Goal: Contribute content: Contribute content

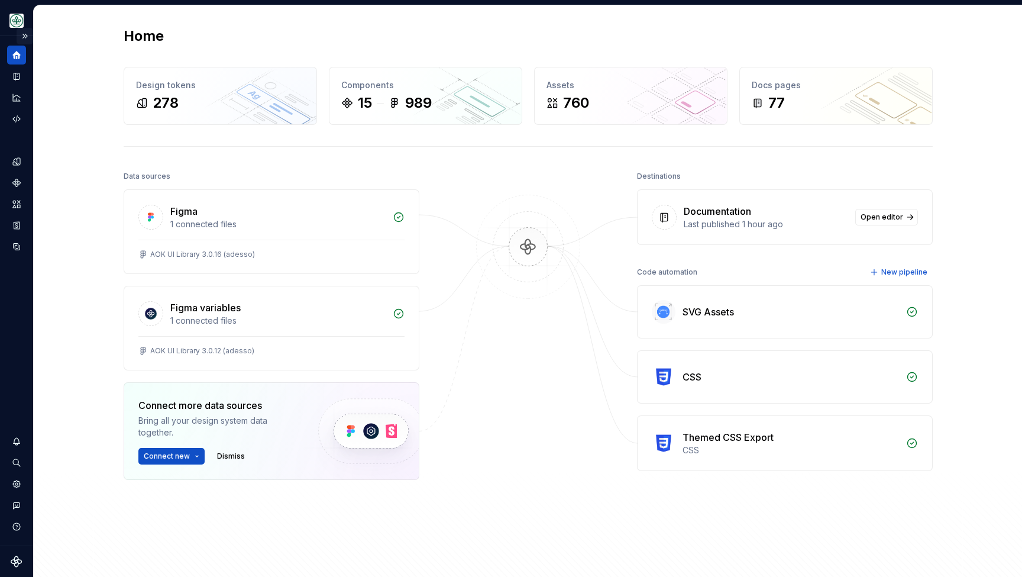
click at [24, 38] on button "Expand sidebar" at bounding box center [25, 36] width 17 height 17
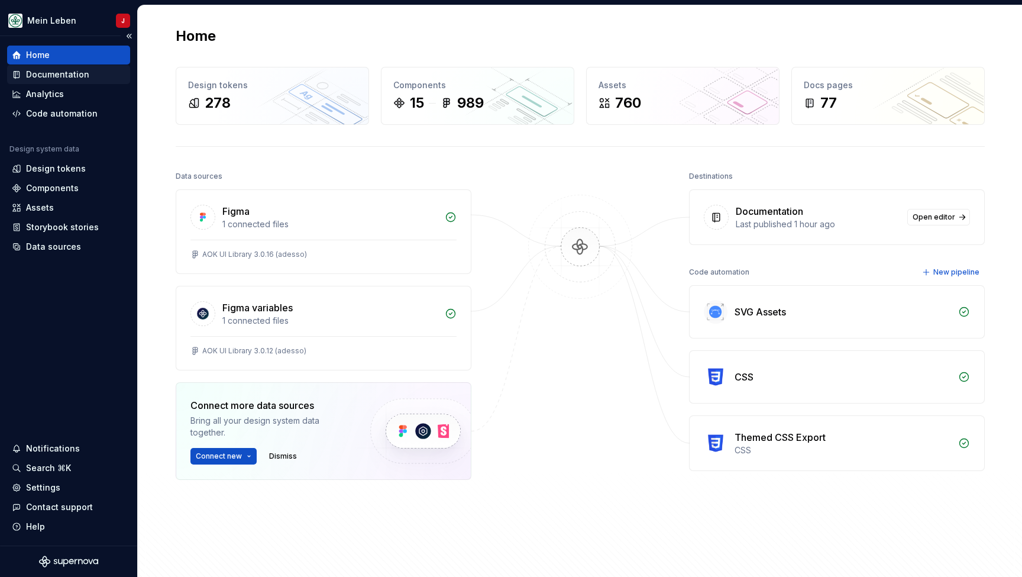
click at [44, 77] on div "Documentation" at bounding box center [57, 75] width 63 height 12
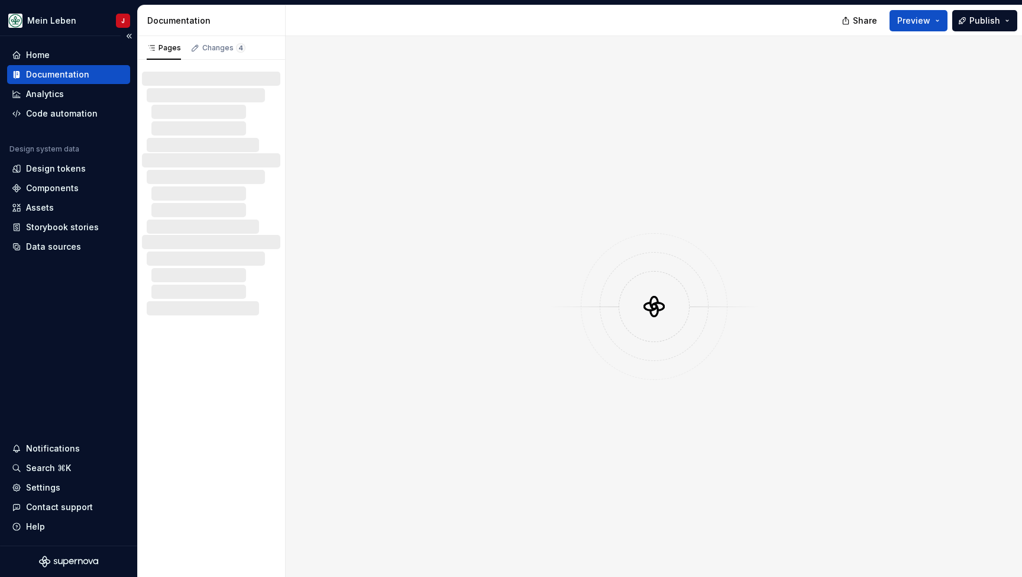
click at [66, 77] on div "Documentation" at bounding box center [57, 75] width 63 height 12
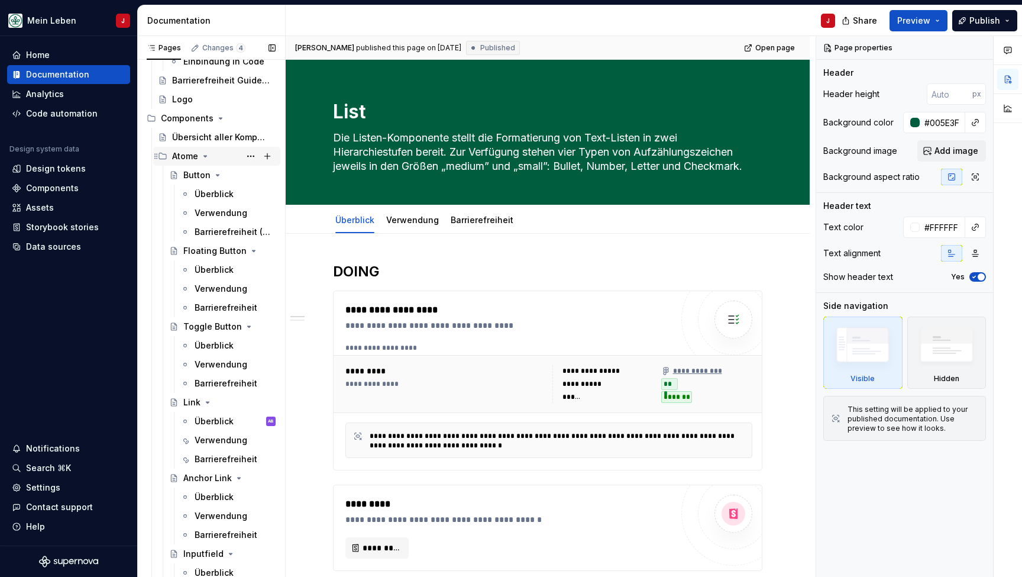
scroll to position [316, 0]
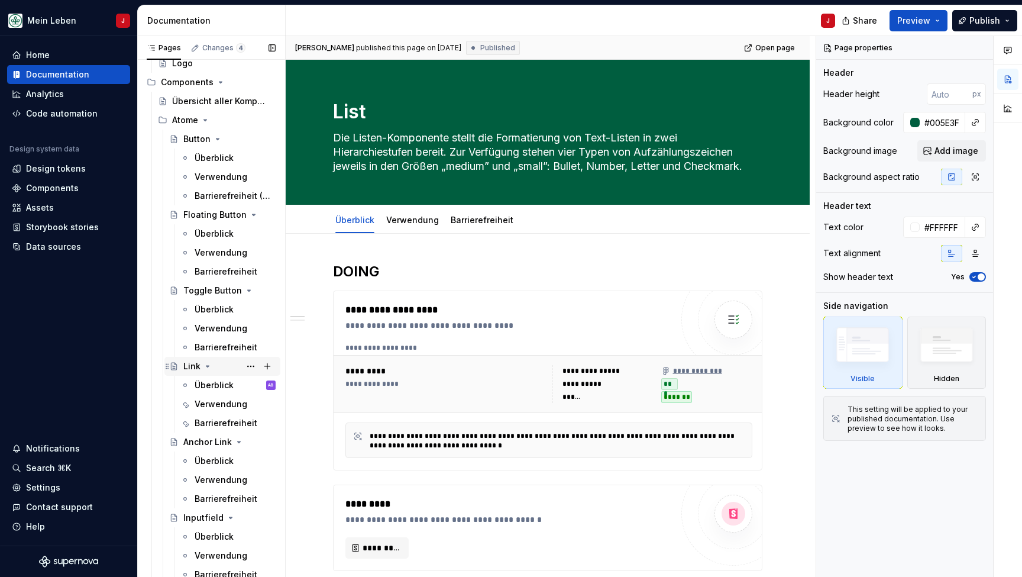
click at [222, 368] on div "Link" at bounding box center [229, 366] width 92 height 17
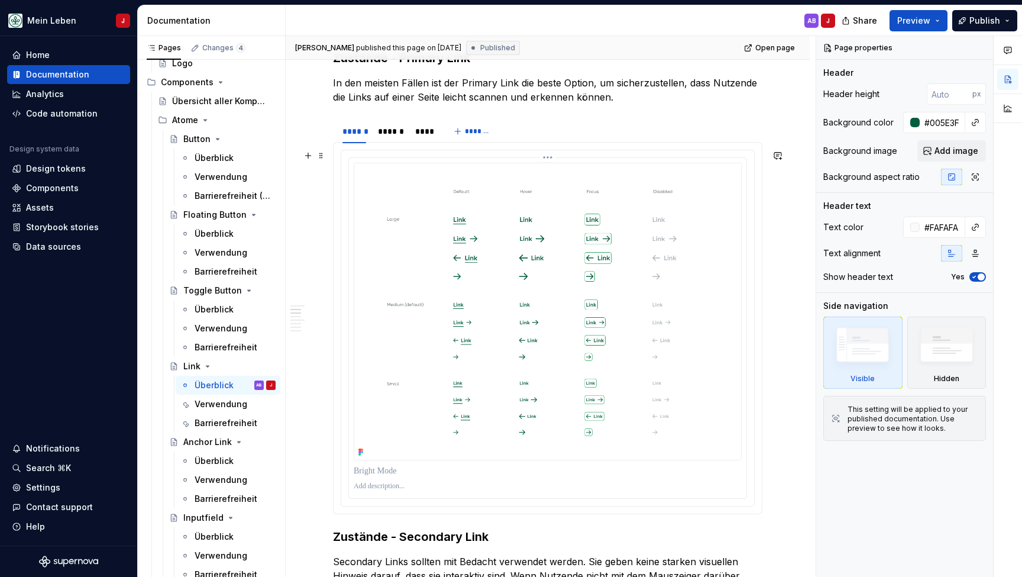
scroll to position [580, 0]
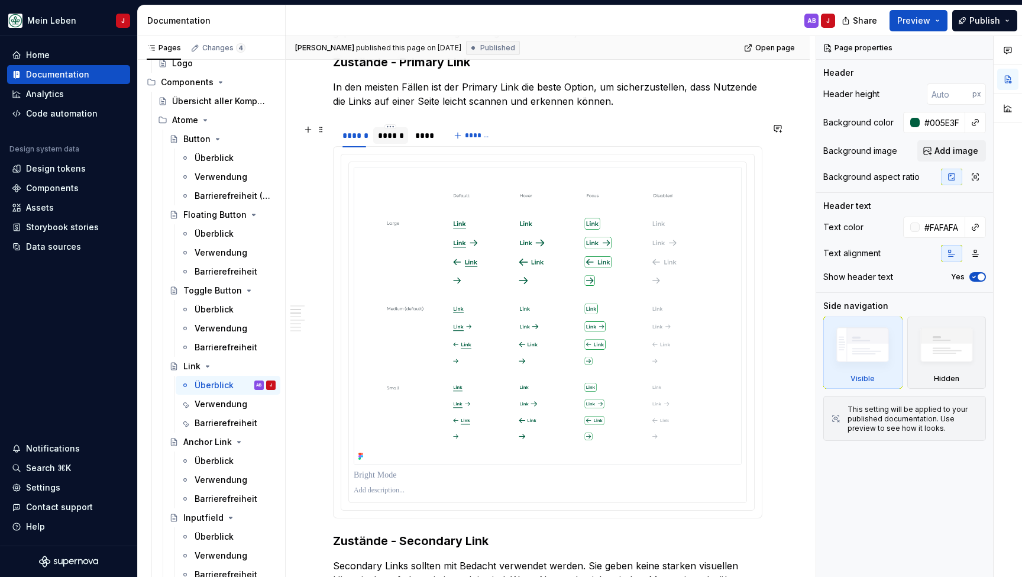
click at [382, 142] on div "******" at bounding box center [390, 135] width 35 height 17
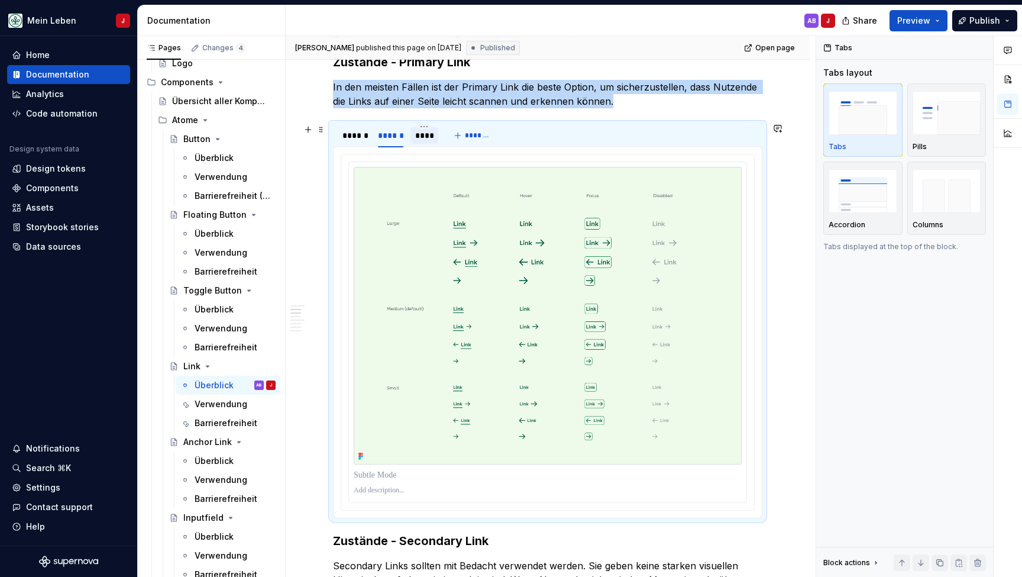
click at [430, 133] on div "****" at bounding box center [424, 136] width 19 height 12
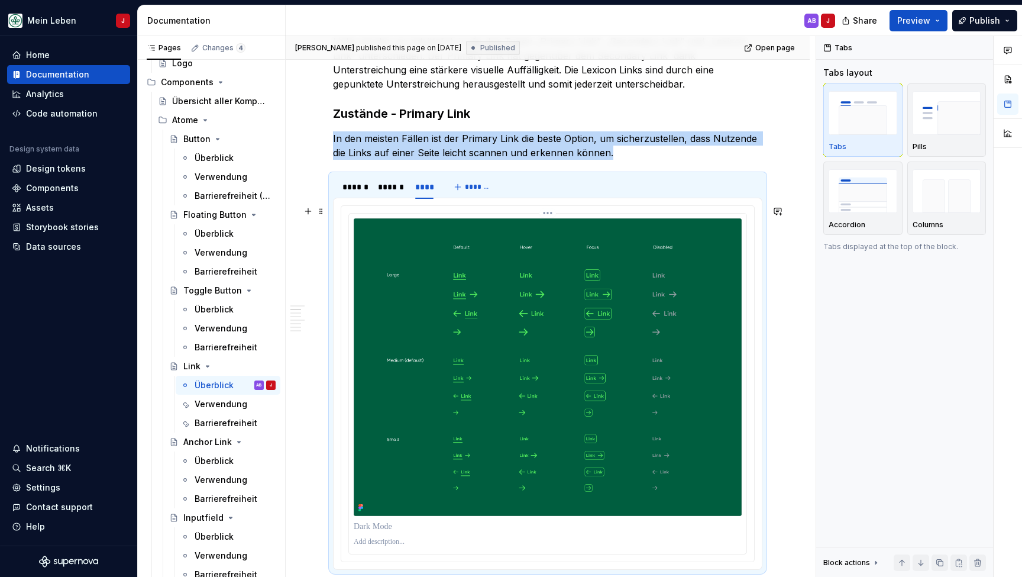
scroll to position [507, 0]
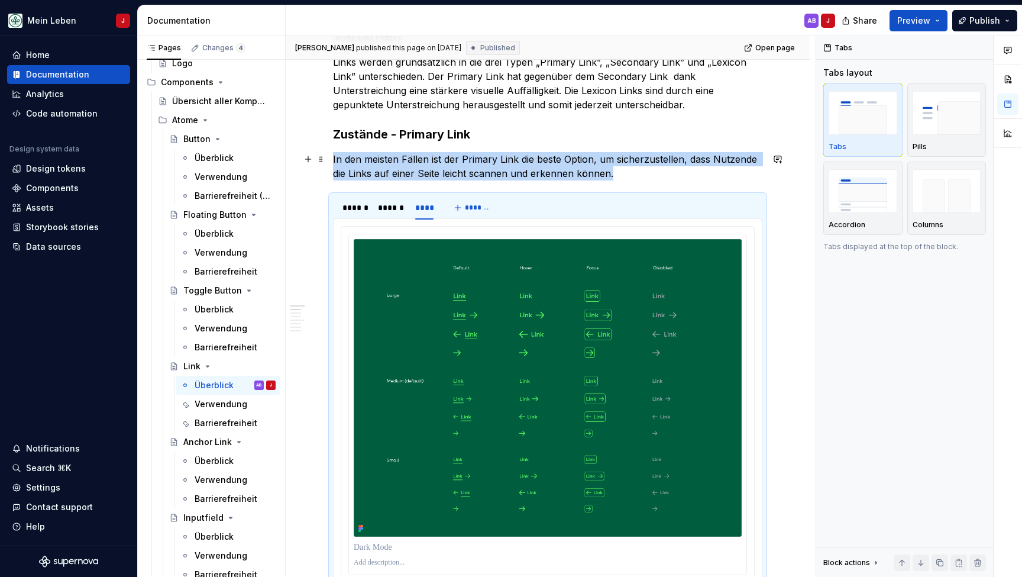
click at [639, 177] on p "In den meisten Fällen ist der Primary Link die beste Option, um sicherzustellen…" at bounding box center [547, 166] width 429 height 28
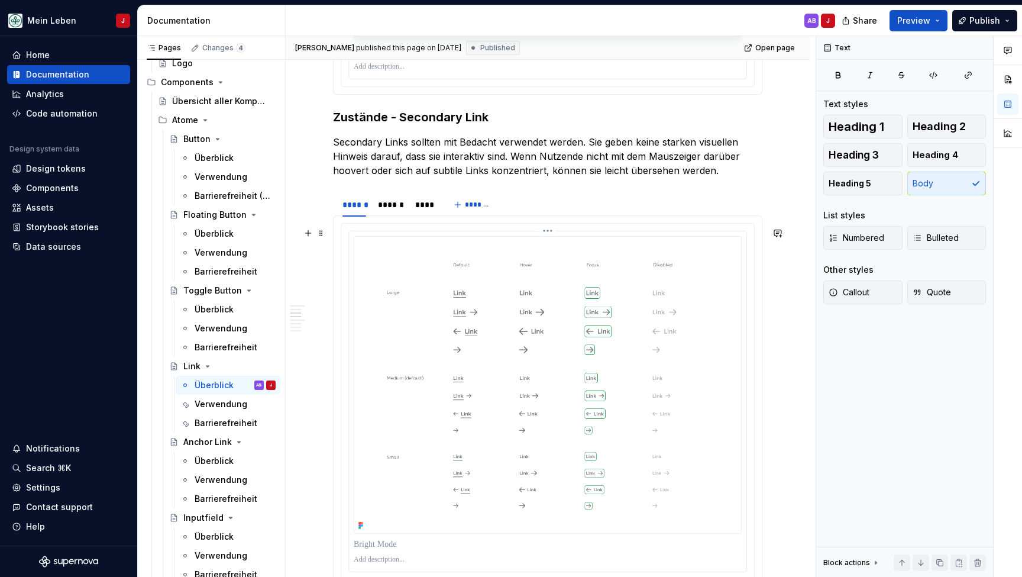
scroll to position [1042, 0]
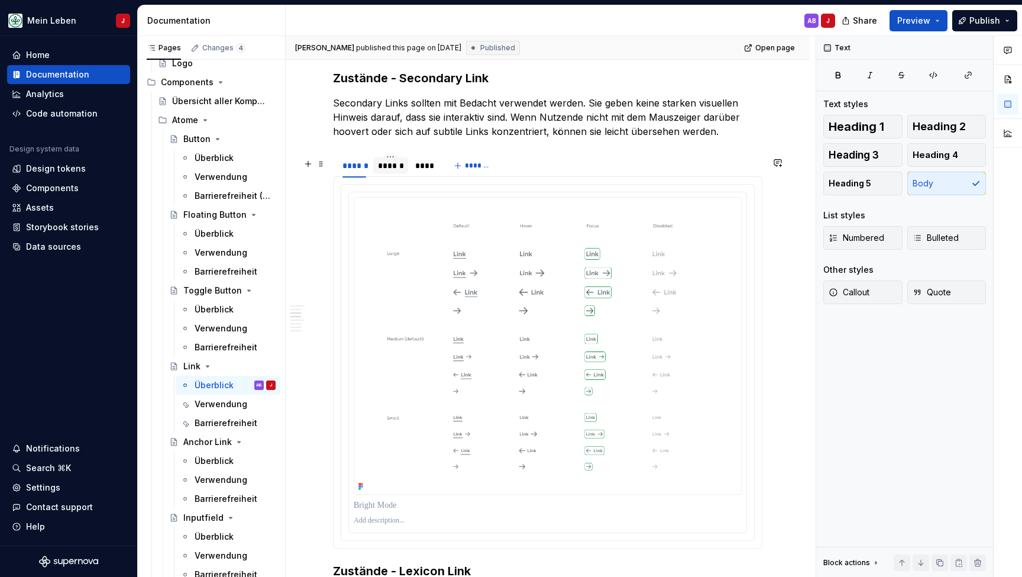
click at [386, 170] on div "******" at bounding box center [390, 166] width 25 height 12
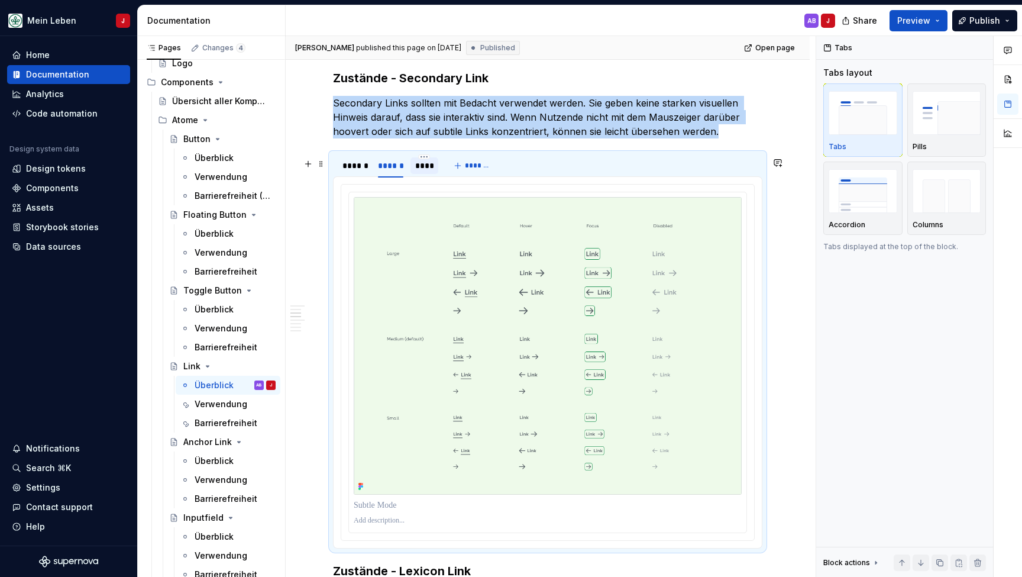
click at [416, 172] on div "****" at bounding box center [424, 166] width 19 height 12
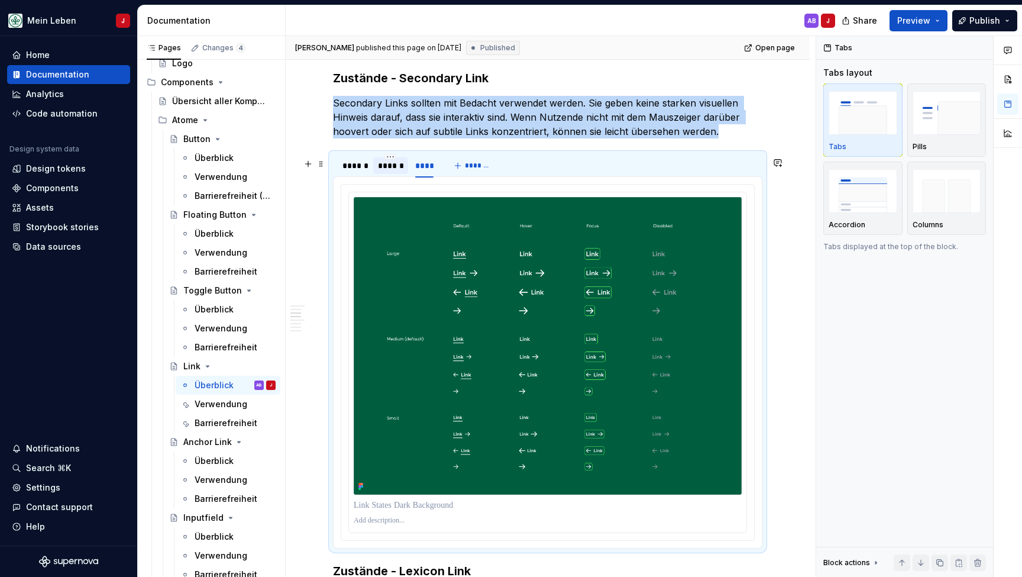
click at [380, 172] on div "******" at bounding box center [390, 166] width 25 height 12
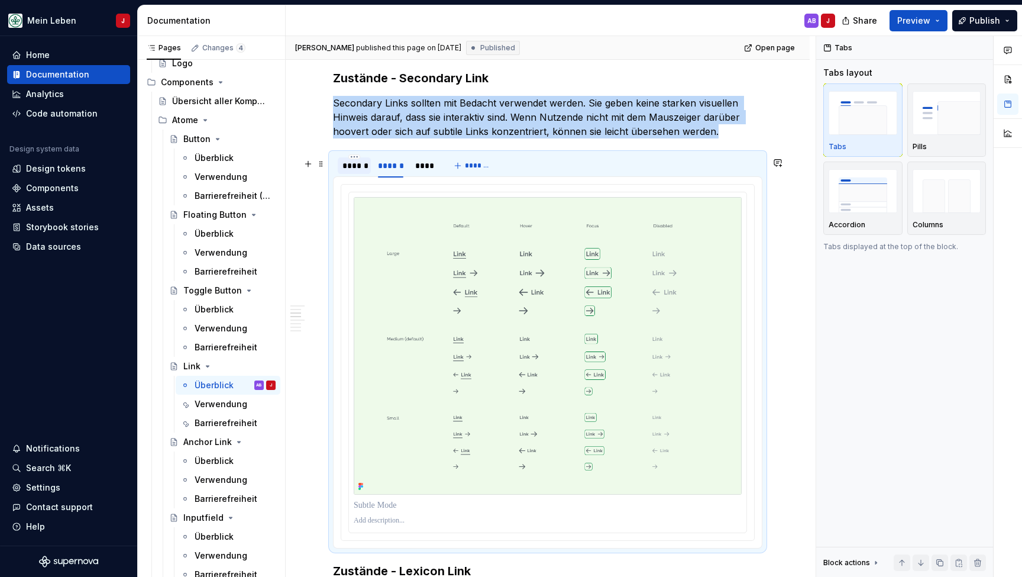
click at [341, 173] on div "******" at bounding box center [354, 165] width 33 height 17
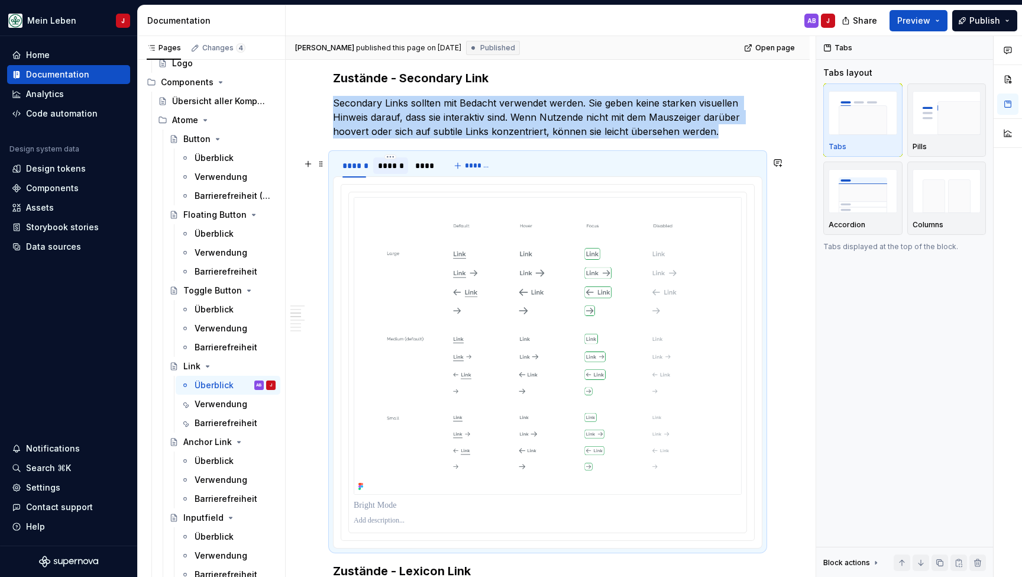
click at [400, 172] on div "******" at bounding box center [390, 166] width 25 height 12
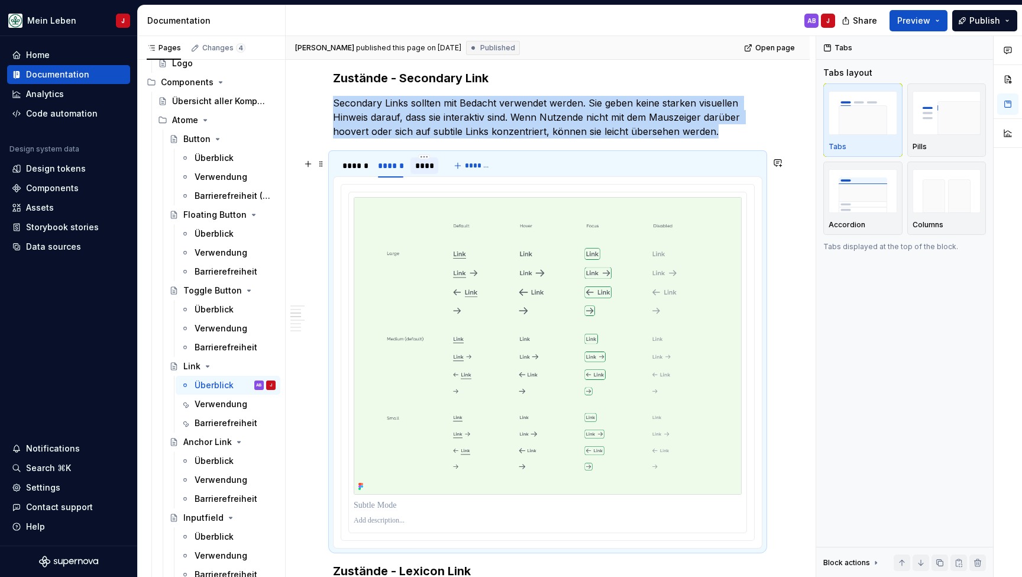
click at [419, 172] on div "****" at bounding box center [424, 166] width 19 height 12
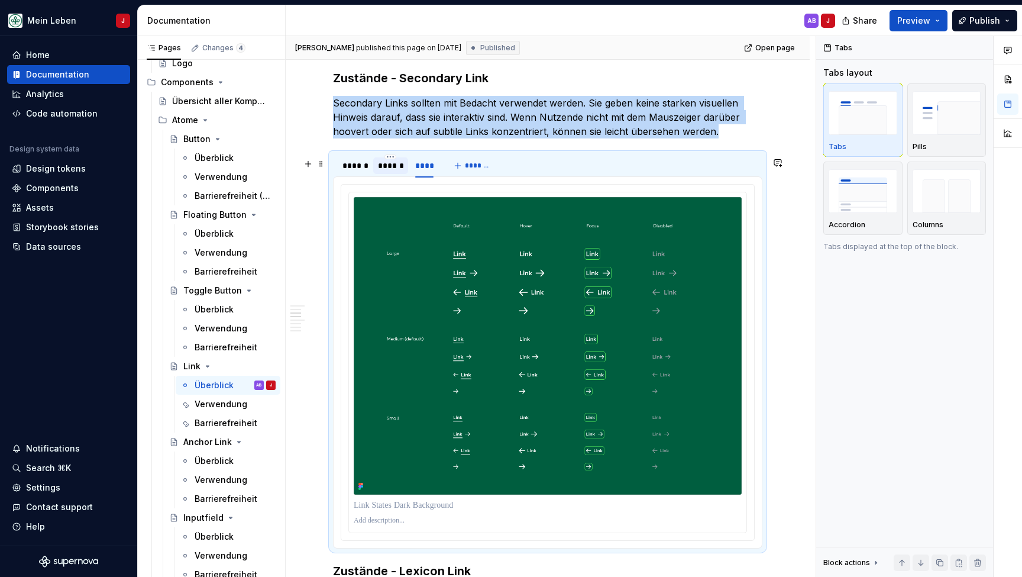
click at [385, 170] on div "******" at bounding box center [390, 166] width 25 height 12
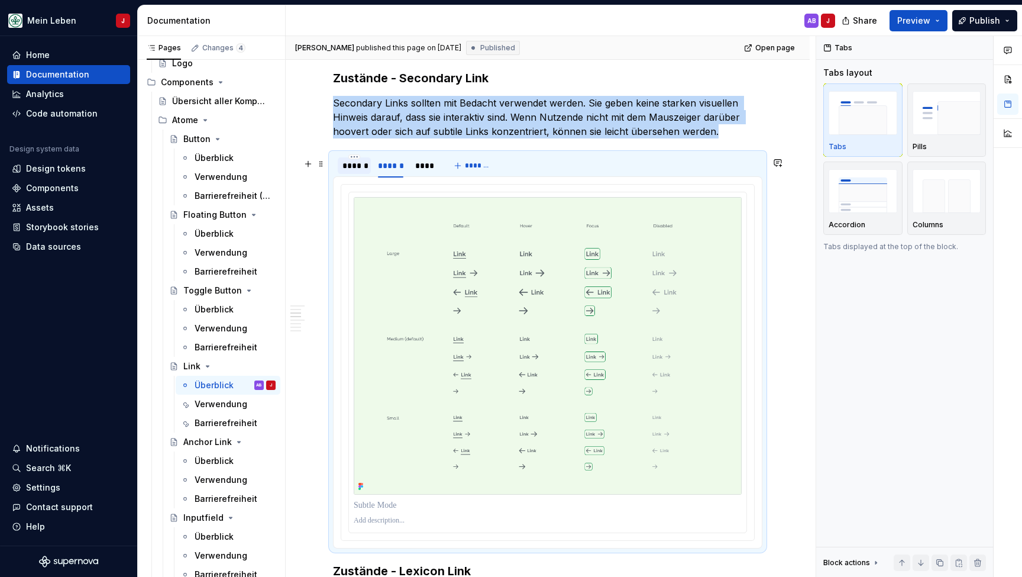
click at [358, 172] on div "******" at bounding box center [354, 166] width 24 height 12
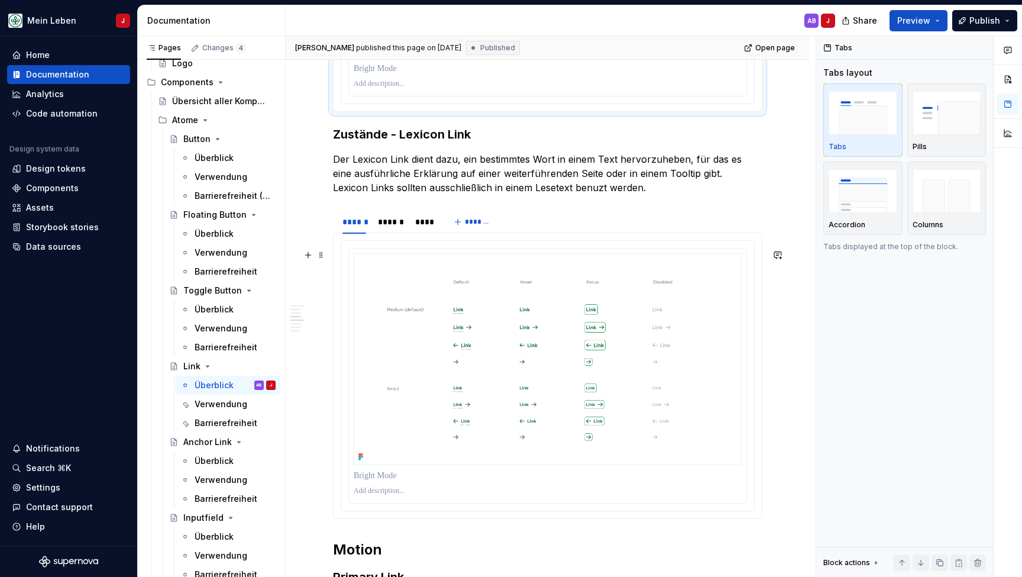
scroll to position [1479, 0]
click at [394, 227] on div "******" at bounding box center [390, 221] width 25 height 12
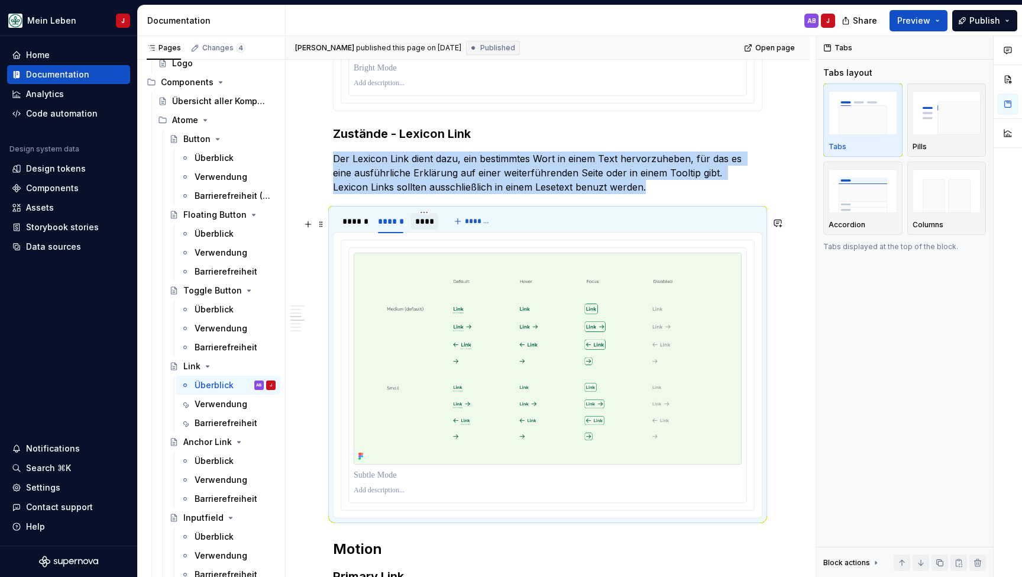
click at [428, 227] on div "****" at bounding box center [424, 221] width 19 height 12
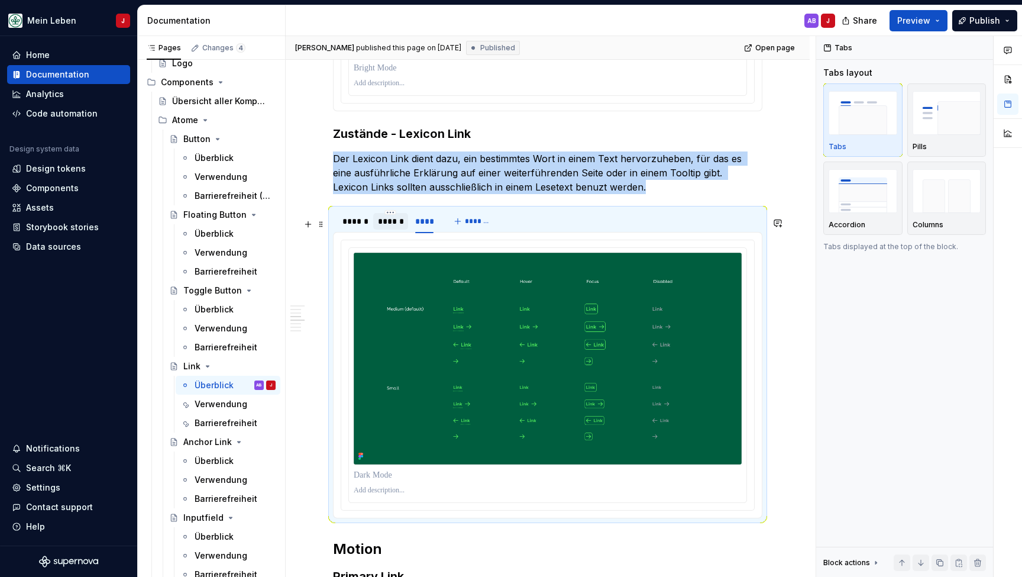
click at [393, 227] on div "******" at bounding box center [390, 221] width 25 height 12
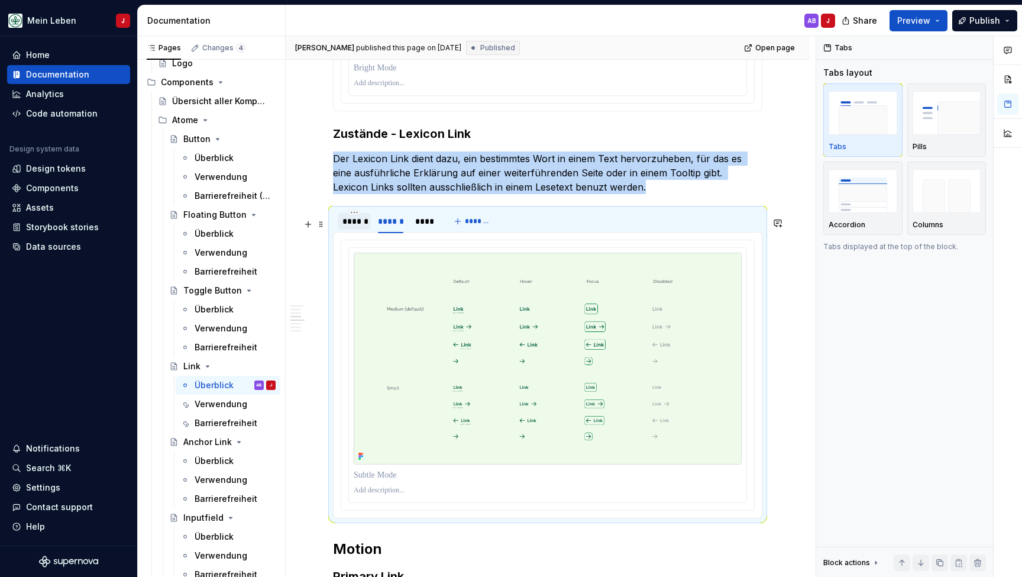
click at [357, 227] on div "******" at bounding box center [354, 221] width 24 height 12
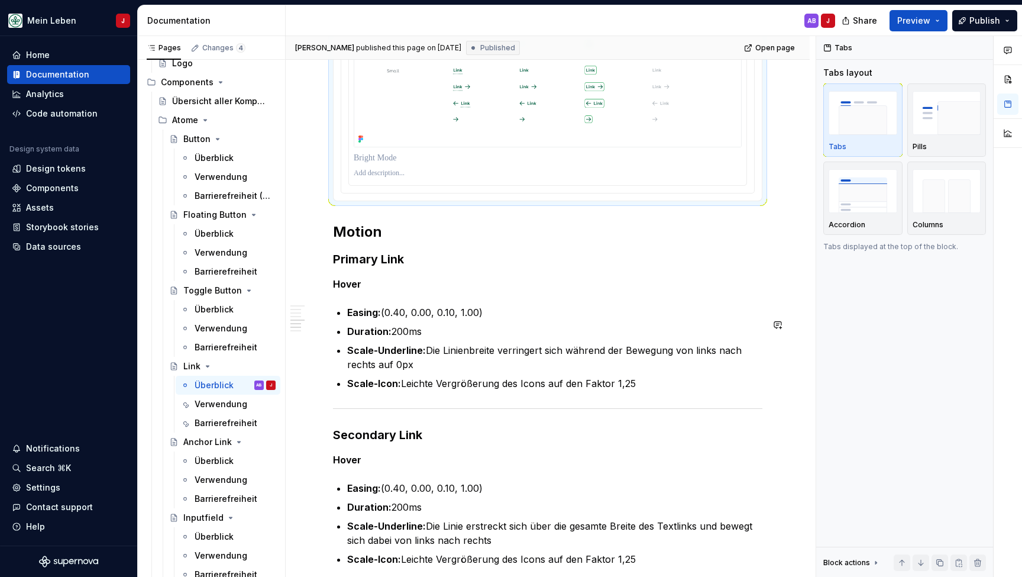
scroll to position [1799, 0]
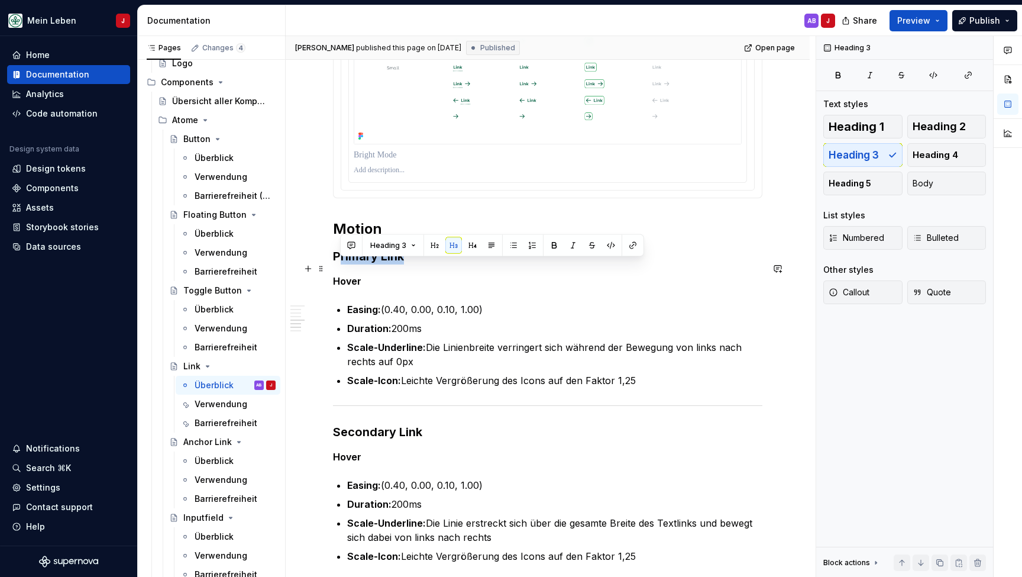
drag, startPoint x: 365, startPoint y: 268, endPoint x: 338, endPoint y: 268, distance: 27.2
click at [338, 264] on h3 "Primary Link" at bounding box center [547, 256] width 429 height 17
click at [336, 264] on h3 "Primary Link" at bounding box center [547, 256] width 429 height 17
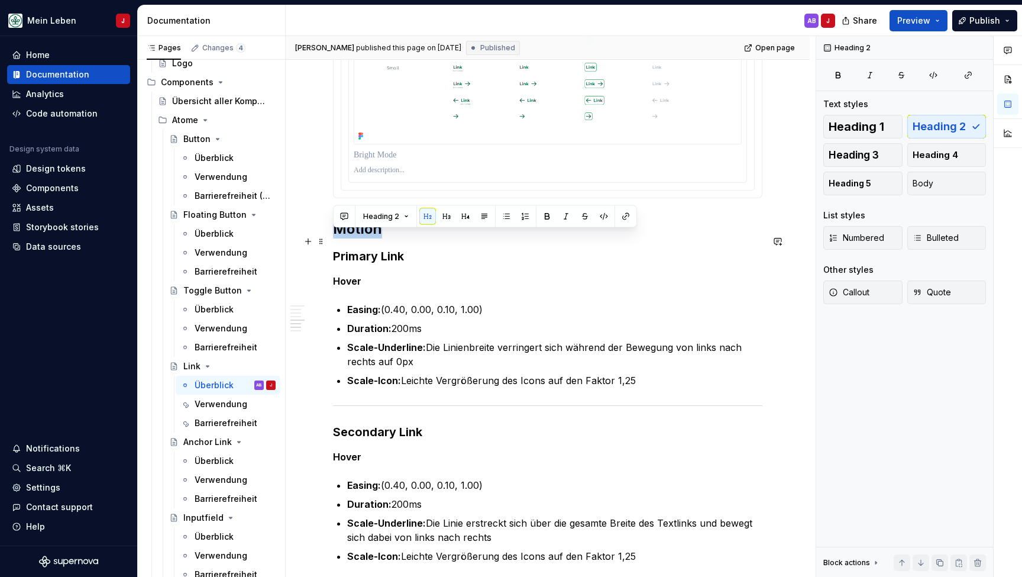
drag, startPoint x: 336, startPoint y: 241, endPoint x: 406, endPoint y: 241, distance: 69.8
click at [406, 238] on h2 "Motion" at bounding box center [547, 228] width 429 height 19
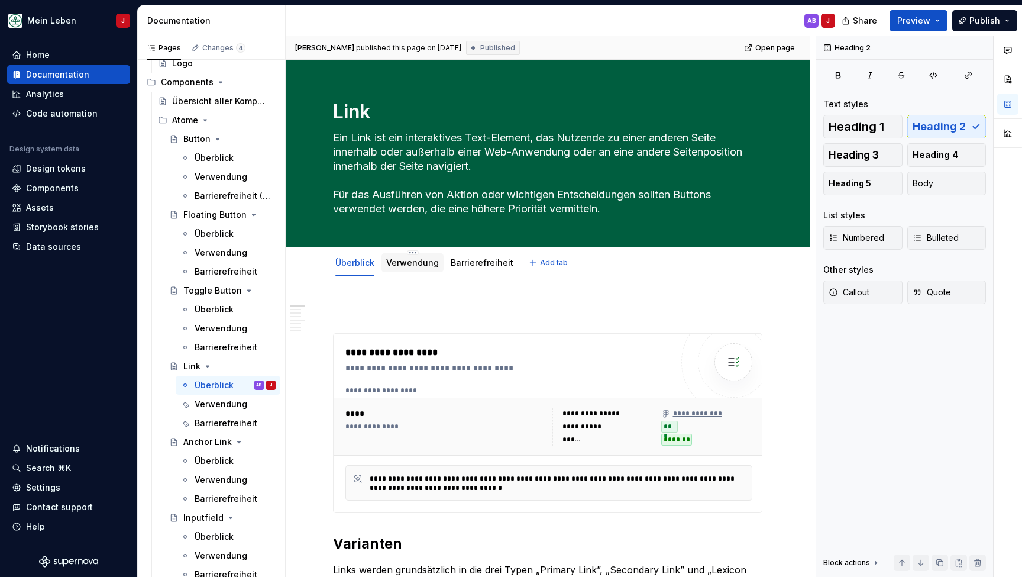
scroll to position [0, 0]
click at [412, 260] on link "Verwendung" at bounding box center [412, 262] width 53 height 10
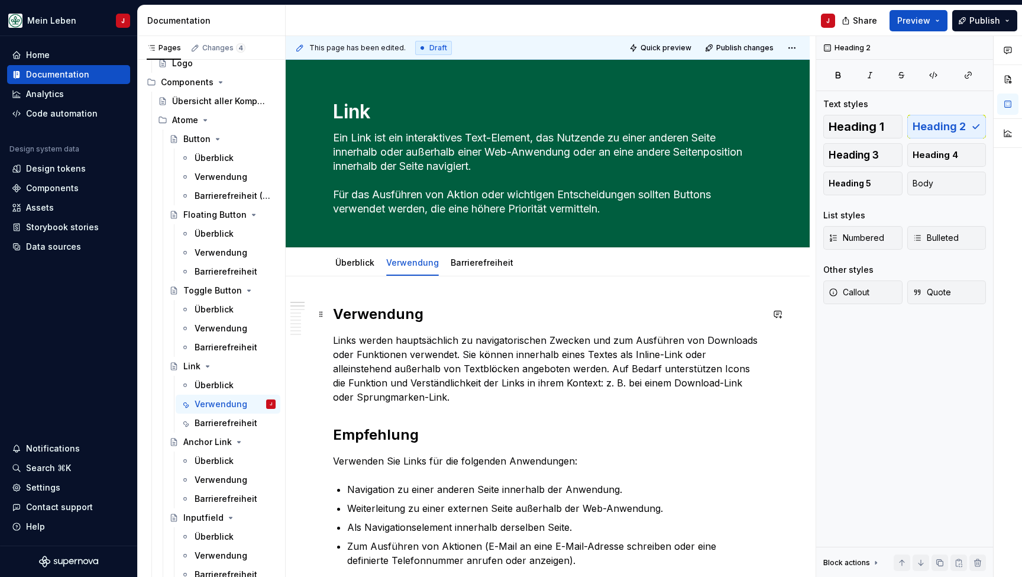
click at [378, 318] on h2 "Verwendung" at bounding box center [547, 314] width 429 height 19
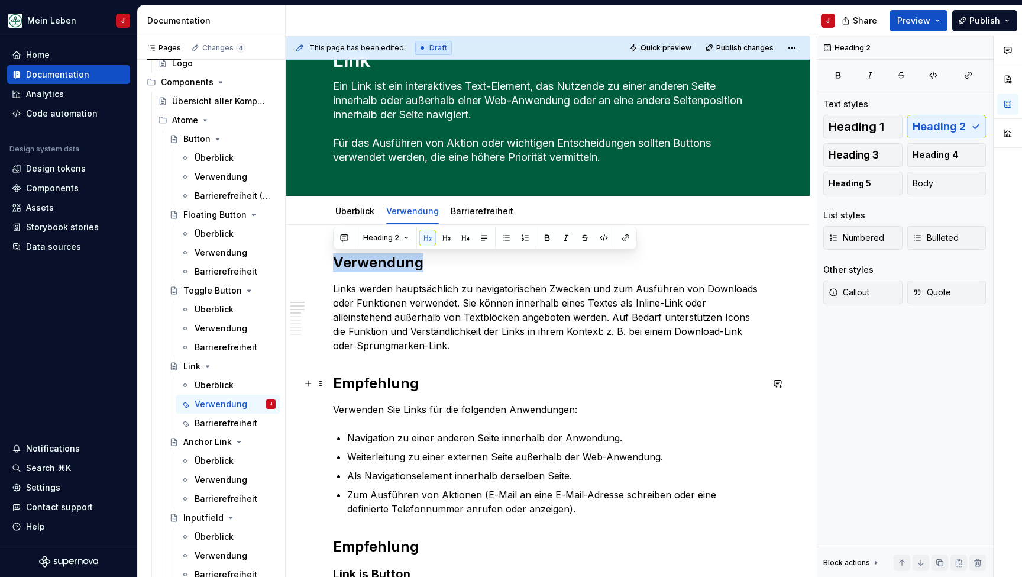
scroll to position [52, 0]
click at [399, 383] on h2 "Empfehlung" at bounding box center [547, 382] width 429 height 19
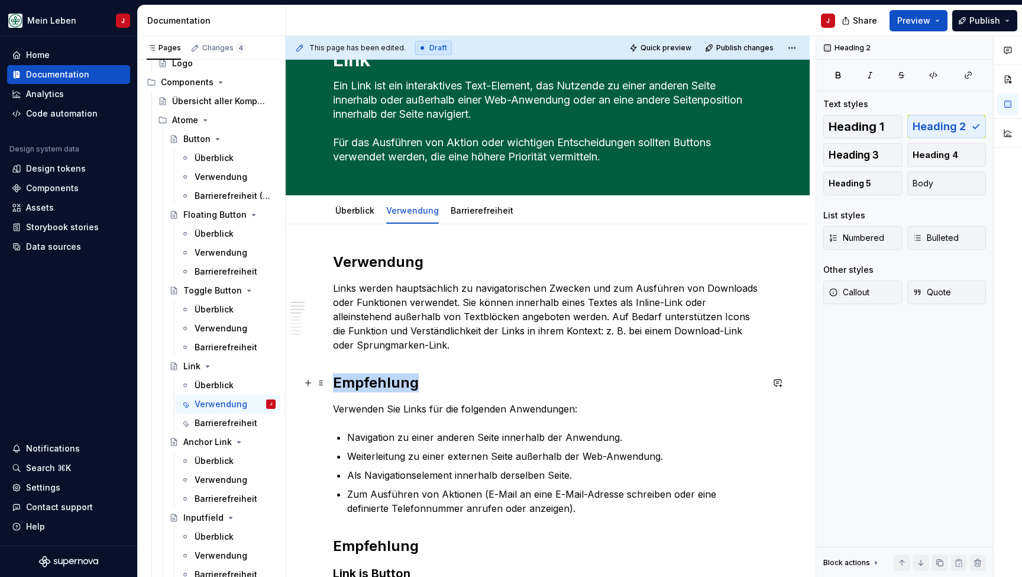
click at [399, 383] on h2 "Empfehlung" at bounding box center [547, 382] width 429 height 19
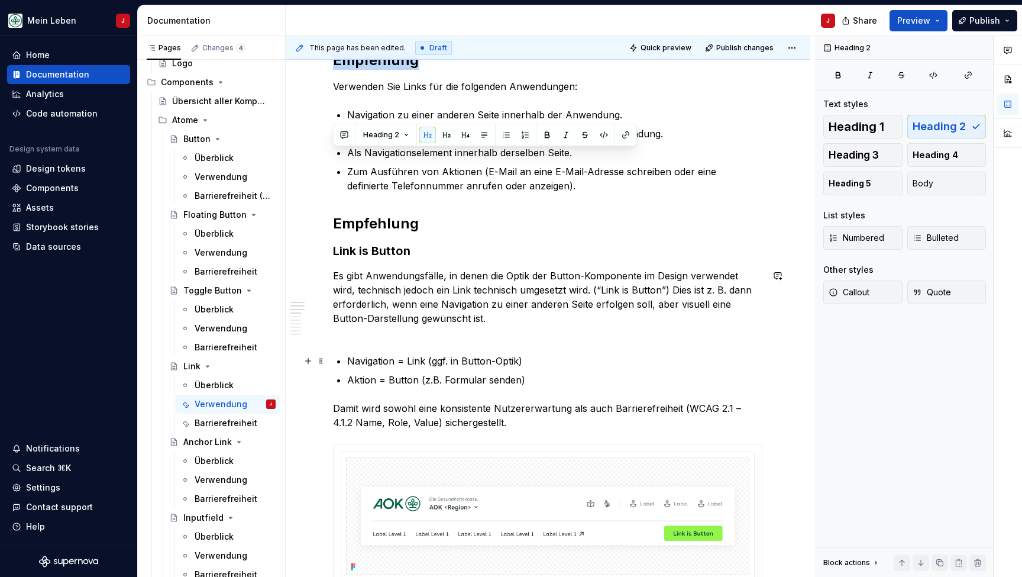
scroll to position [387, 0]
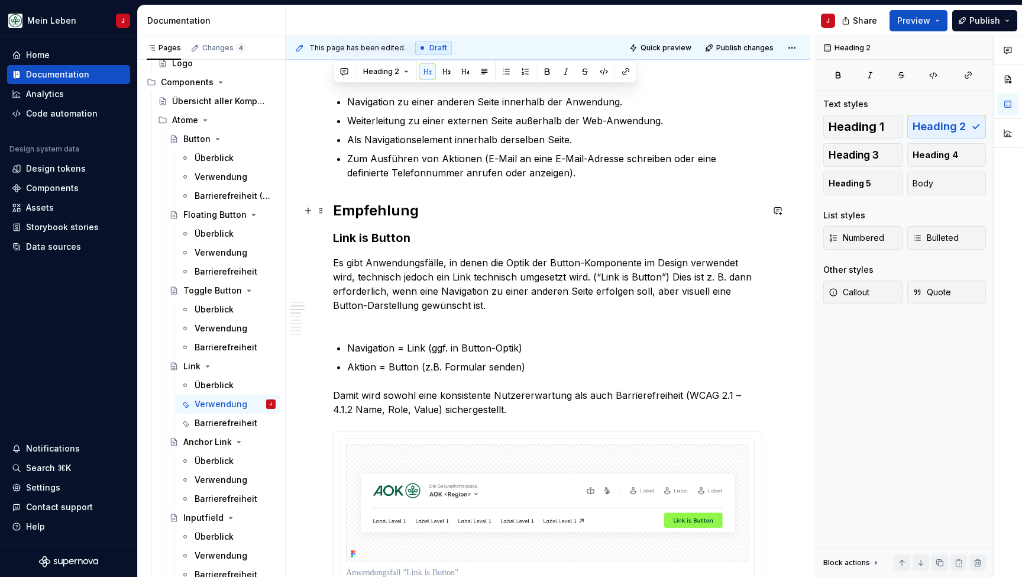
click at [387, 207] on h2 "Empfehlung" at bounding box center [547, 210] width 429 height 19
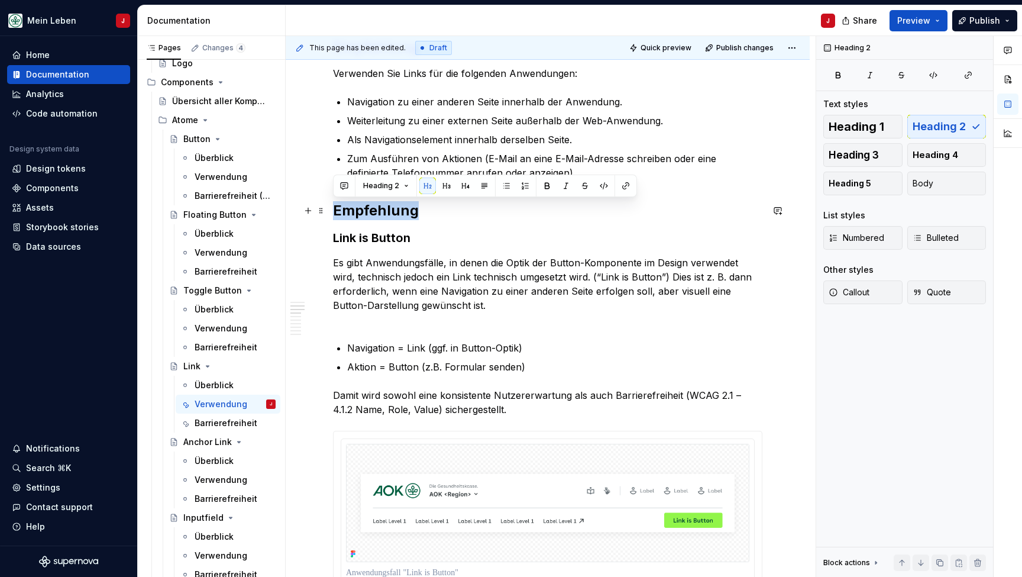
click at [387, 207] on h2 "Empfehlung" at bounding box center [547, 210] width 429 height 19
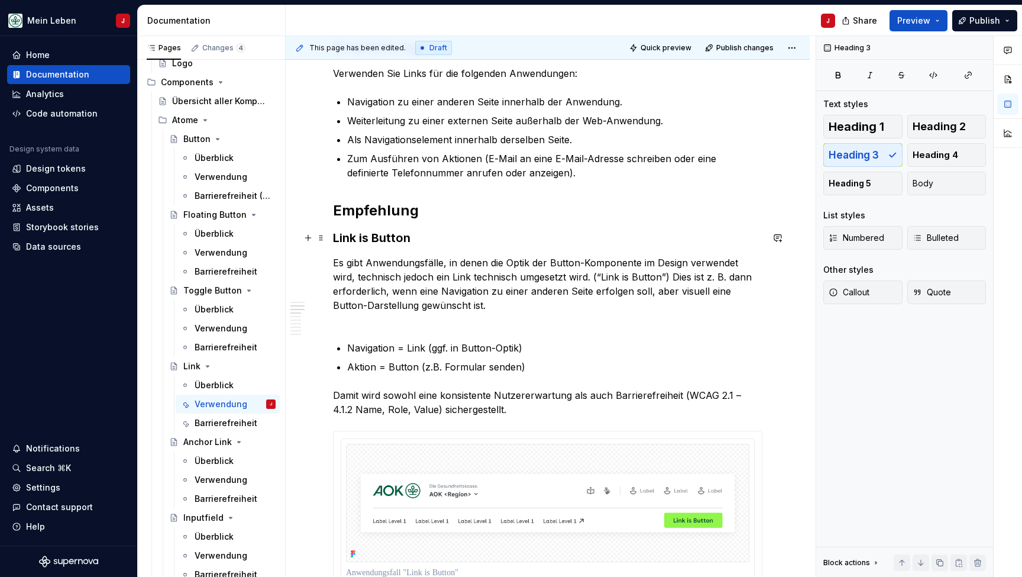
click at [376, 232] on h3 "Link is Button" at bounding box center [547, 237] width 429 height 17
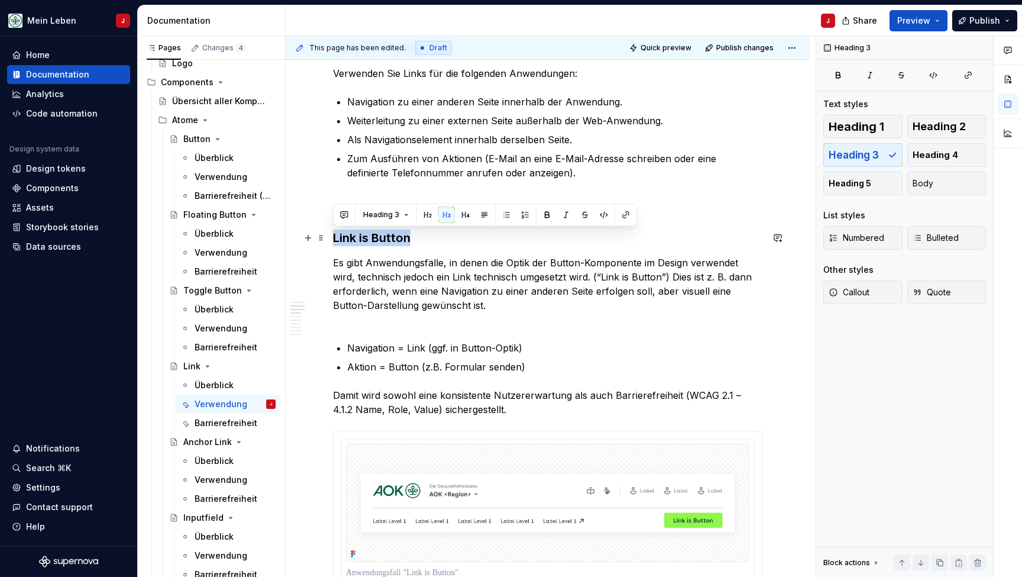
click at [376, 232] on h3 "Link is Button" at bounding box center [547, 237] width 429 height 17
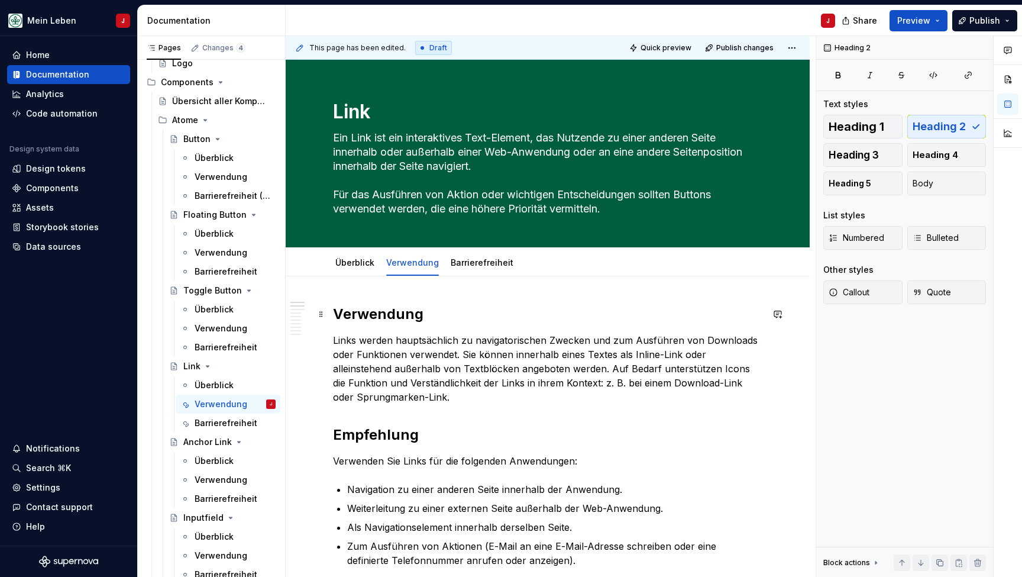
scroll to position [0, 0]
click at [400, 313] on h2 "Verwendung" at bounding box center [547, 314] width 429 height 19
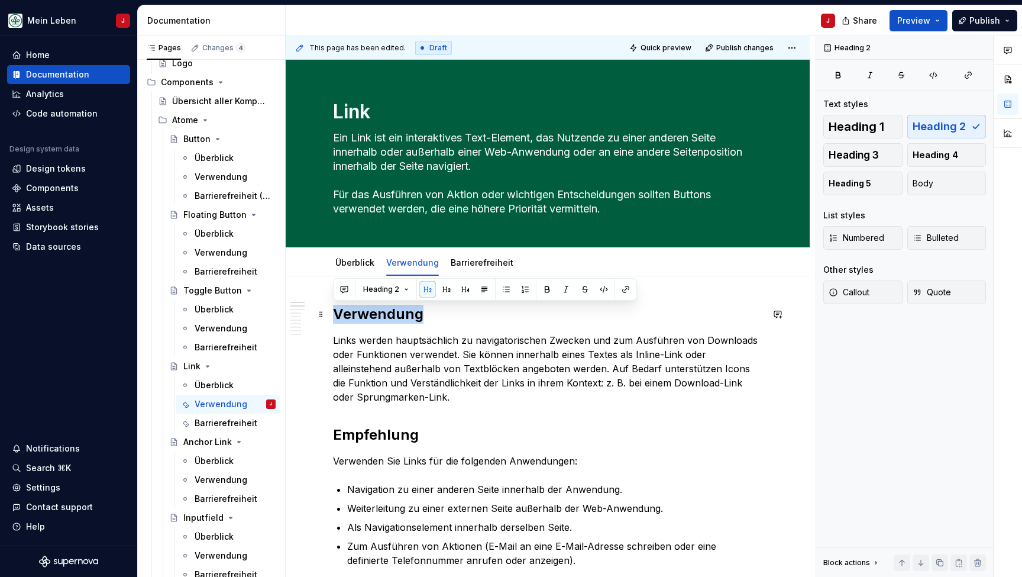
click at [400, 313] on h2 "Verwendung" at bounding box center [547, 314] width 429 height 19
click at [386, 436] on h2 "Empfehlung" at bounding box center [547, 434] width 429 height 19
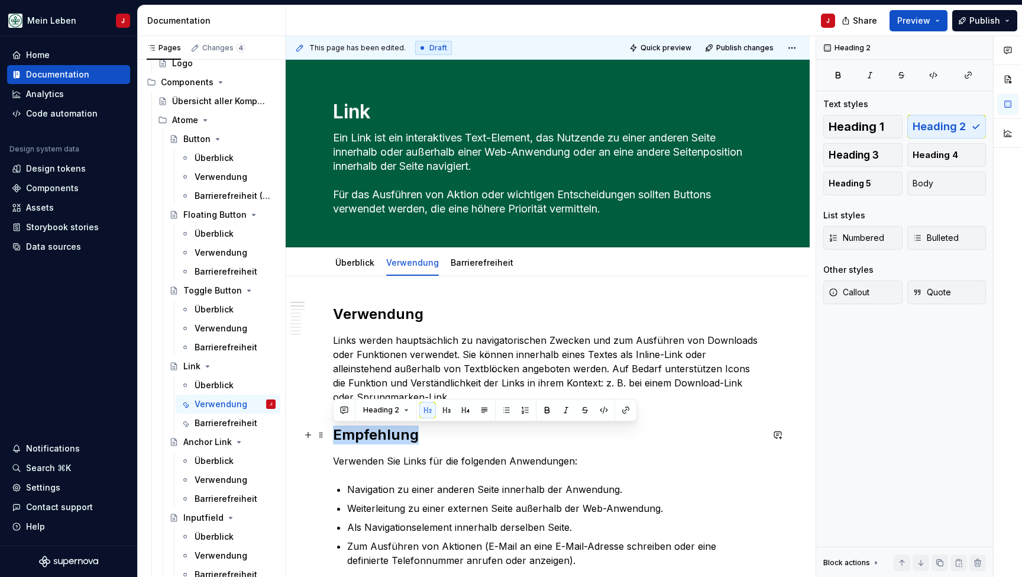
click at [386, 436] on h2 "Empfehlung" at bounding box center [547, 434] width 429 height 19
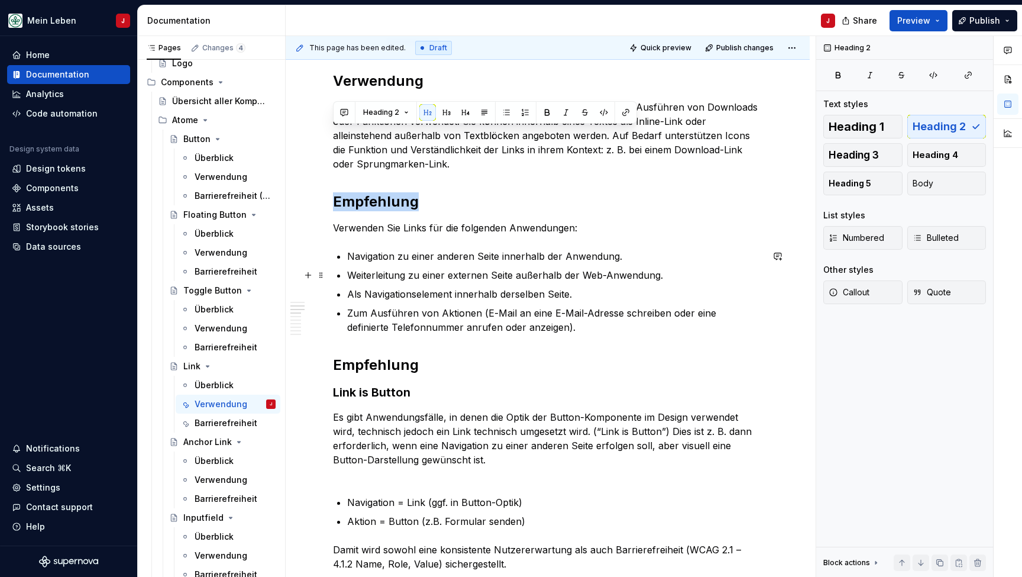
scroll to position [297, 0]
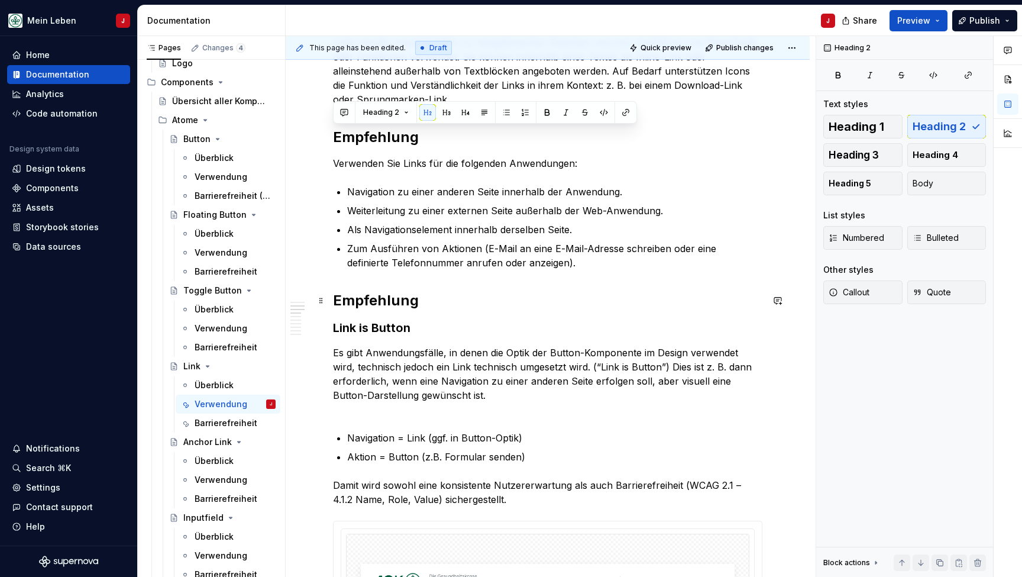
click at [364, 293] on h2 "Empfehlung" at bounding box center [547, 300] width 429 height 19
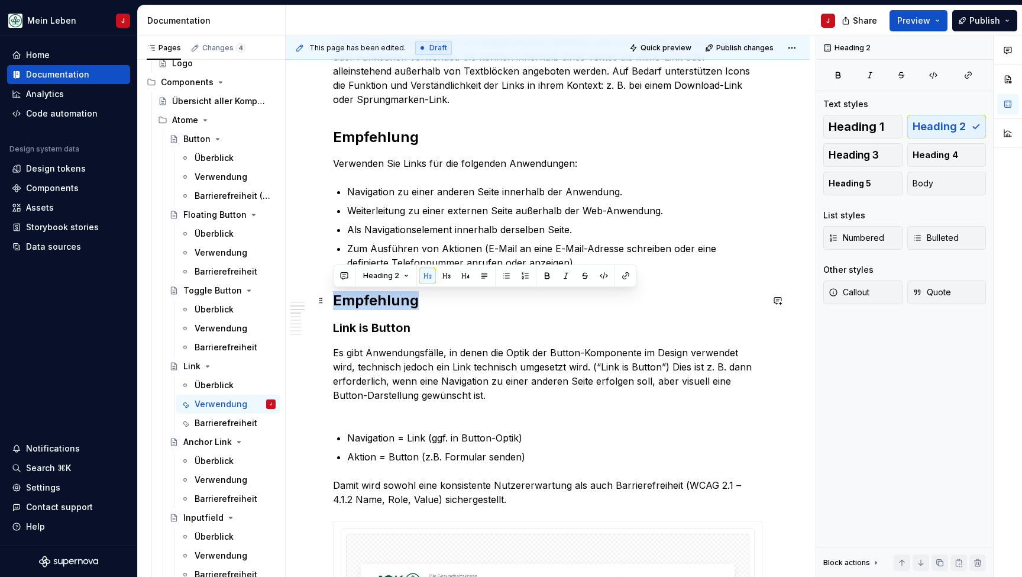
click at [364, 293] on h2 "Empfehlung" at bounding box center [547, 300] width 429 height 19
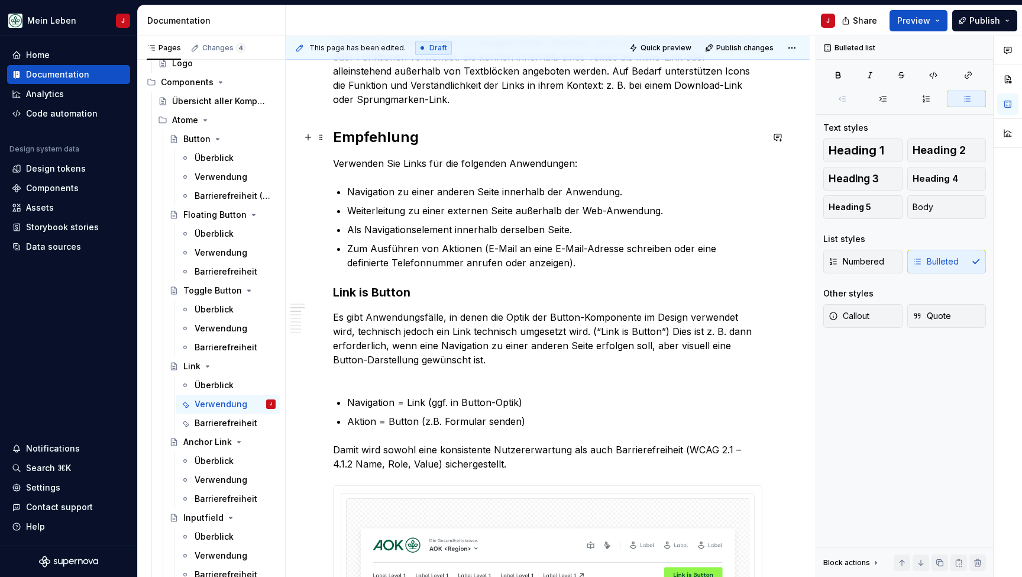
click at [394, 134] on h2 "Empfehlung" at bounding box center [547, 137] width 429 height 19
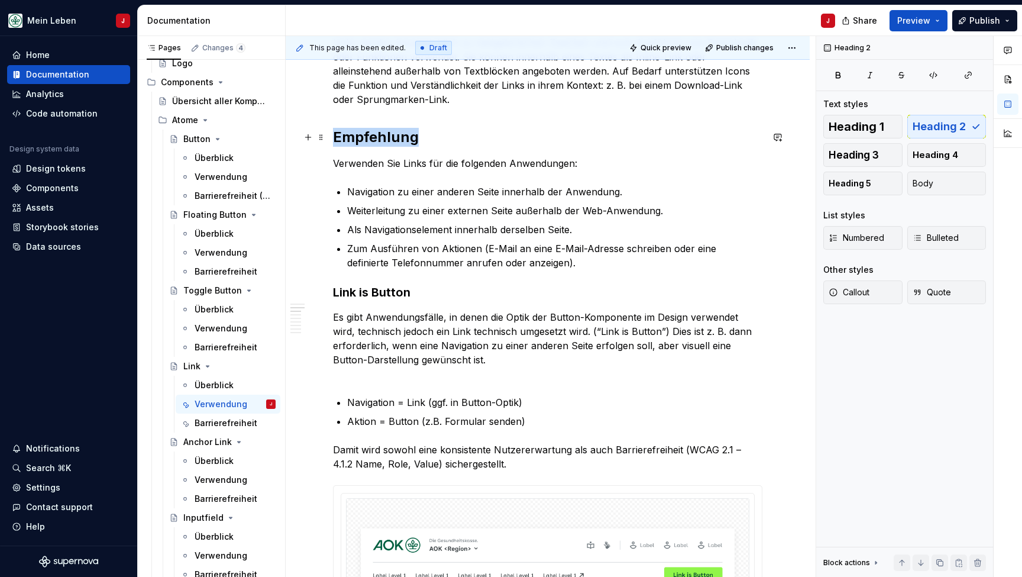
click at [394, 134] on h2 "Empfehlung" at bounding box center [547, 137] width 429 height 19
click at [373, 297] on h3 "Link is Button" at bounding box center [547, 292] width 429 height 17
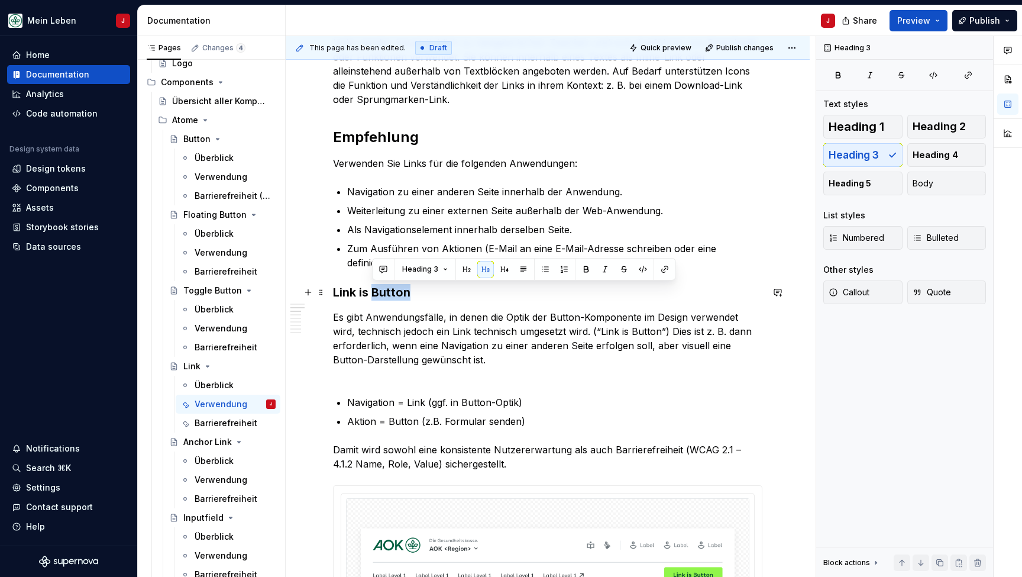
click at [373, 297] on h3 "Link is Button" at bounding box center [547, 292] width 429 height 17
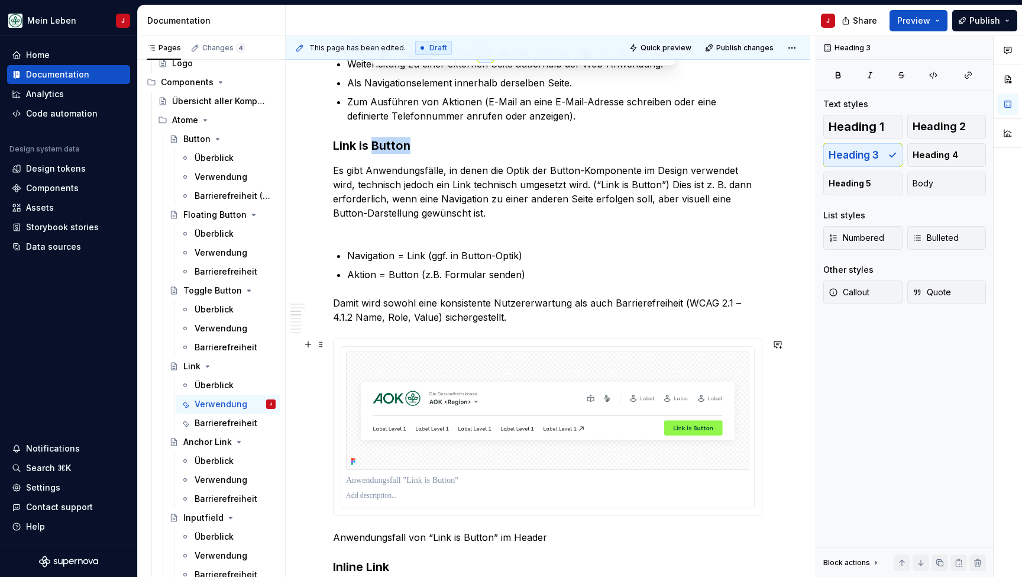
scroll to position [512, 0]
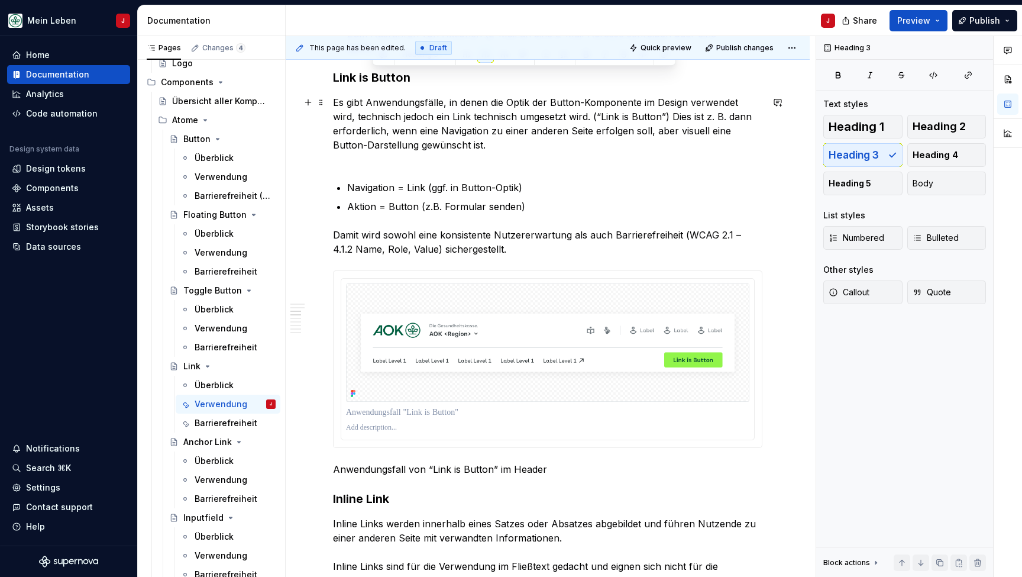
click at [443, 137] on p "Es gibt Anwendungsfälle, in denen die Optik der Button-Komponente im Design ver…" at bounding box center [547, 130] width 429 height 71
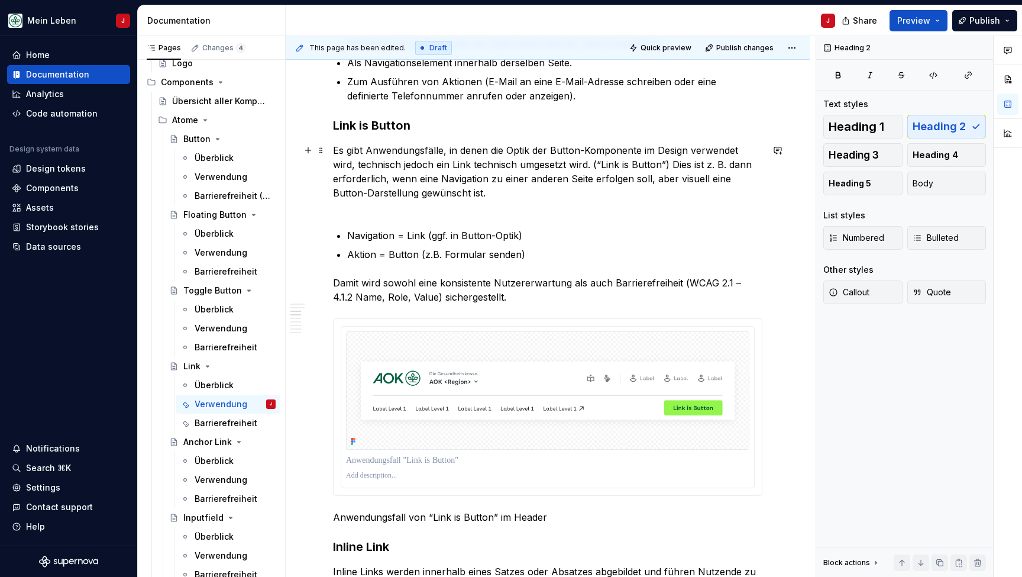
scroll to position [411, 0]
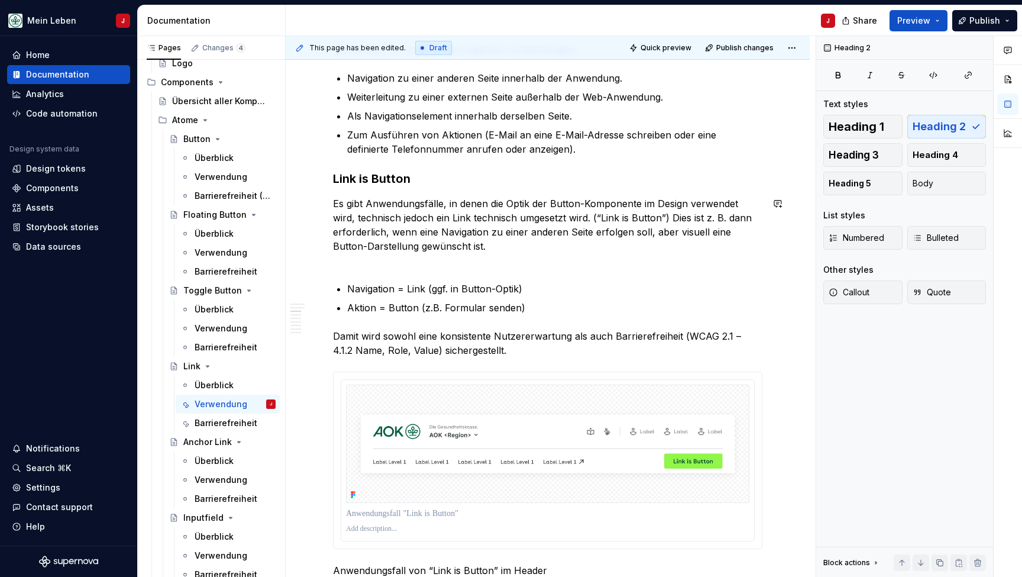
click at [340, 263] on p "Es gibt Anwendungsfälle, in denen die Optik der Button-Komponente im Design ver…" at bounding box center [547, 231] width 429 height 71
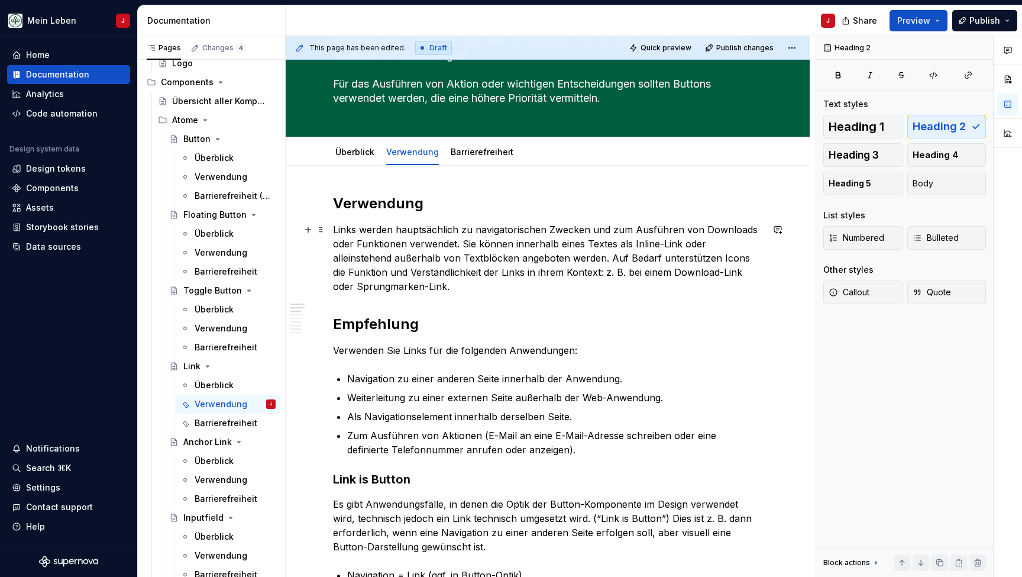
scroll to position [102, 0]
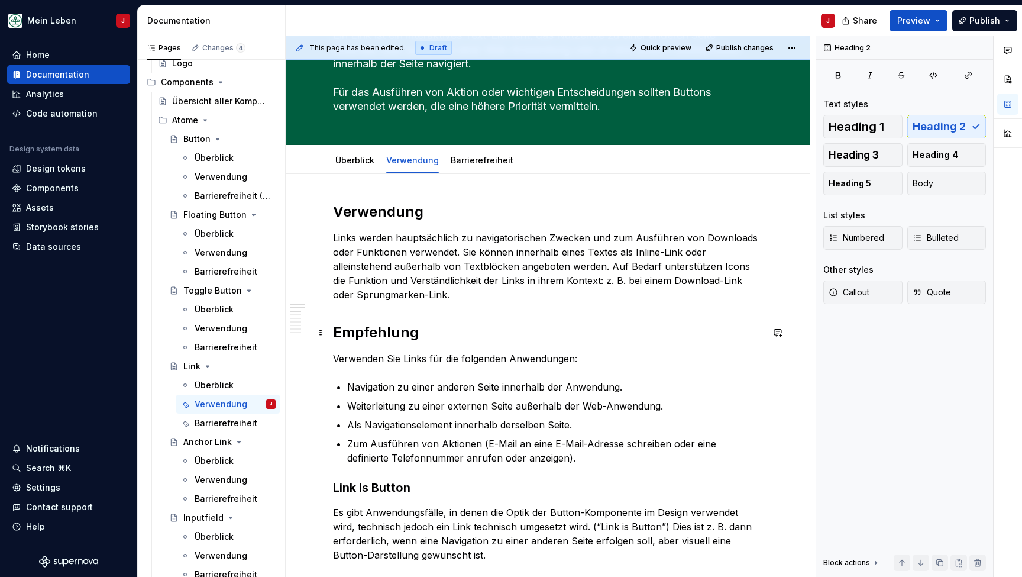
click at [403, 335] on h2 "Empfehlung" at bounding box center [547, 332] width 429 height 19
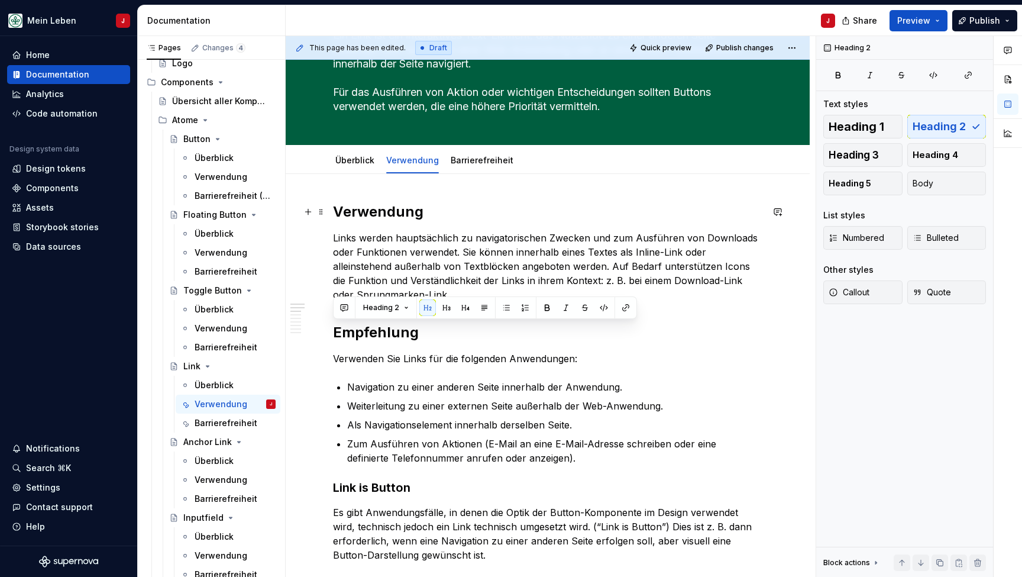
click at [402, 213] on h2 "Verwendung" at bounding box center [547, 211] width 429 height 19
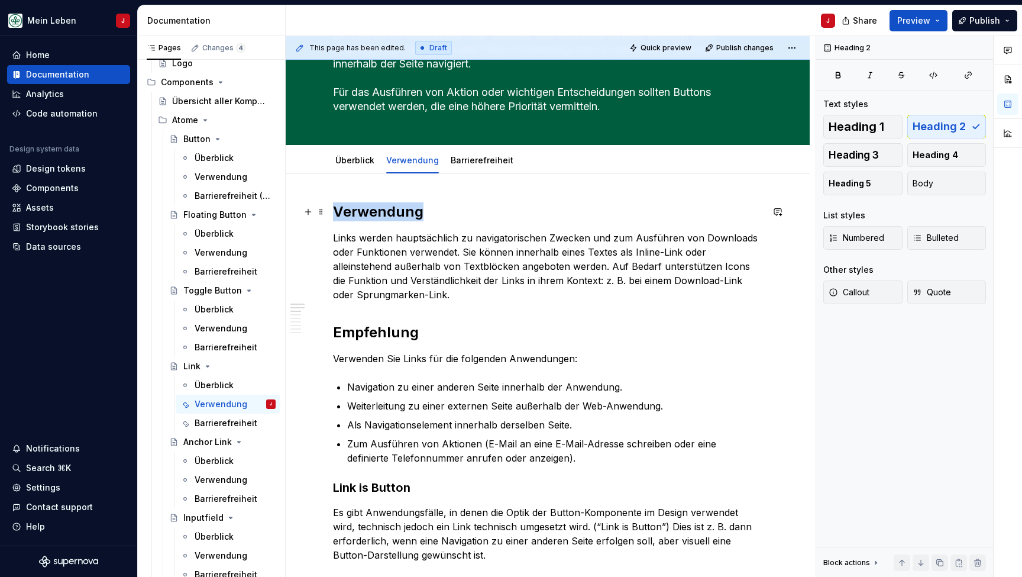
click at [402, 213] on h2 "Verwendung" at bounding box center [547, 211] width 429 height 19
click at [387, 329] on h2 "Empfehlung" at bounding box center [547, 332] width 429 height 19
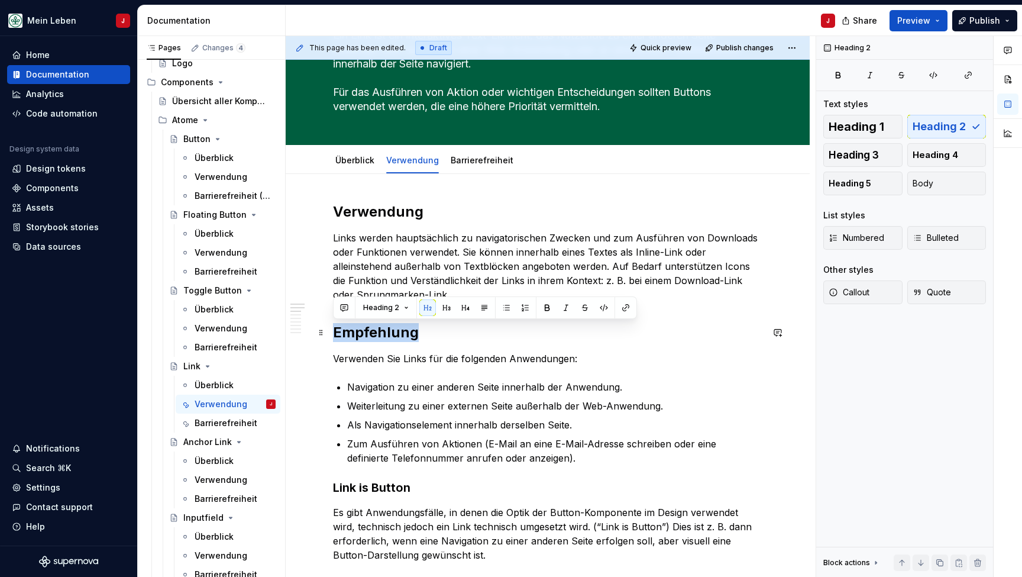
click at [387, 329] on h2 "Empfehlung" at bounding box center [547, 332] width 429 height 19
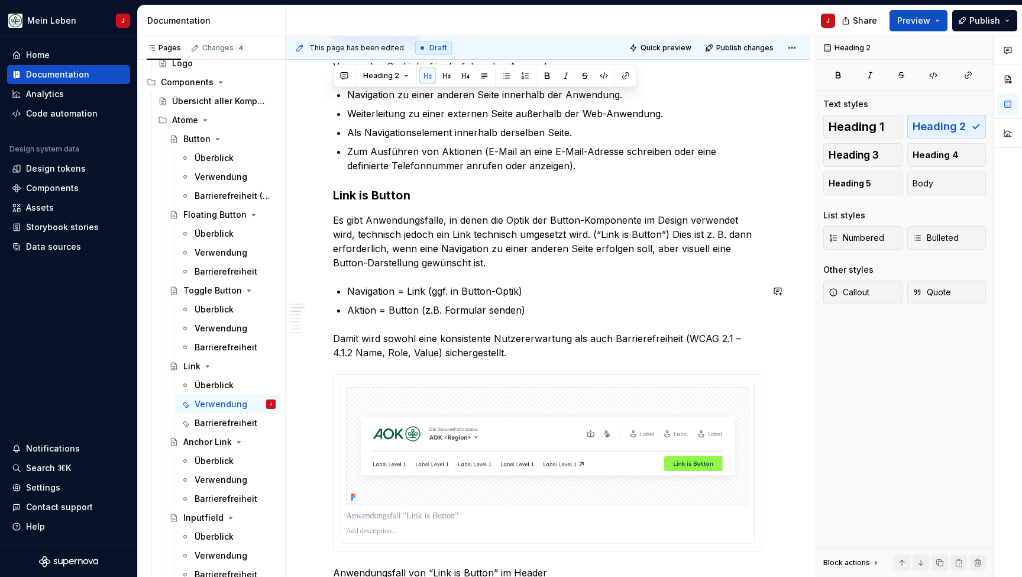
scroll to position [416, 0]
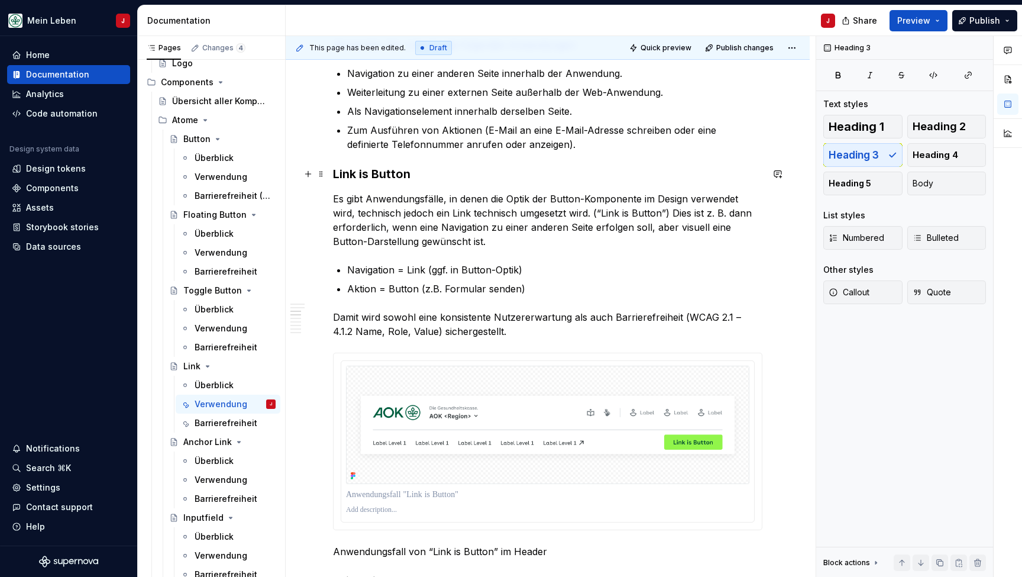
click at [374, 179] on h3 "Link is Button" at bounding box center [547, 174] width 429 height 17
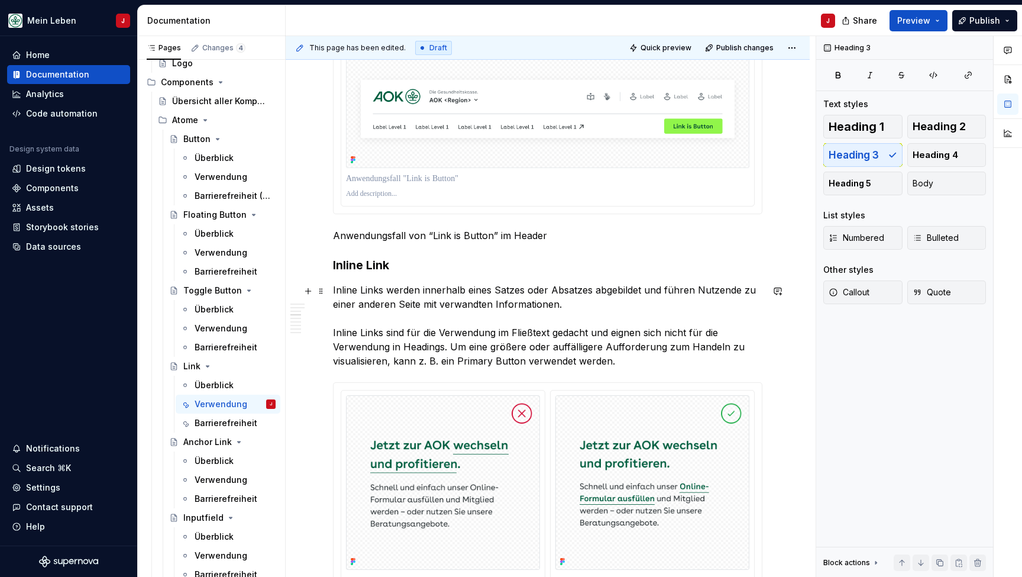
scroll to position [762, 0]
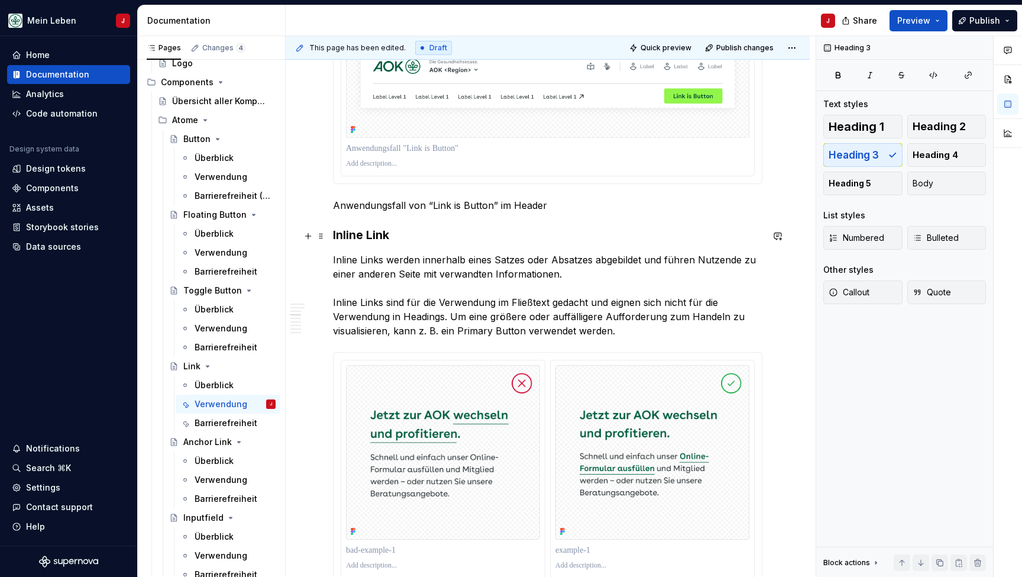
click at [371, 237] on h3 "Inline Link" at bounding box center [547, 235] width 429 height 17
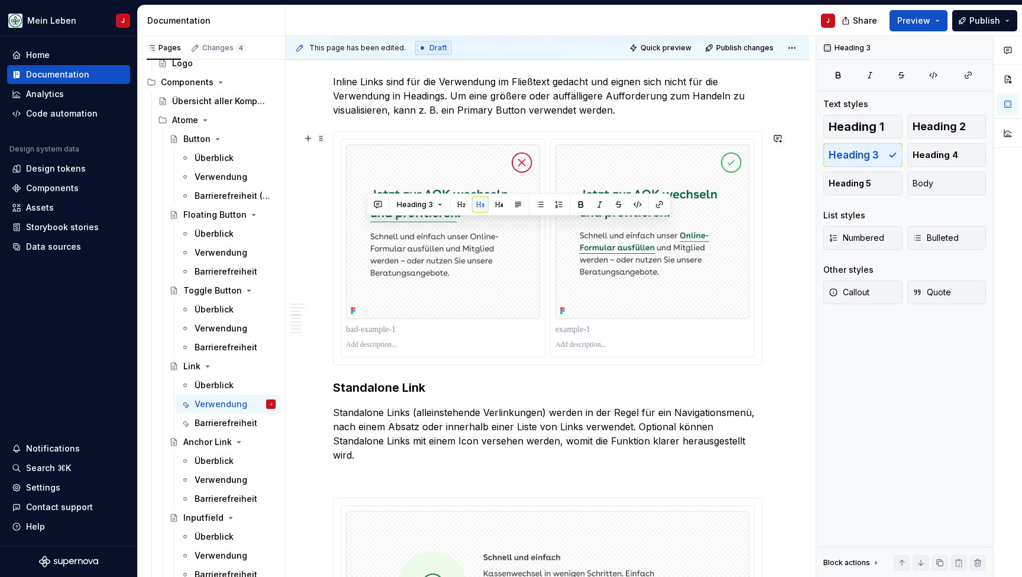
scroll to position [1092, 0]
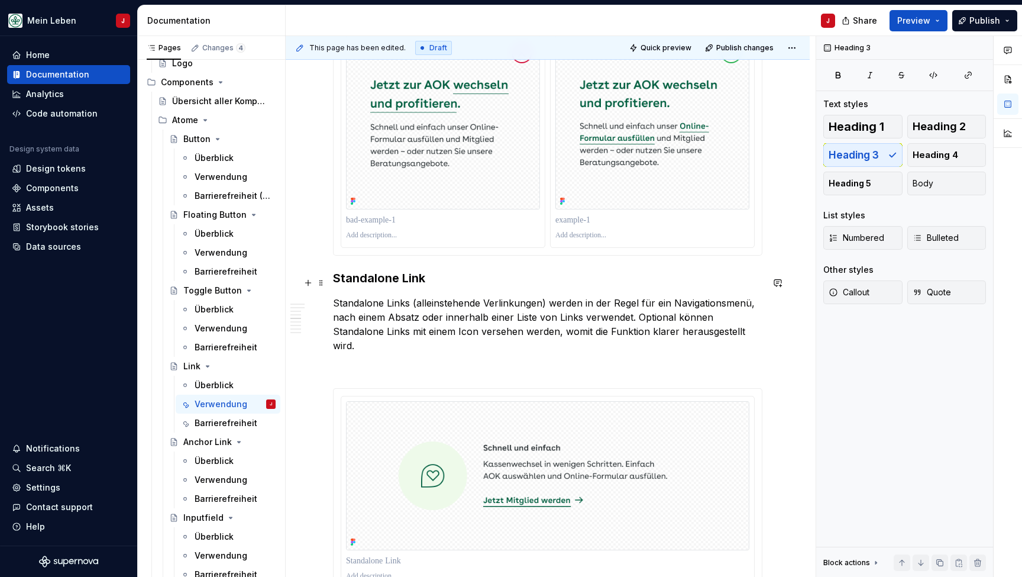
click at [408, 285] on h3 "Standalone Link" at bounding box center [547, 278] width 429 height 17
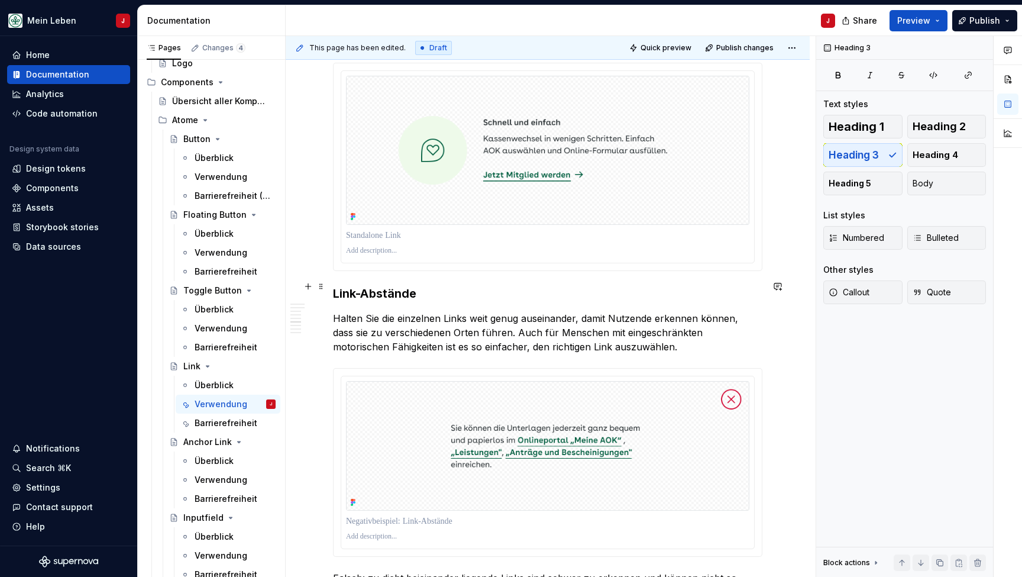
scroll to position [1440, 0]
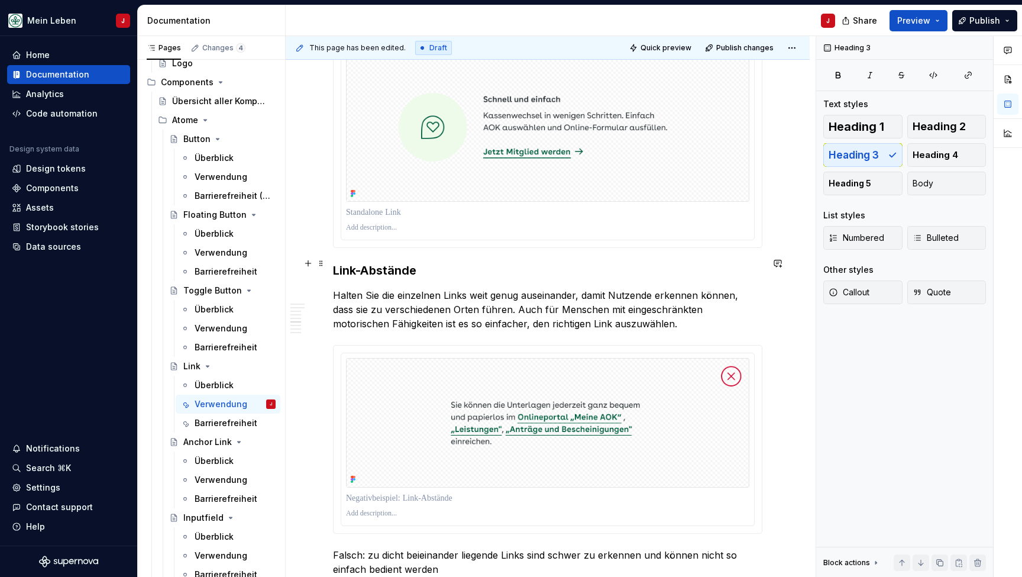
click at [394, 262] on h3 "Link-Abstände" at bounding box center [547, 270] width 429 height 17
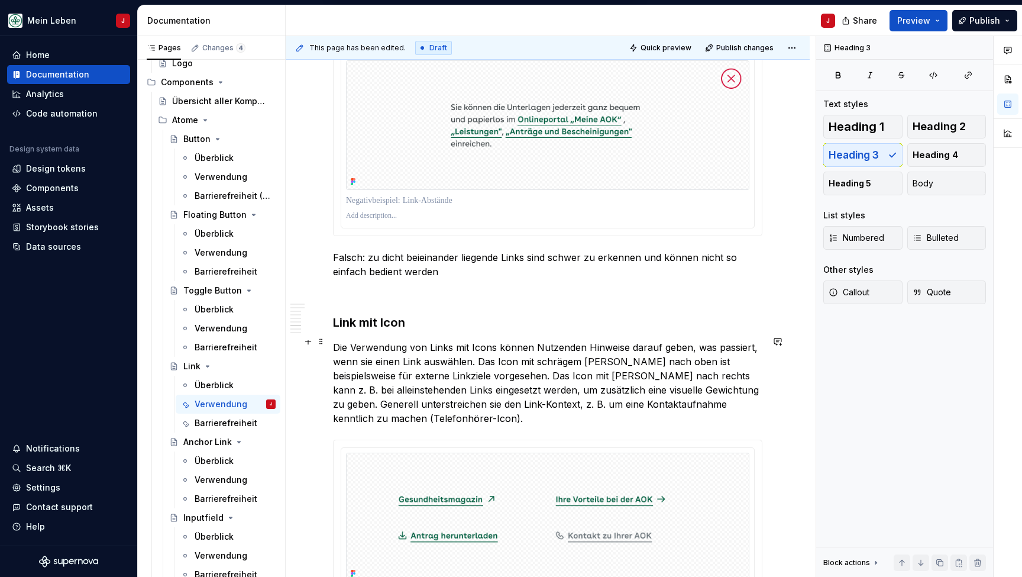
scroll to position [1752, 0]
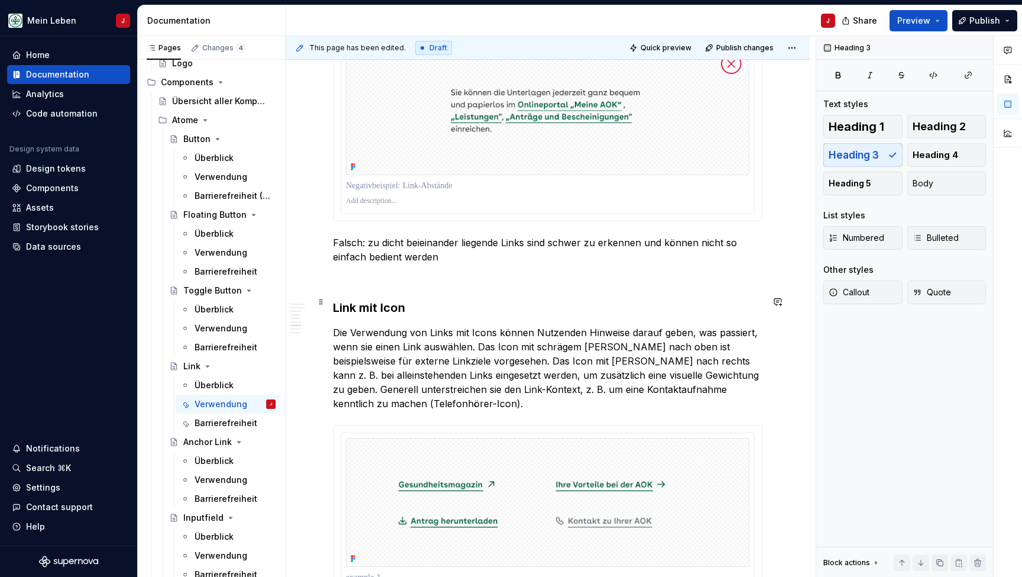
click at [371, 299] on h3 "Link mit Icon" at bounding box center [547, 307] width 429 height 17
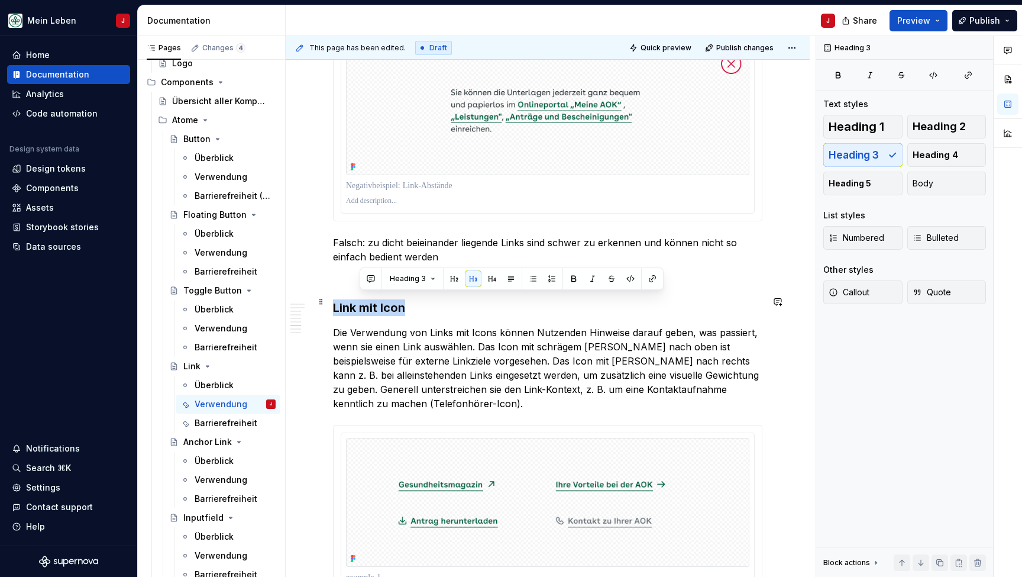
click at [371, 299] on h3 "Link mit Icon" at bounding box center [547, 307] width 429 height 17
click at [324, 273] on div "Verwendung Links werden hauptsächlich zu navigatorischen Zwecken und zum Ausfüh…" at bounding box center [548, 19] width 524 height 2990
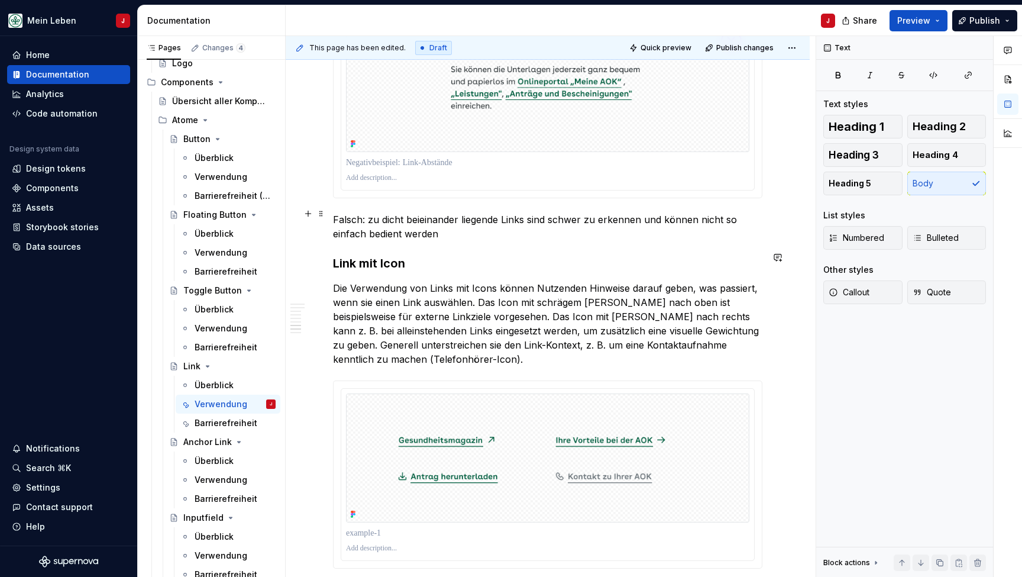
scroll to position [1717, 0]
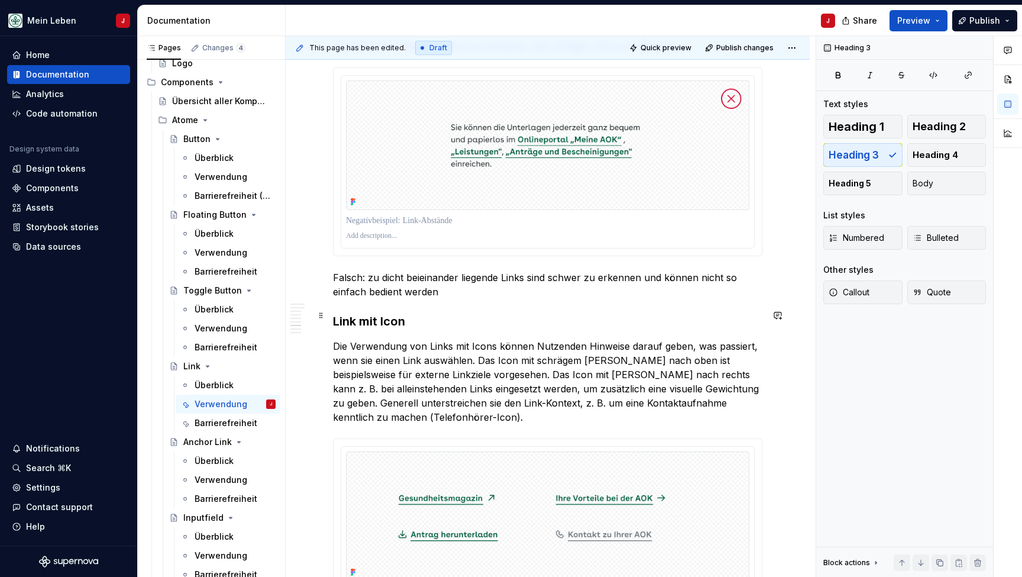
click at [370, 315] on h3 "Link mit Icon" at bounding box center [547, 321] width 429 height 17
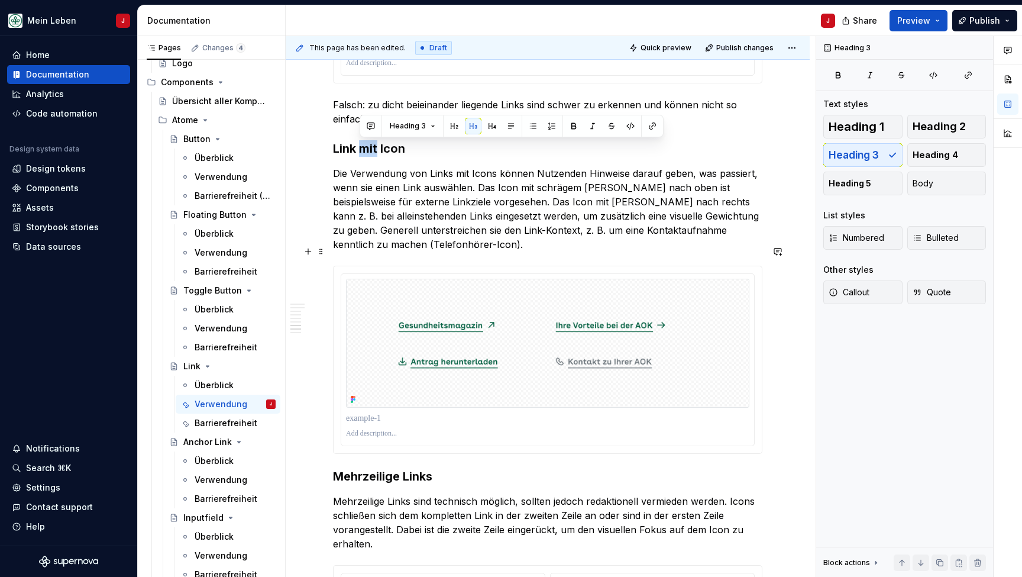
scroll to position [1893, 0]
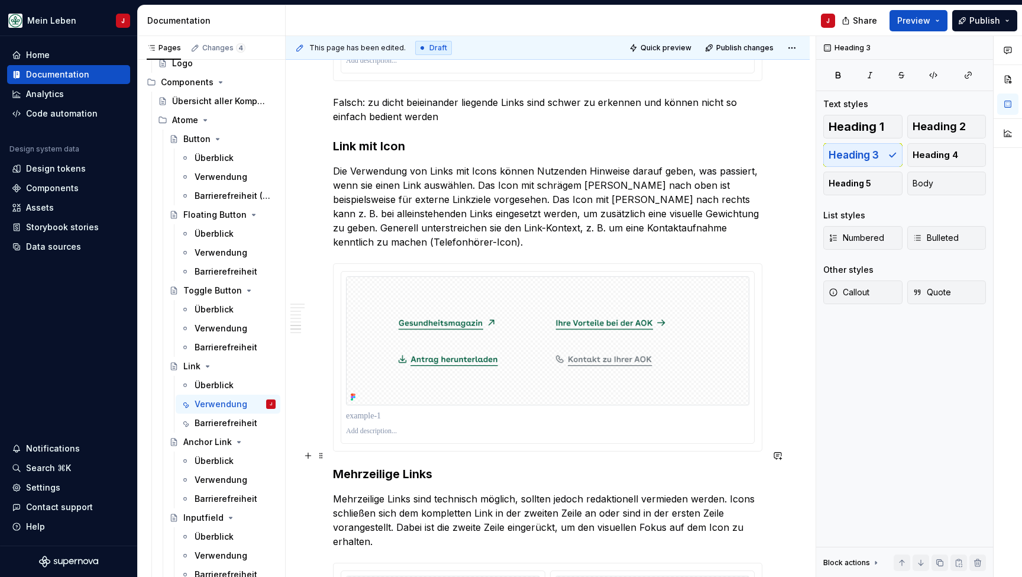
click at [390, 465] on h3 "Mehrzeilige Links" at bounding box center [547, 473] width 429 height 17
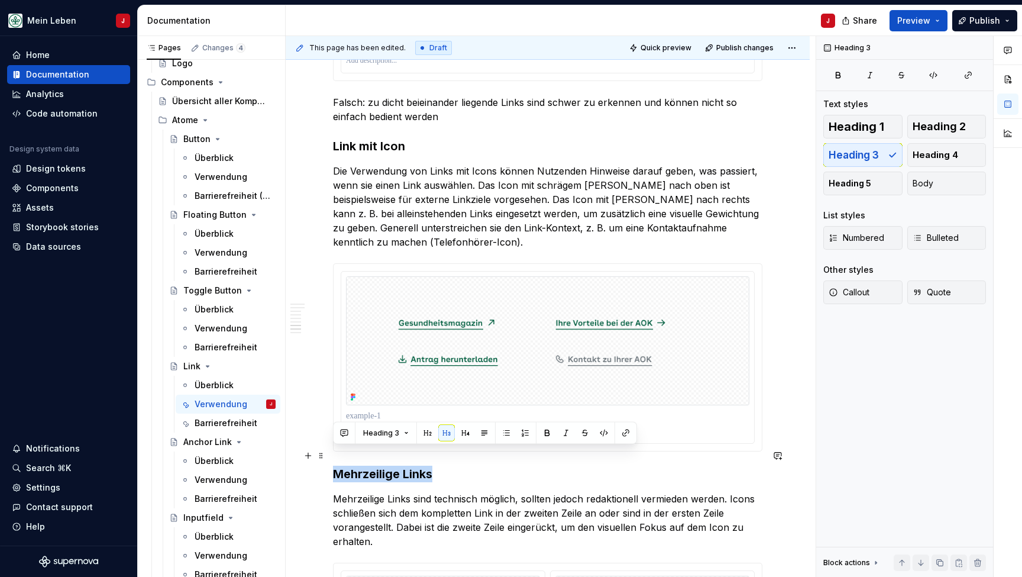
click at [390, 465] on h3 "Mehrzeilige Links" at bounding box center [547, 473] width 429 height 17
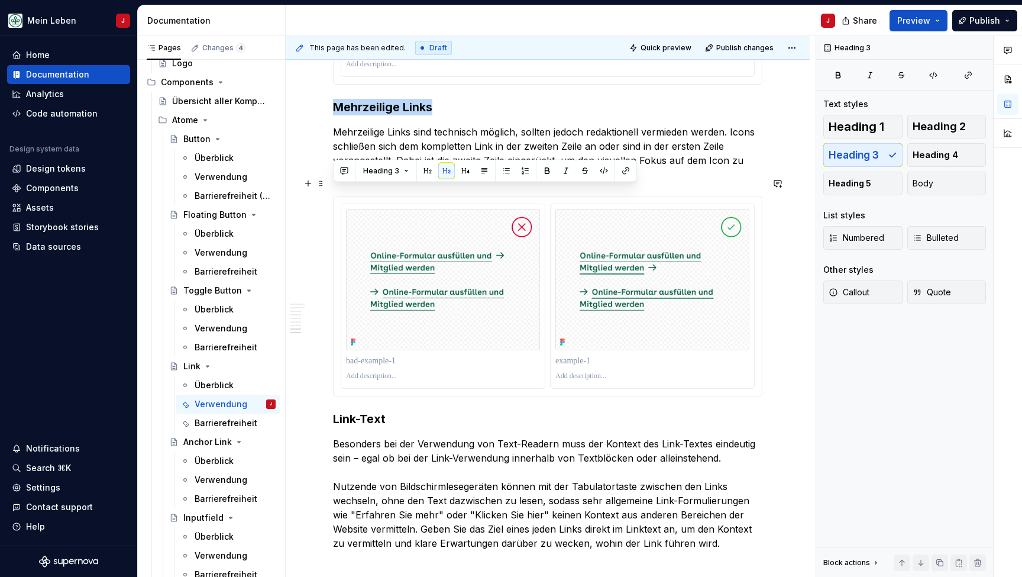
scroll to position [2301, 0]
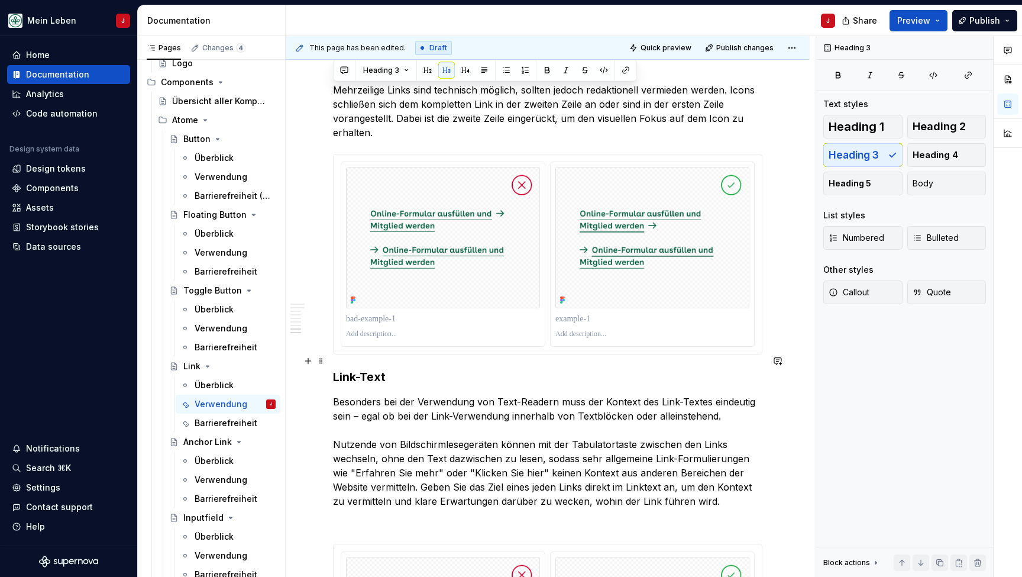
click at [364, 368] on h3 "Link-Text" at bounding box center [547, 376] width 429 height 17
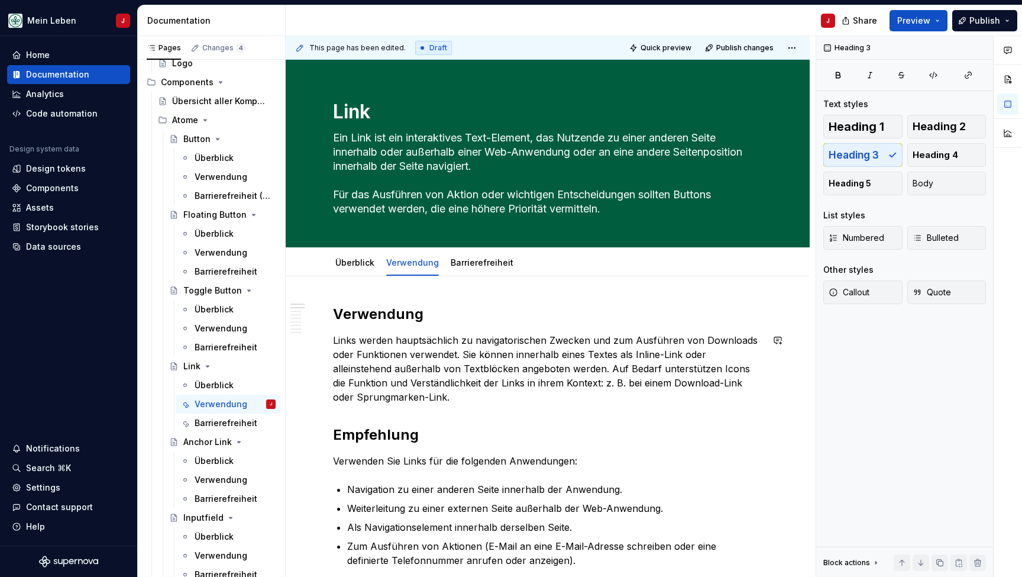
scroll to position [23, 0]
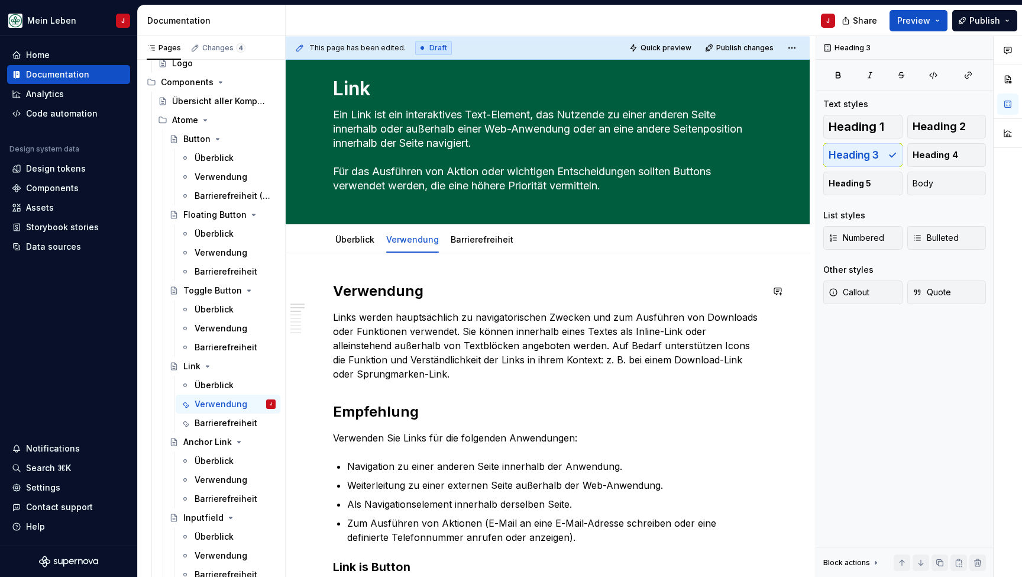
click at [371, 292] on h2 "Verwendung" at bounding box center [547, 291] width 429 height 19
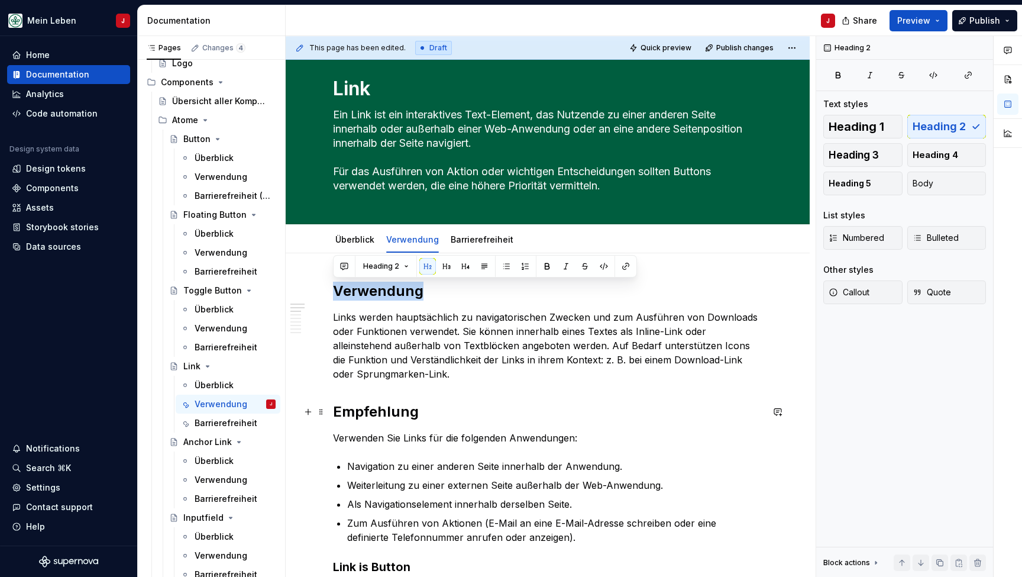
click at [376, 411] on h2 "Empfehlung" at bounding box center [547, 411] width 429 height 19
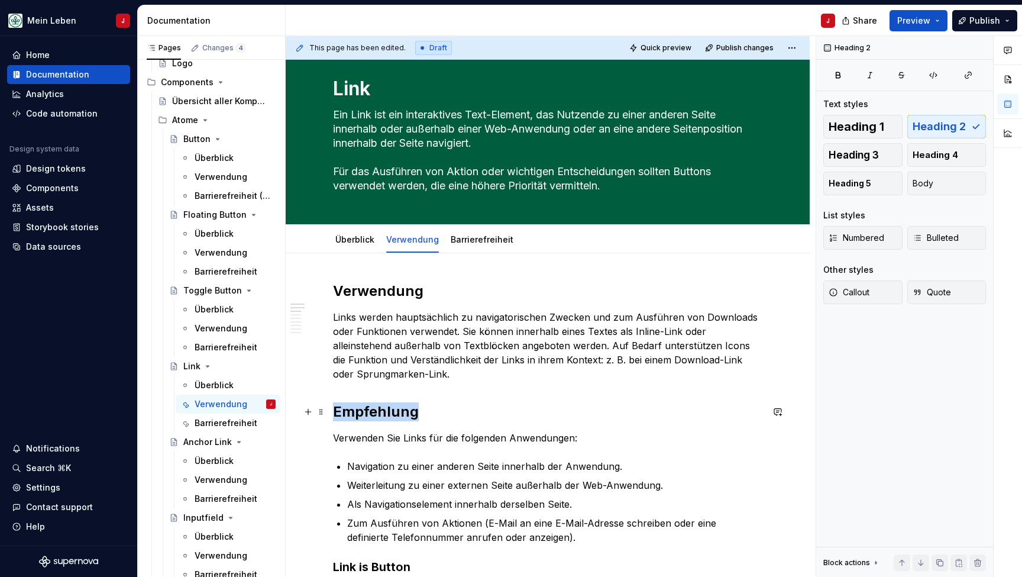
click at [376, 411] on h2 "Empfehlung" at bounding box center [547, 411] width 429 height 19
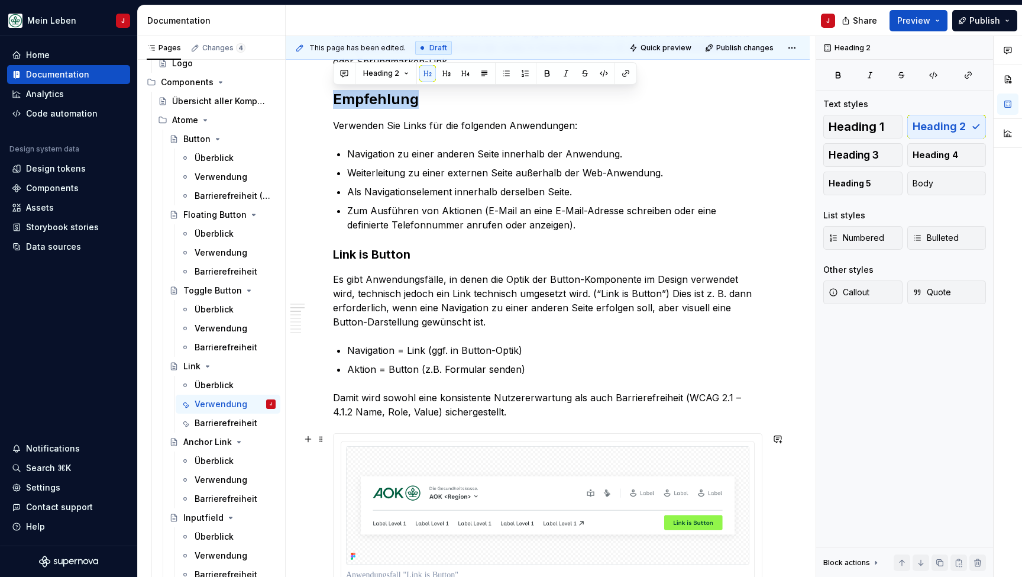
scroll to position [337, 0]
click at [390, 248] on h3 "Link is Button" at bounding box center [547, 253] width 429 height 17
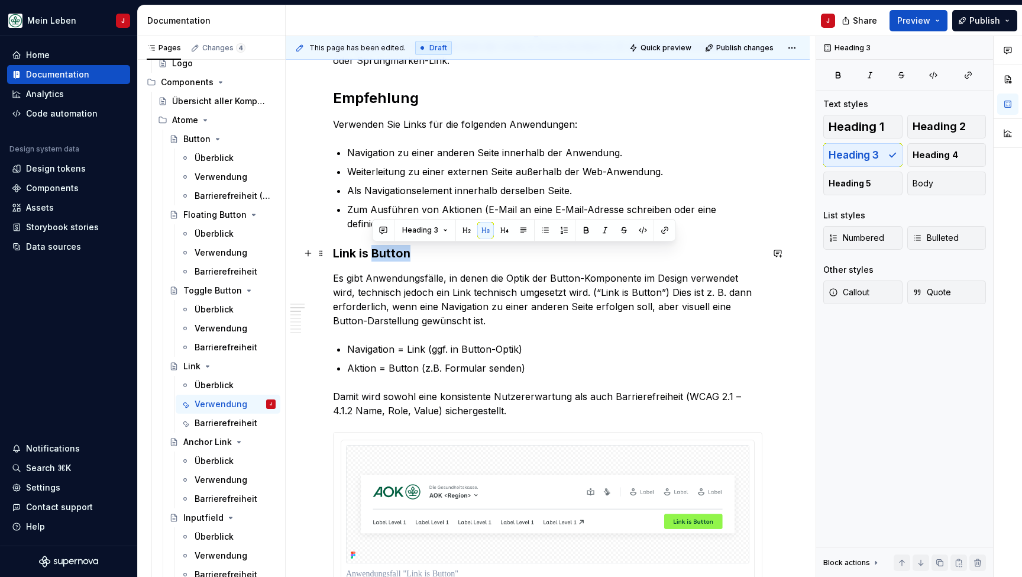
click at [390, 248] on h3 "Link is Button" at bounding box center [547, 253] width 429 height 17
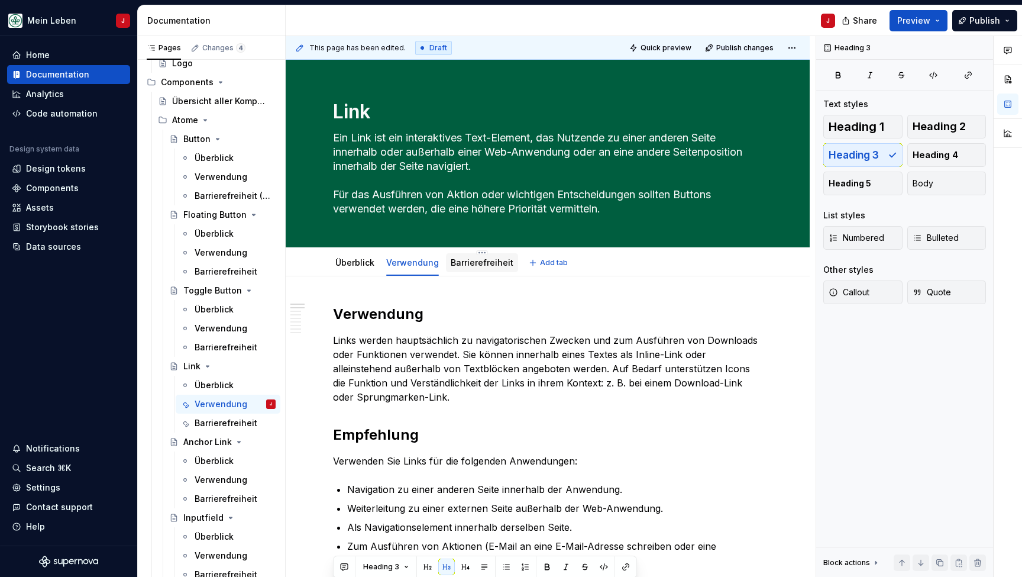
scroll to position [0, 0]
click at [467, 263] on link "Barrierefreiheit" at bounding box center [482, 262] width 63 height 10
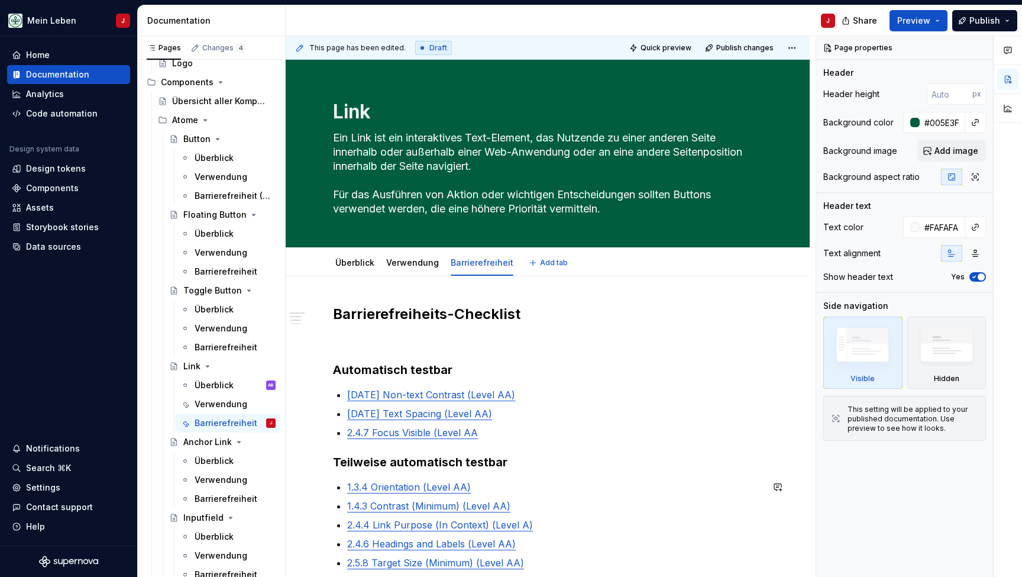
type textarea "*"
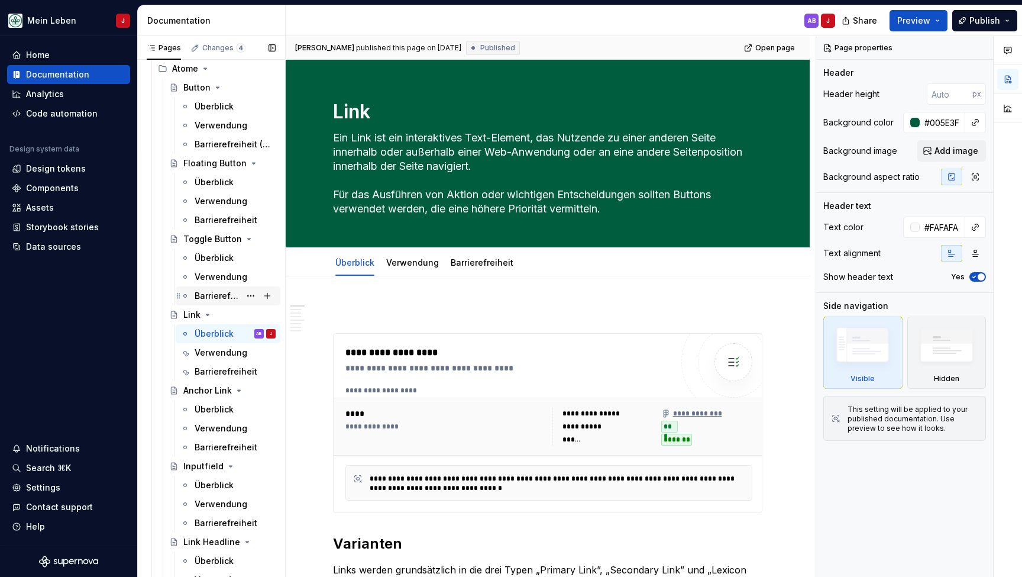
scroll to position [374, 0]
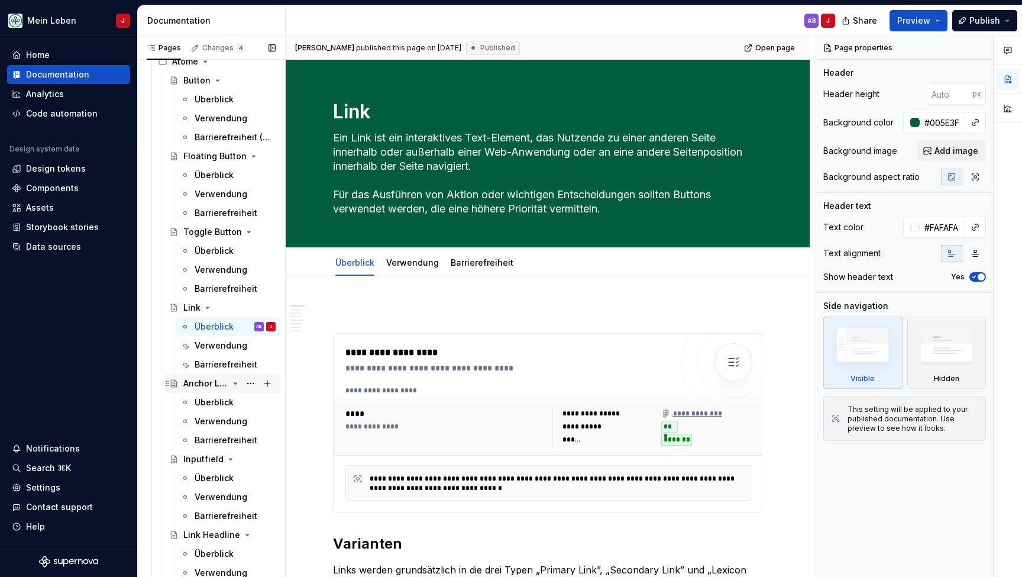
click at [212, 381] on div "Anchor Link" at bounding box center [205, 383] width 45 height 12
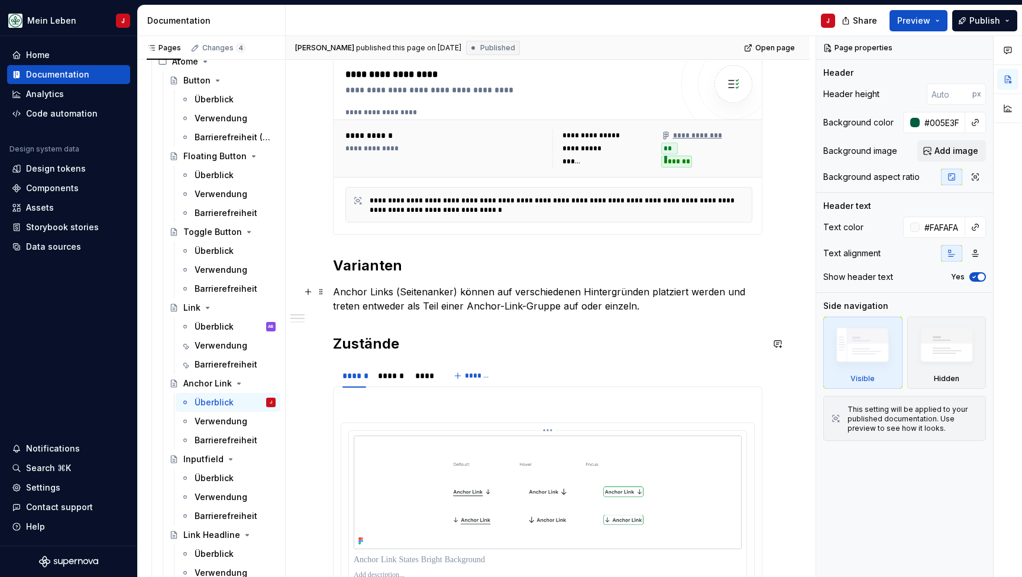
scroll to position [229, 0]
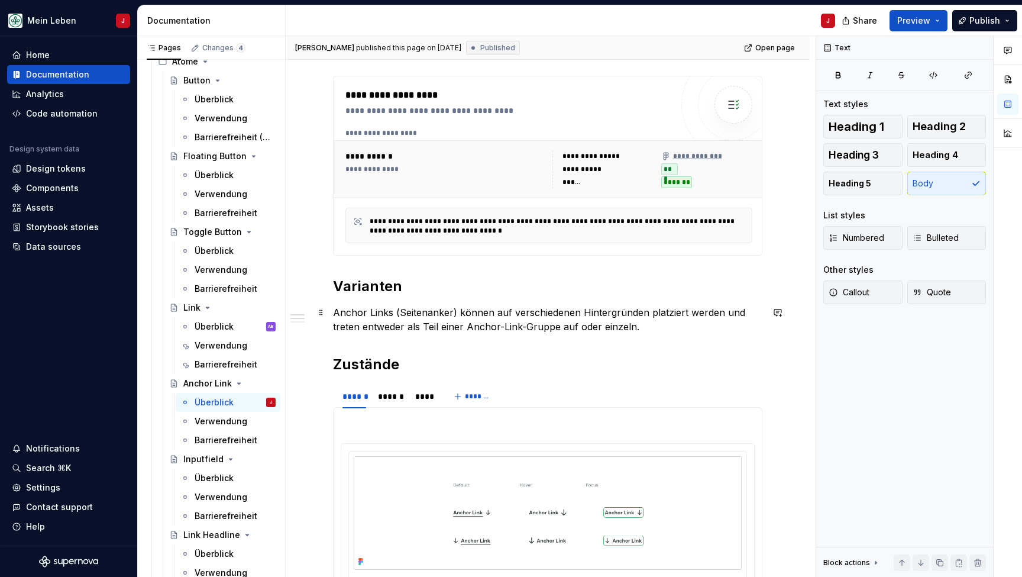
click at [438, 329] on p "Anchor Links (Seitenanker) können auf verschiedenen Hintergründen platziert wer…" at bounding box center [547, 319] width 429 height 28
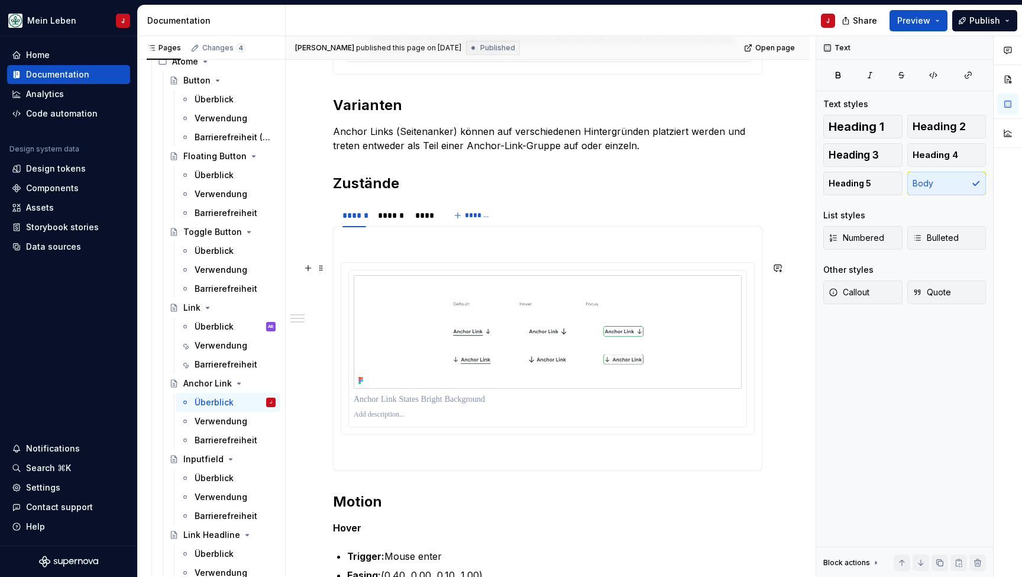
scroll to position [421, 0]
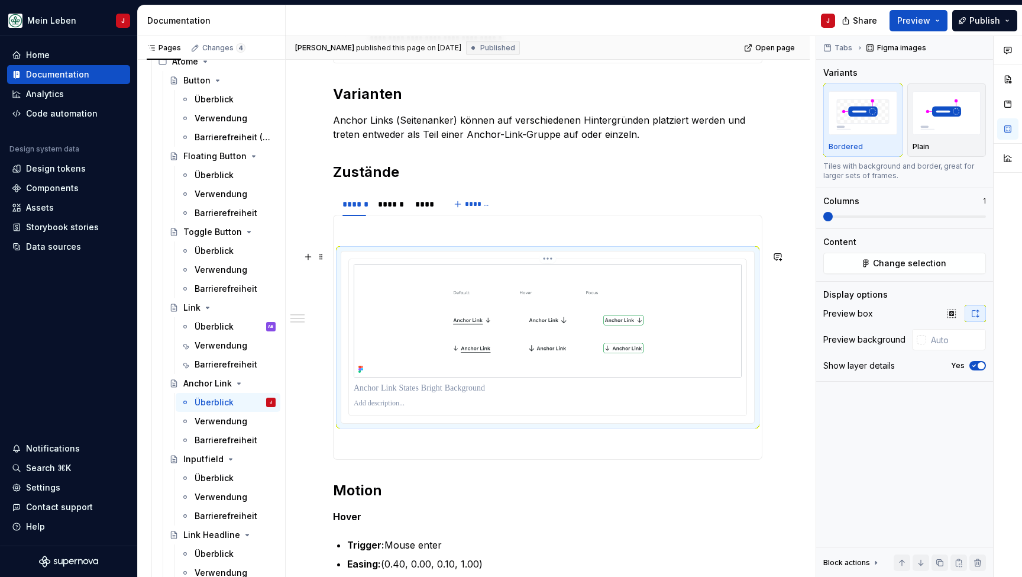
click at [396, 355] on img at bounding box center [548, 321] width 388 height 114
click at [400, 205] on div "******" at bounding box center [390, 204] width 25 height 12
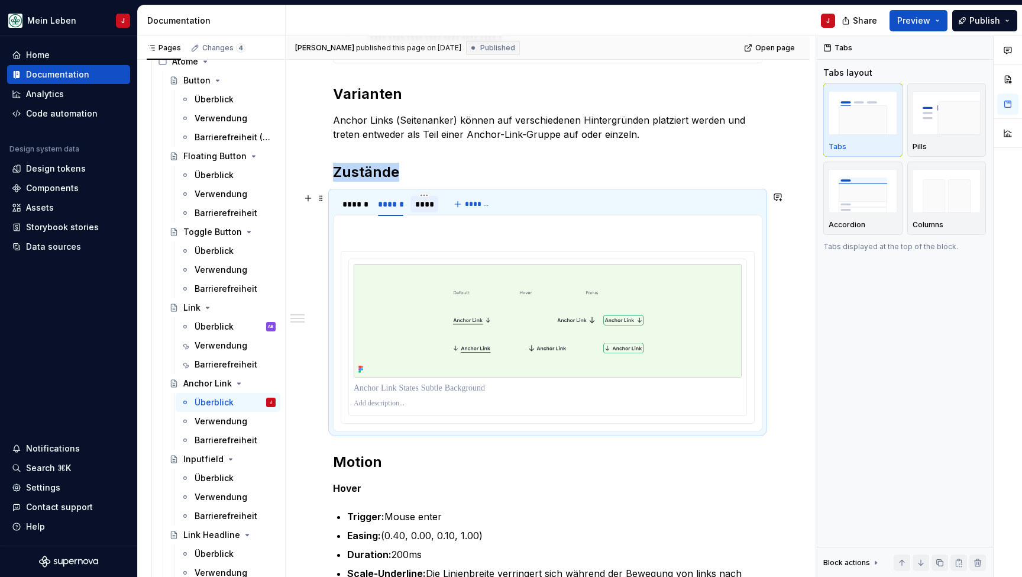
click at [423, 204] on div "****" at bounding box center [424, 204] width 19 height 12
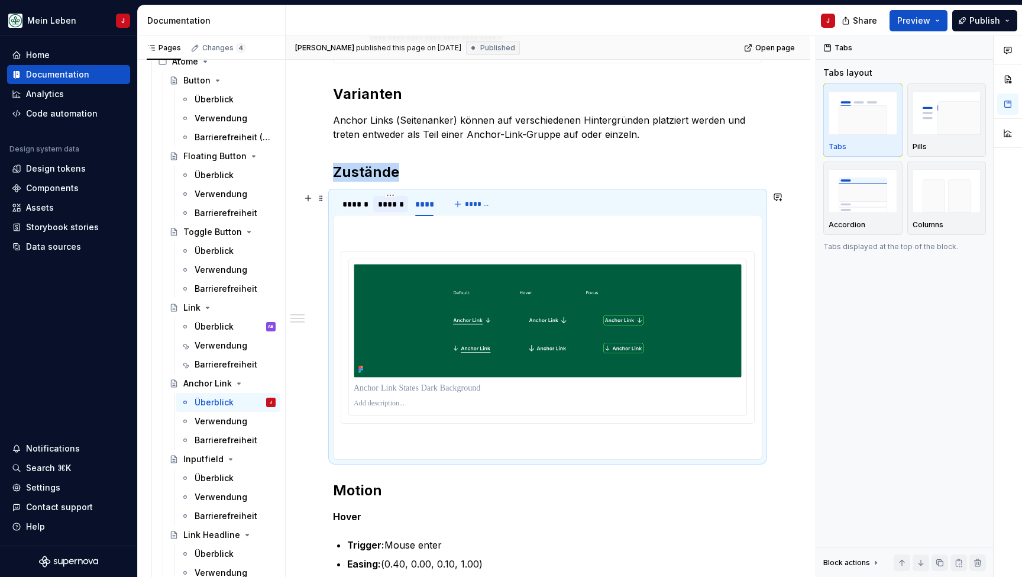
click at [401, 206] on div "******" at bounding box center [390, 204] width 25 height 12
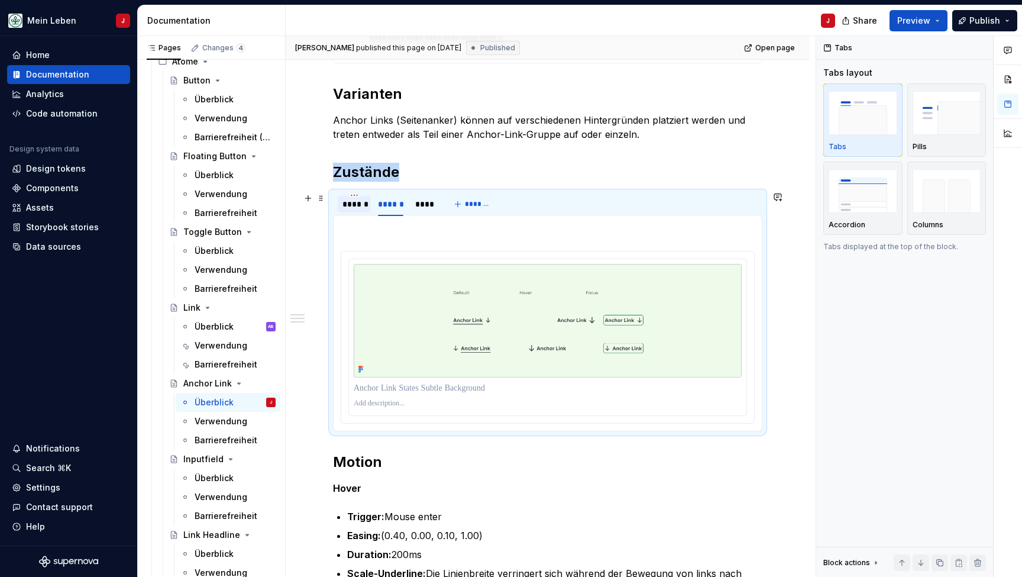
click at [351, 206] on div "******" at bounding box center [354, 204] width 24 height 12
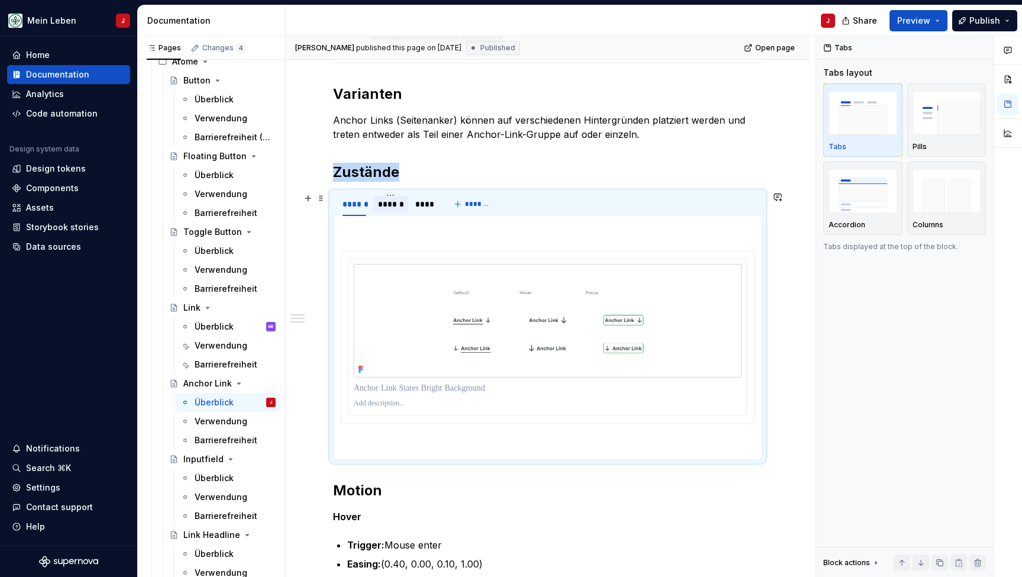
click at [394, 209] on div "******" at bounding box center [390, 204] width 25 height 12
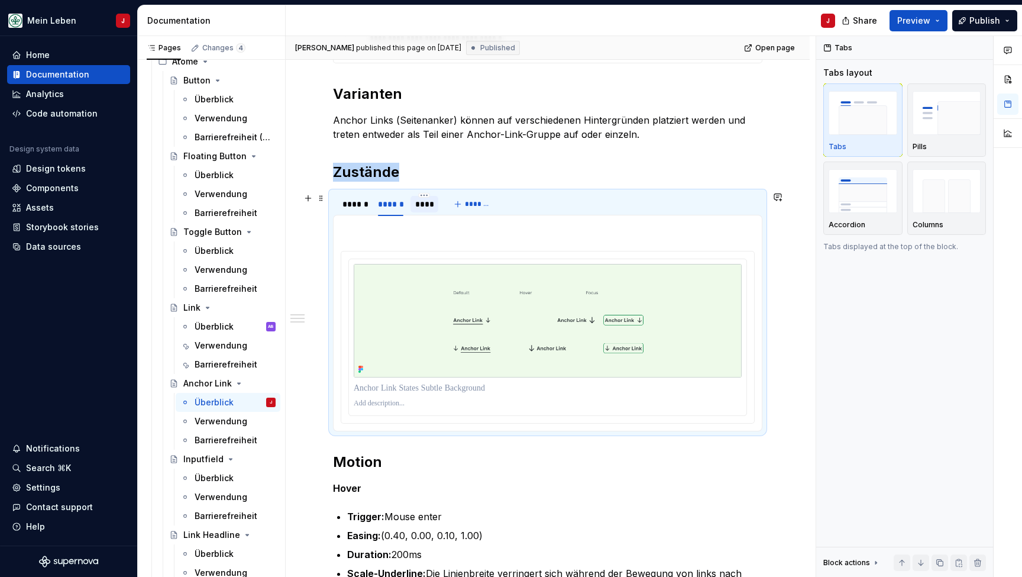
click at [414, 209] on div "****" at bounding box center [424, 204] width 28 height 17
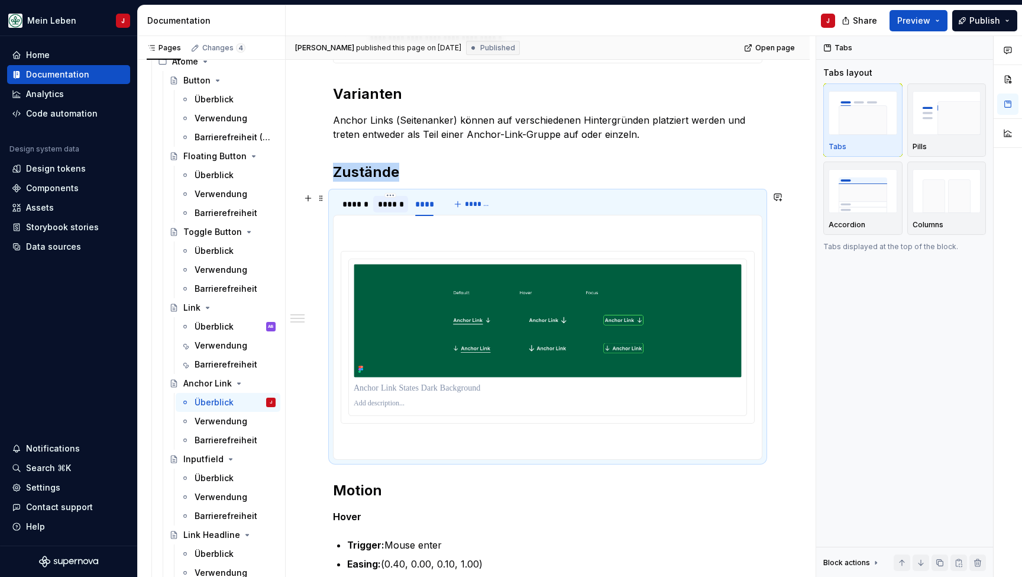
click at [385, 209] on div "******" at bounding box center [390, 204] width 25 height 12
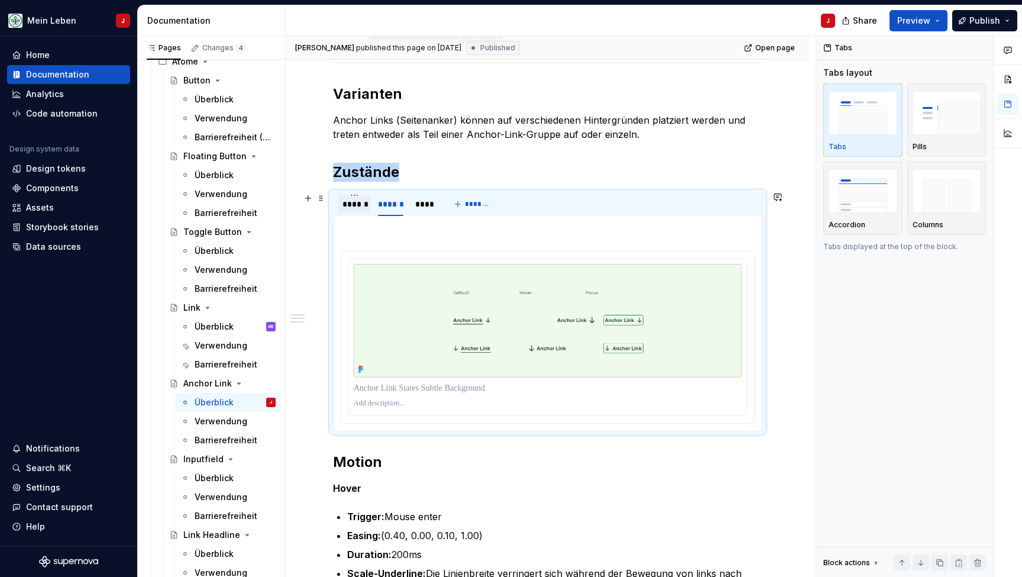
click at [355, 209] on div "******" at bounding box center [354, 204] width 24 height 12
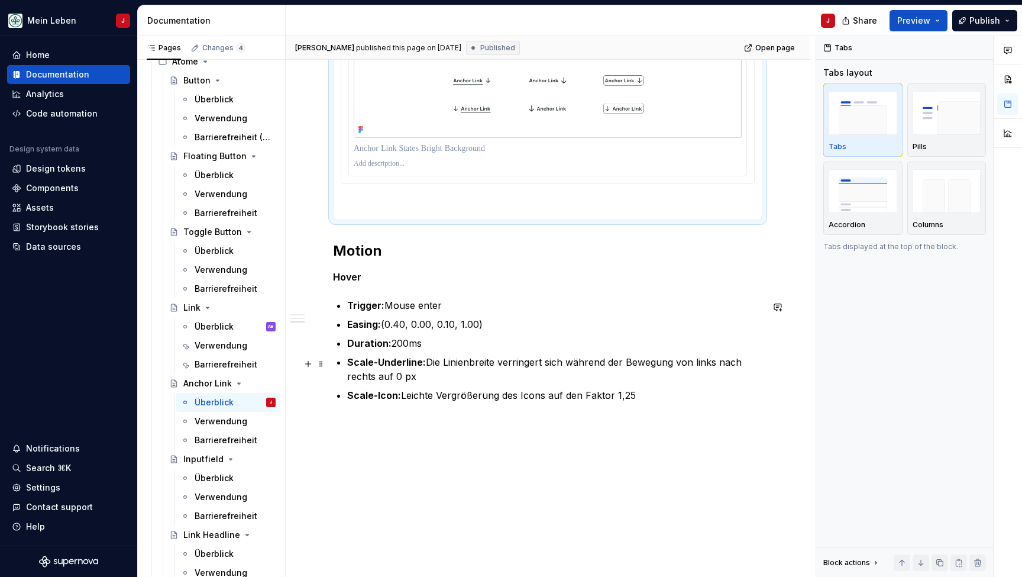
scroll to position [662, 0]
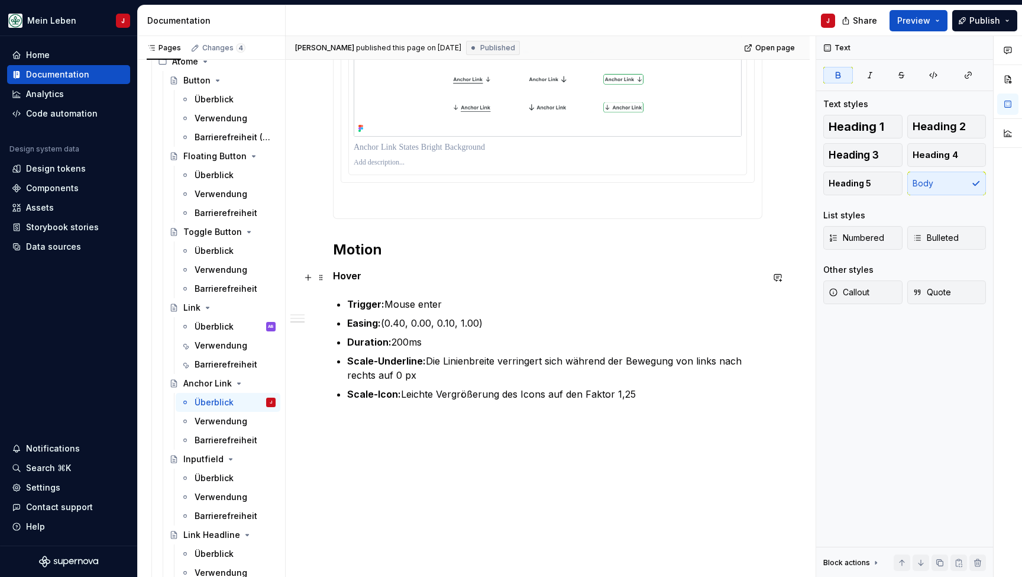
click at [405, 272] on p "Hover" at bounding box center [547, 275] width 429 height 14
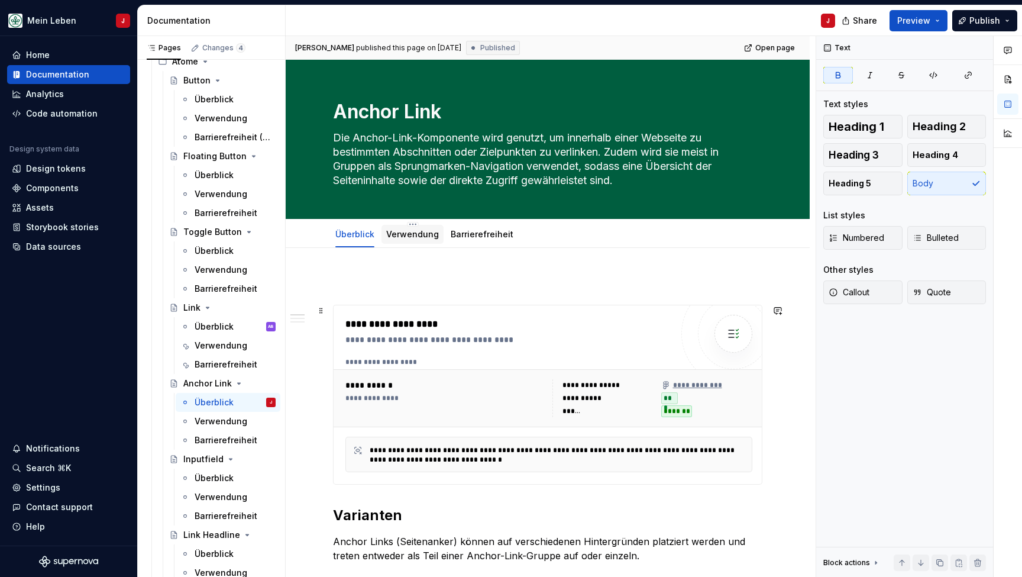
scroll to position [0, 0]
click at [422, 226] on div "Verwendung" at bounding box center [412, 234] width 62 height 19
click at [413, 232] on link "Verwendung" at bounding box center [412, 234] width 53 height 10
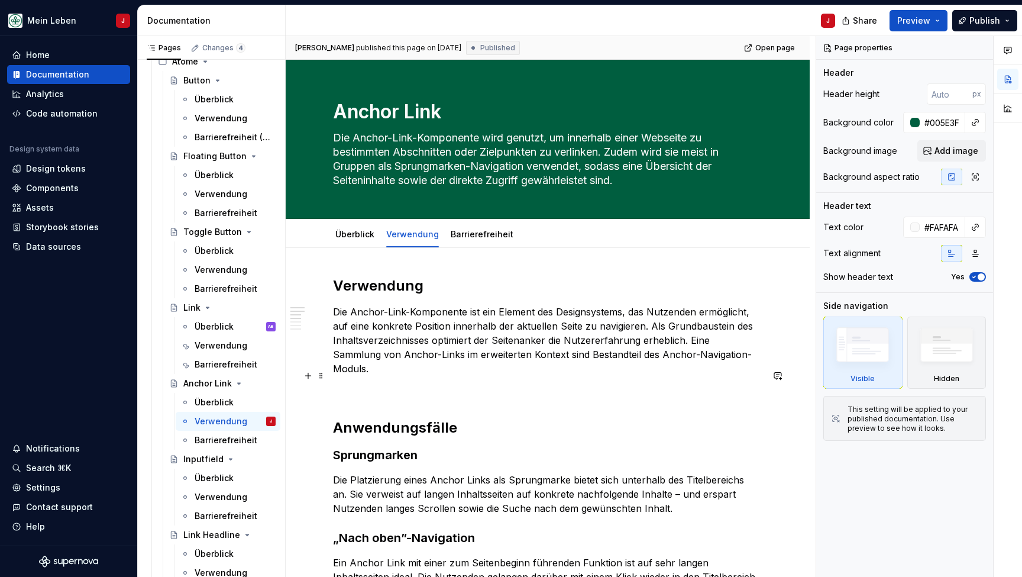
click at [363, 383] on p at bounding box center [547, 390] width 429 height 14
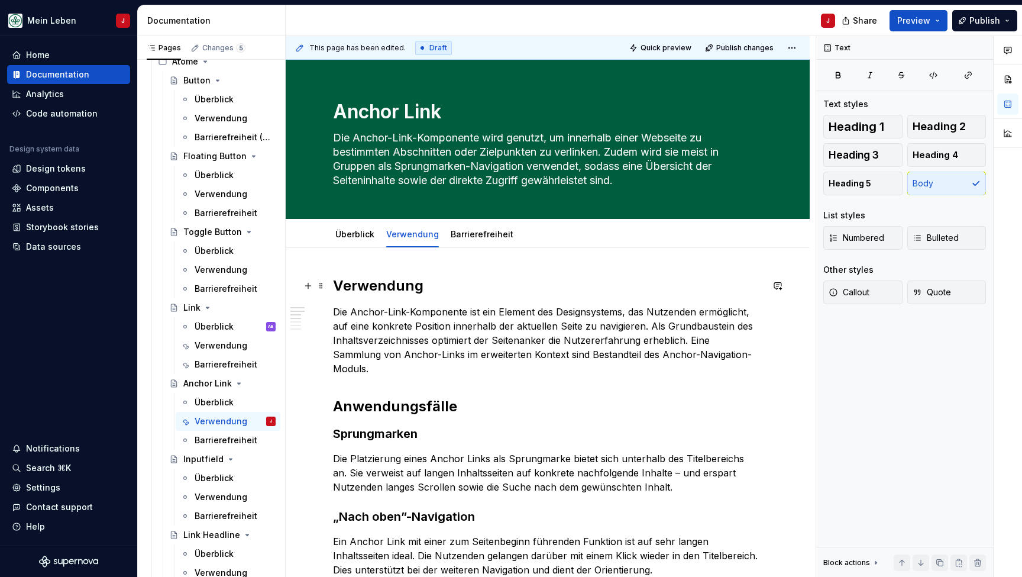
click at [331, 284] on div "This page has been edited. Draft Quick preview Publish changes Anchor Link Die …" at bounding box center [551, 306] width 530 height 541
click at [337, 284] on h2 "Verwendung" at bounding box center [547, 285] width 429 height 19
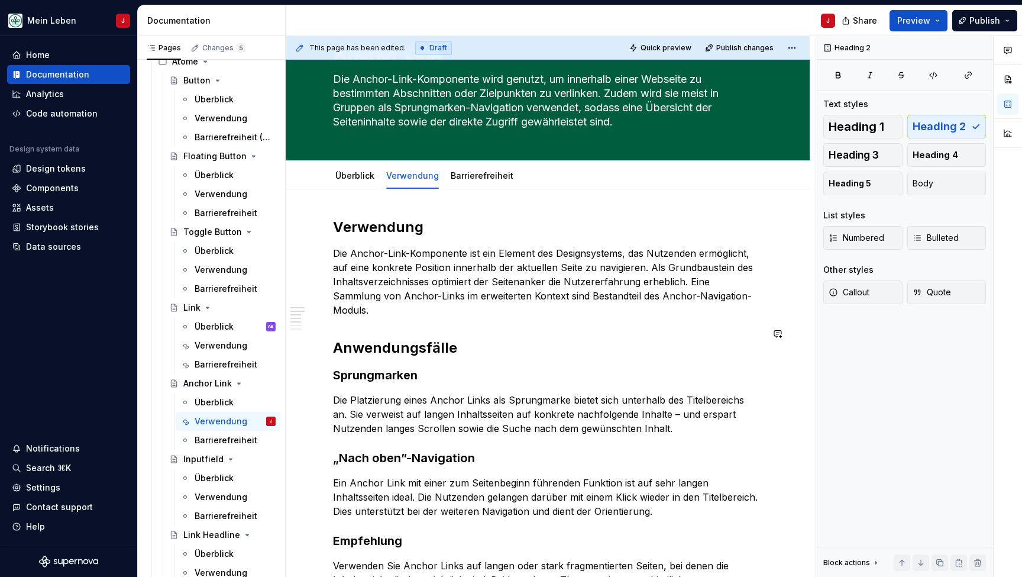
scroll to position [137, 0]
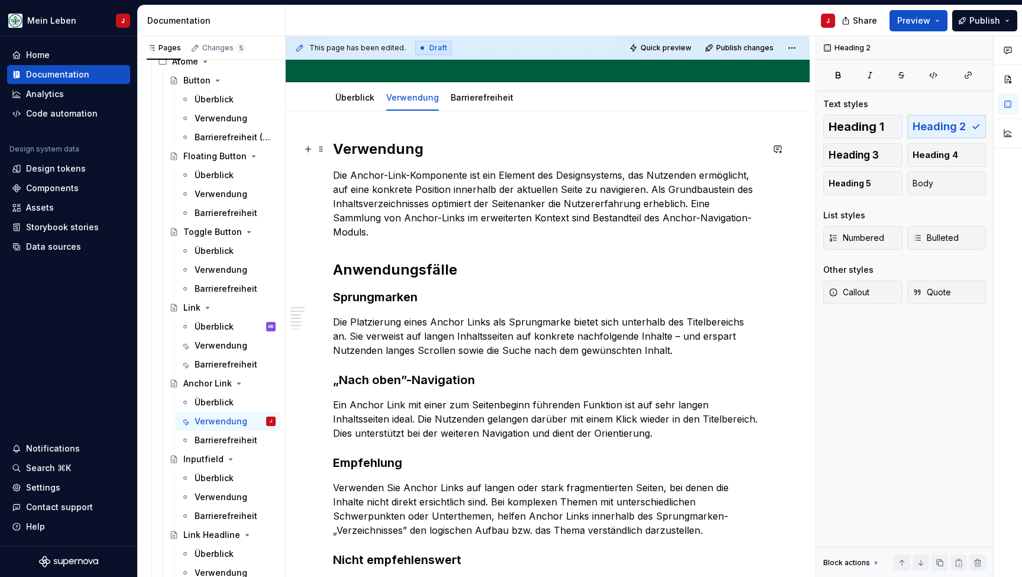
click at [394, 154] on h2 "Verwendung" at bounding box center [547, 149] width 429 height 19
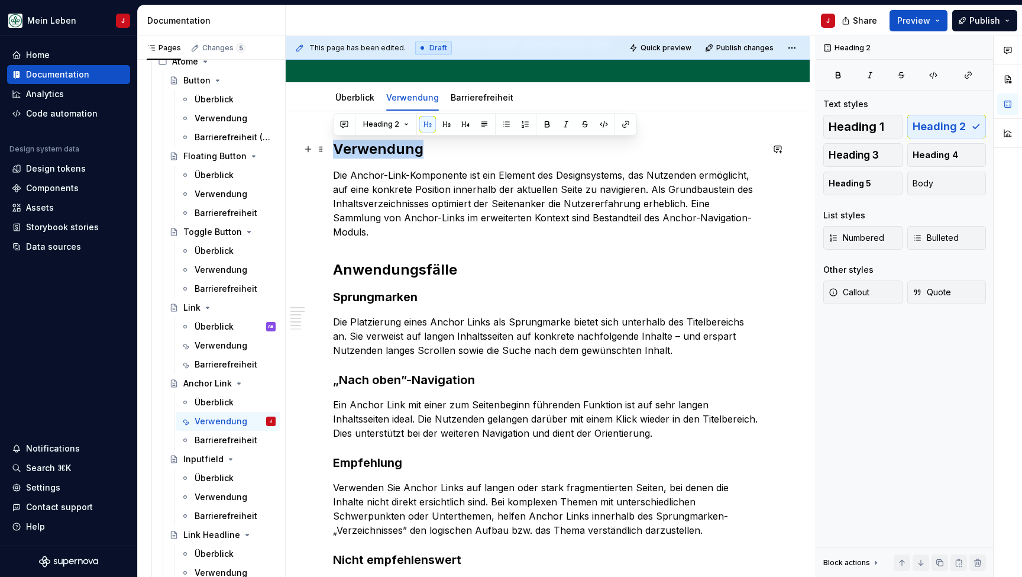
click at [394, 154] on h2 "Verwendung" at bounding box center [547, 149] width 429 height 19
click at [356, 96] on link "Überblick" at bounding box center [354, 97] width 39 height 10
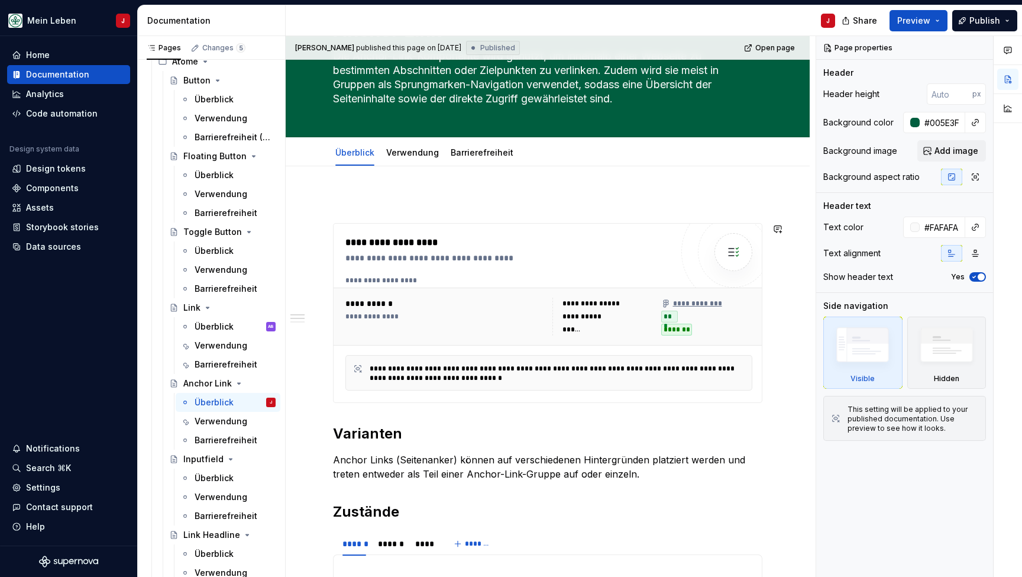
scroll to position [191, 0]
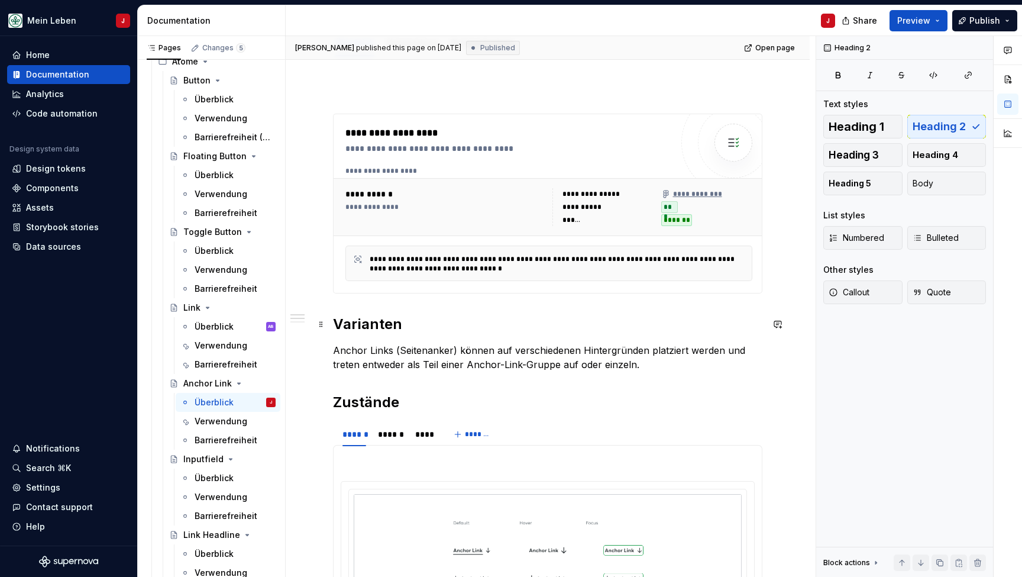
click at [373, 319] on h2 "Varianten" at bounding box center [547, 324] width 429 height 19
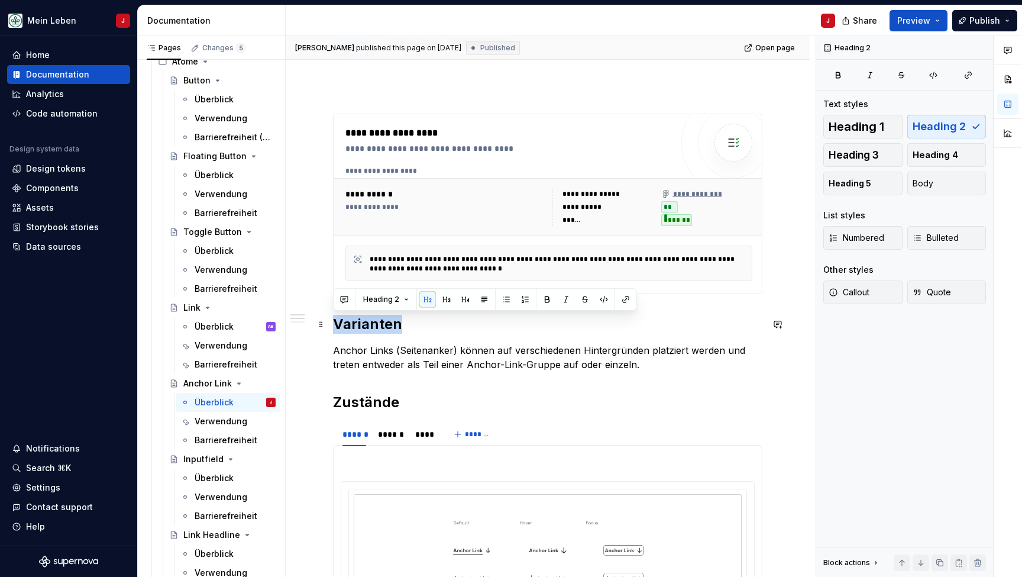
click at [373, 319] on h2 "Varianten" at bounding box center [547, 324] width 429 height 19
click at [368, 405] on h2 "Zustände" at bounding box center [547, 402] width 429 height 19
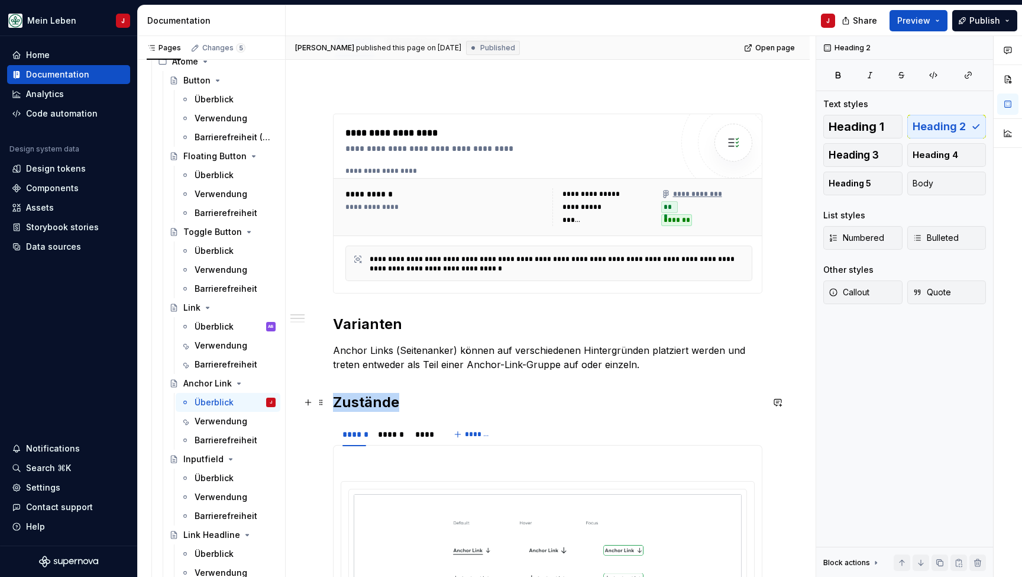
click at [368, 405] on h2 "Zustände" at bounding box center [547, 402] width 429 height 19
click at [372, 327] on h2 "Varianten" at bounding box center [547, 324] width 429 height 19
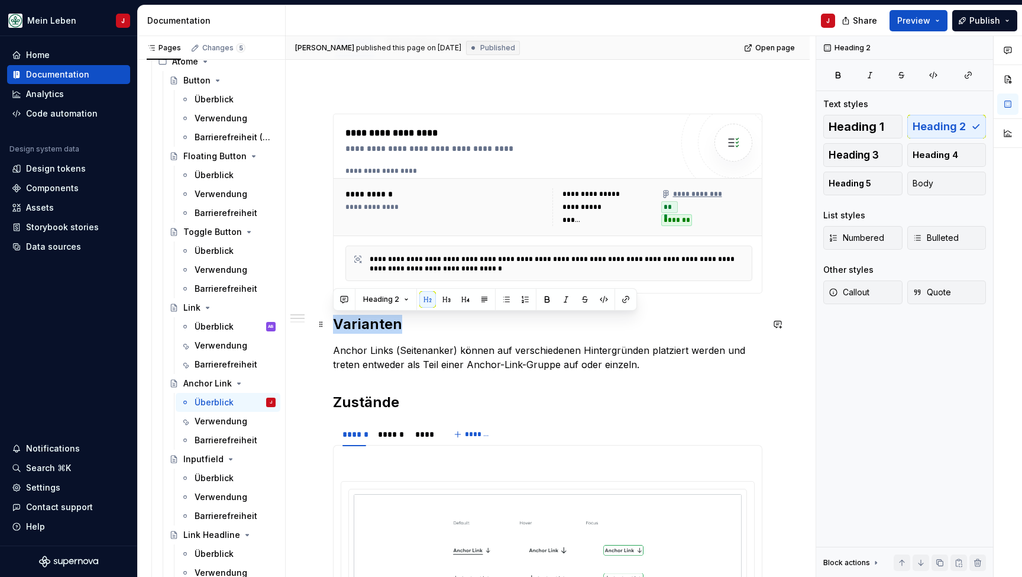
click at [372, 327] on h2 "Varianten" at bounding box center [547, 324] width 429 height 19
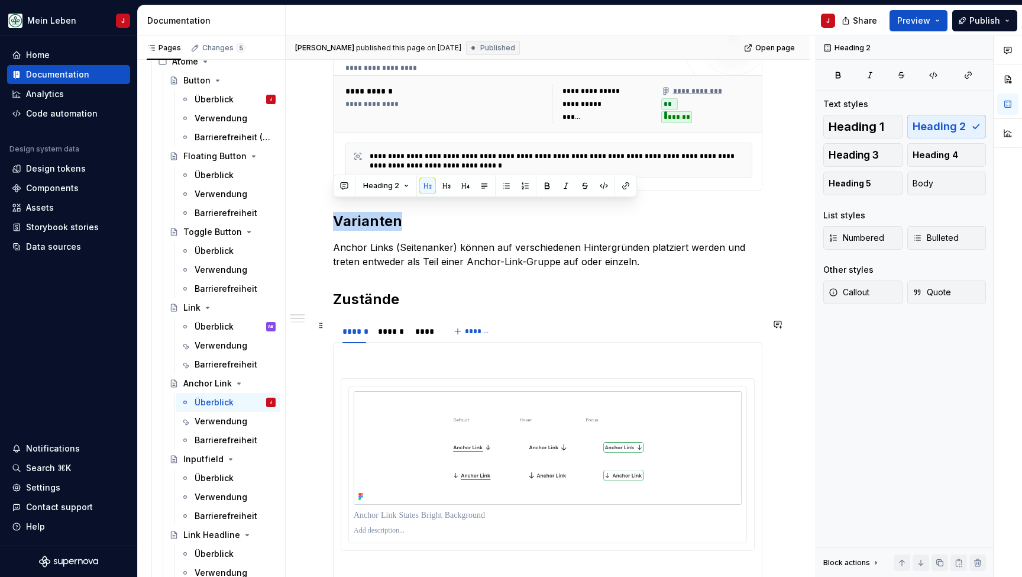
scroll to position [305, 0]
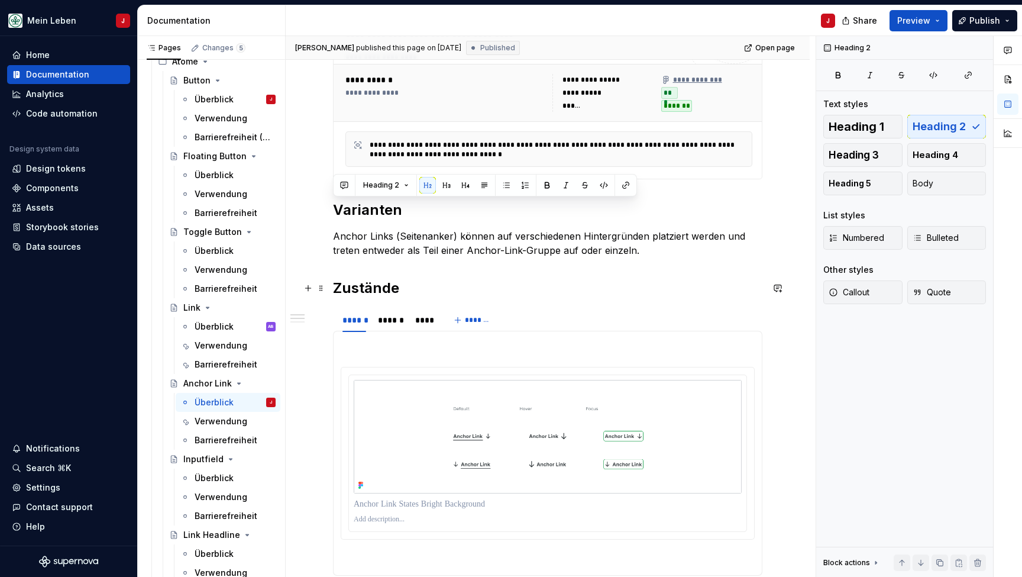
click at [352, 293] on h2 "Zustände" at bounding box center [547, 288] width 429 height 19
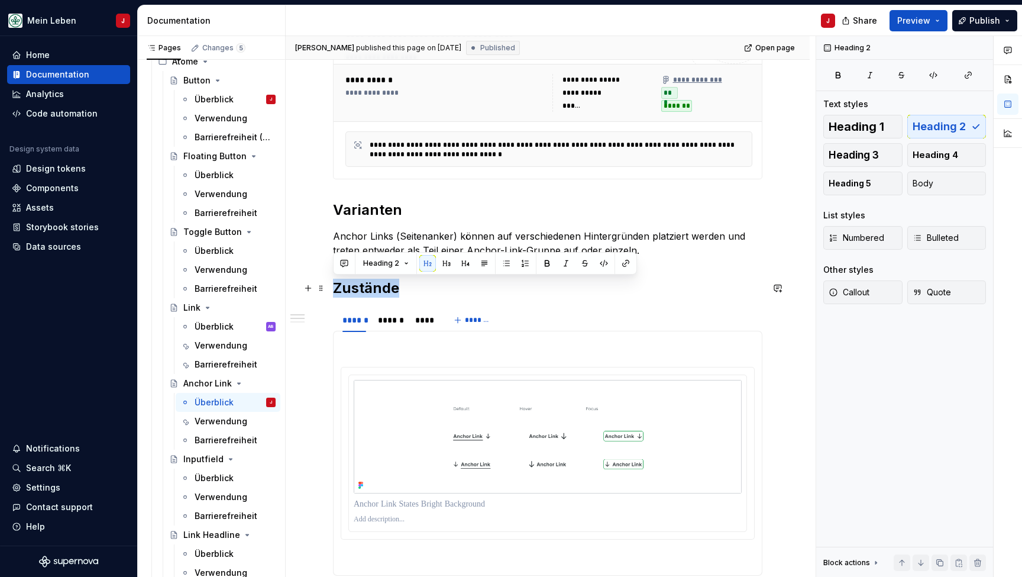
click at [352, 293] on h2 "Zustände" at bounding box center [547, 288] width 429 height 19
click at [872, 156] on span "Heading 3" at bounding box center [854, 155] width 50 height 12
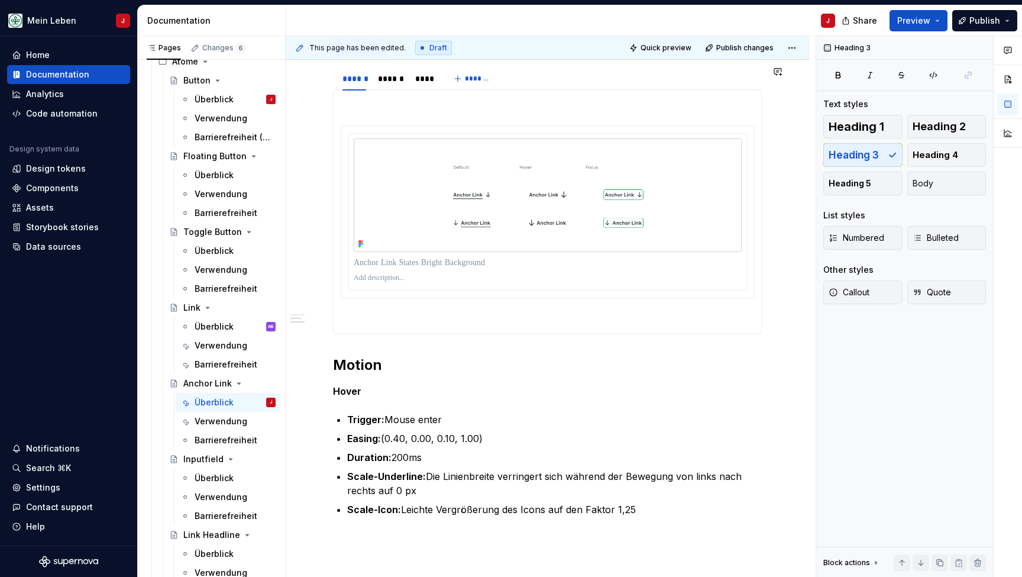
scroll to position [541, 0]
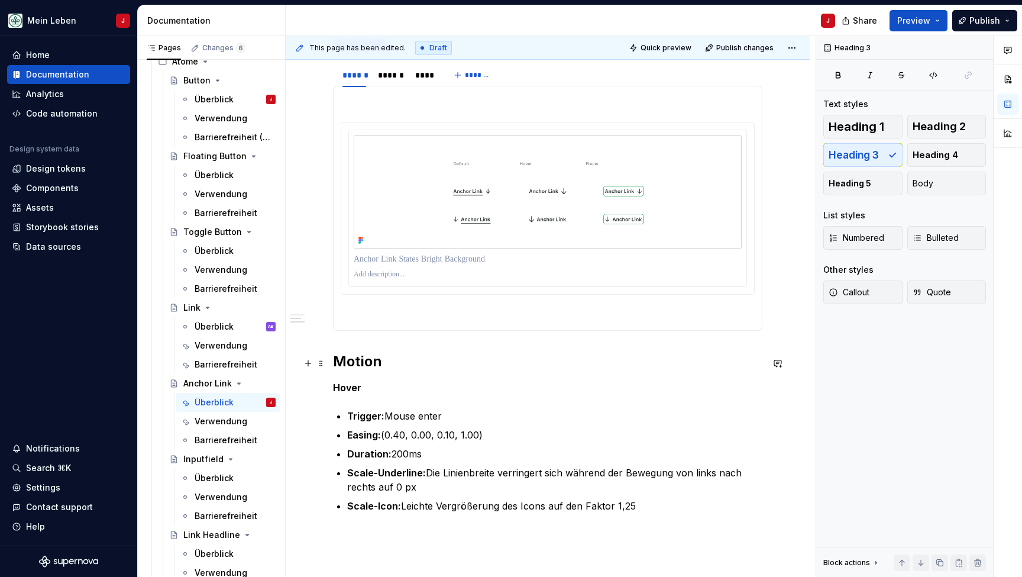
click at [384, 367] on h2 "Motion" at bounding box center [547, 361] width 429 height 19
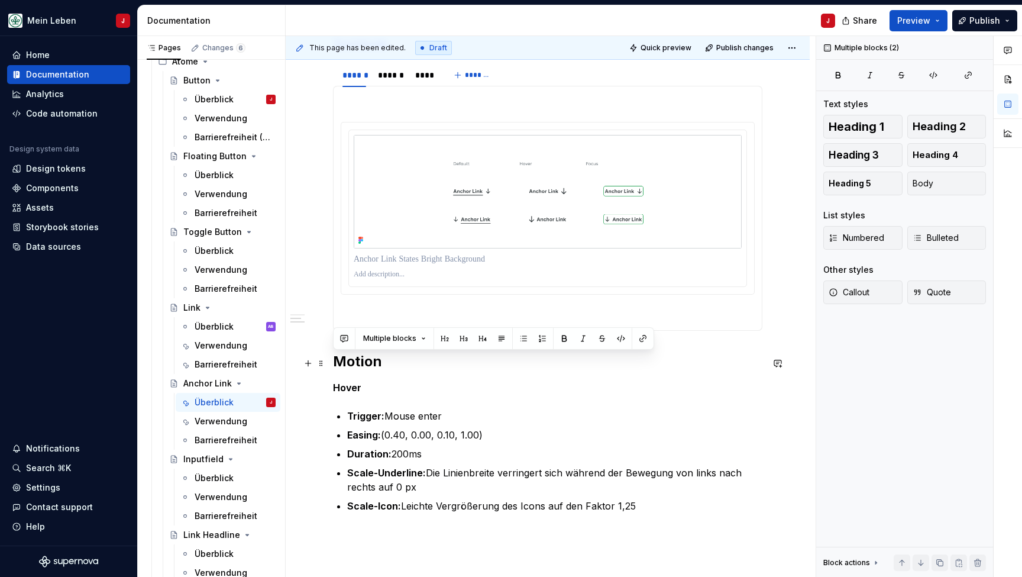
click at [384, 367] on h2 "Motion" at bounding box center [547, 361] width 429 height 19
click at [871, 153] on span "Heading 3" at bounding box center [854, 155] width 50 height 12
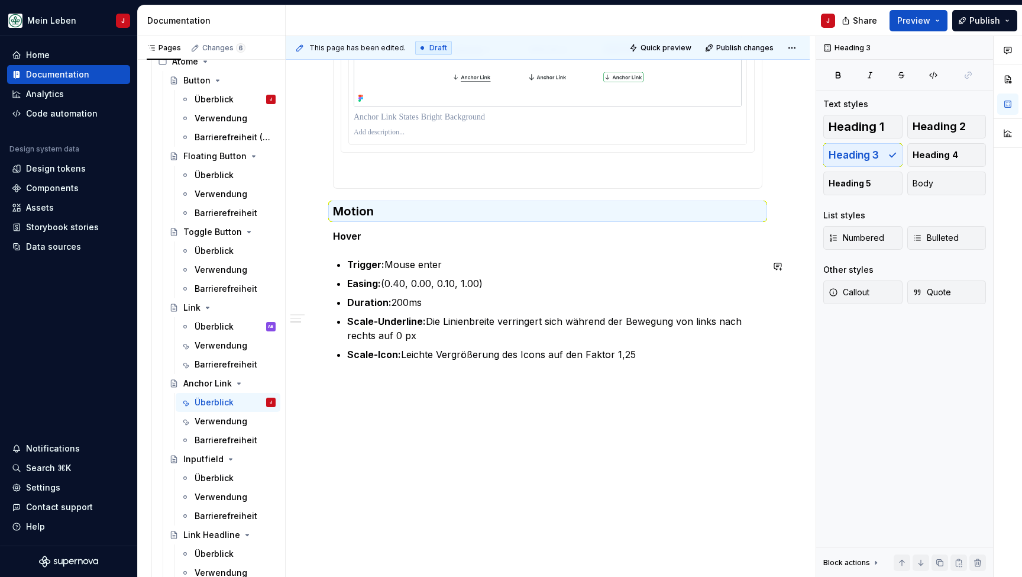
scroll to position [684, 0]
click at [365, 215] on h3 "Motion" at bounding box center [547, 211] width 429 height 17
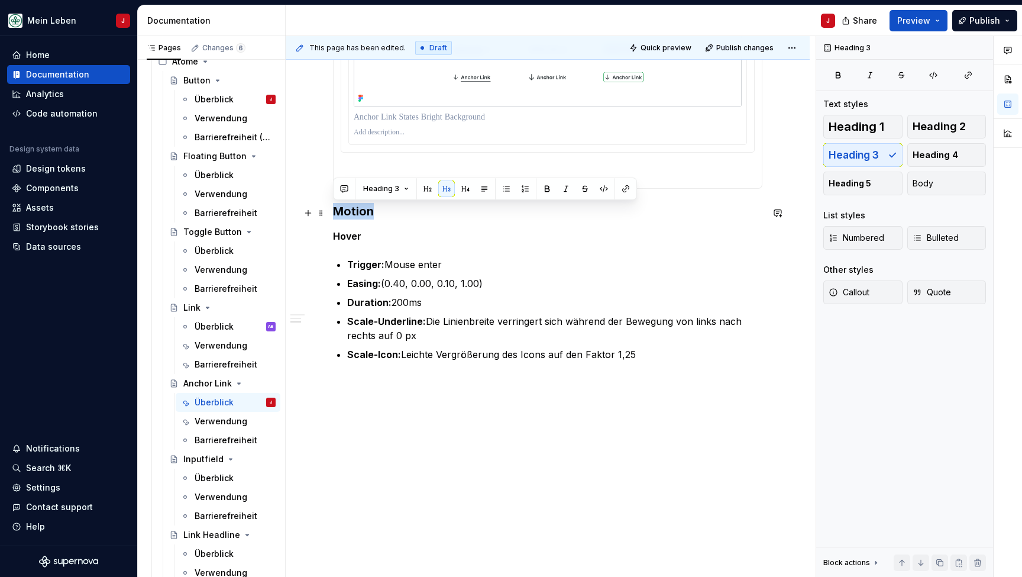
click at [365, 215] on h3 "Motion" at bounding box center [547, 211] width 429 height 17
click at [957, 123] on span "Heading 2" at bounding box center [939, 127] width 53 height 12
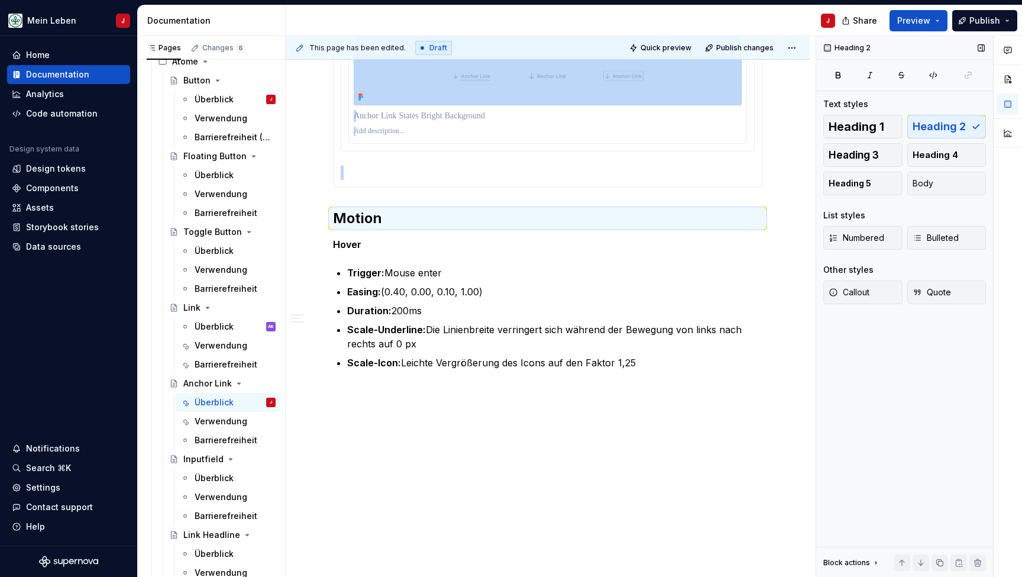
scroll to position [5, 0]
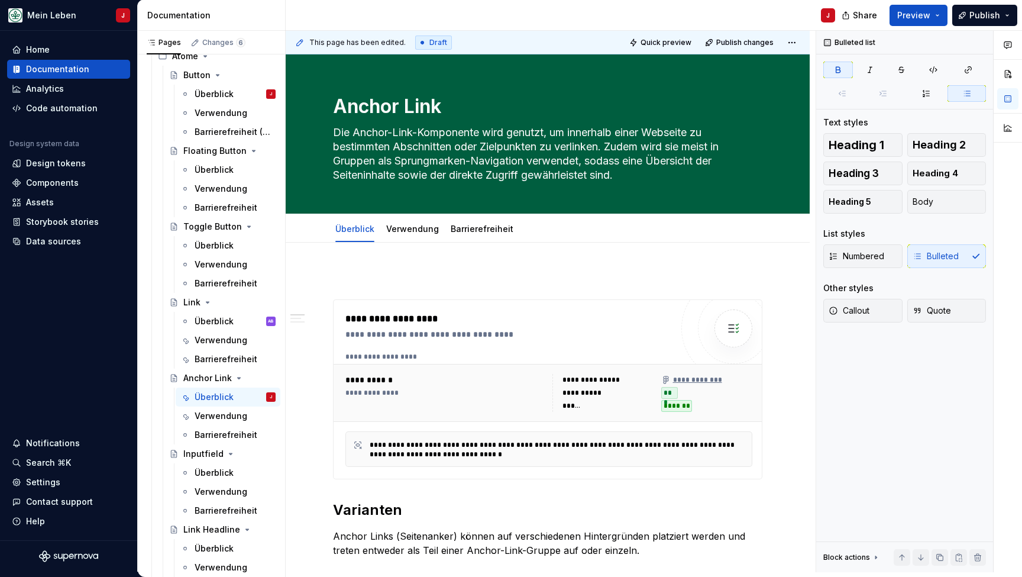
scroll to position [0, 0]
click at [355, 231] on link "Überblick" at bounding box center [354, 229] width 39 height 10
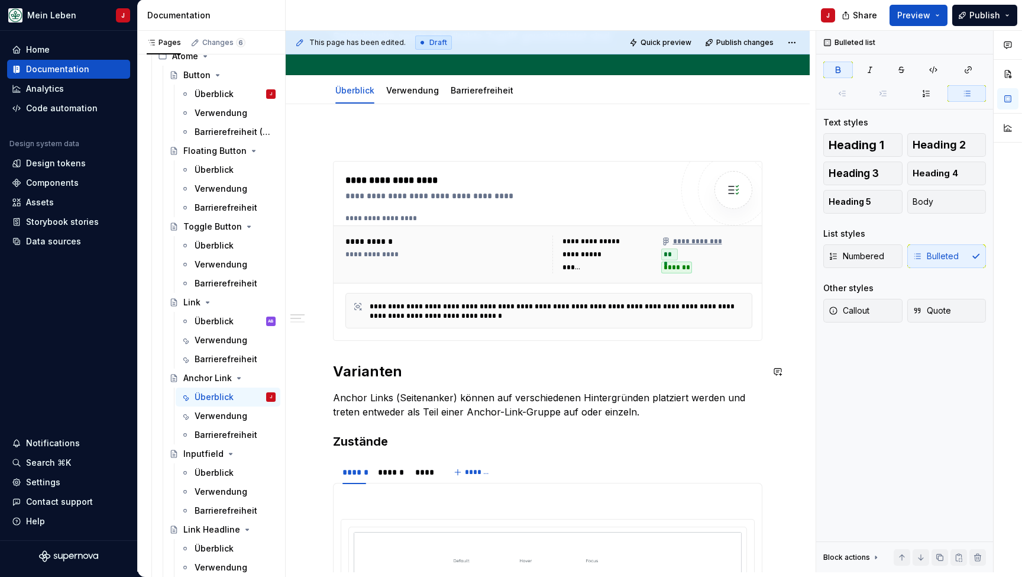
scroll to position [137, 0]
click at [368, 377] on h2 "Varianten" at bounding box center [547, 372] width 429 height 19
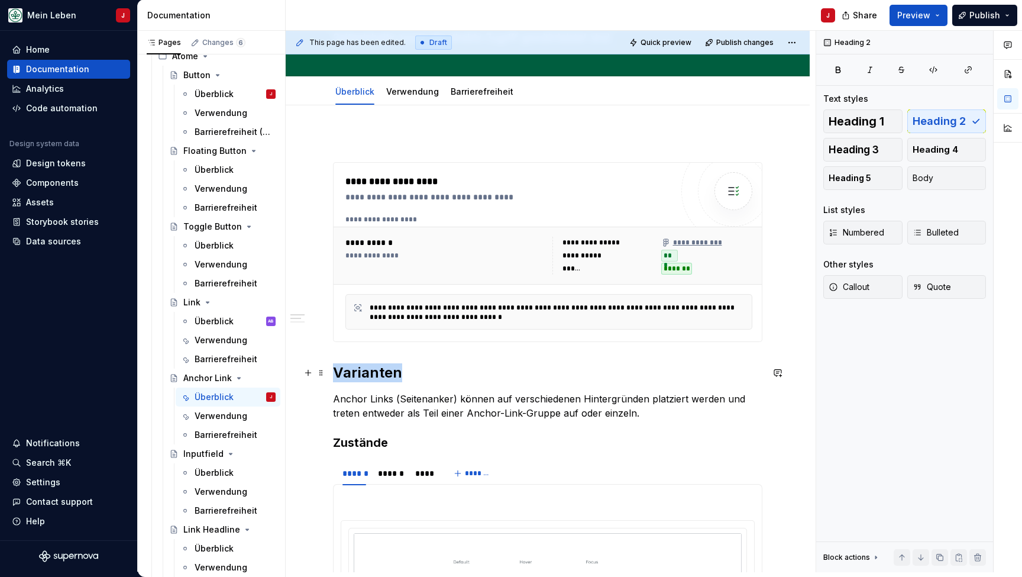
click at [368, 377] on h2 "Varianten" at bounding box center [547, 372] width 429 height 19
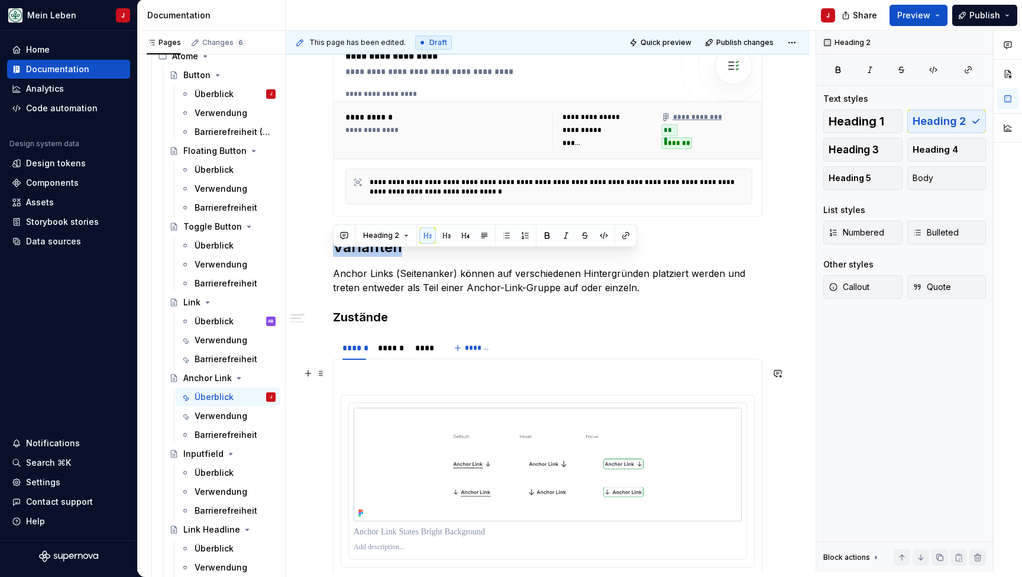
scroll to position [289, 0]
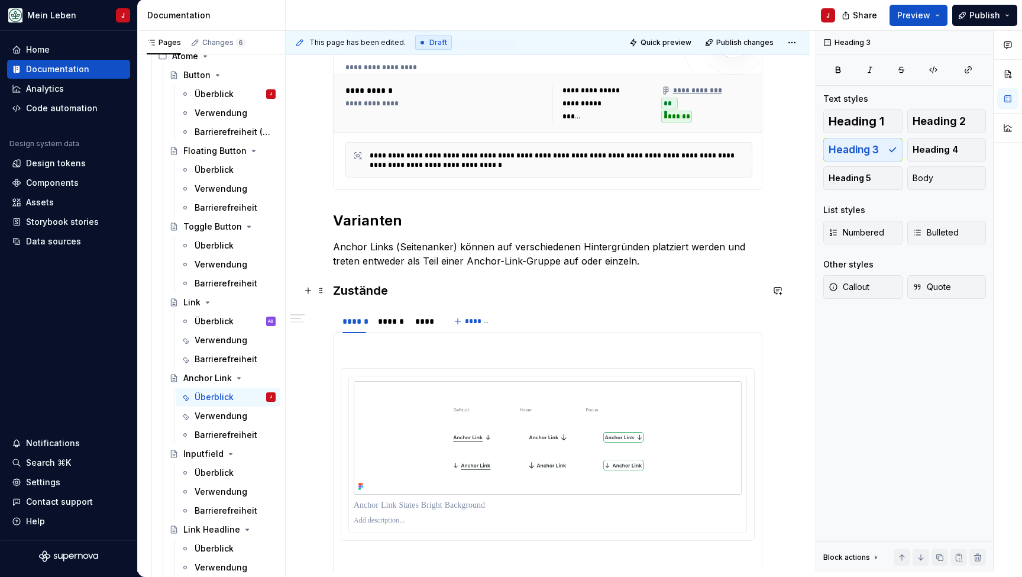
click at [365, 288] on h3 "Zustände" at bounding box center [547, 290] width 429 height 17
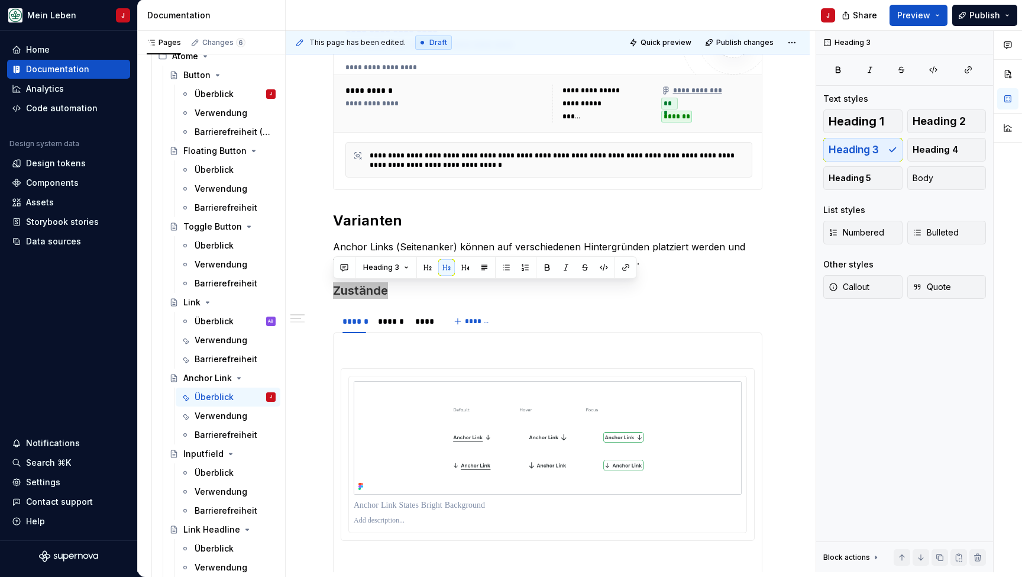
type textarea "*"
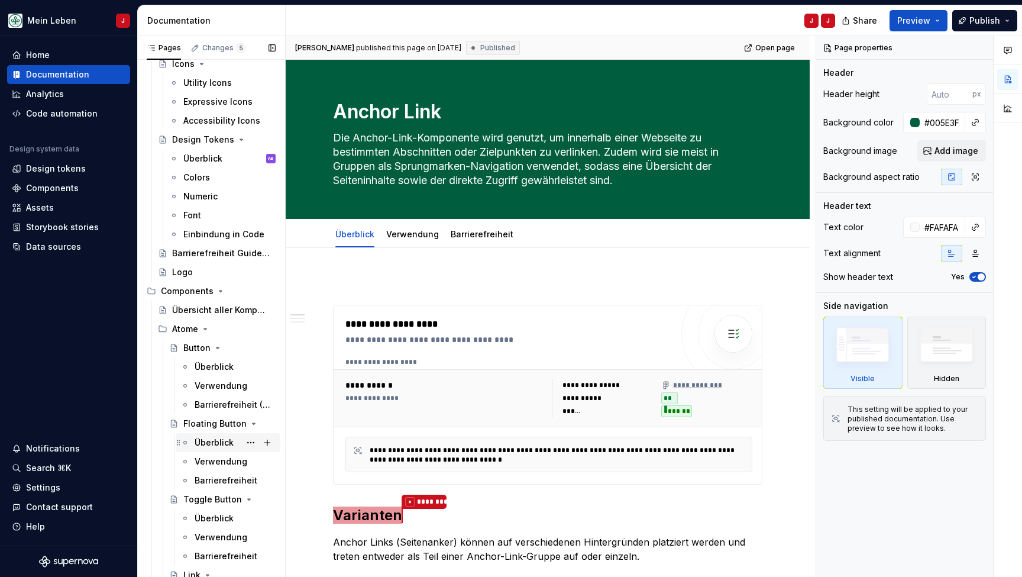
scroll to position [127, 0]
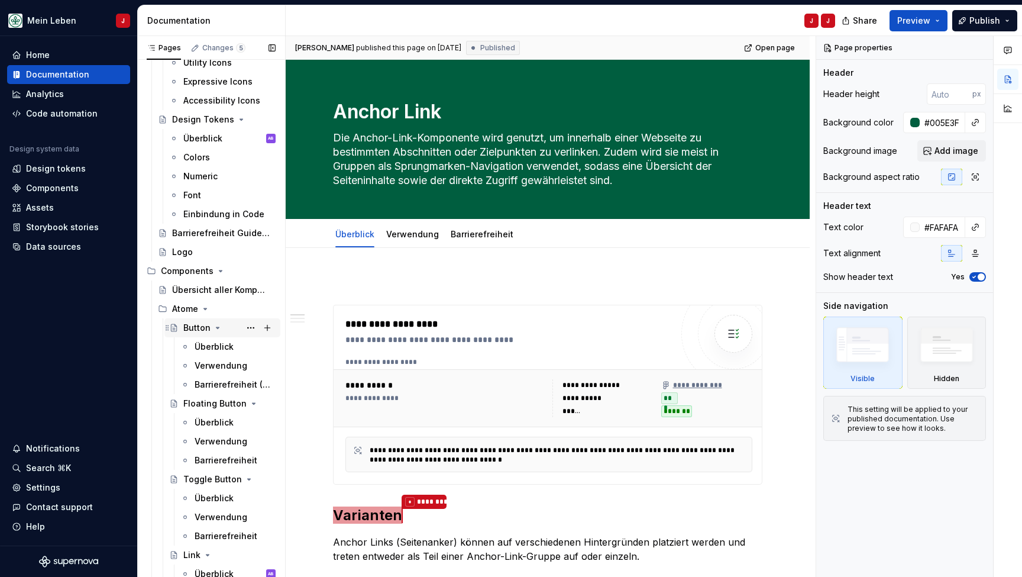
click at [209, 322] on div "Button" at bounding box center [196, 328] width 27 height 12
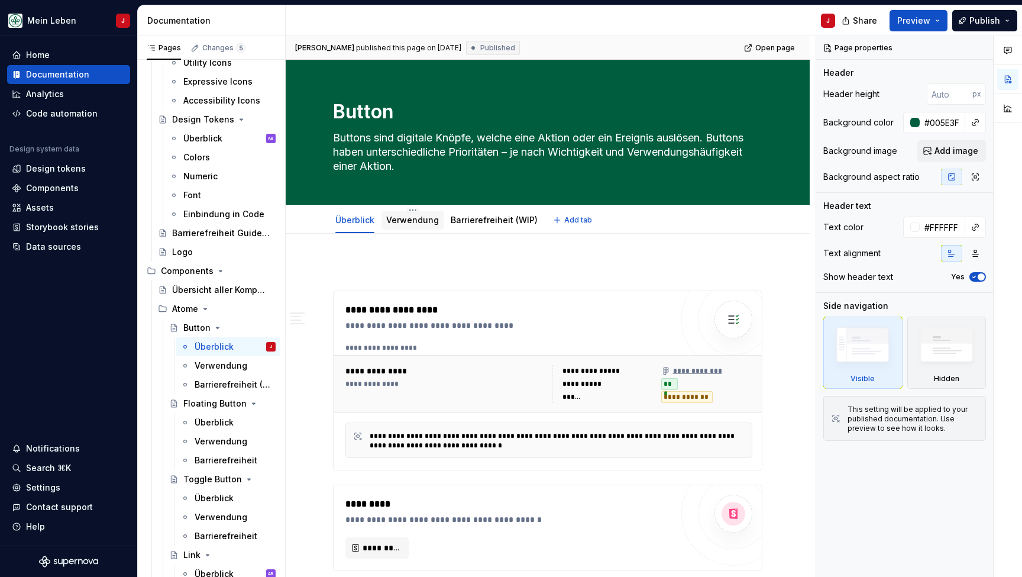
click at [419, 230] on div "Verwendung" at bounding box center [412, 219] width 62 height 21
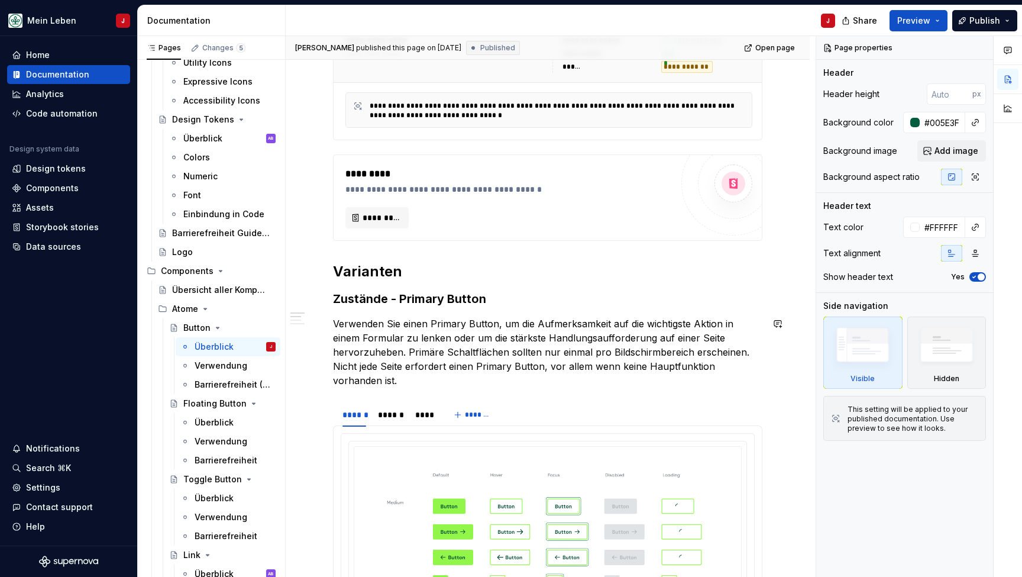
scroll to position [372, 0]
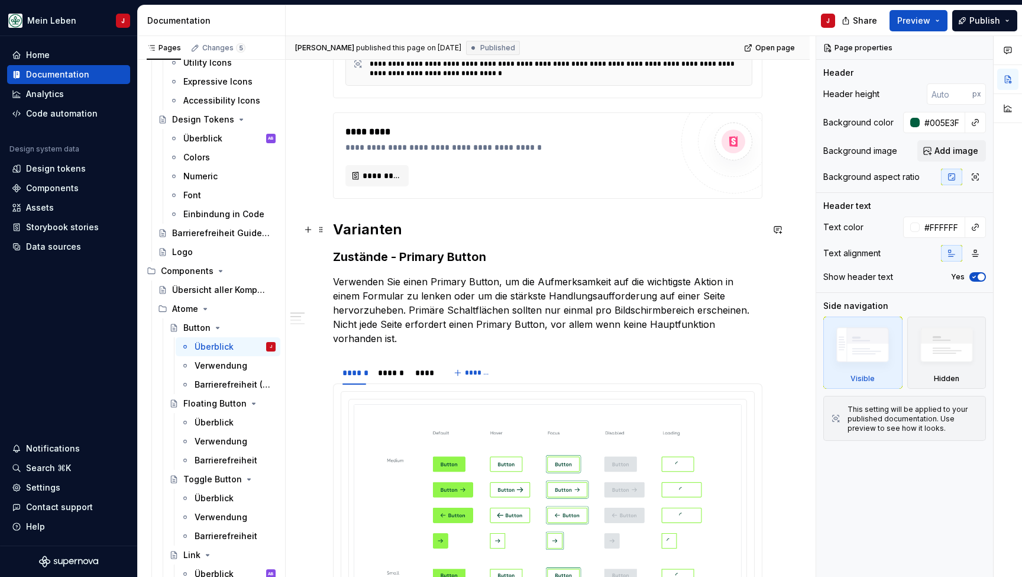
click at [361, 225] on h2 "Varianten" at bounding box center [547, 229] width 429 height 19
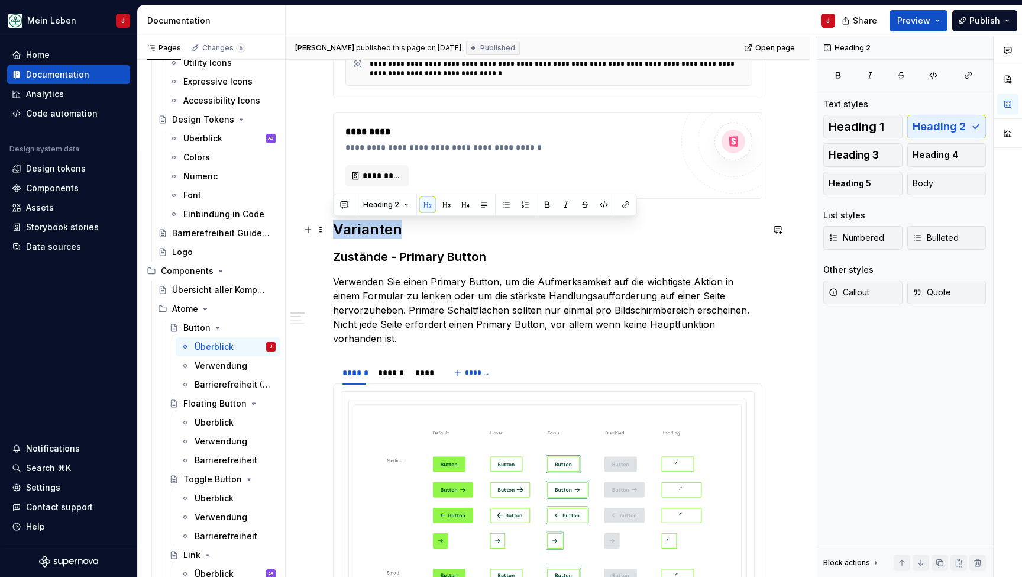
click at [361, 225] on h2 "Varianten" at bounding box center [547, 229] width 429 height 19
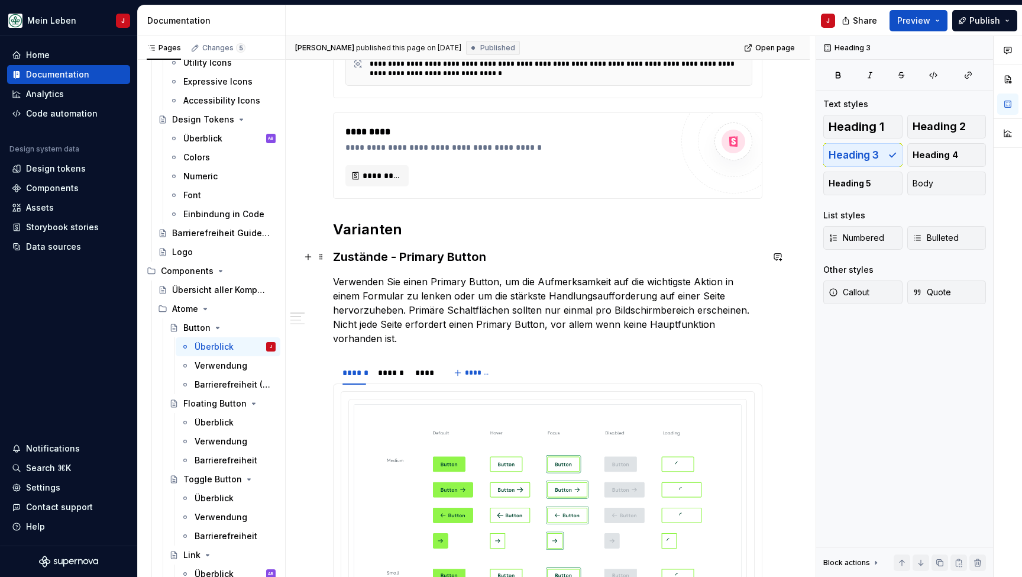
click at [419, 251] on h3 "Zustände - Primary Button" at bounding box center [547, 256] width 429 height 17
click at [349, 225] on h2 "Varianten" at bounding box center [547, 229] width 429 height 19
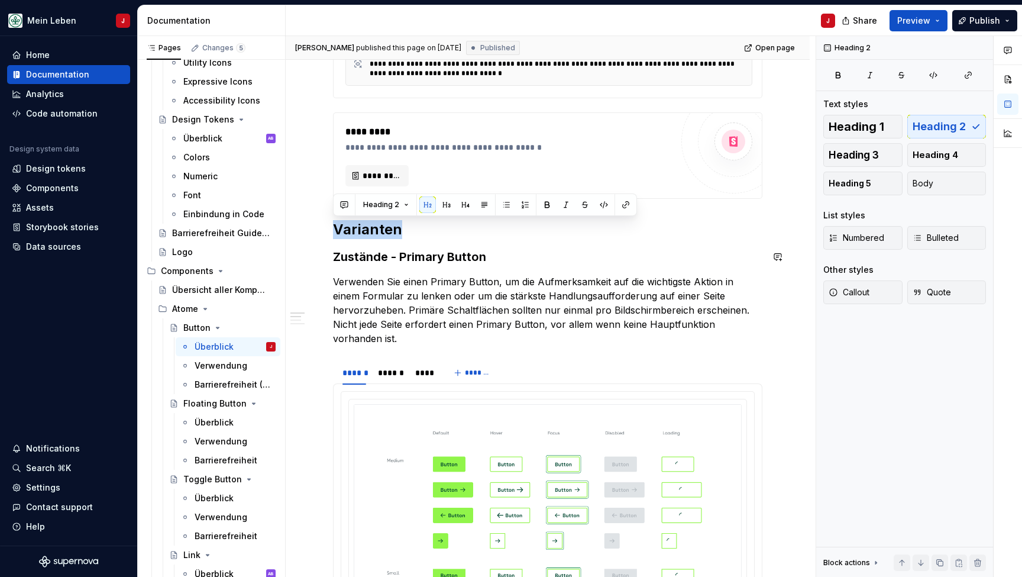
click at [349, 225] on h2 "Varianten" at bounding box center [547, 229] width 429 height 19
click at [349, 249] on h3 "Zustände - Primary Button" at bounding box center [547, 256] width 429 height 17
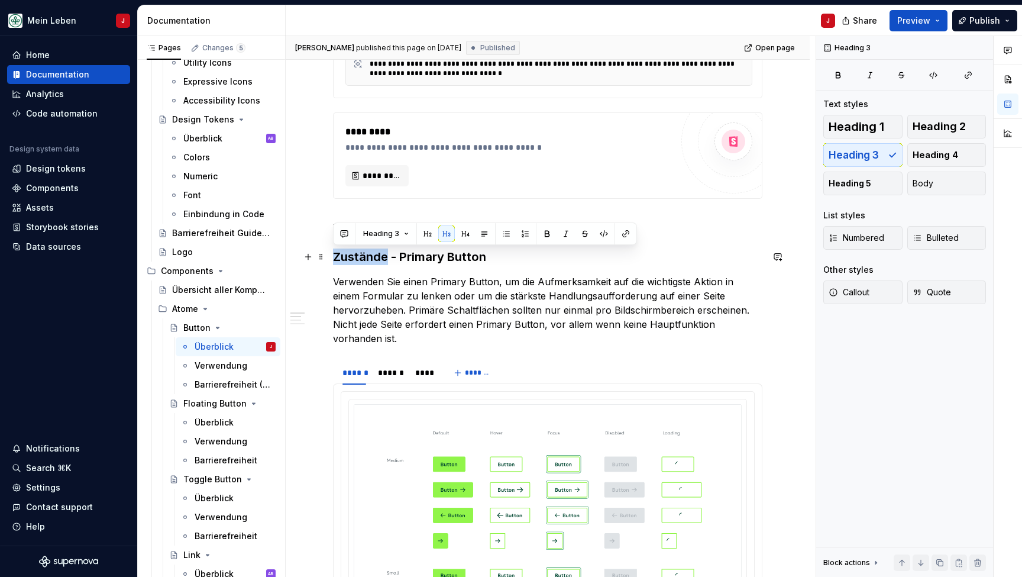
click at [349, 249] on h3 "Zustände - Primary Button" at bounding box center [547, 256] width 429 height 17
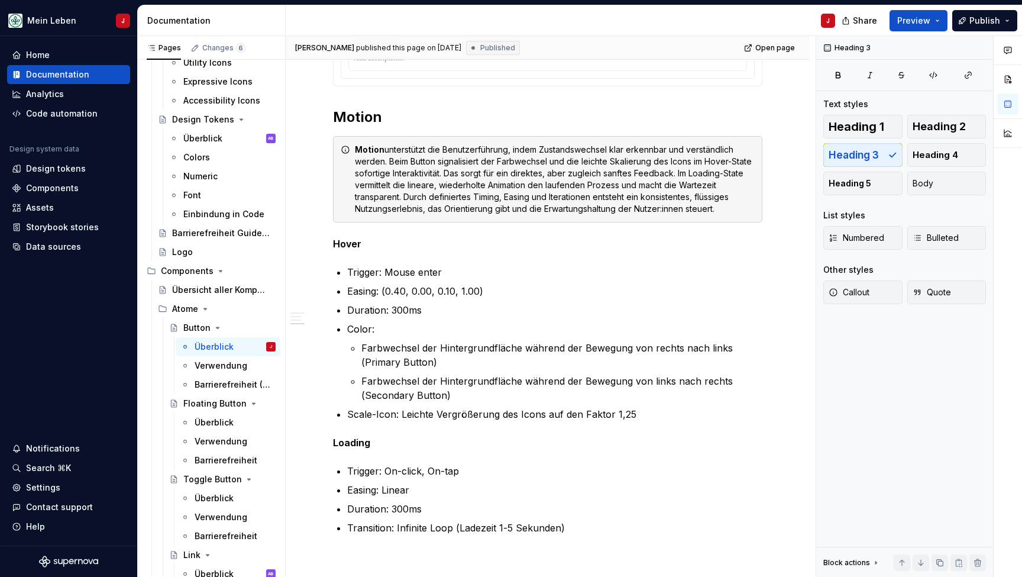
scroll to position [1374, 0]
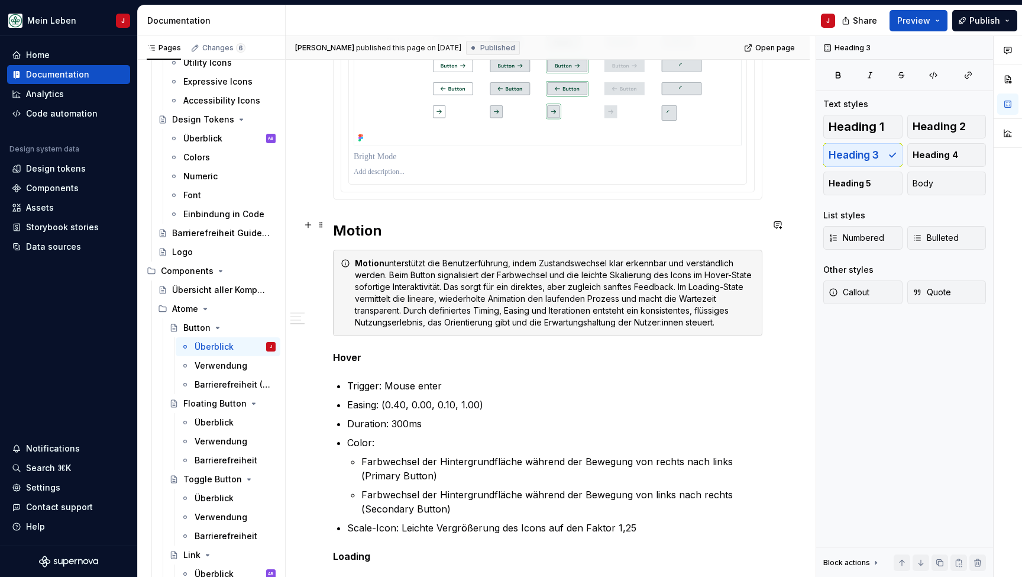
click at [351, 229] on h2 "Motion" at bounding box center [547, 230] width 429 height 19
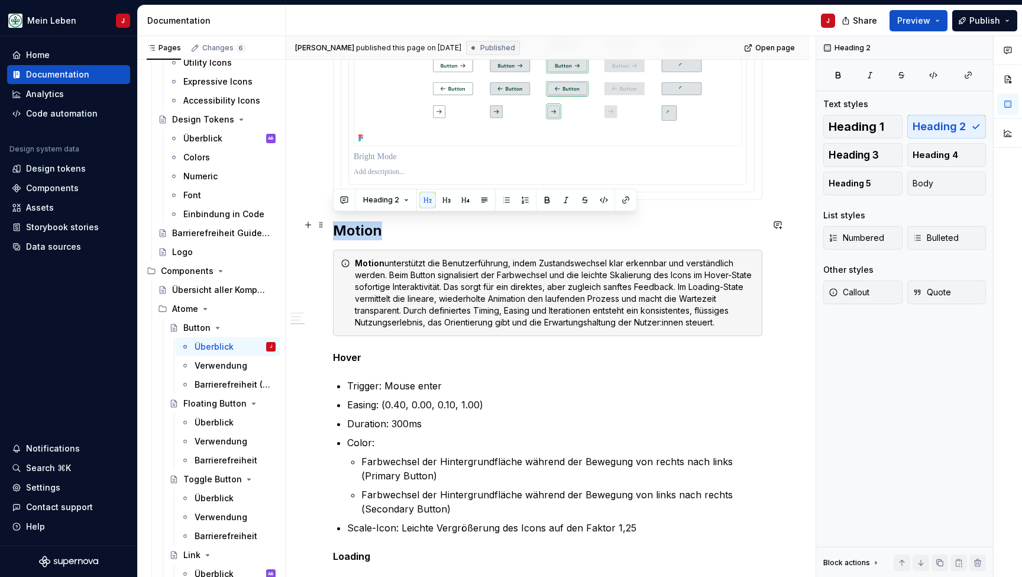
click at [351, 229] on h2 "Motion" at bounding box center [547, 230] width 429 height 19
click at [380, 228] on h2 "Motion" at bounding box center [547, 230] width 429 height 19
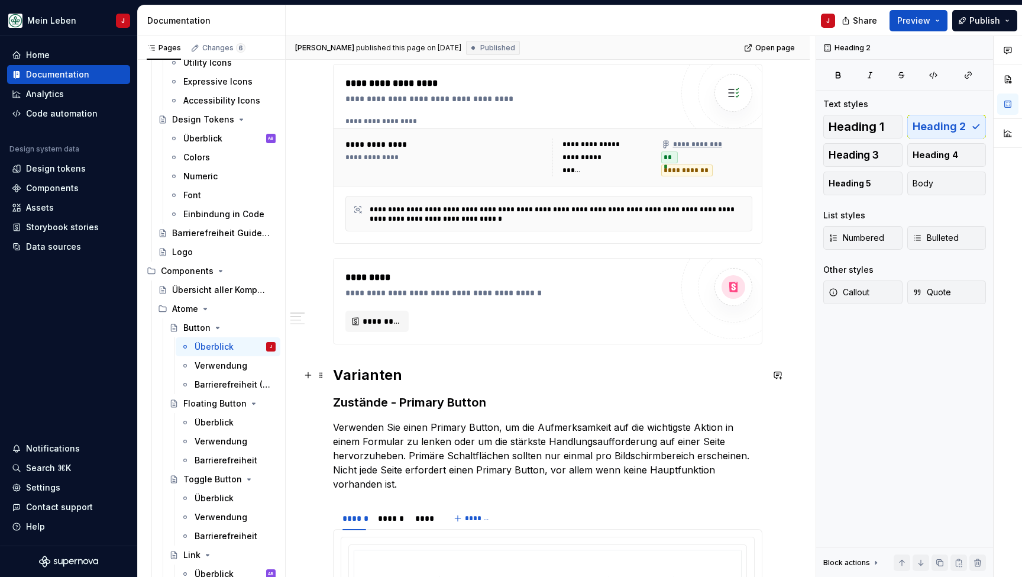
scroll to position [246, 0]
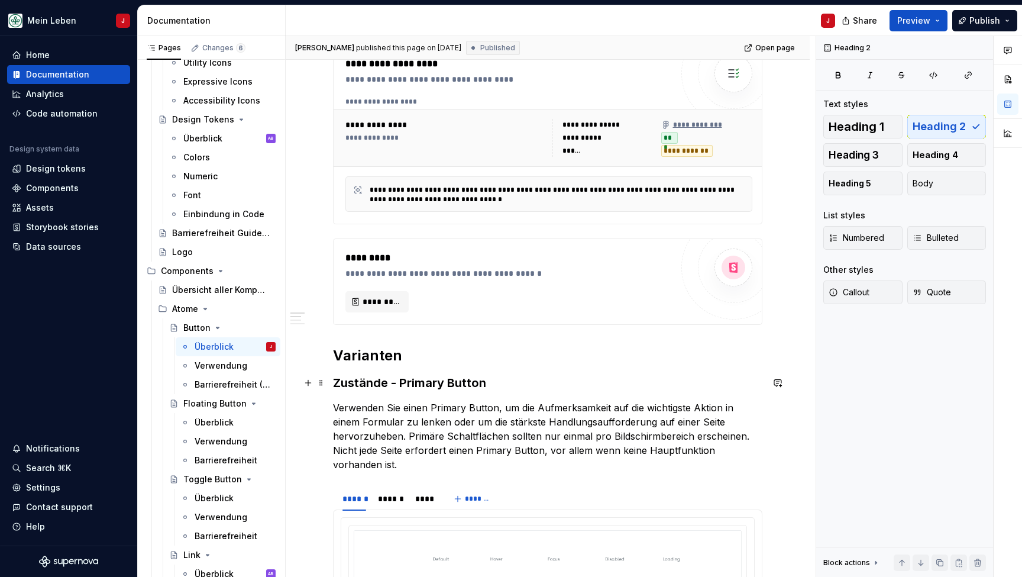
click at [457, 383] on h3 "Zustände - Primary Button" at bounding box center [547, 382] width 429 height 17
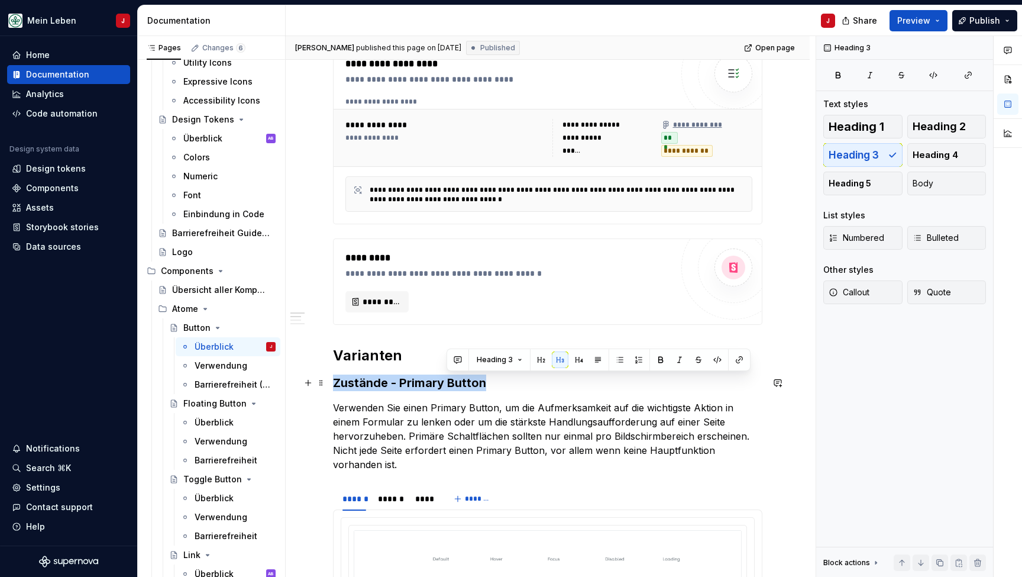
click at [457, 383] on h3 "Zustände - Primary Button" at bounding box center [547, 382] width 429 height 17
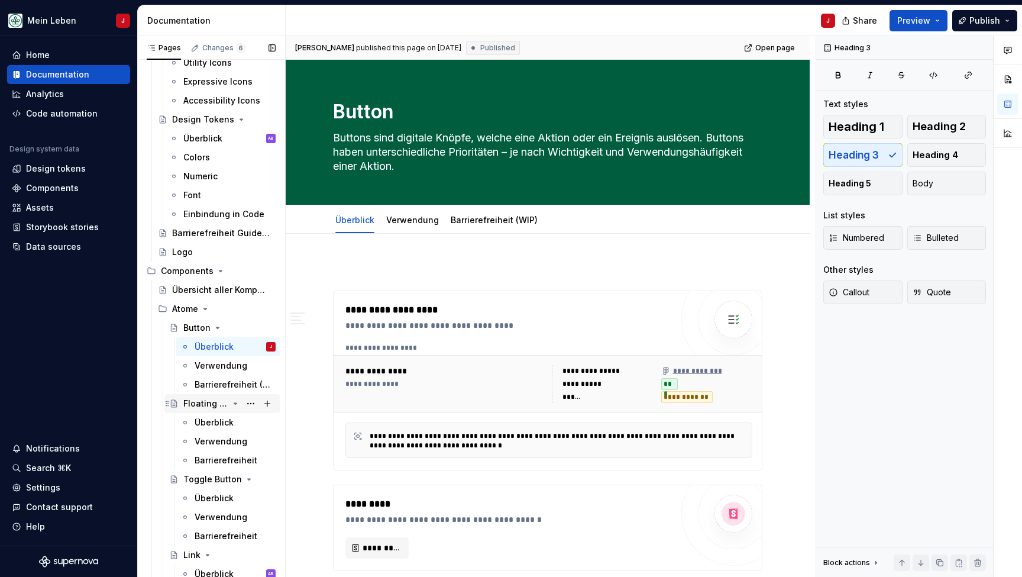
scroll to position [0, 0]
type textarea "*"
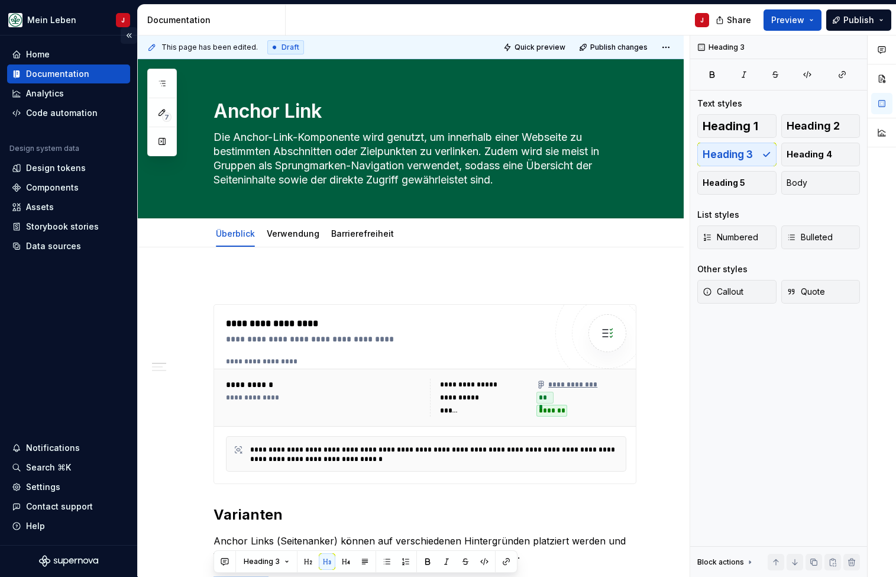
click at [131, 37] on button "Collapse sidebar" at bounding box center [129, 35] width 17 height 17
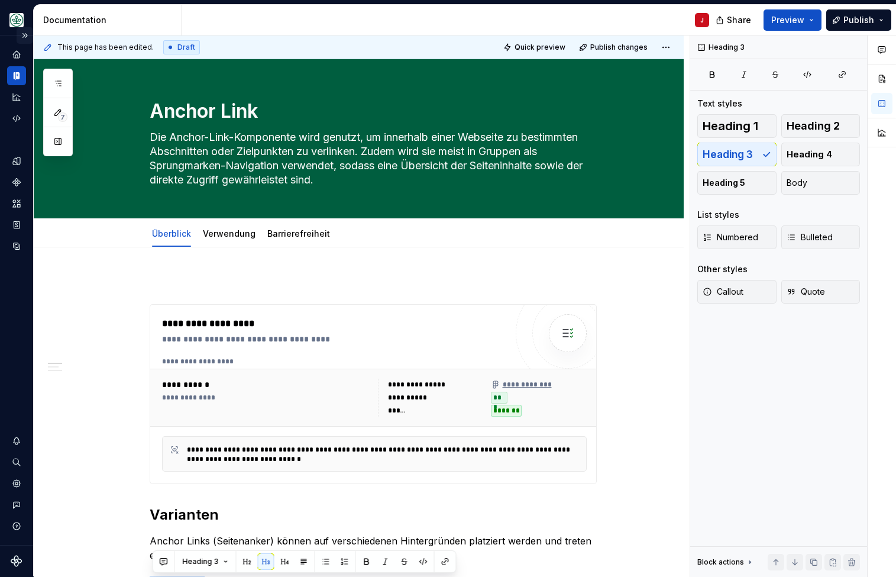
click at [27, 37] on button "Expand sidebar" at bounding box center [25, 35] width 17 height 17
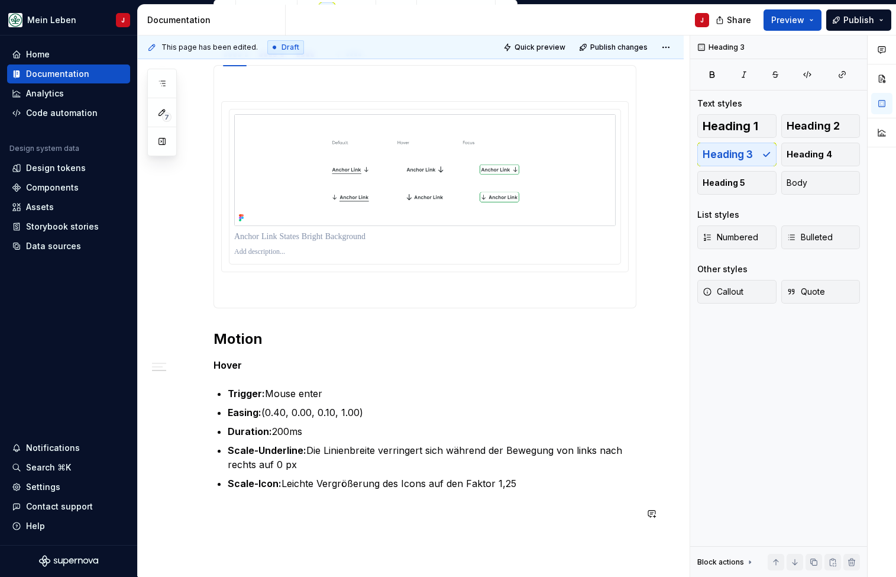
scroll to position [524, 0]
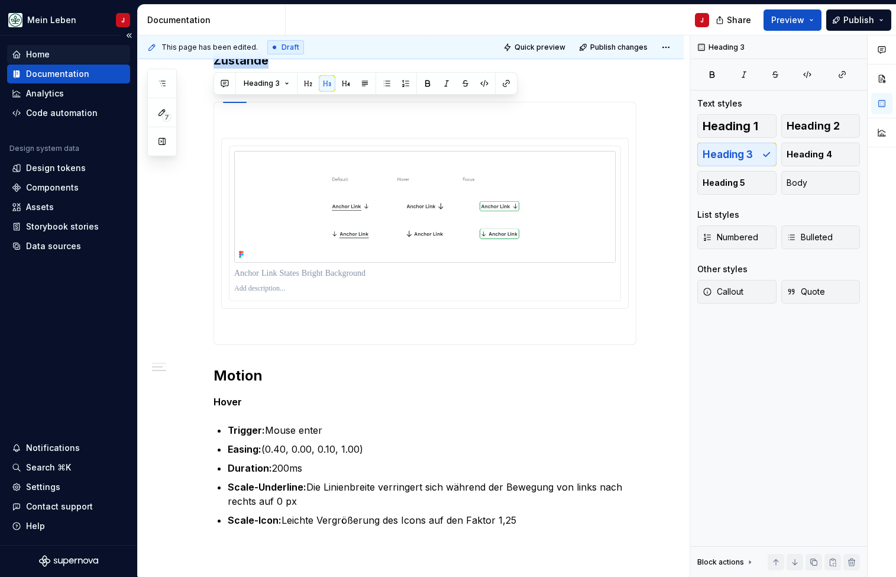
click at [44, 51] on div "Home" at bounding box center [38, 54] width 24 height 12
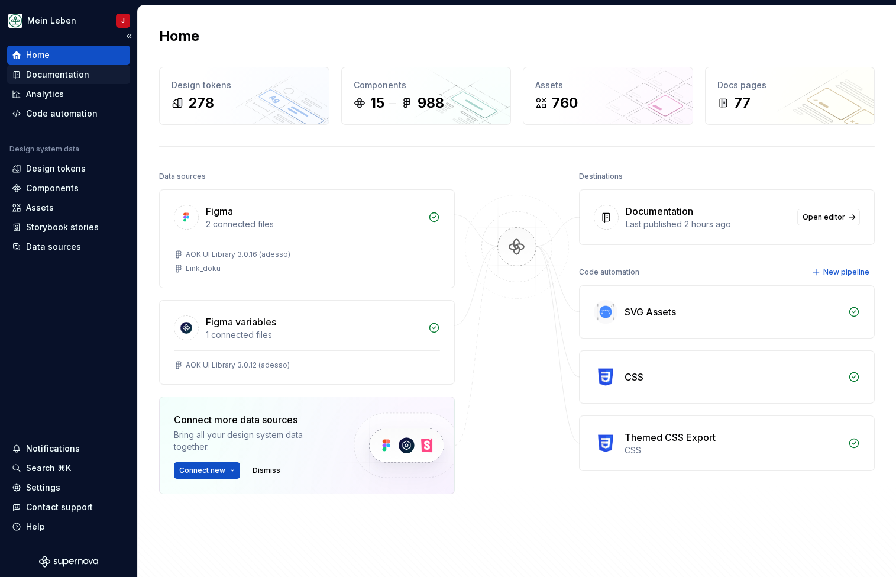
click at [53, 75] on div "Documentation" at bounding box center [57, 75] width 63 height 12
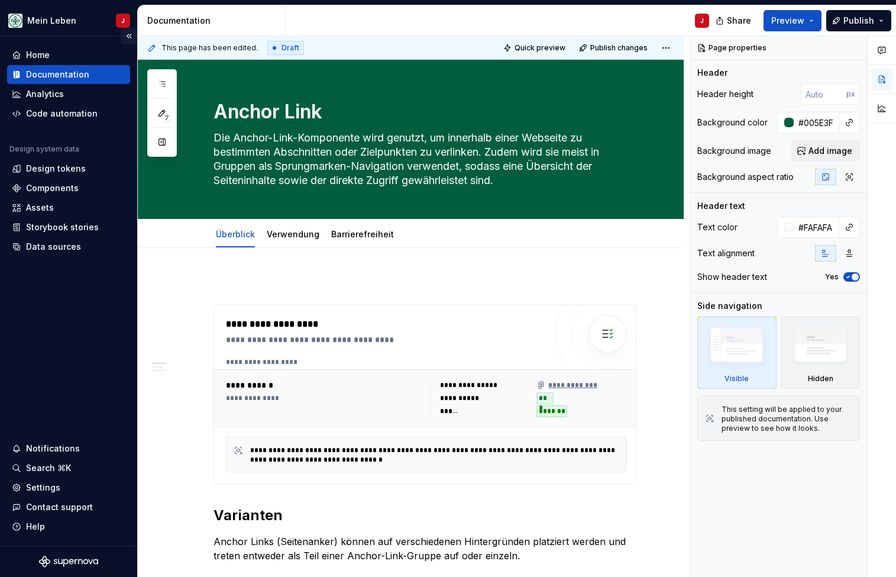
click at [131, 36] on button "Collapse sidebar" at bounding box center [129, 36] width 17 height 17
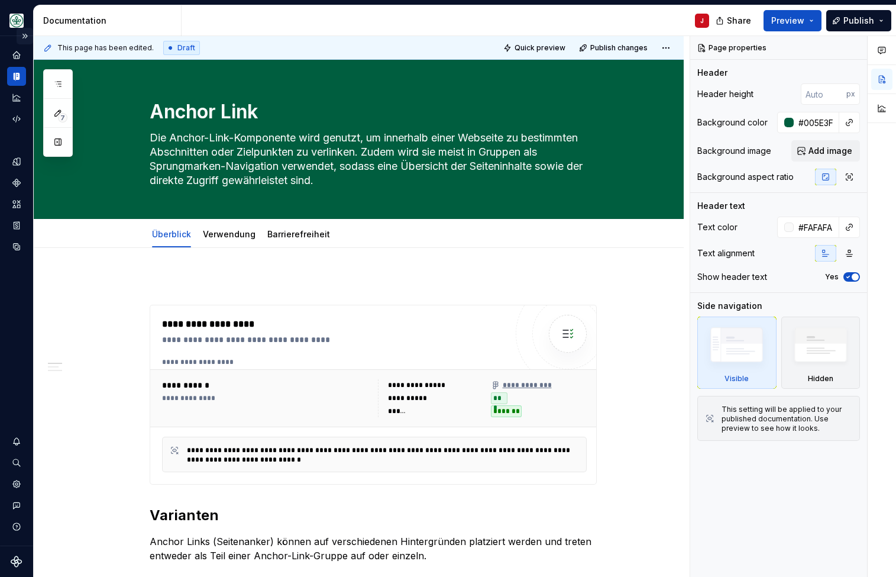
click at [28, 37] on button "Expand sidebar" at bounding box center [25, 36] width 17 height 17
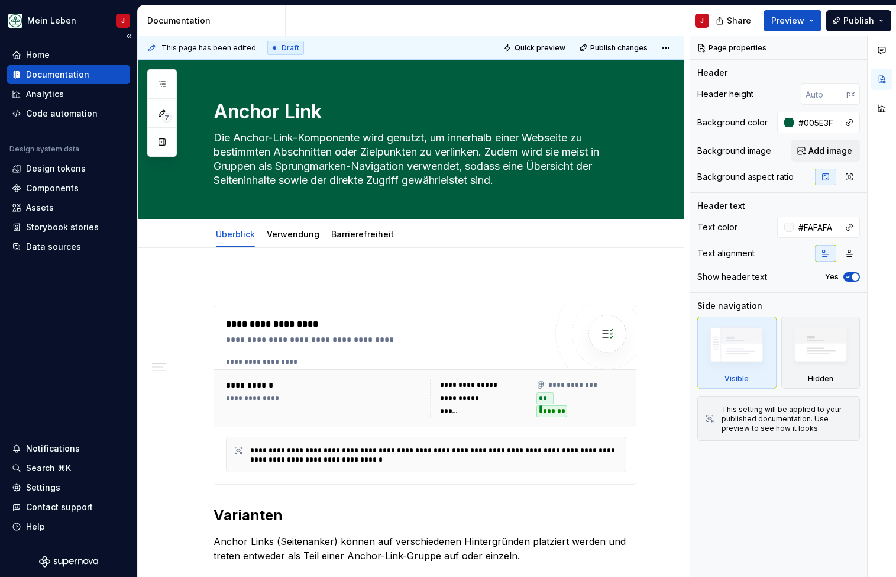
click at [137, 160] on div "Home Documentation Analytics Code automation Design system data Design tokens C…" at bounding box center [68, 290] width 137 height 509
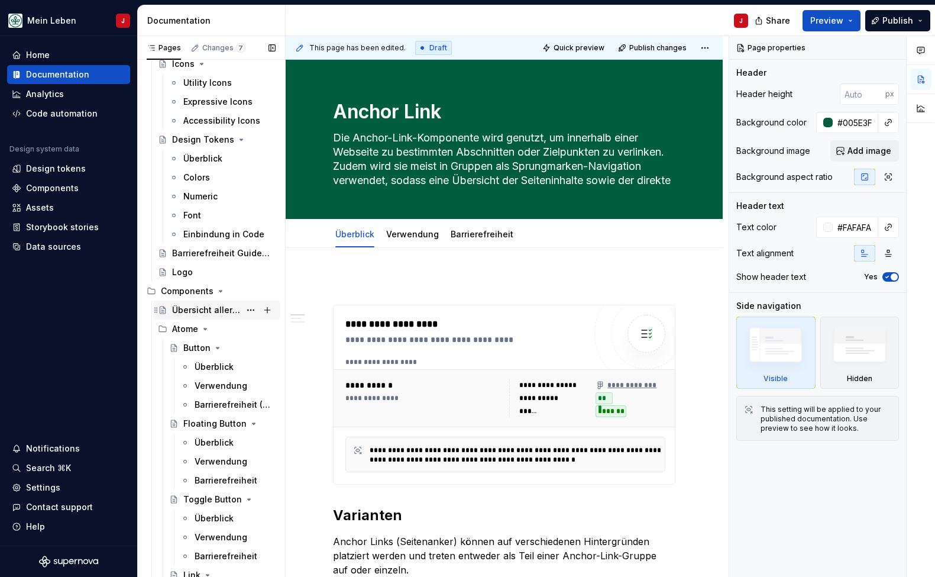
scroll to position [109, 0]
click at [192, 345] on div "Button" at bounding box center [196, 346] width 27 height 12
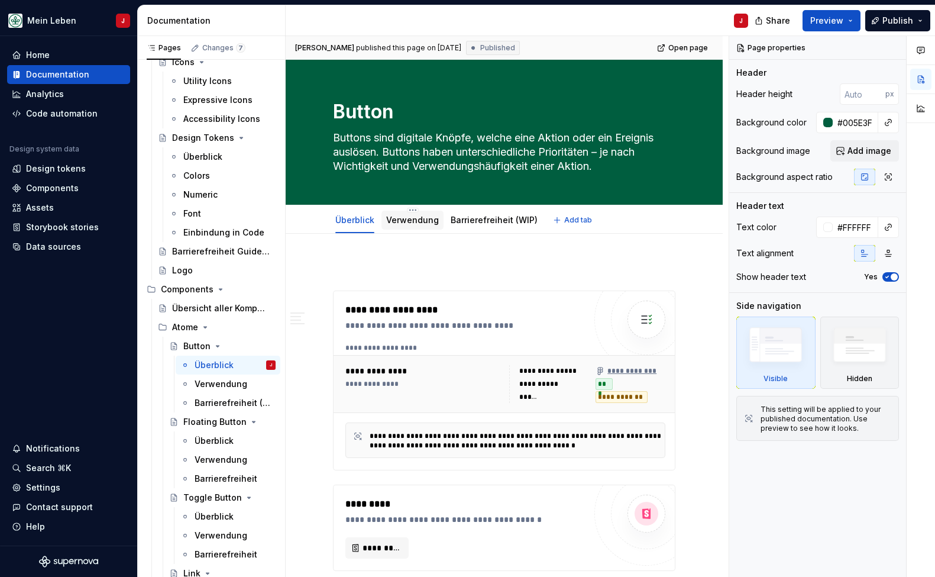
click at [396, 218] on link "Verwendung" at bounding box center [412, 220] width 53 height 10
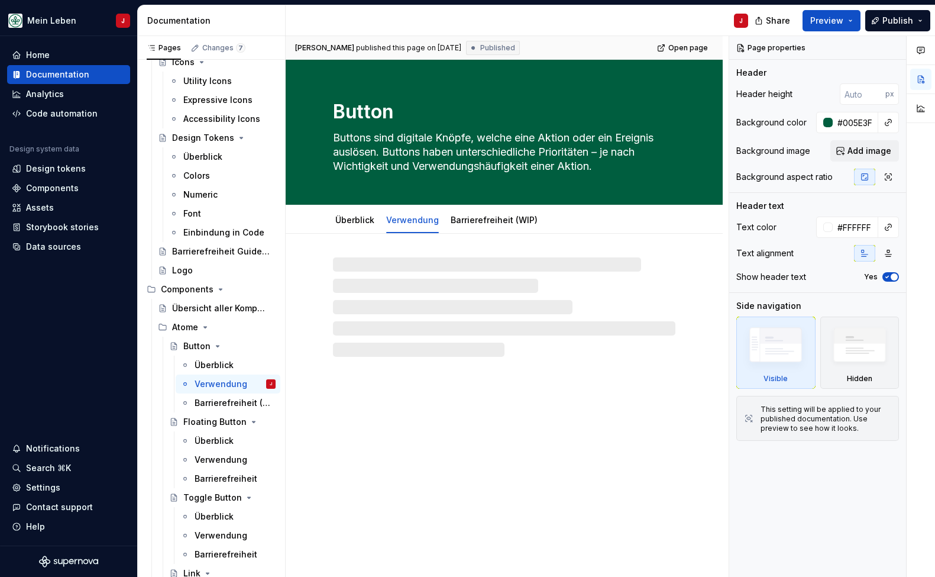
type textarea "*"
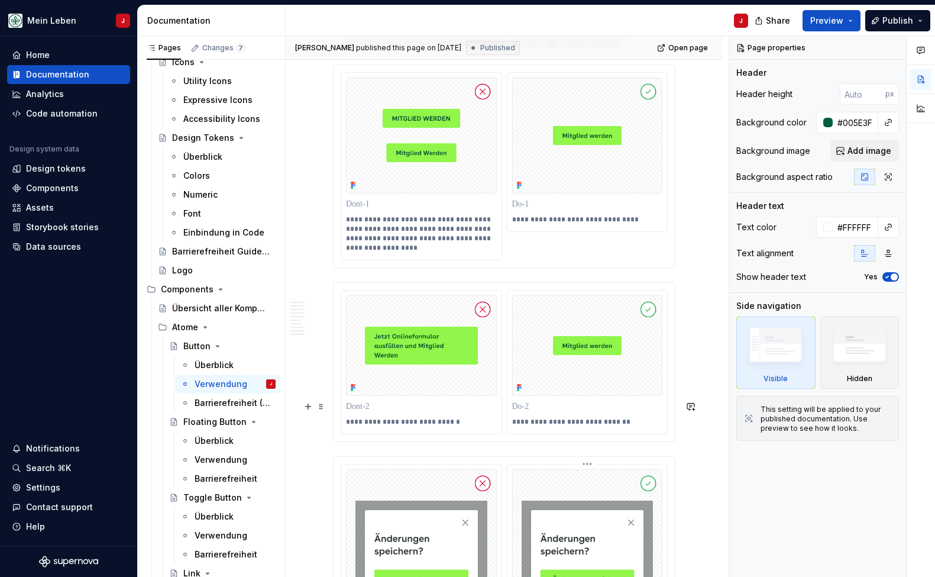
scroll to position [3158, 0]
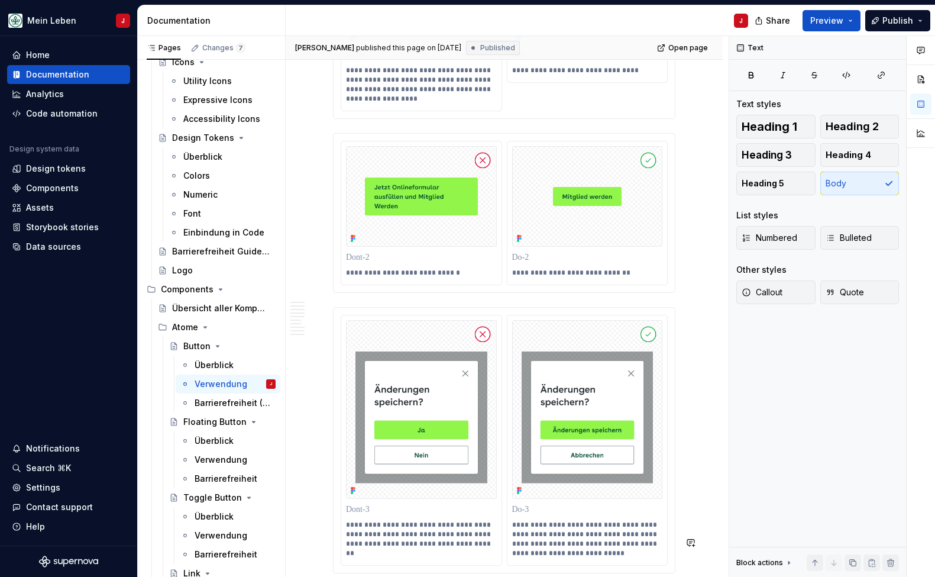
scroll to position [1, 0]
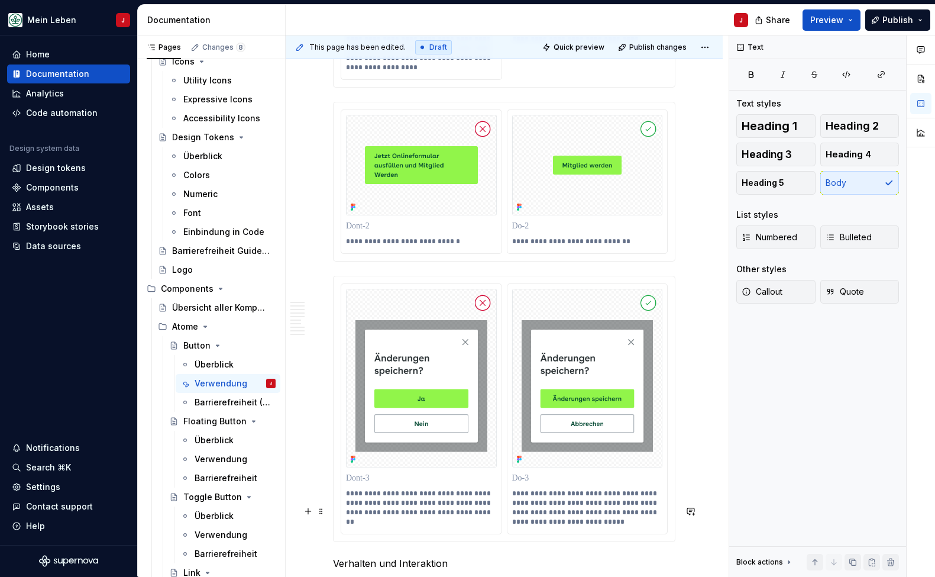
click at [376, 556] on p "Verhalten und Interaktion" at bounding box center [504, 563] width 342 height 14
click at [618, 128] on span "Heading 2" at bounding box center [852, 126] width 53 height 12
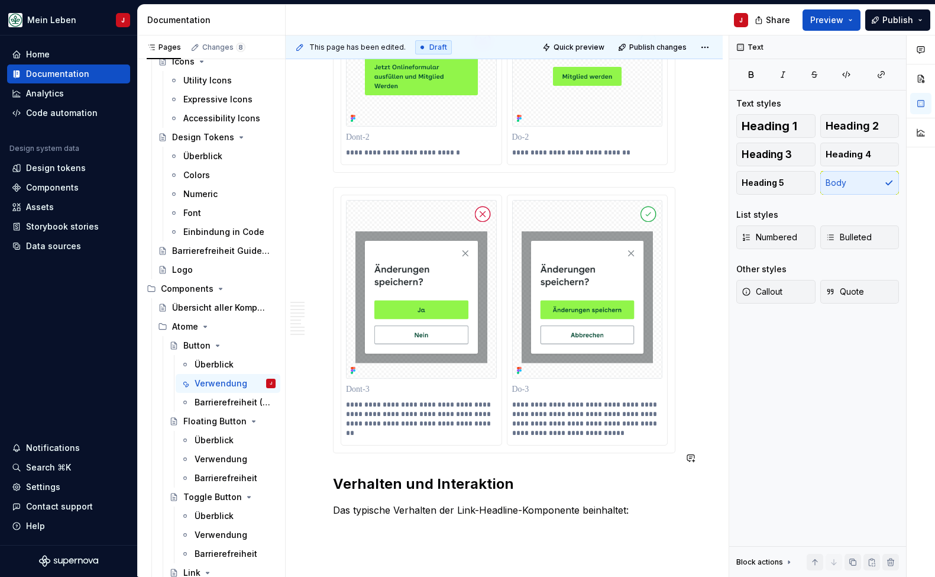
scroll to position [3289, 0]
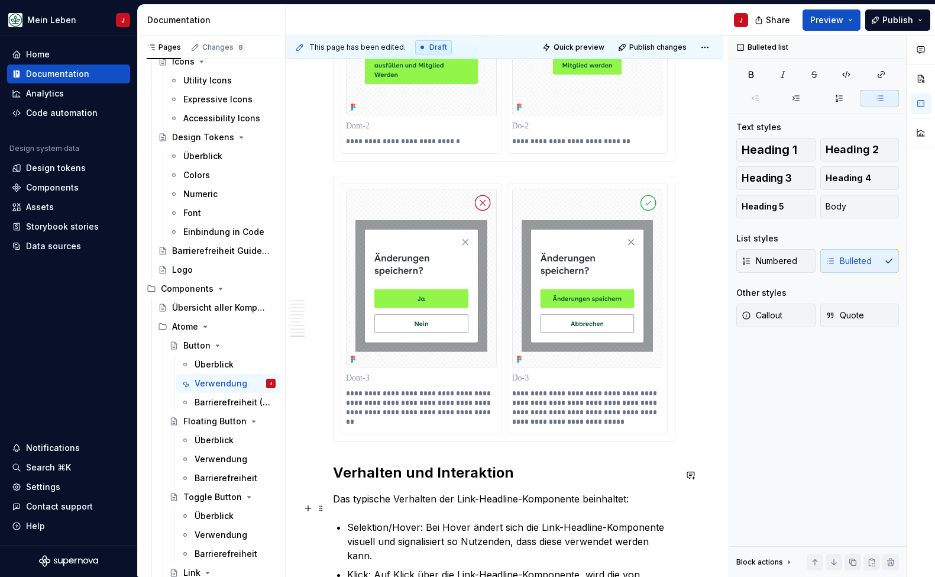
click at [597, 553] on p "Klick: Auf Klick über die Link-Headline-Komponente, wird die von Nutzenden erwa…" at bounding box center [511, 574] width 328 height 43
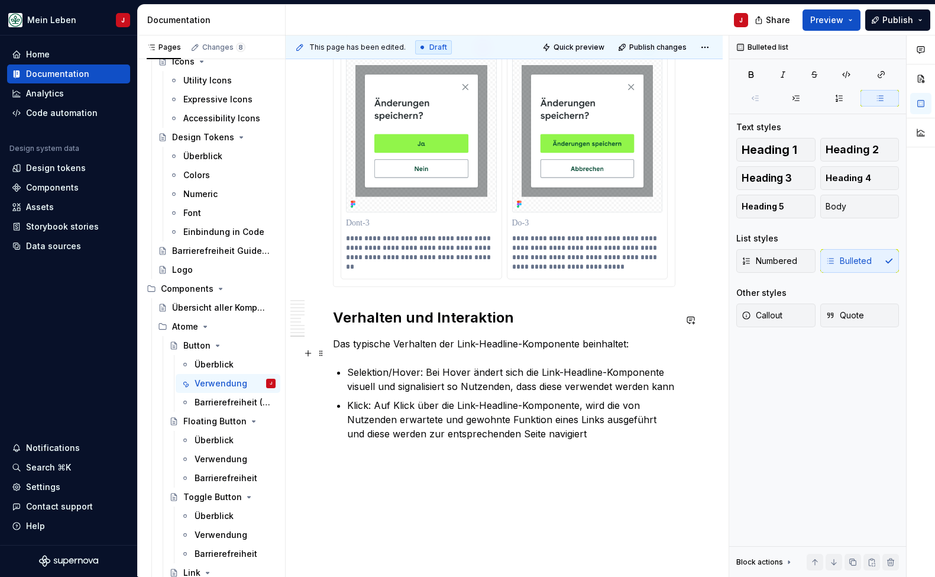
scroll to position [3443, 0]
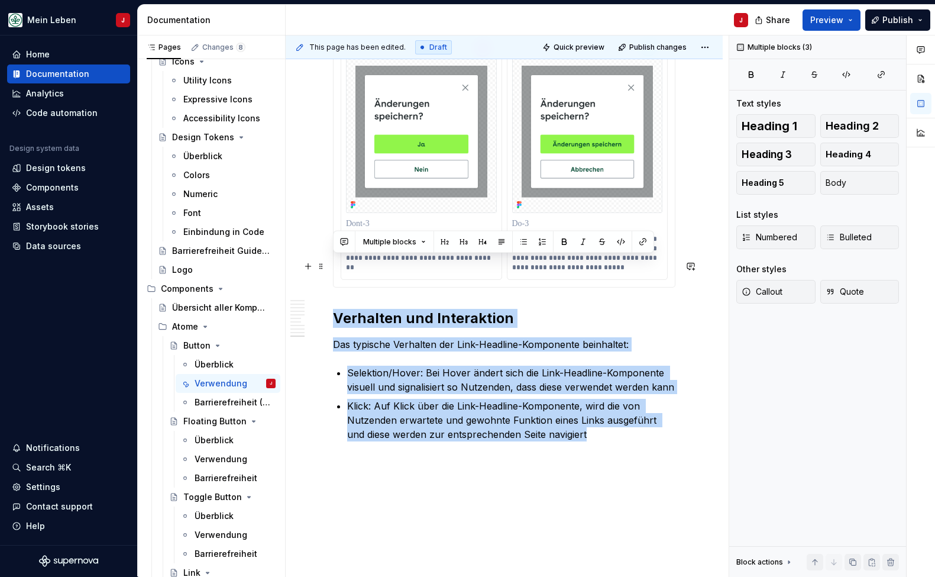
drag, startPoint x: 602, startPoint y: 385, endPoint x: 330, endPoint y: 260, distance: 299.3
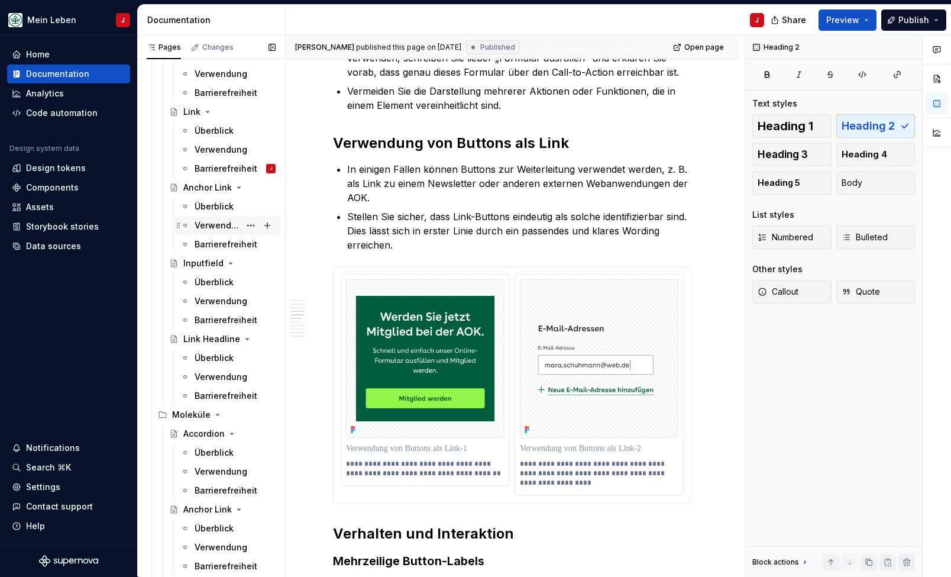
scroll to position [641, 0]
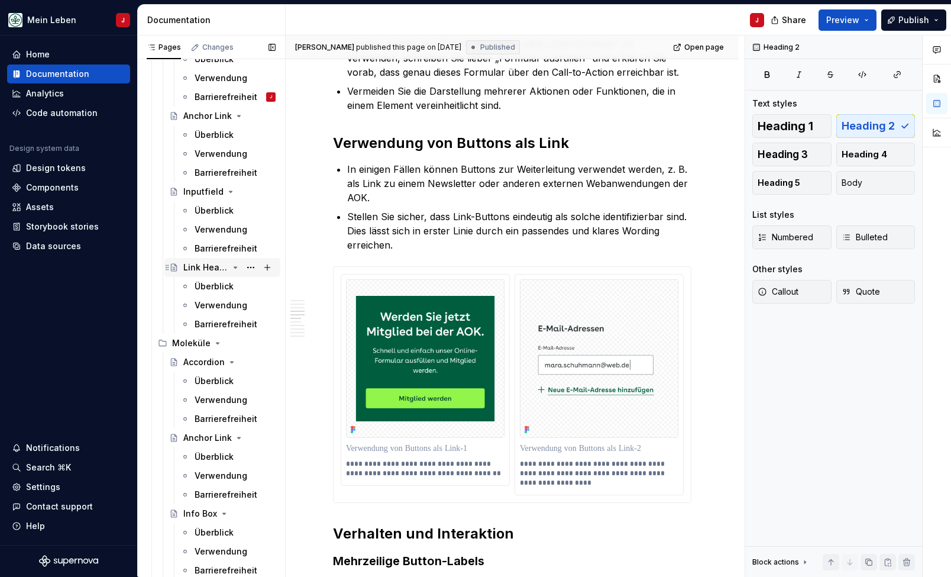
click at [222, 264] on div "Link Headline" at bounding box center [205, 267] width 45 height 12
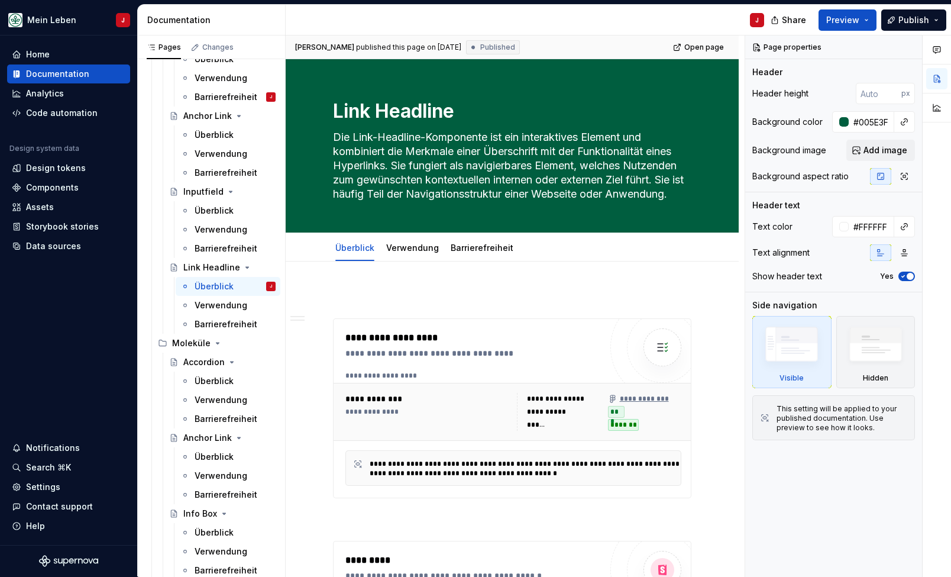
type textarea "*"
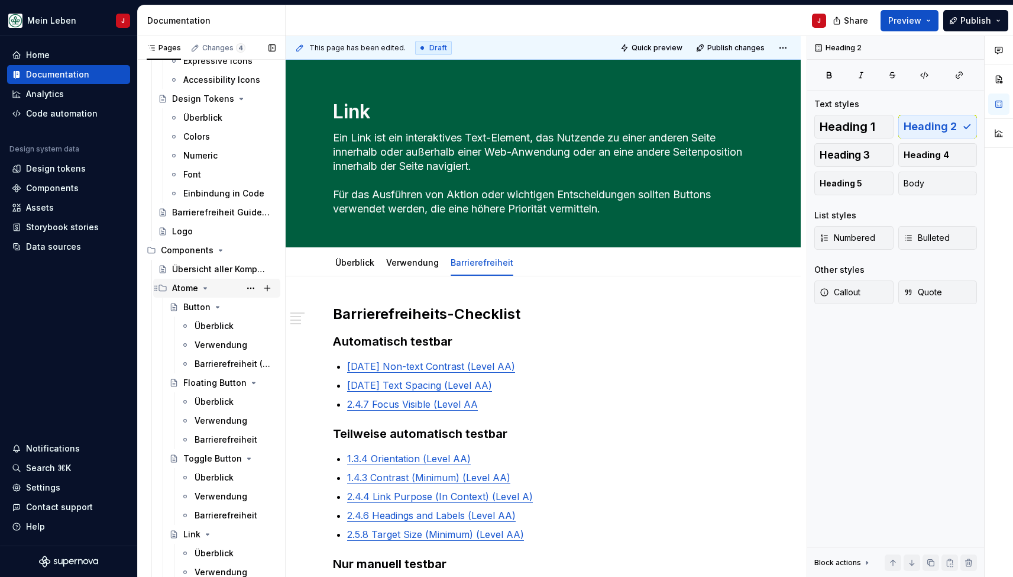
scroll to position [154, 0]
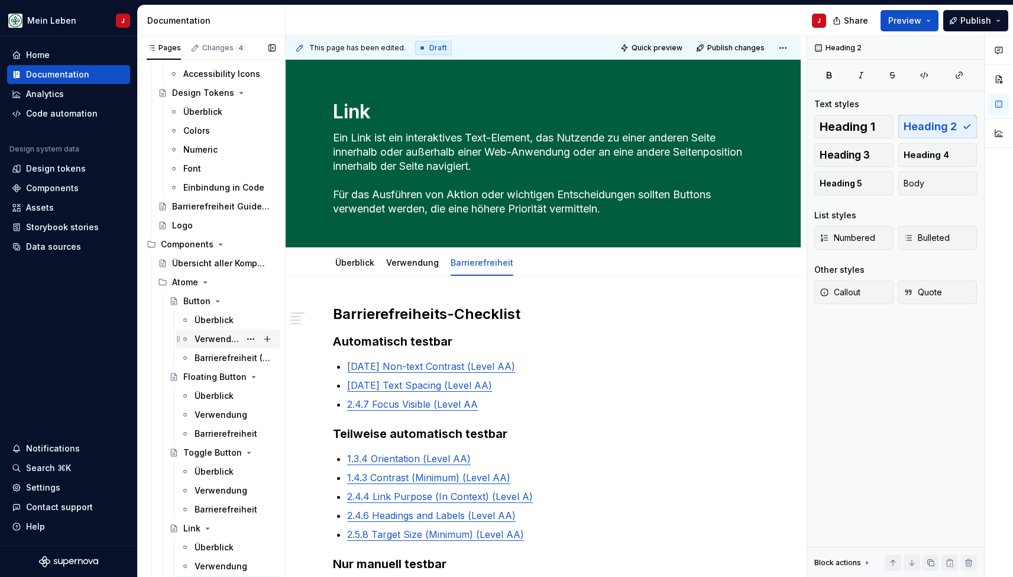
click at [214, 346] on div "Verwendung" at bounding box center [235, 339] width 81 height 17
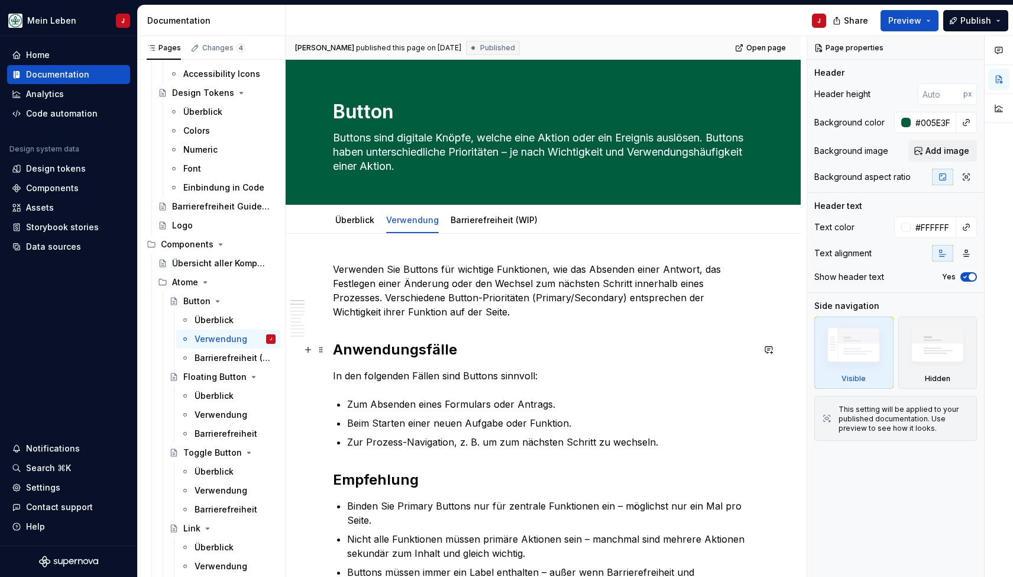
click at [402, 352] on h2 "Anwendungsfälle" at bounding box center [543, 349] width 420 height 19
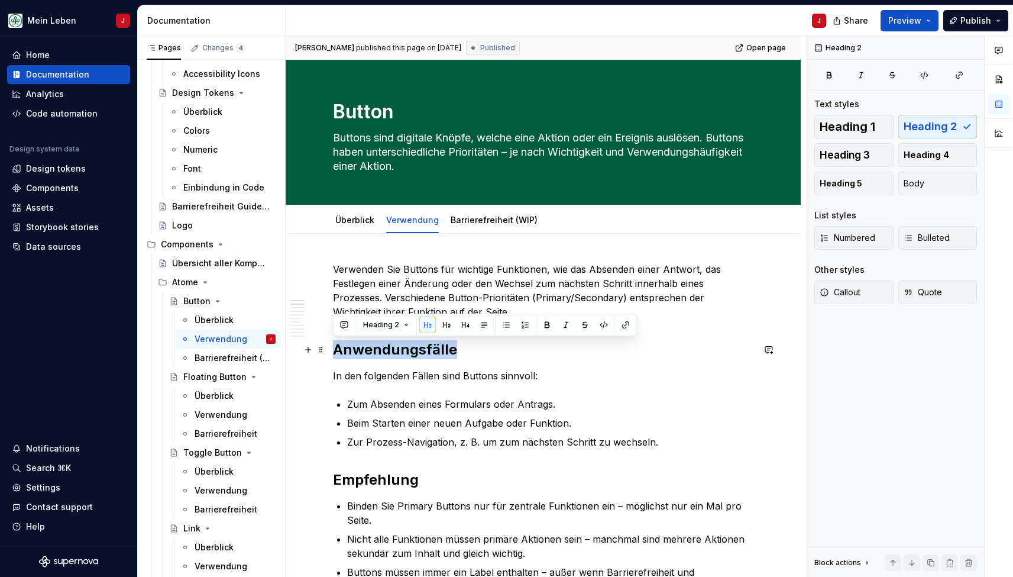
click at [402, 352] on h2 "Anwendungsfälle" at bounding box center [543, 349] width 420 height 19
click at [370, 479] on h2 "Empfehlung" at bounding box center [543, 479] width 420 height 19
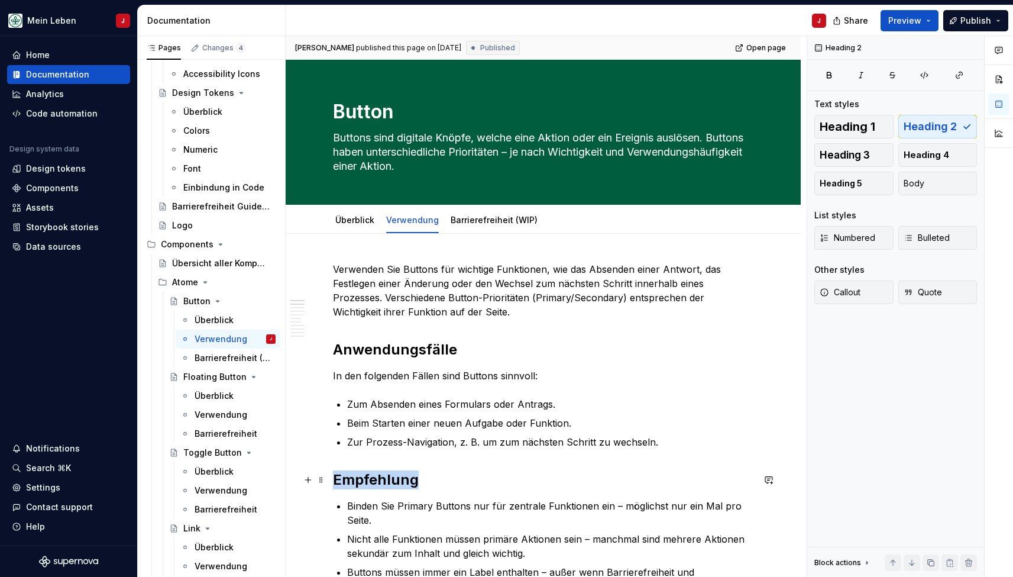
click at [370, 479] on h2 "Empfehlung" at bounding box center [543, 479] width 420 height 19
click at [364, 356] on h2 "Anwendungsfälle" at bounding box center [543, 349] width 420 height 19
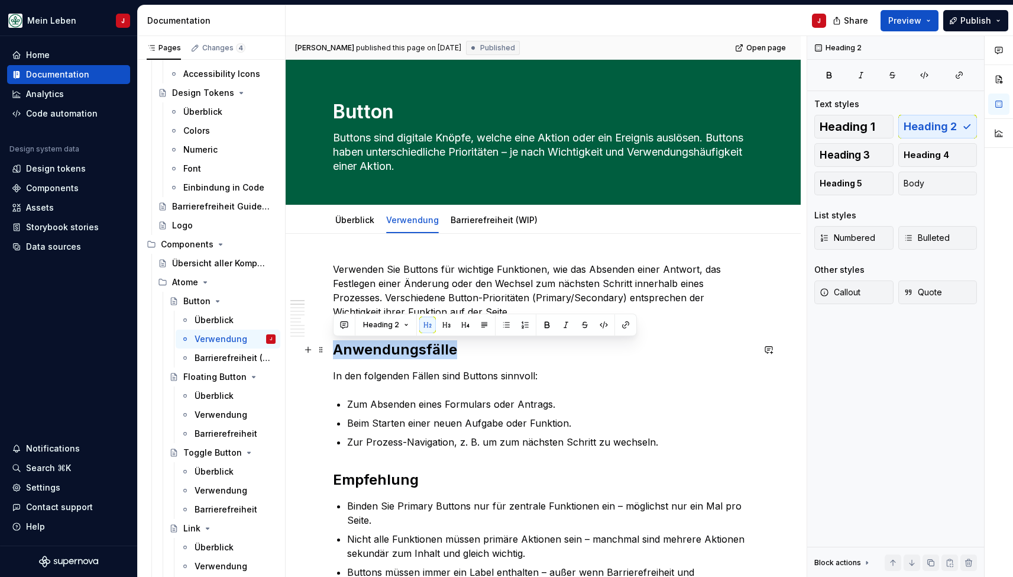
click at [364, 356] on h2 "Anwendungsfälle" at bounding box center [543, 349] width 420 height 19
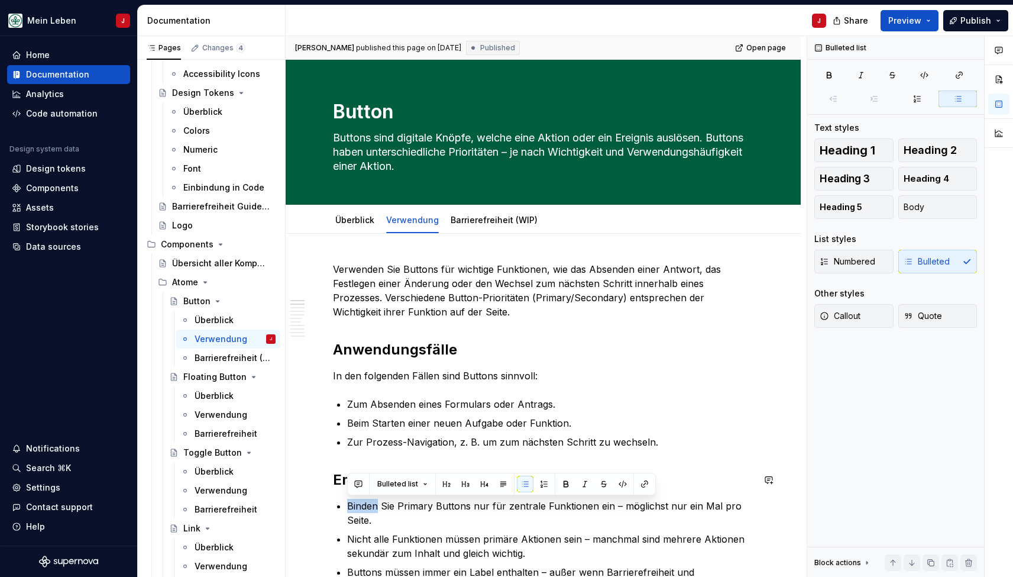
click at [337, 480] on h2 "Empfehlung" at bounding box center [543, 479] width 420 height 19
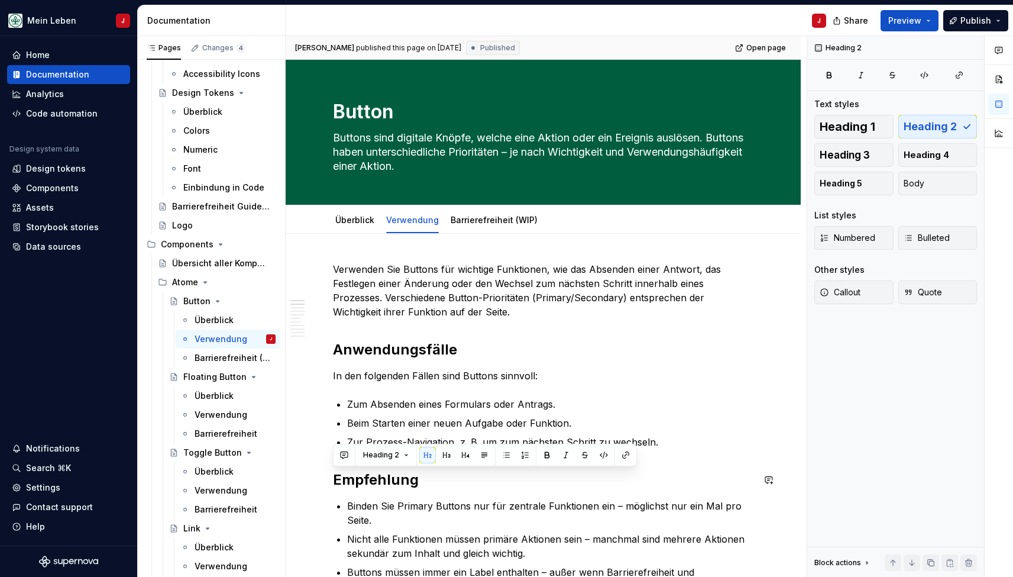
click at [337, 480] on h2 "Empfehlung" at bounding box center [543, 479] width 420 height 19
type textarea "*"
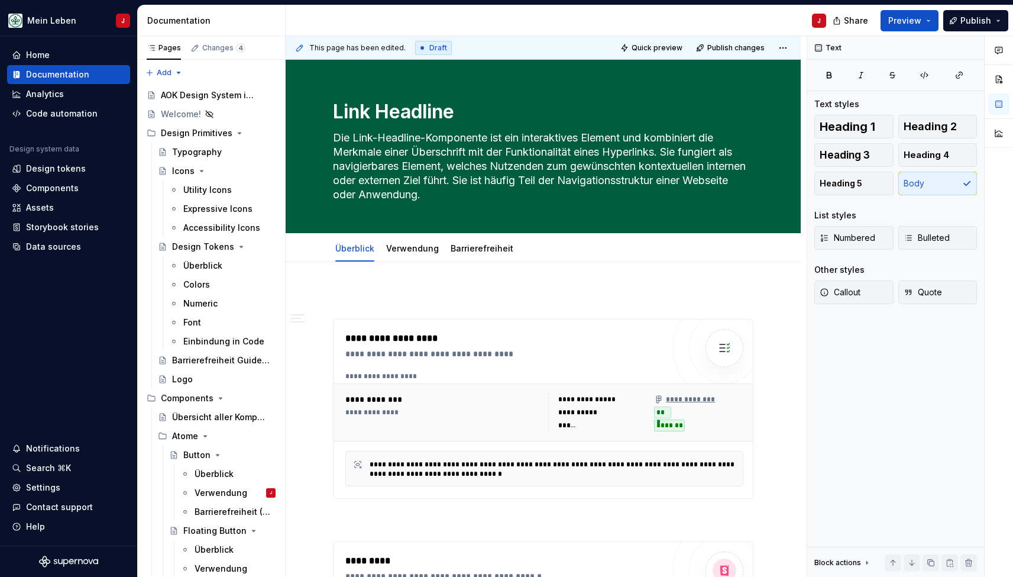
type textarea "*"
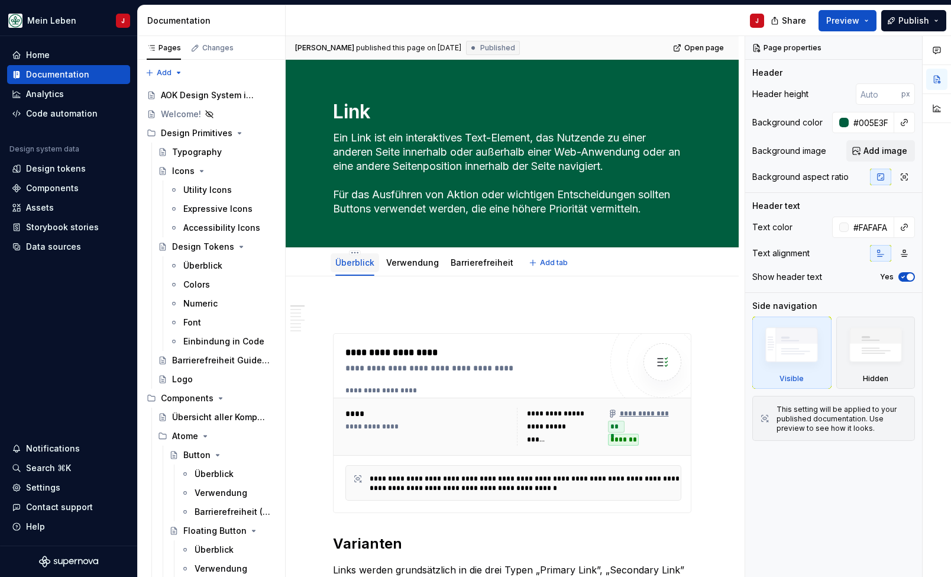
click at [346, 263] on link "Überblick" at bounding box center [354, 262] width 39 height 10
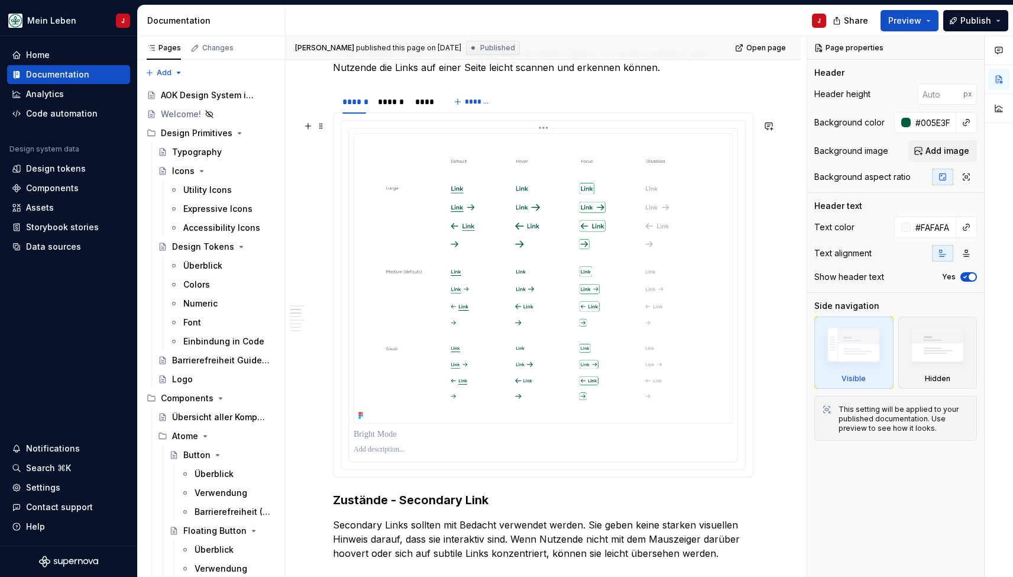
scroll to position [616, 0]
click at [386, 96] on div "******" at bounding box center [390, 99] width 25 height 12
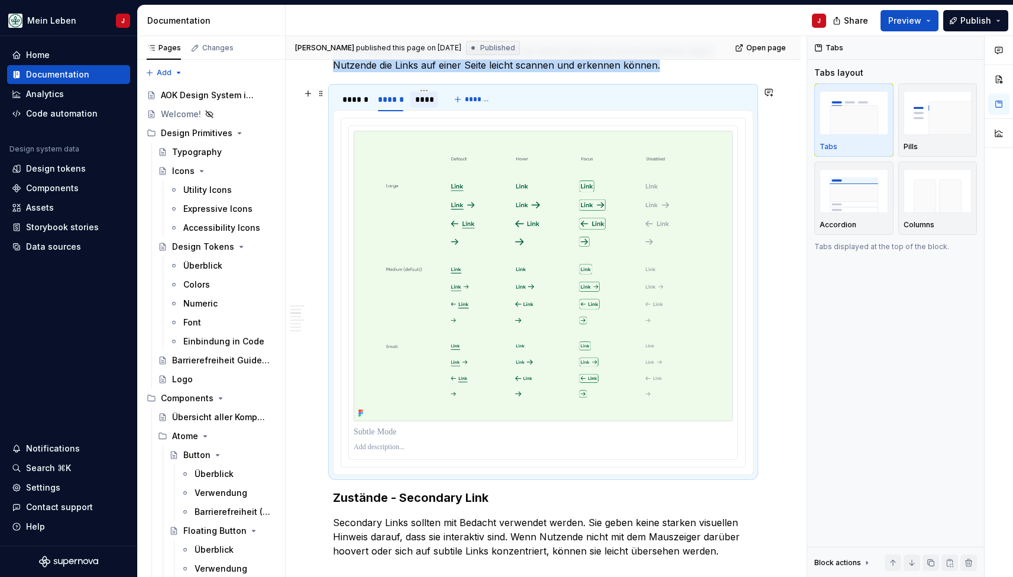
click at [425, 99] on div "****" at bounding box center [424, 99] width 19 height 12
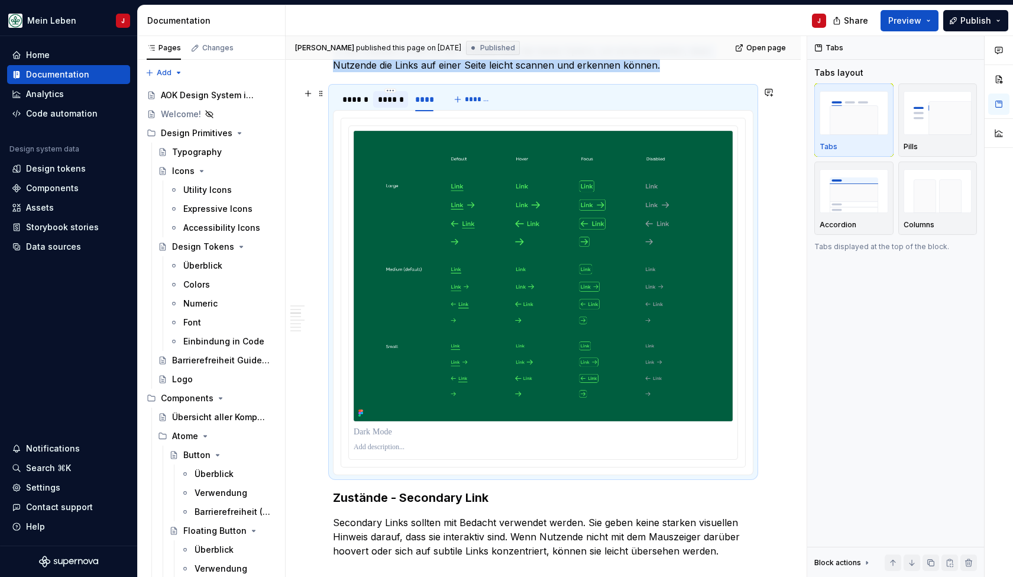
click at [386, 103] on div "******" at bounding box center [390, 99] width 25 height 12
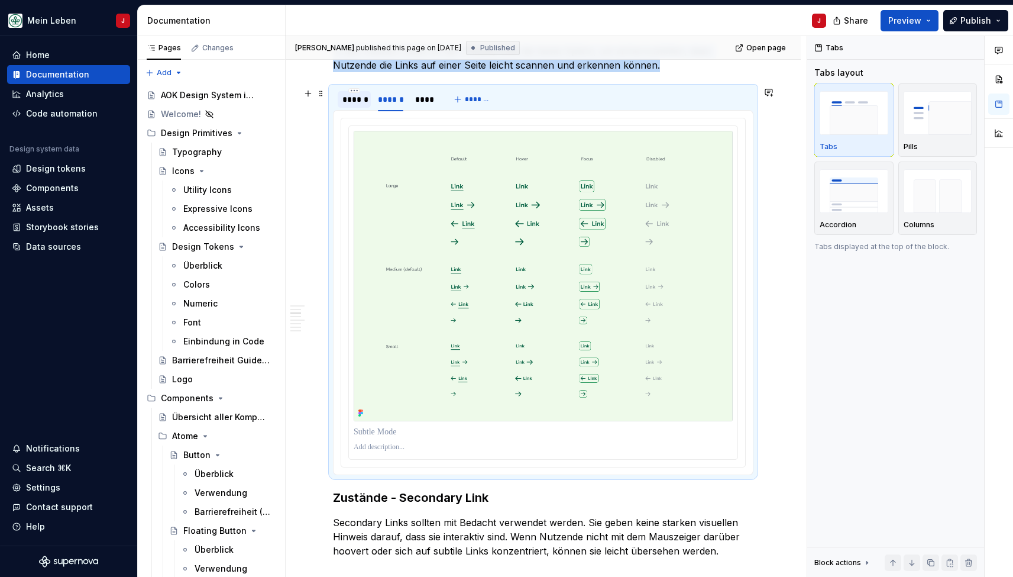
click at [343, 102] on div "******" at bounding box center [354, 99] width 24 height 12
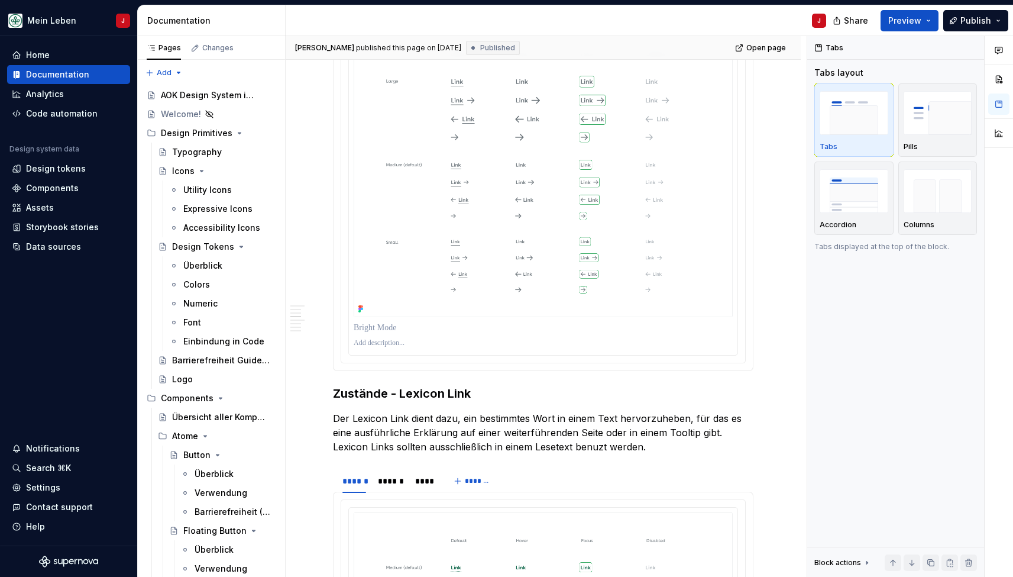
scroll to position [1084, 0]
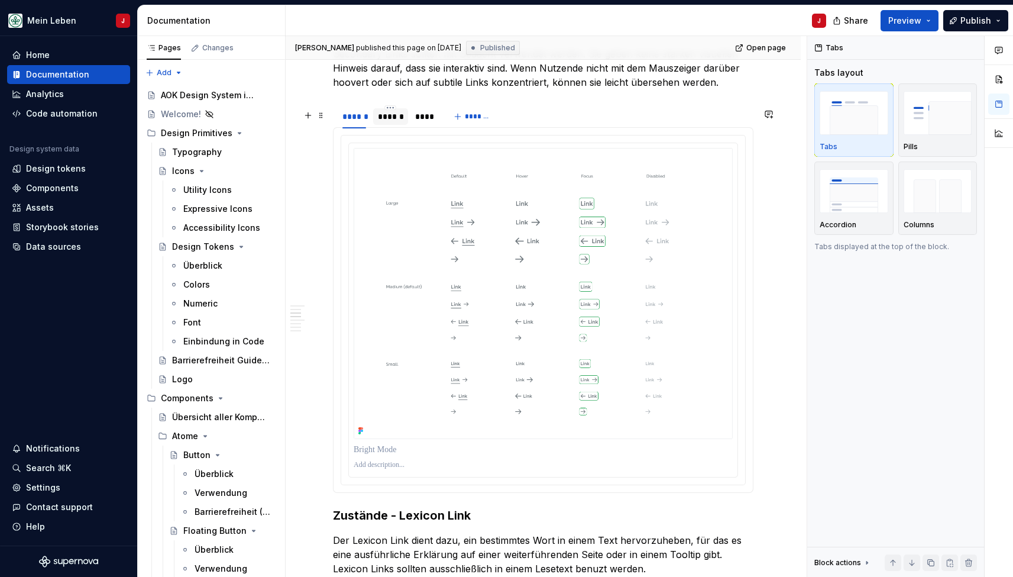
click at [387, 115] on div "******" at bounding box center [390, 117] width 25 height 12
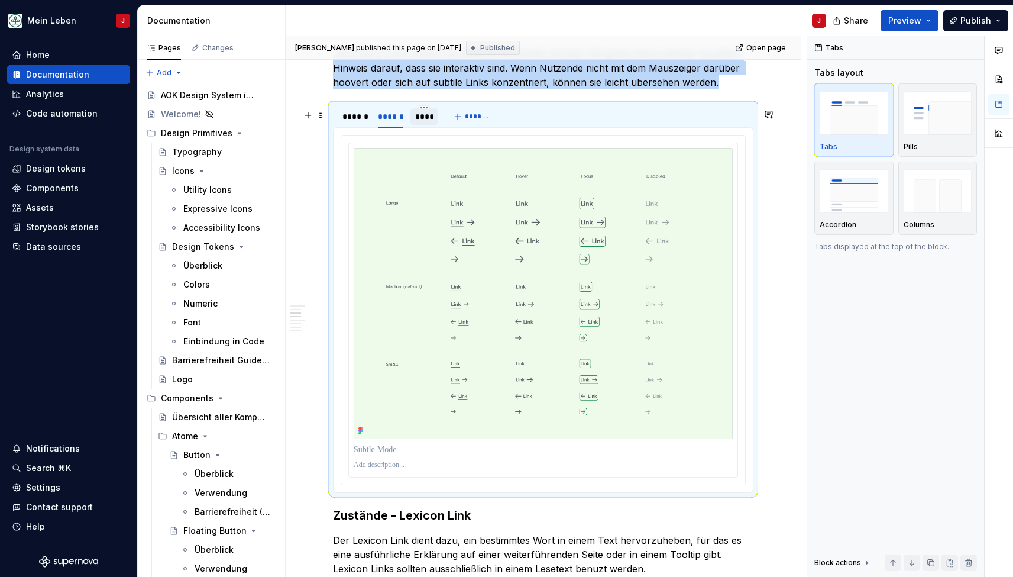
click at [421, 122] on div "****" at bounding box center [424, 117] width 19 height 12
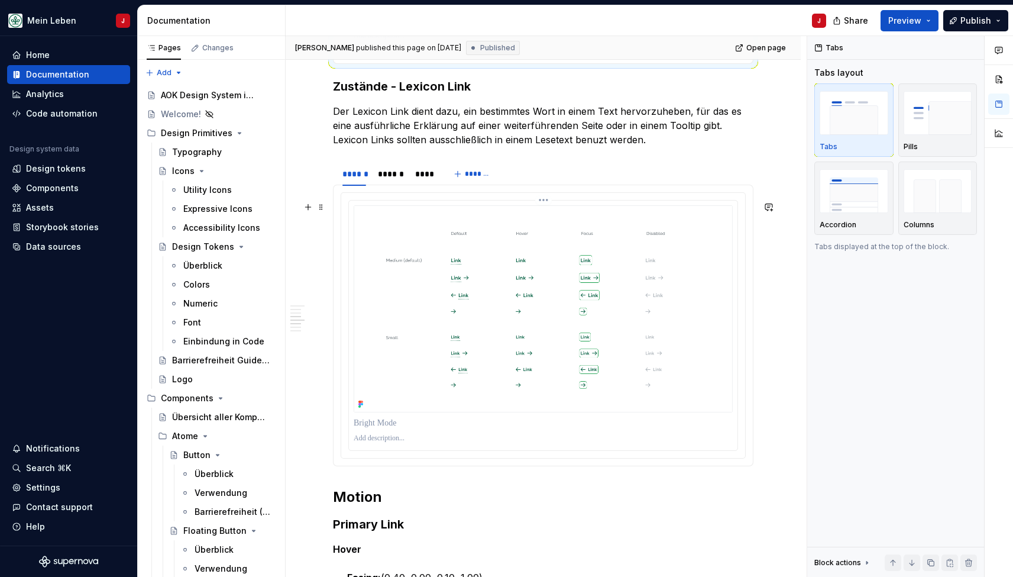
scroll to position [1489, 0]
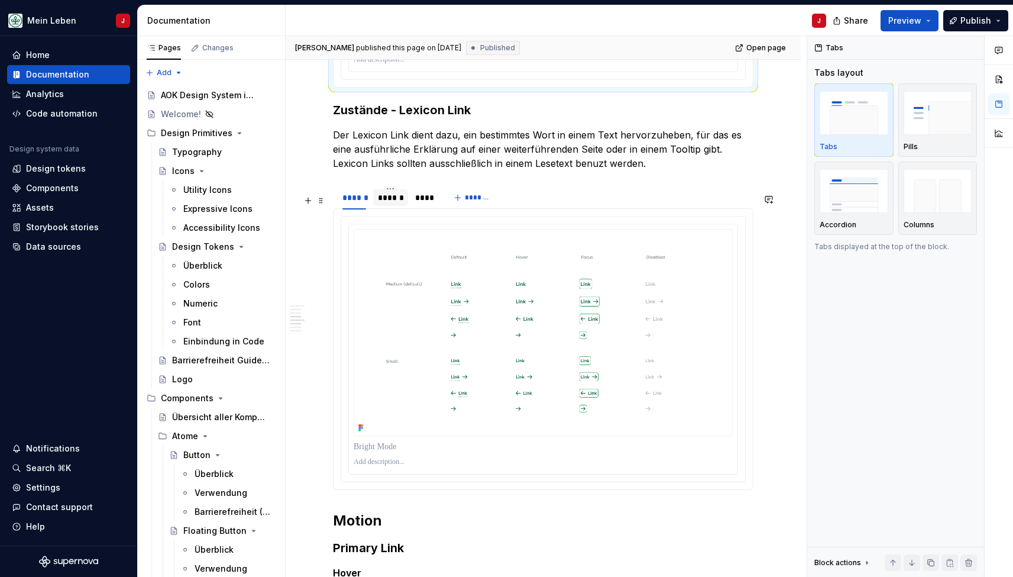
click at [389, 203] on div "******" at bounding box center [390, 198] width 25 height 12
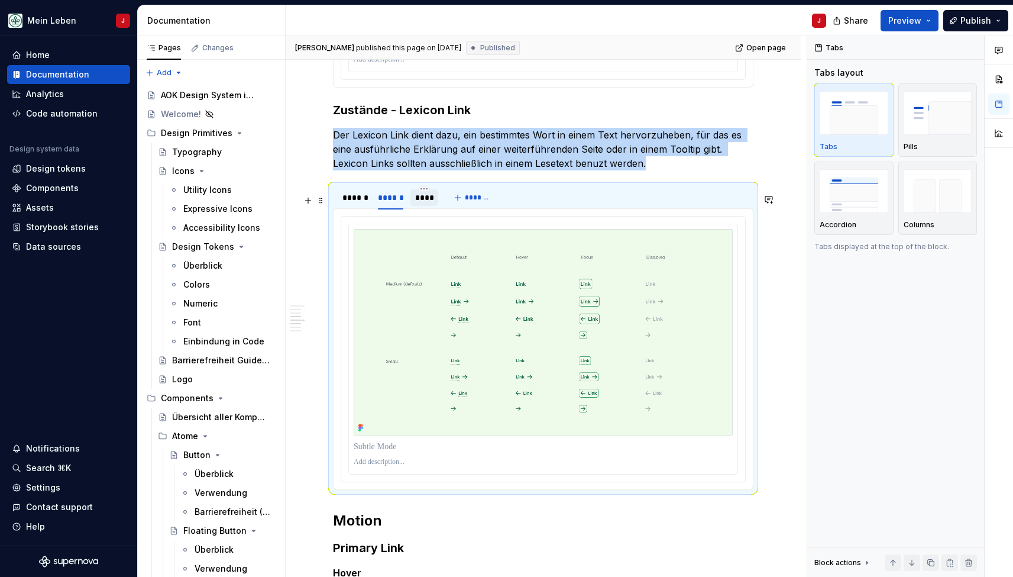
click at [420, 203] on div "****" at bounding box center [424, 198] width 19 height 12
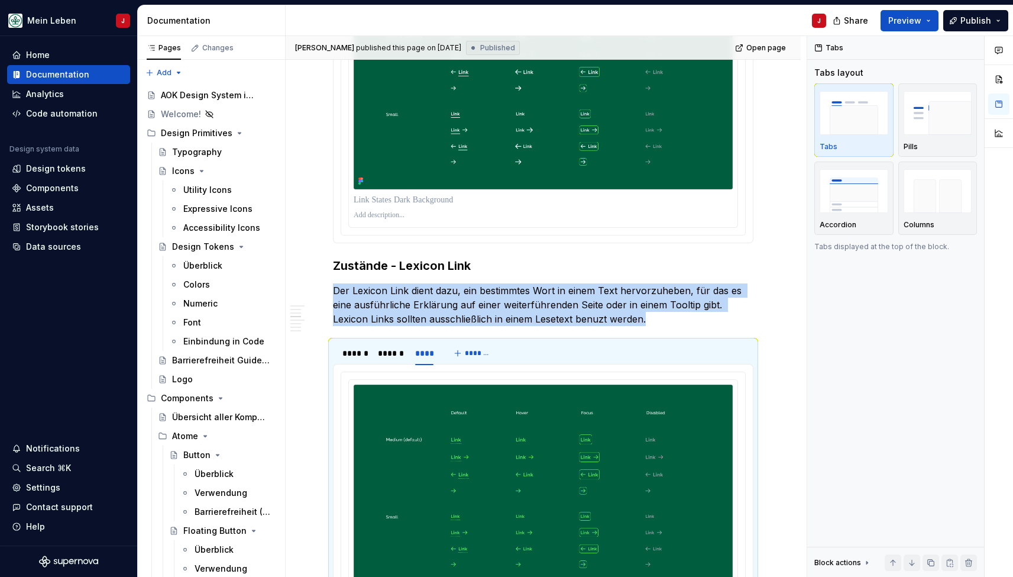
scroll to position [1334, 0]
click at [354, 358] on div "******" at bounding box center [354, 353] width 24 height 12
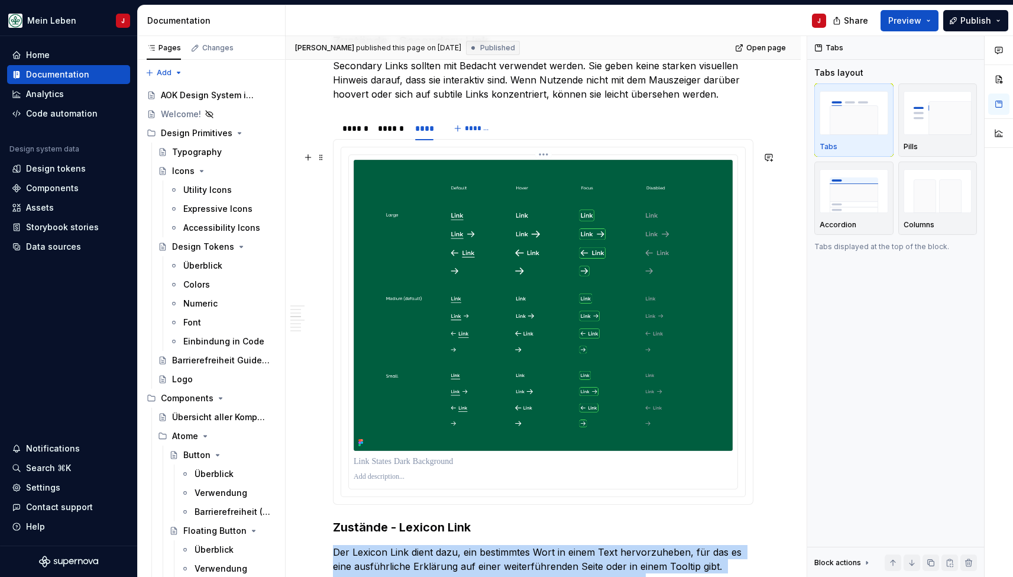
scroll to position [1065, 0]
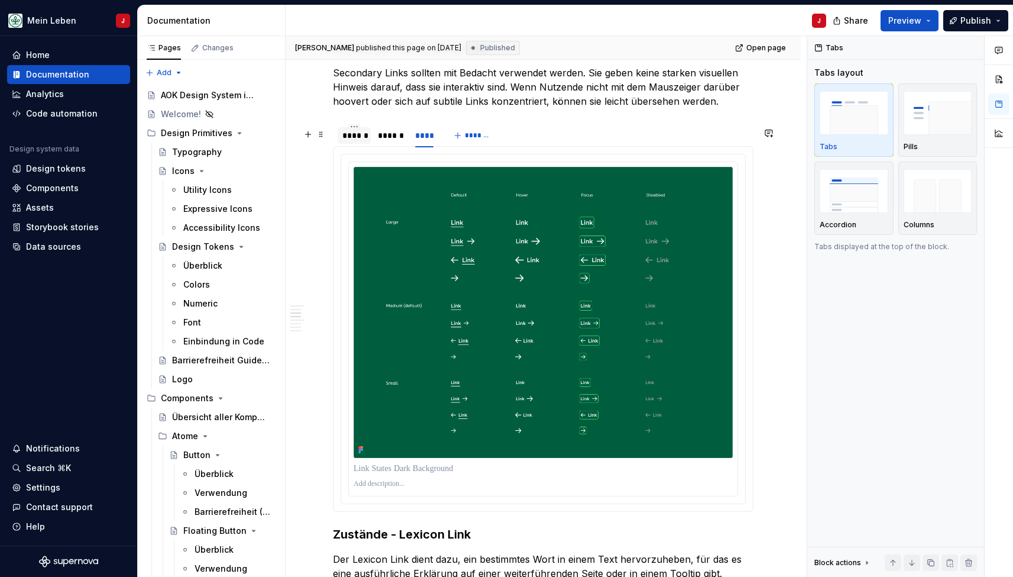
click at [339, 134] on div "******" at bounding box center [354, 135] width 33 height 17
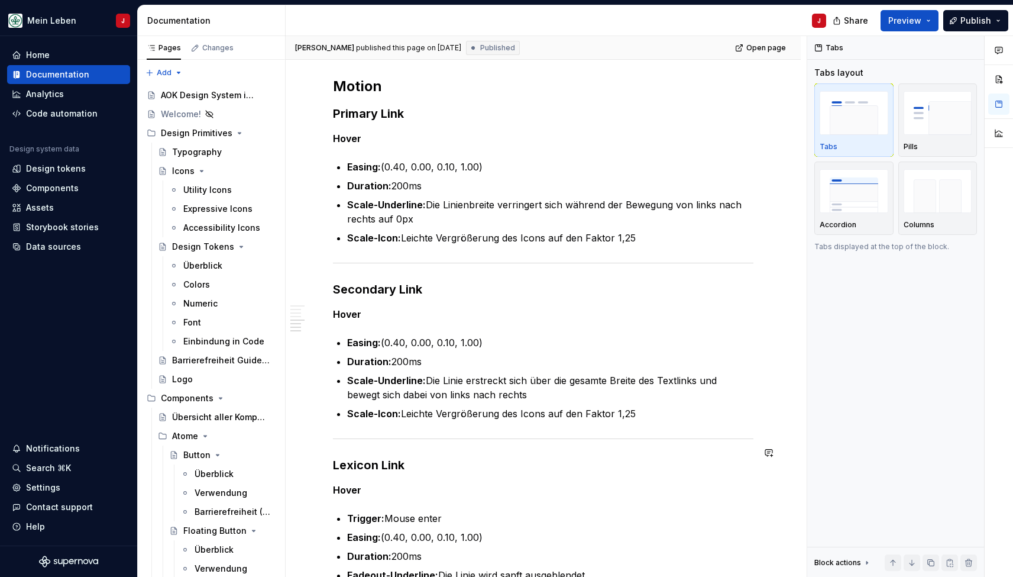
scroll to position [1904, 0]
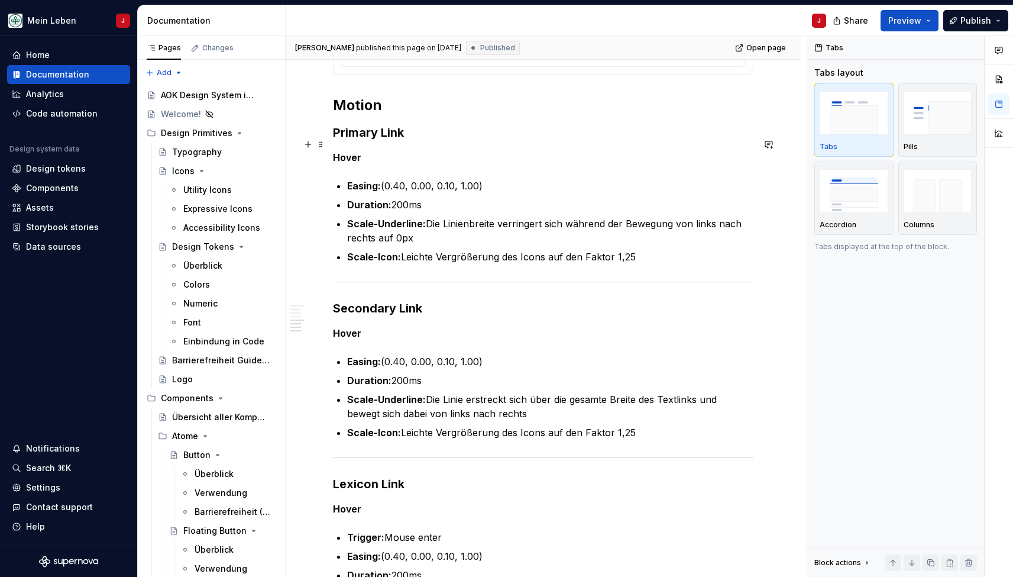
click at [381, 141] on h3 "Primary Link" at bounding box center [543, 132] width 420 height 17
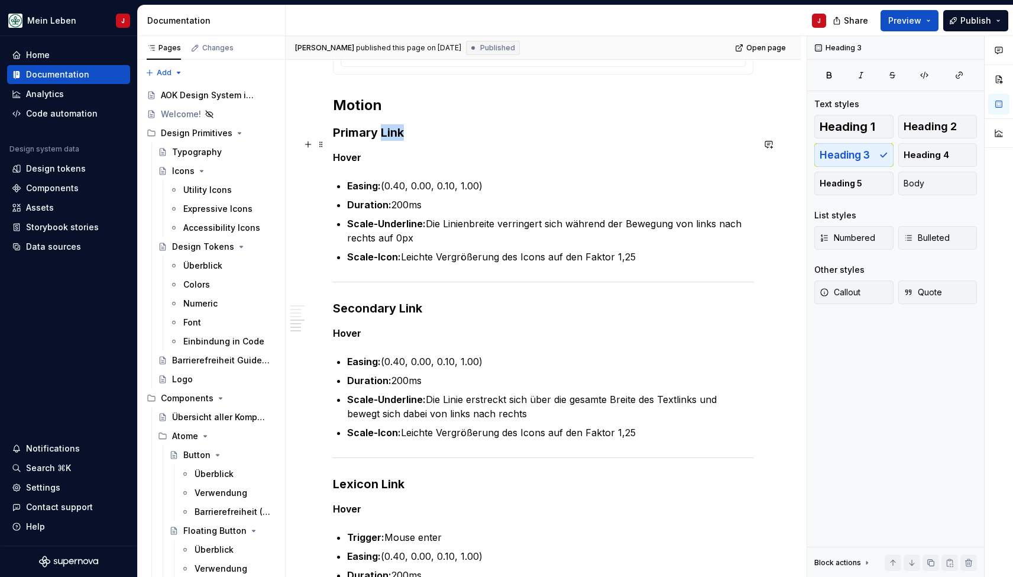
click at [381, 141] on h3 "Primary Link" at bounding box center [543, 132] width 420 height 17
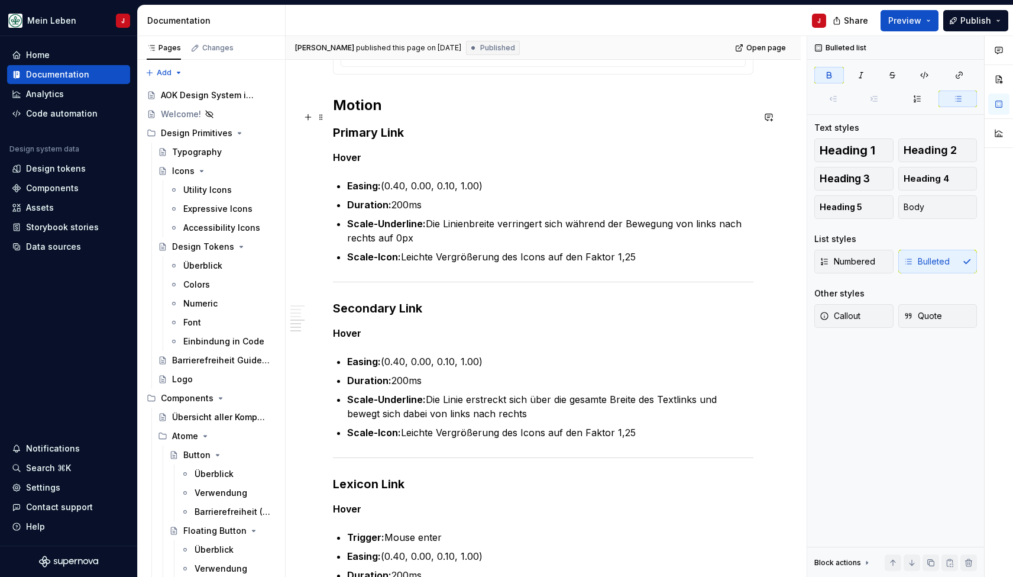
click at [360, 115] on h2 "Motion" at bounding box center [543, 105] width 420 height 19
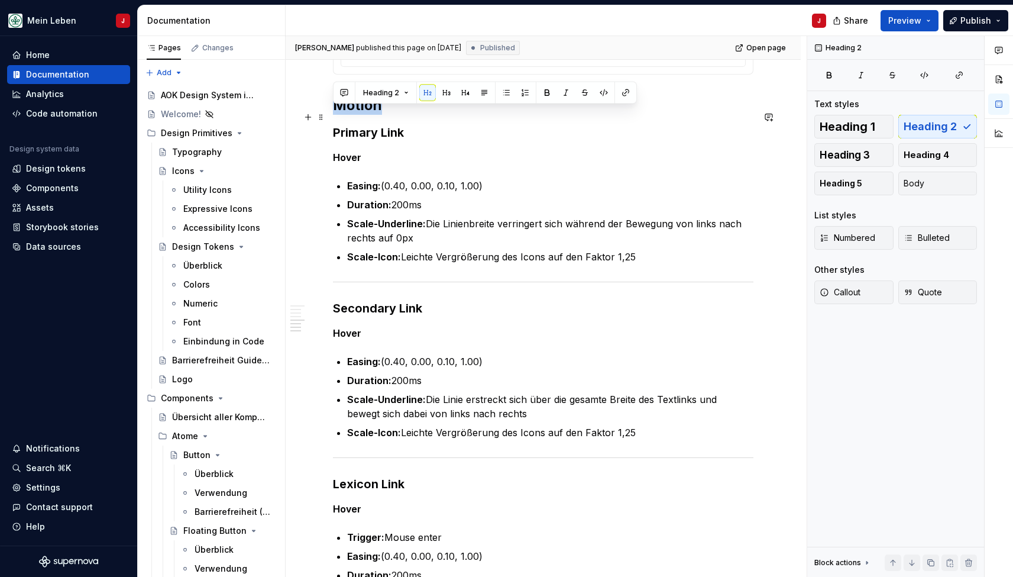
click at [360, 115] on h2 "Motion" at bounding box center [543, 105] width 420 height 19
click at [381, 141] on h3 "Primary Link" at bounding box center [543, 132] width 420 height 17
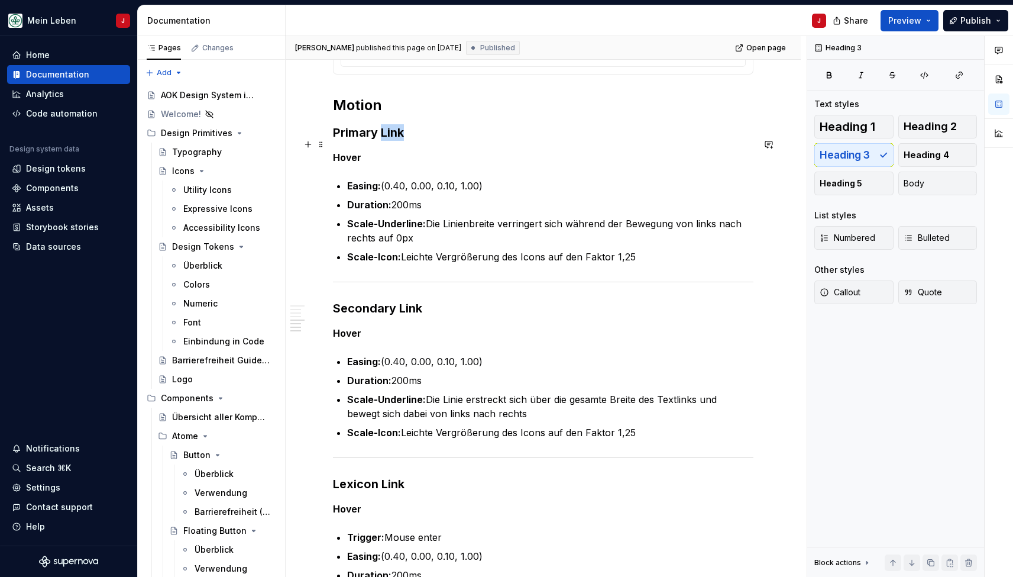
click at [381, 141] on h3 "Primary Link" at bounding box center [543, 132] width 420 height 17
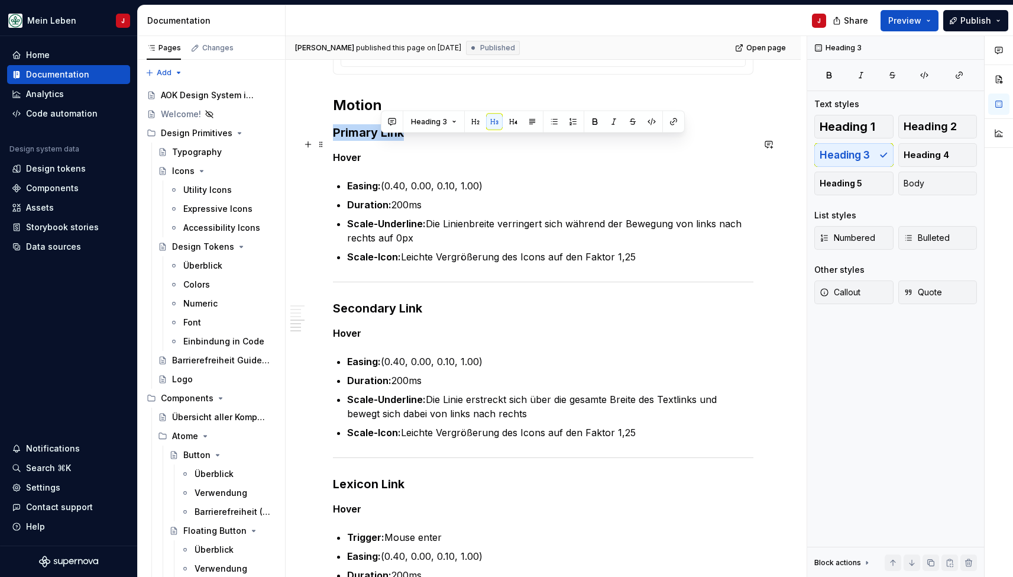
click at [381, 141] on h3 "Primary Link" at bounding box center [543, 132] width 420 height 17
click at [381, 316] on h3 "Secondary Link" at bounding box center [543, 308] width 420 height 17
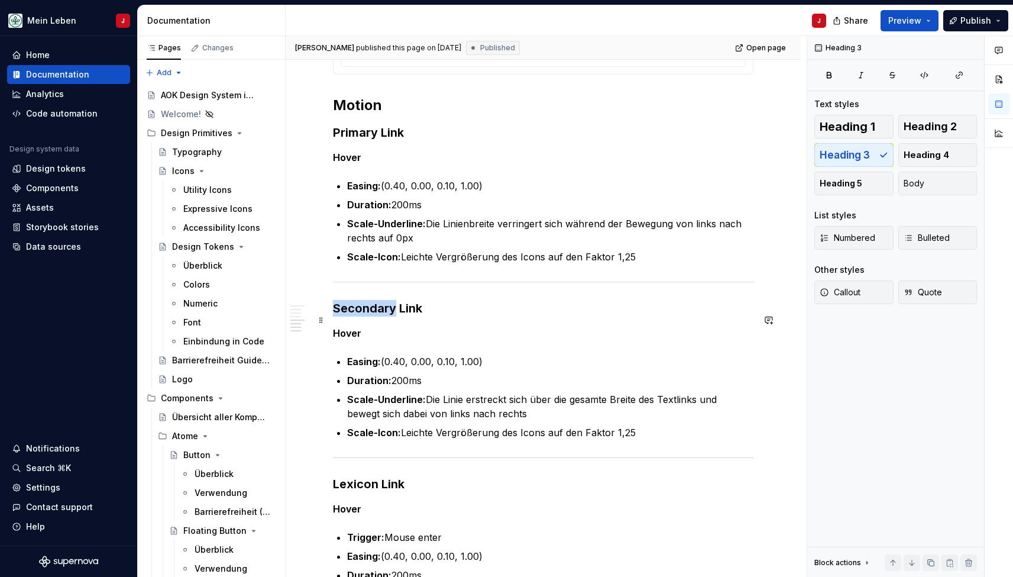
click at [381, 316] on h3 "Secondary Link" at bounding box center [543, 308] width 420 height 17
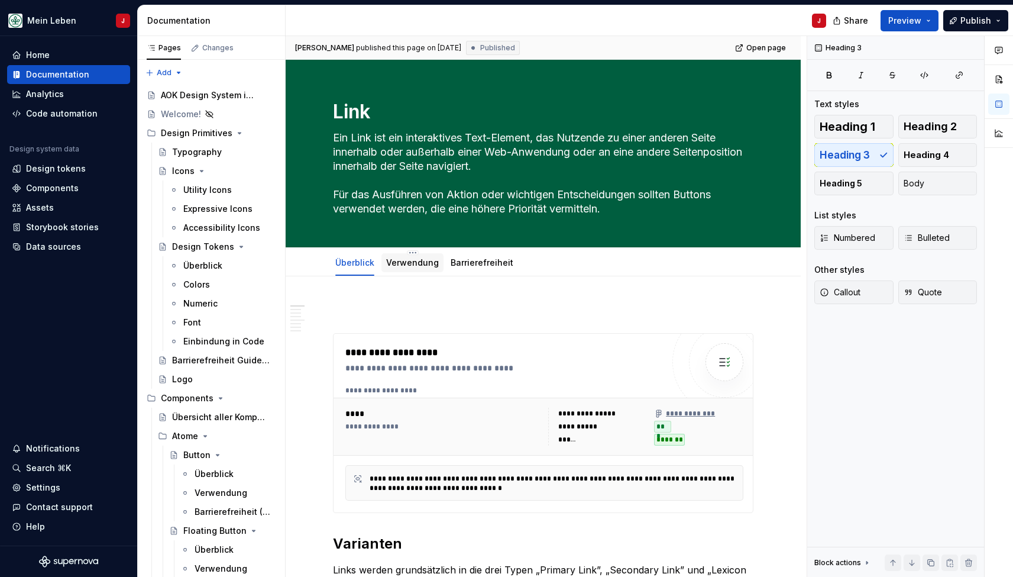
scroll to position [0, 0]
click at [419, 260] on link "Verwendung" at bounding box center [412, 262] width 53 height 10
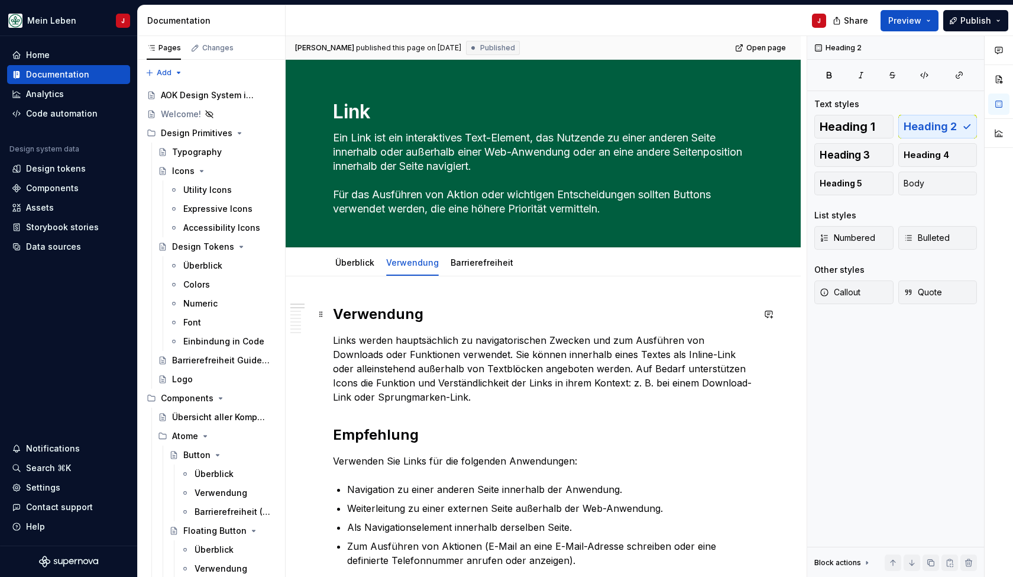
click at [386, 321] on h2 "Verwendung" at bounding box center [543, 314] width 420 height 19
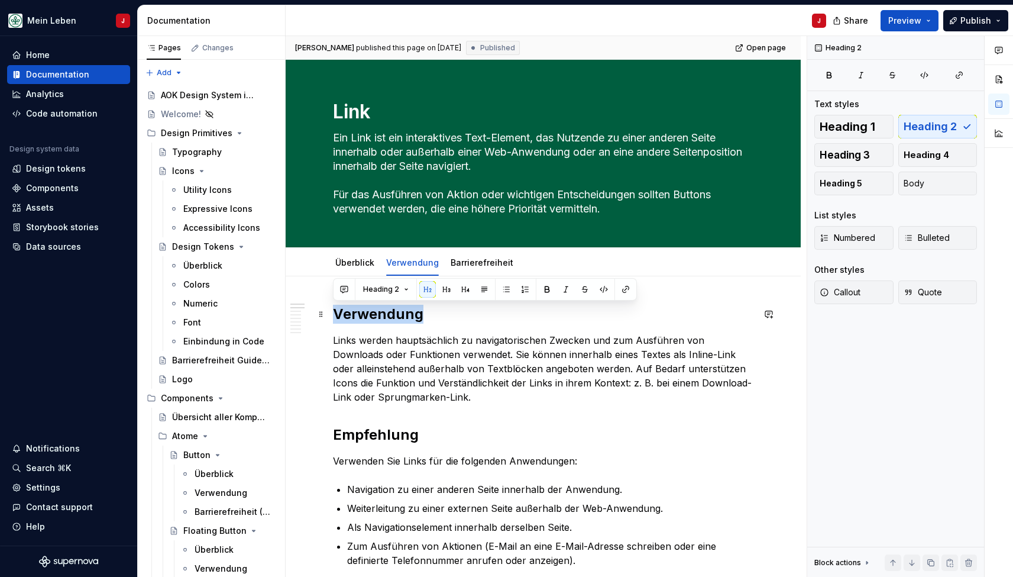
click at [386, 321] on h2 "Verwendung" at bounding box center [543, 314] width 420 height 19
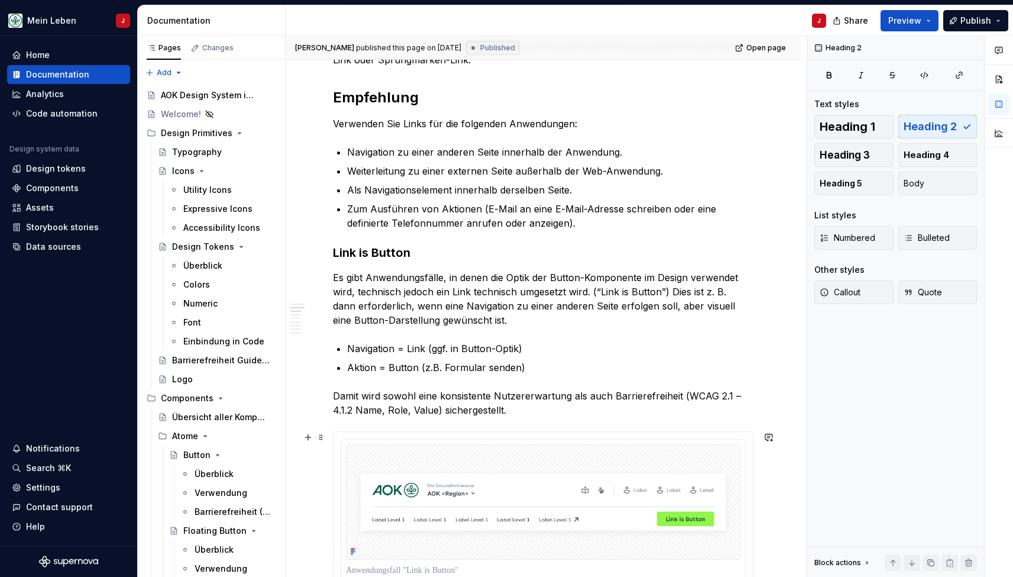
scroll to position [369, 0]
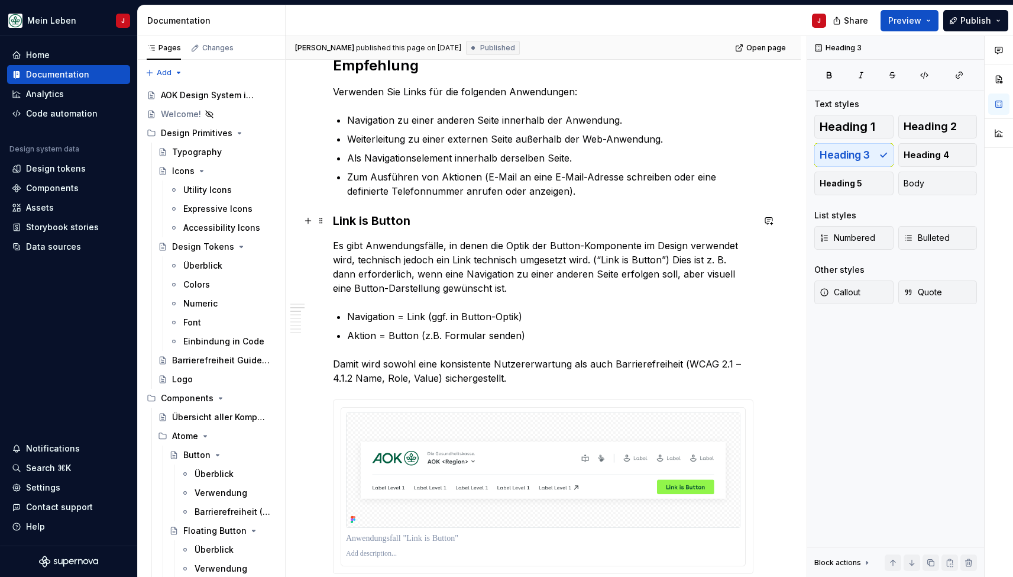
click at [371, 222] on h3 "Link is Button" at bounding box center [543, 220] width 420 height 17
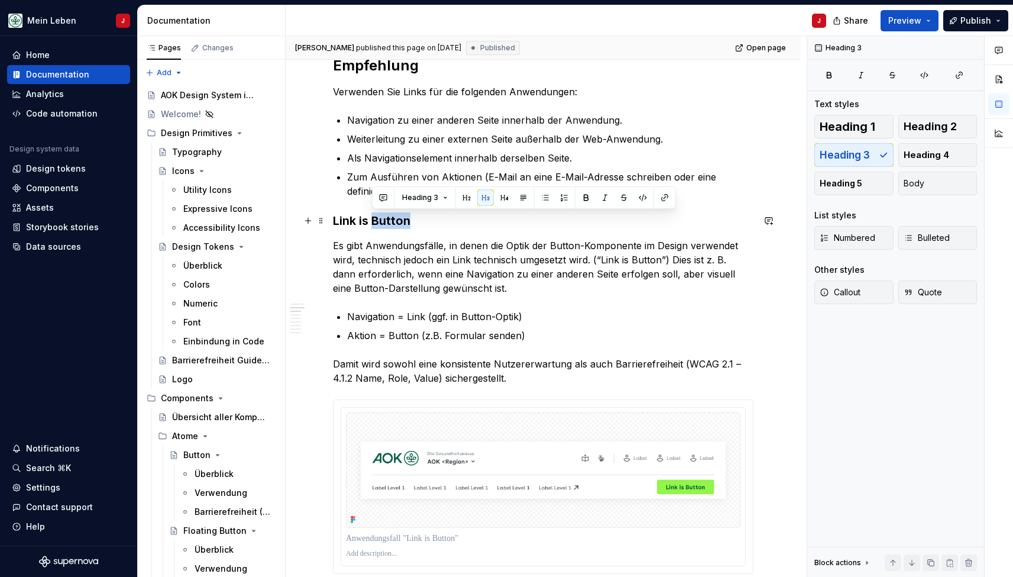
click at [371, 222] on h3 "Link is Button" at bounding box center [543, 220] width 420 height 17
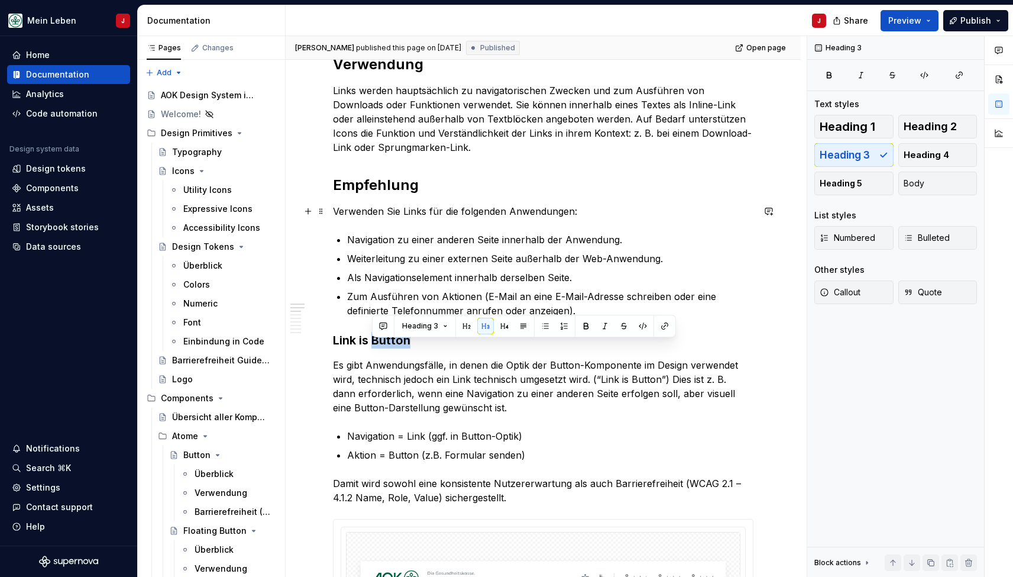
scroll to position [241, 0]
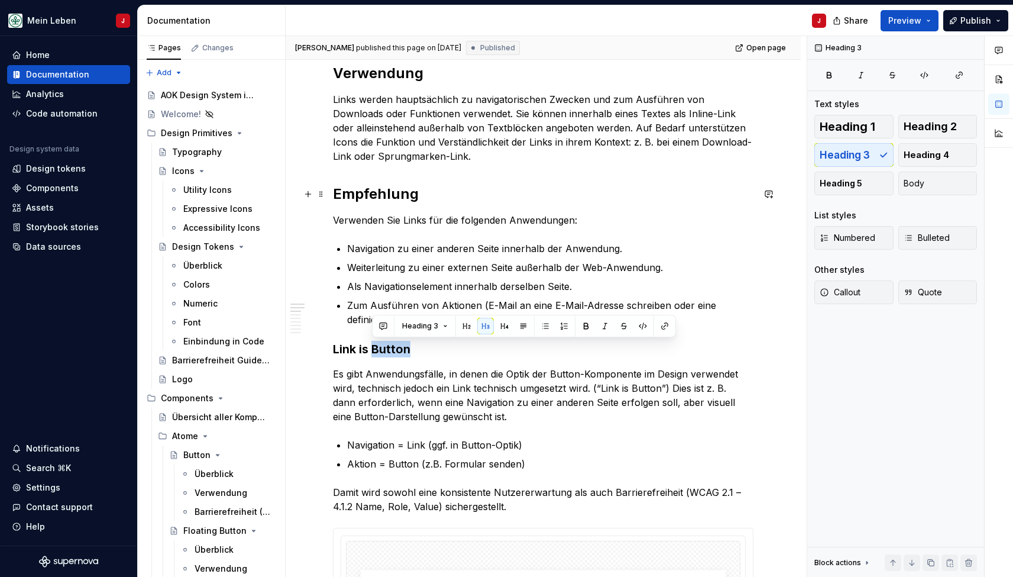
click at [360, 196] on h2 "Empfehlung" at bounding box center [543, 194] width 420 height 19
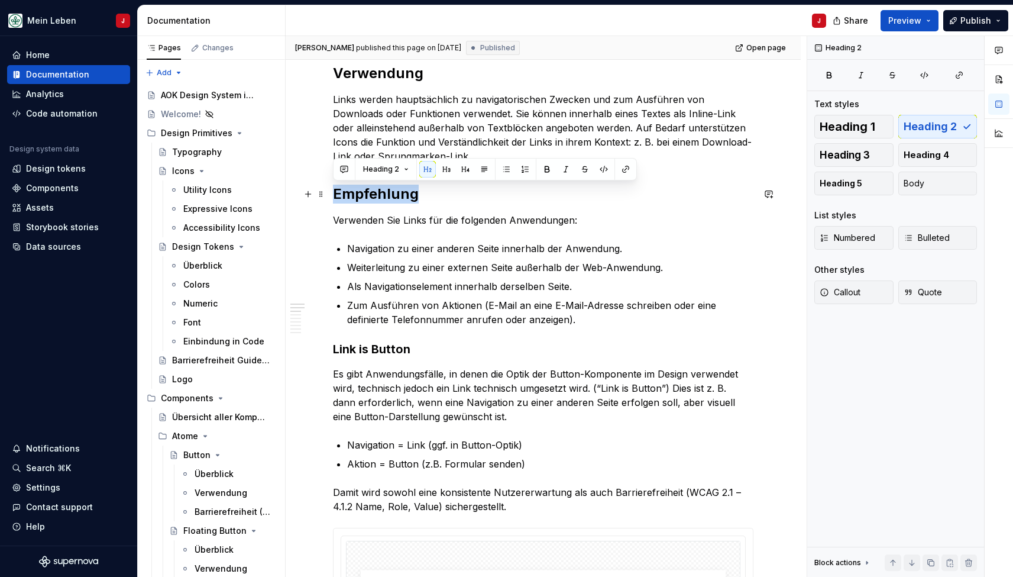
click at [360, 196] on h2 "Empfehlung" at bounding box center [543, 194] width 420 height 19
click at [348, 347] on h3 "Link is Button" at bounding box center [543, 349] width 420 height 17
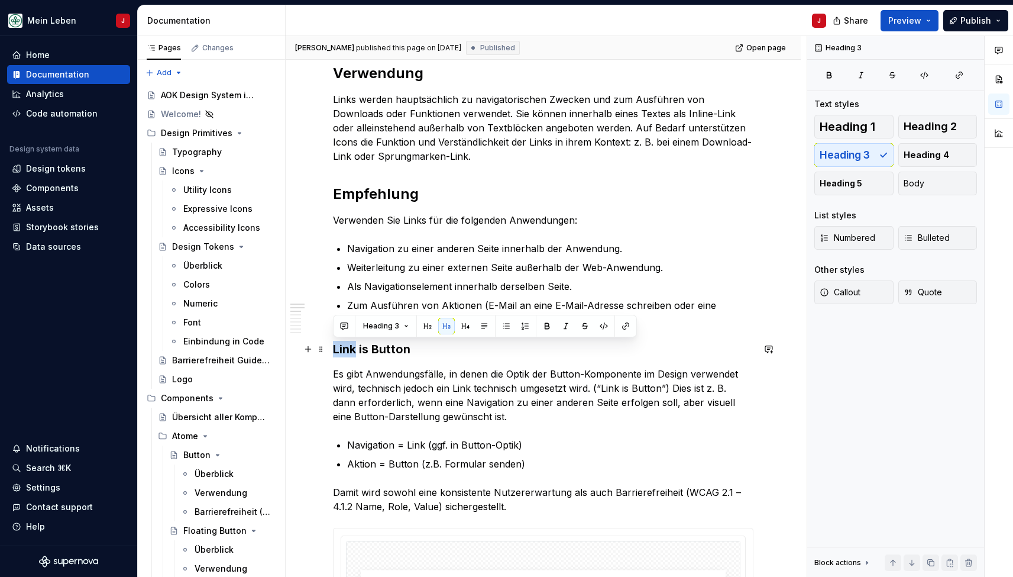
click at [348, 347] on h3 "Link is Button" at bounding box center [543, 349] width 420 height 17
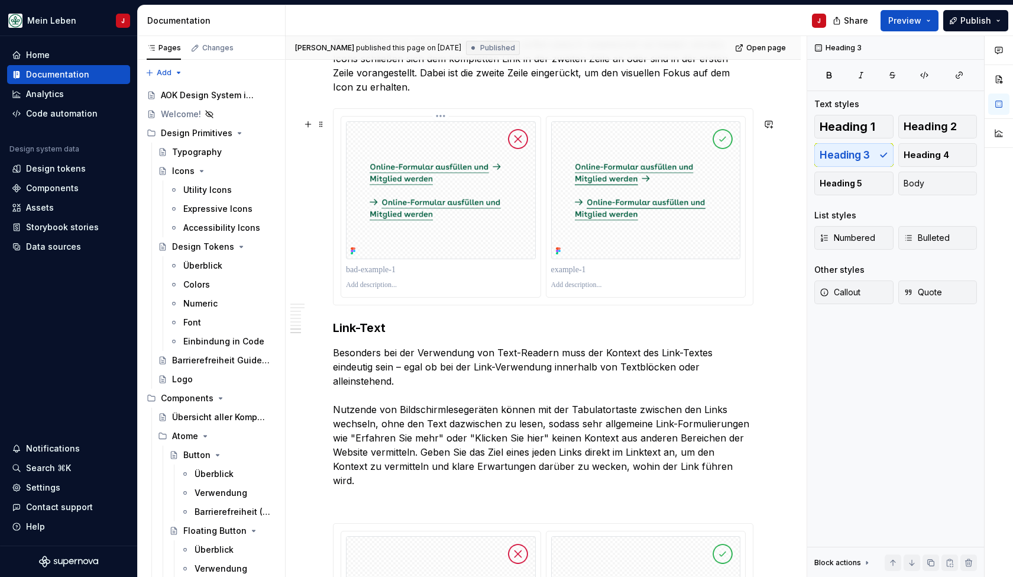
scroll to position [2218, 0]
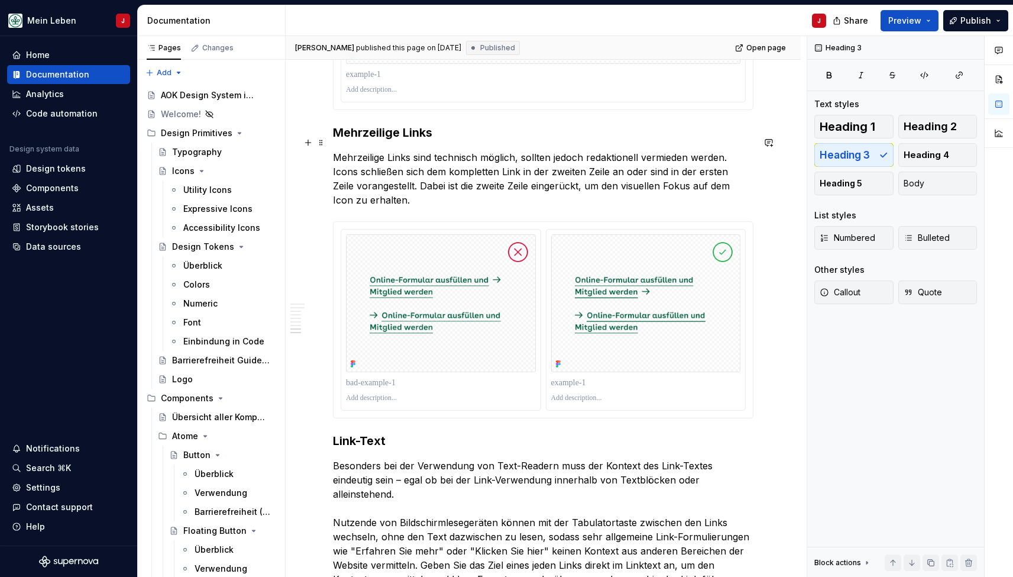
click at [407, 139] on h3 "Mehrzeilige Links" at bounding box center [543, 132] width 420 height 17
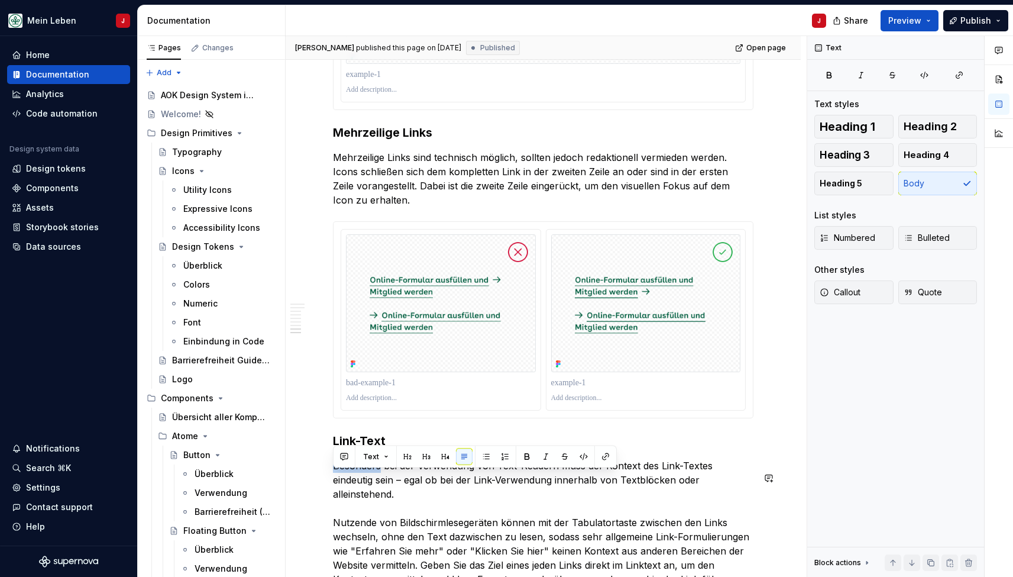
click at [379, 462] on button "Text" at bounding box center [376, 456] width 36 height 17
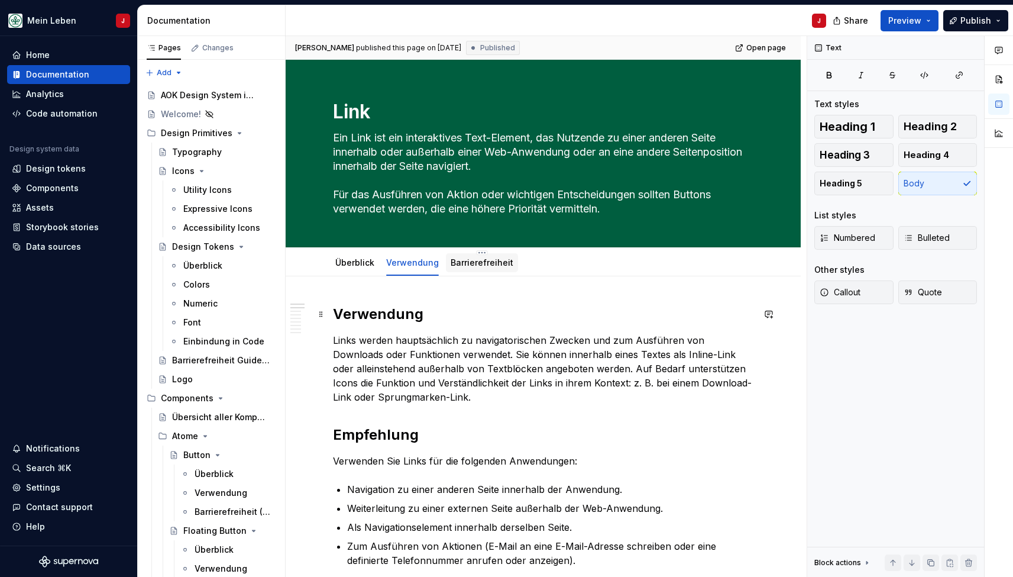
scroll to position [0, 0]
click at [483, 250] on div "Barrierefreiheit" at bounding box center [482, 262] width 72 height 25
click at [471, 265] on link "Barrierefreiheit" at bounding box center [482, 262] width 63 height 10
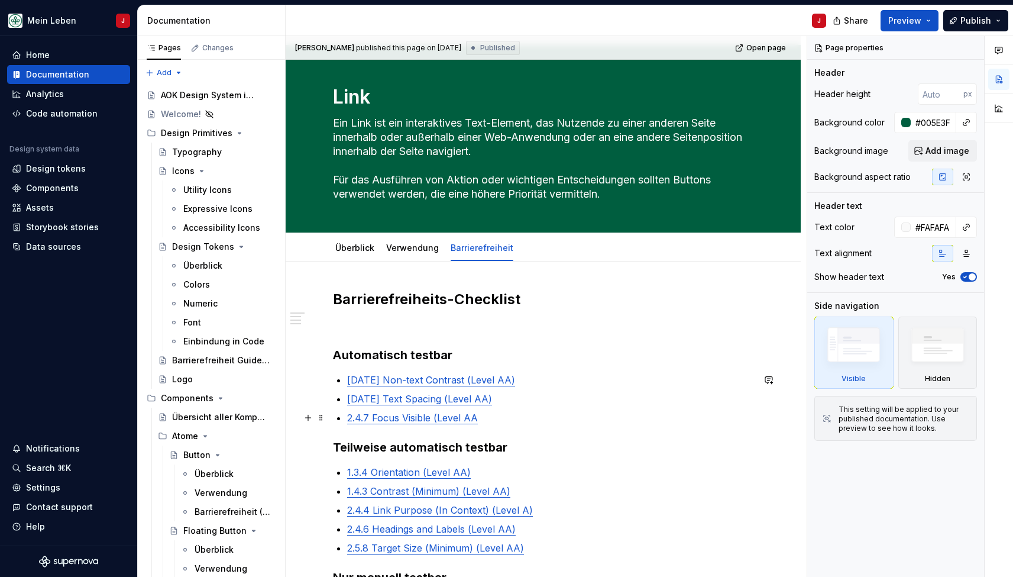
scroll to position [17, 0]
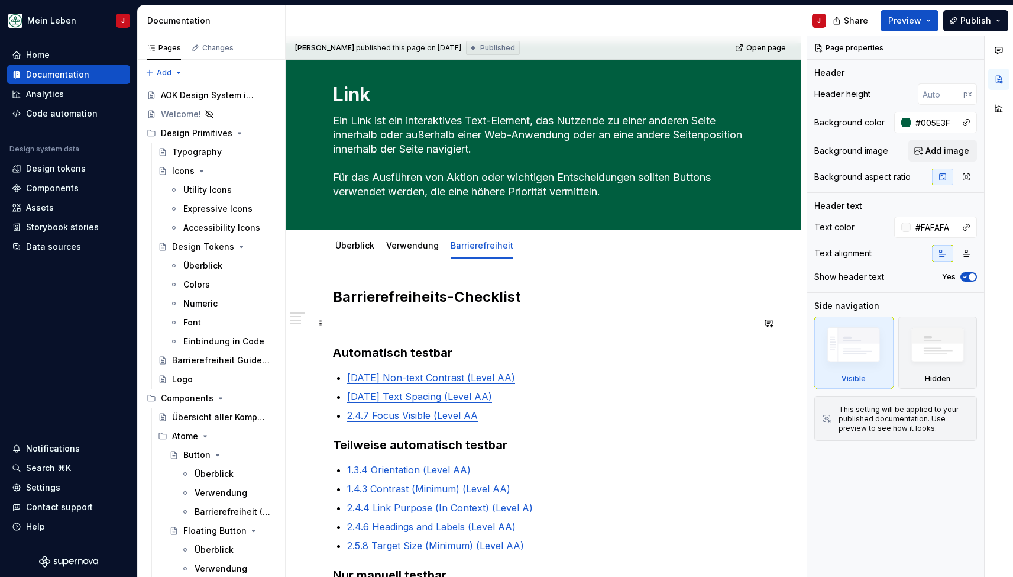
click at [367, 322] on p at bounding box center [543, 323] width 420 height 14
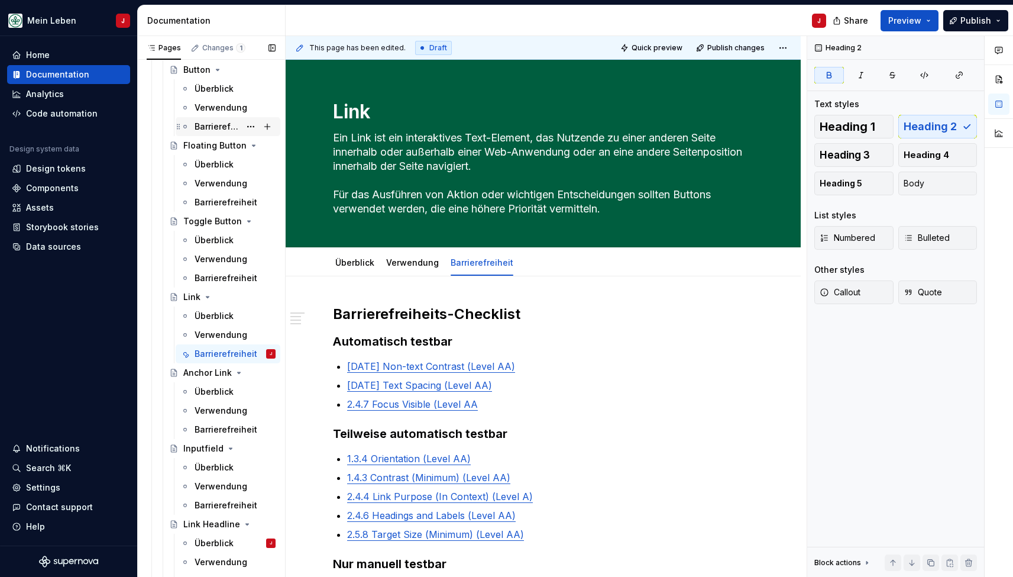
scroll to position [429, 0]
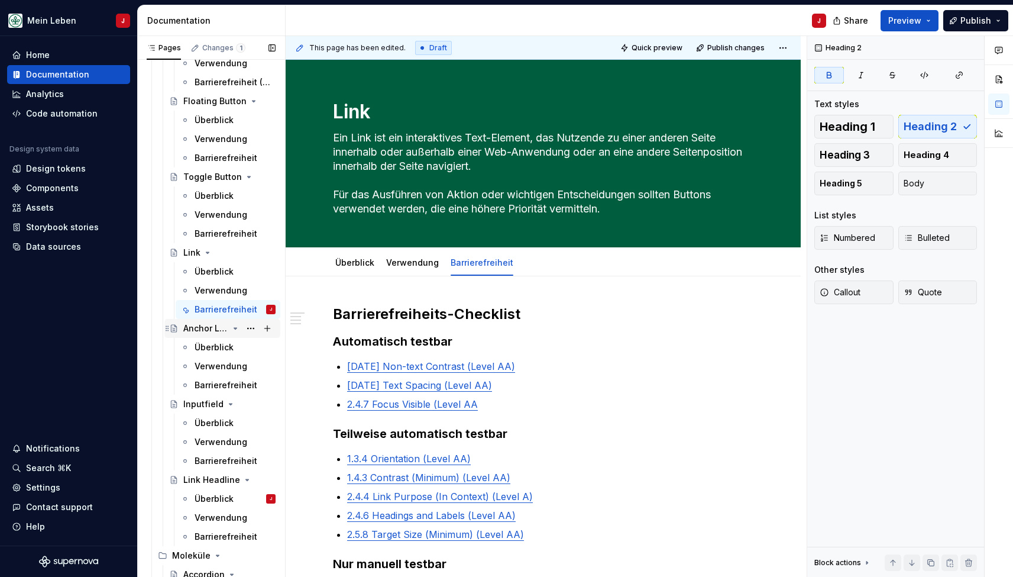
click at [208, 322] on div "Anchor Link" at bounding box center [205, 328] width 45 height 12
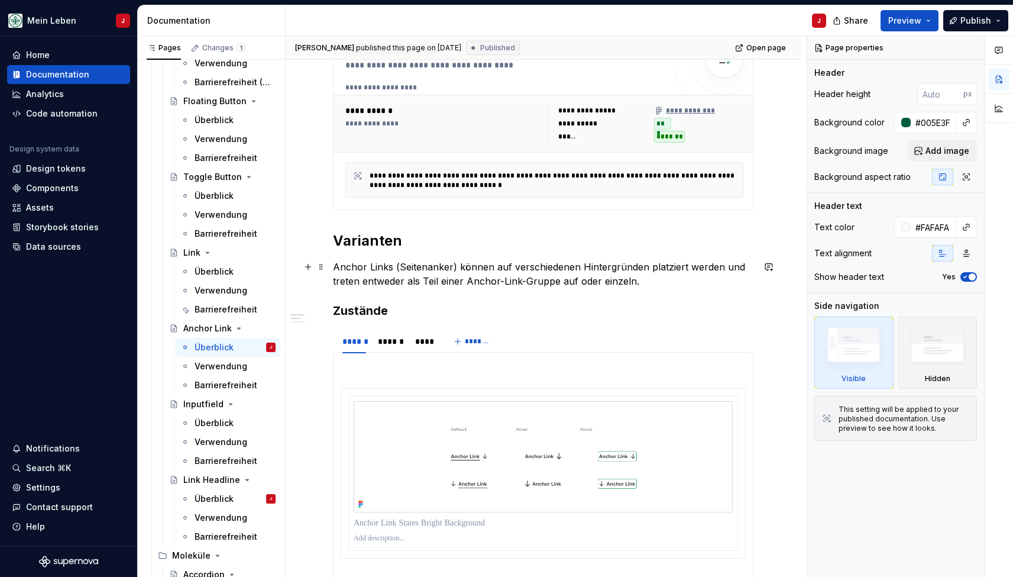
scroll to position [421, 0]
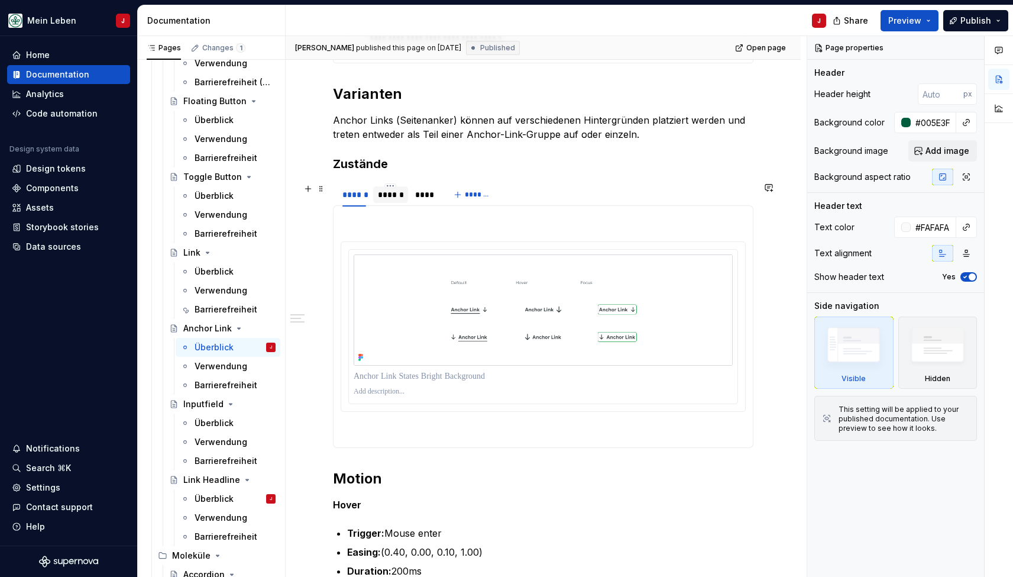
click at [392, 188] on div "******" at bounding box center [390, 194] width 35 height 17
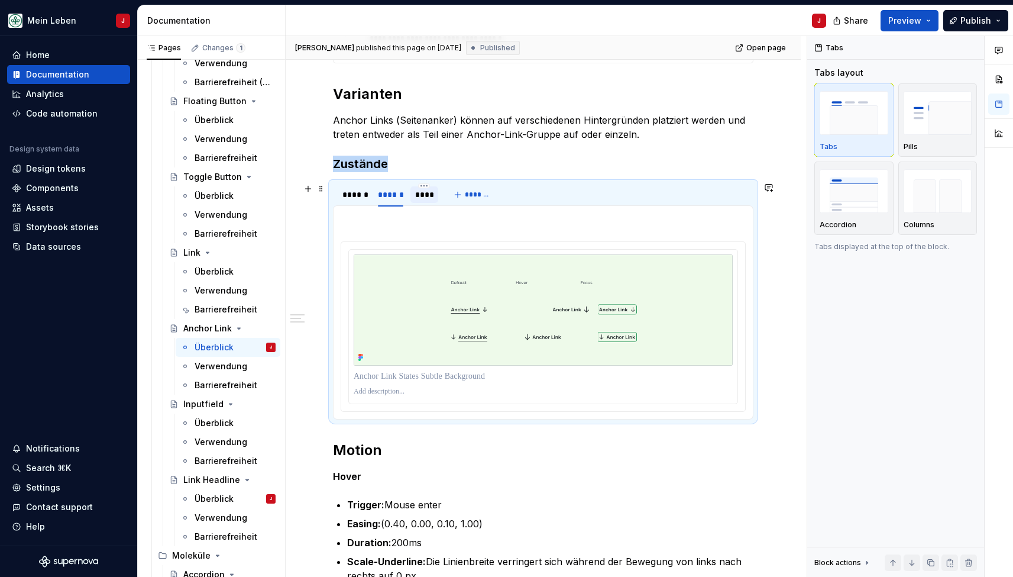
click at [425, 193] on div "****" at bounding box center [424, 195] width 19 height 12
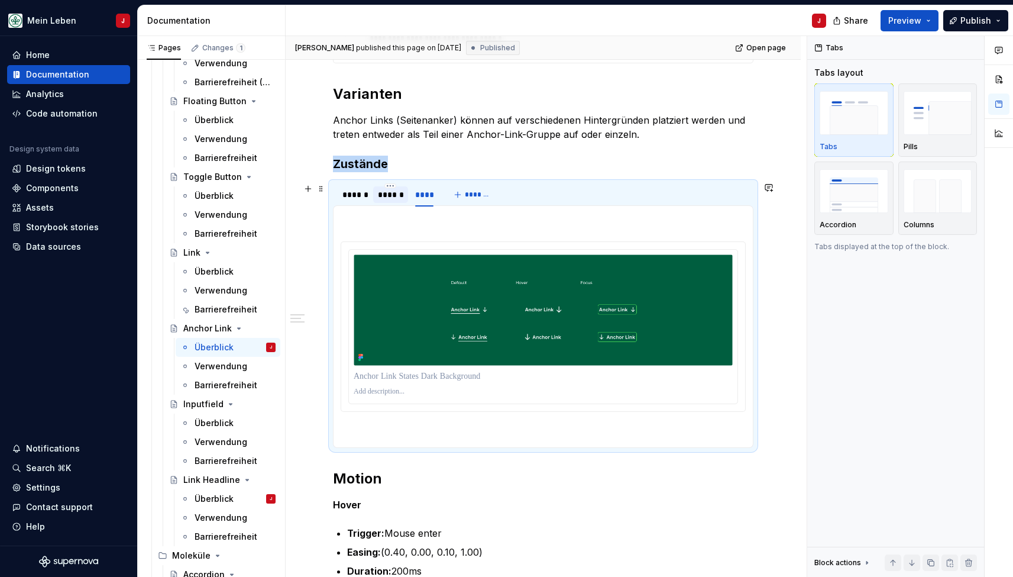
click at [393, 197] on div "******" at bounding box center [390, 195] width 25 height 12
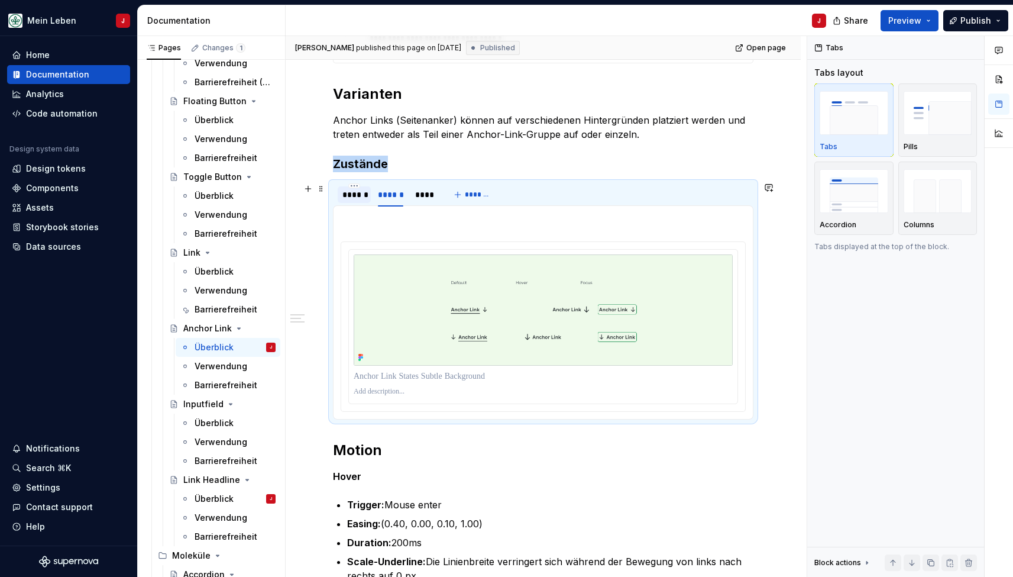
click at [354, 198] on div "******" at bounding box center [354, 195] width 24 height 12
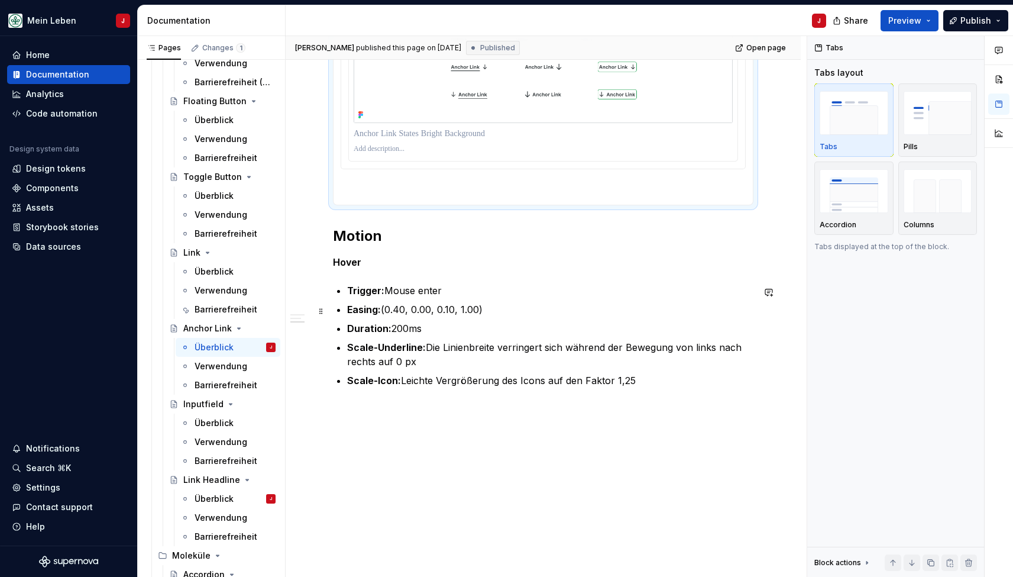
scroll to position [578, 0]
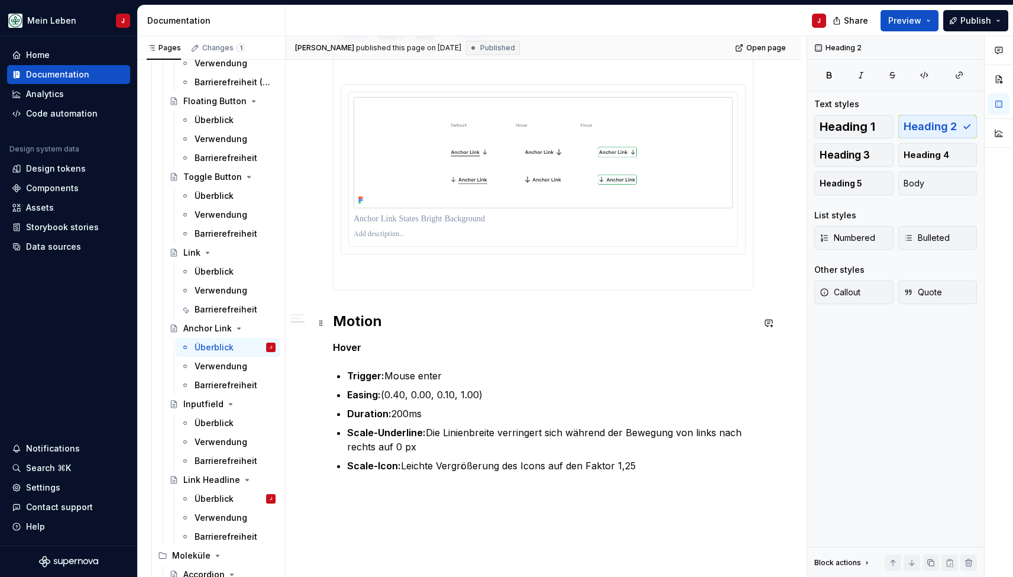
click at [372, 326] on h2 "Motion" at bounding box center [543, 321] width 420 height 19
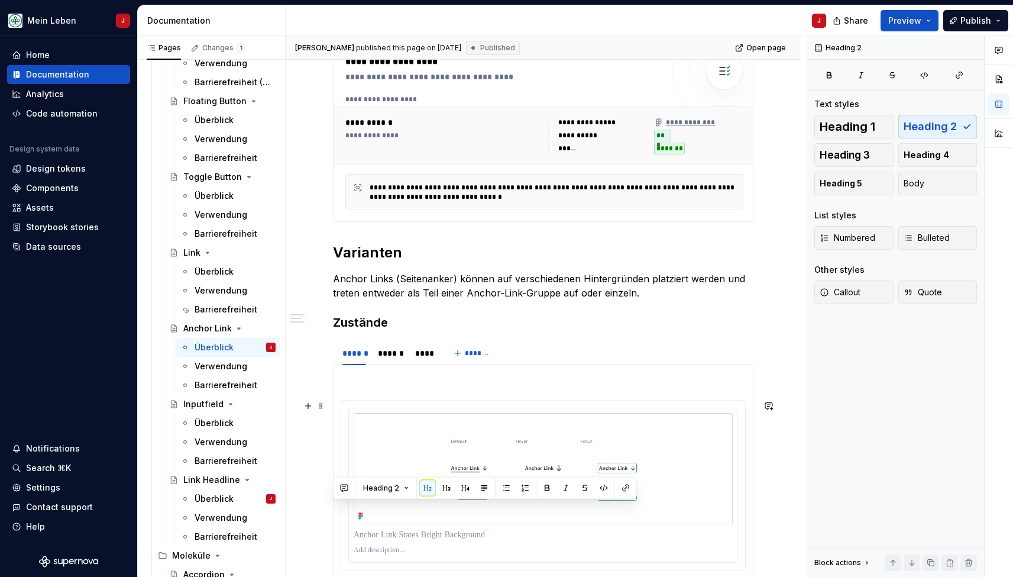
scroll to position [218, 0]
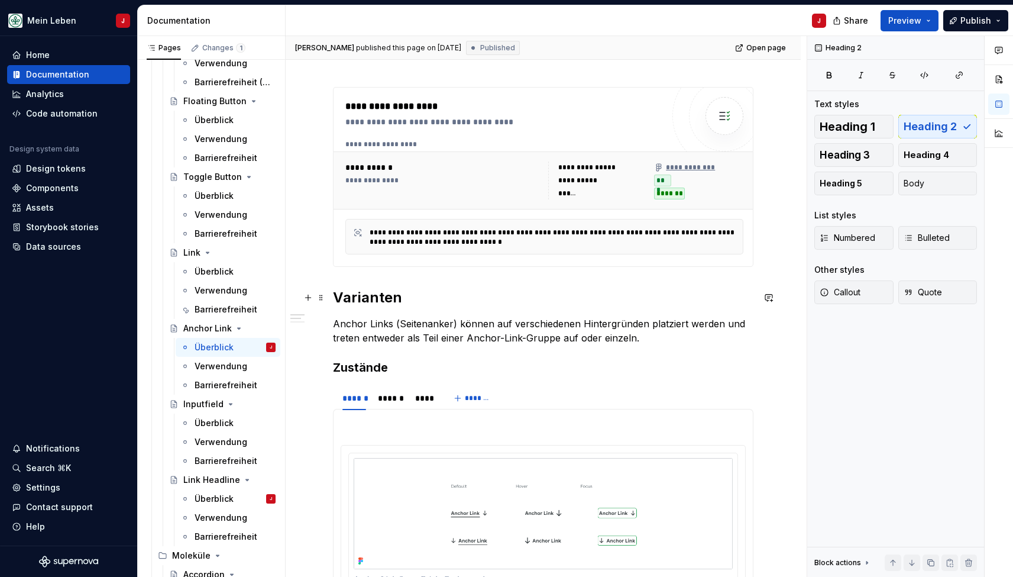
click at [366, 300] on h2 "Varianten" at bounding box center [543, 297] width 420 height 19
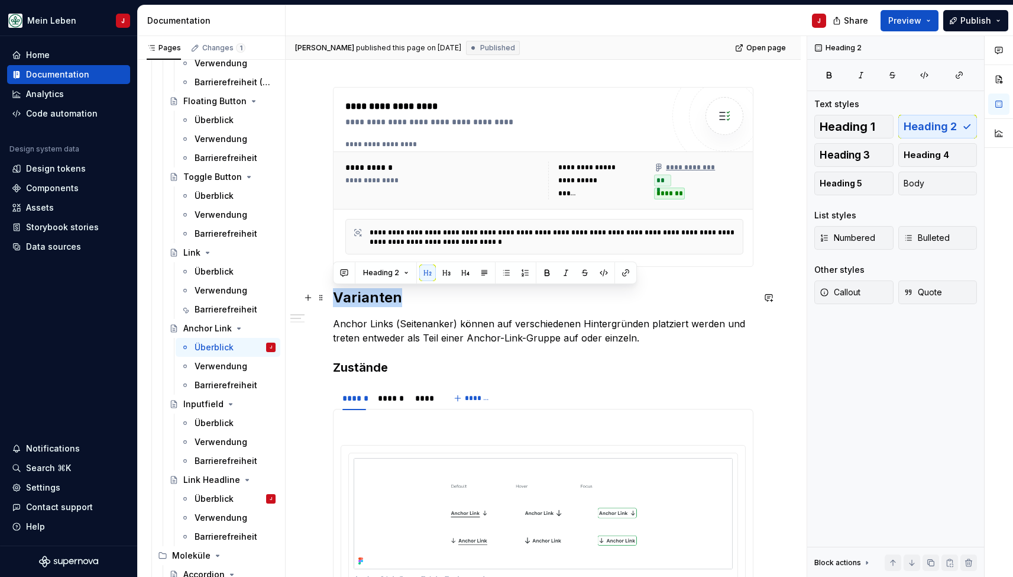
click at [366, 300] on h2 "Varianten" at bounding box center [543, 297] width 420 height 19
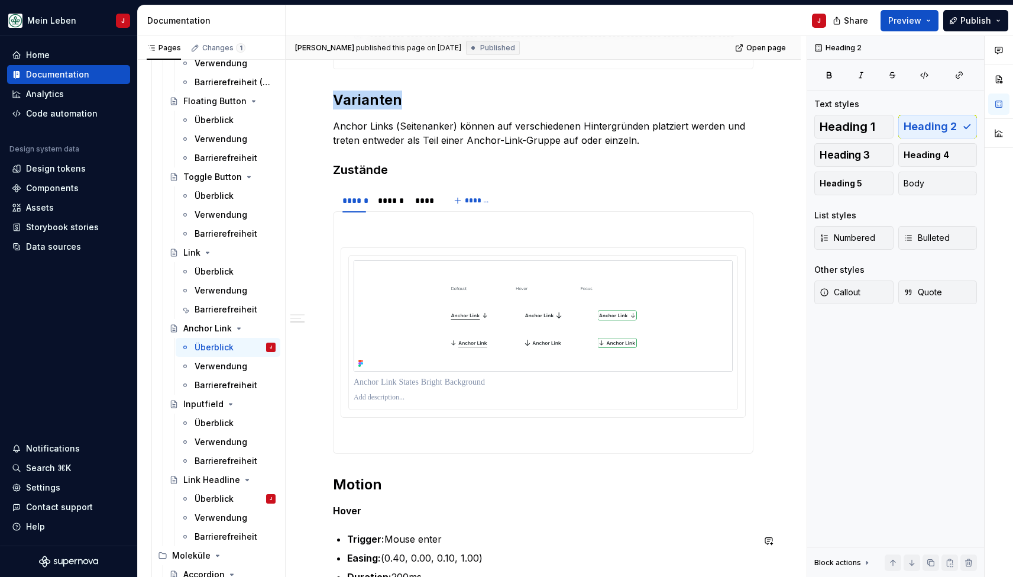
scroll to position [674, 0]
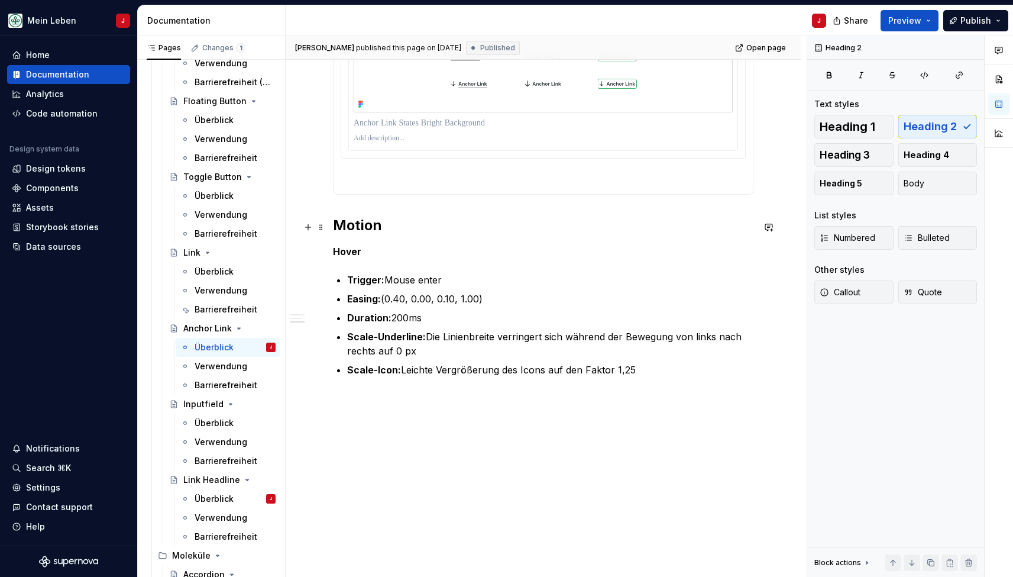
click at [355, 227] on h2 "Motion" at bounding box center [543, 225] width 420 height 19
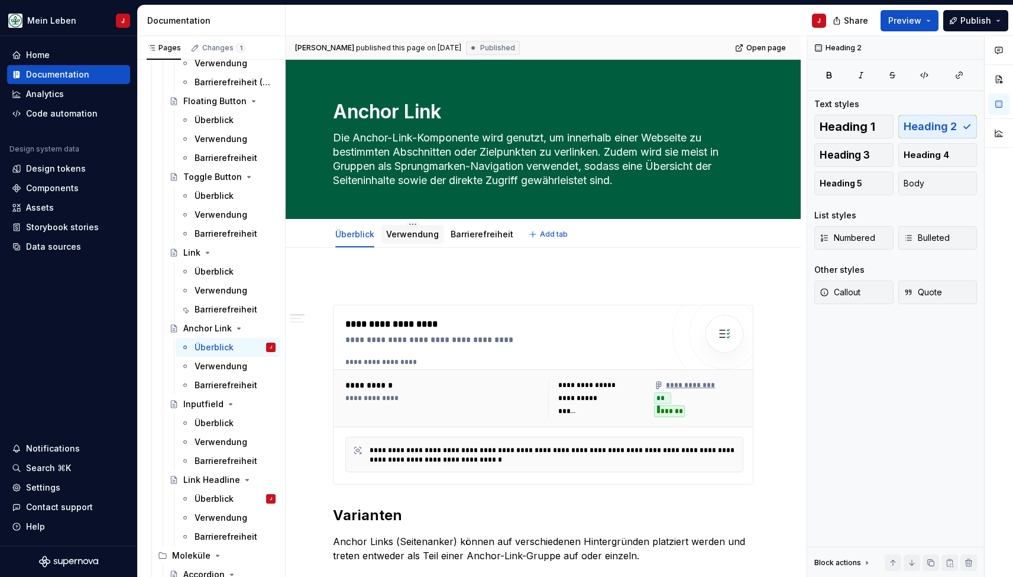
scroll to position [0, 0]
click at [409, 235] on link "Verwendung" at bounding box center [412, 234] width 53 height 10
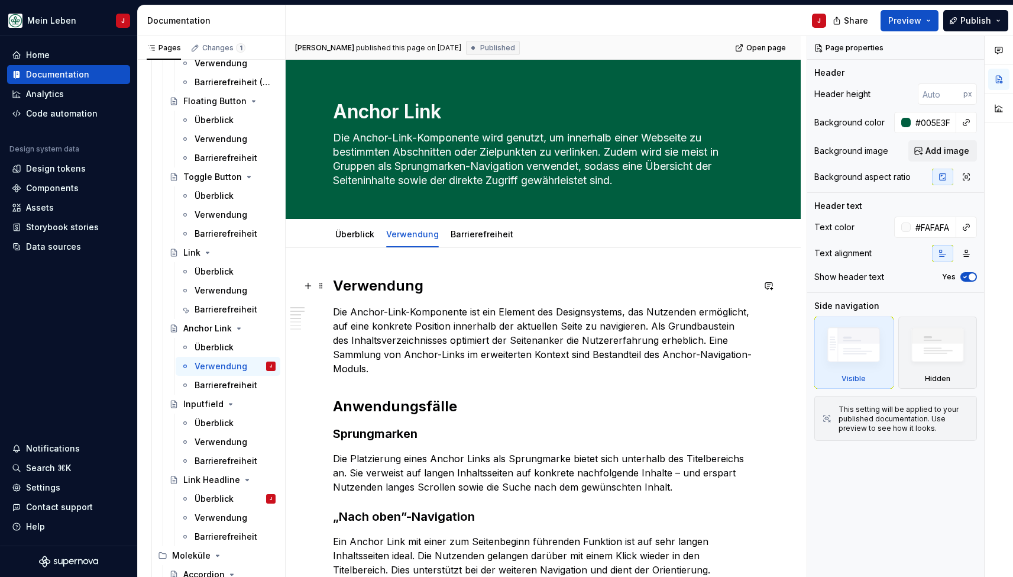
click at [379, 277] on h2 "Verwendung" at bounding box center [543, 285] width 420 height 19
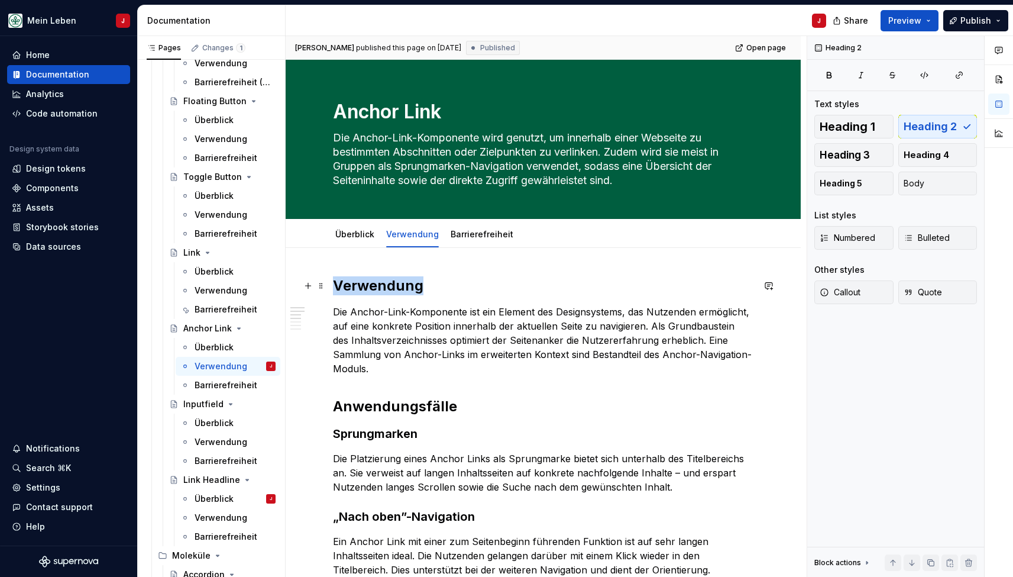
click at [379, 277] on h2 "Verwendung" at bounding box center [543, 285] width 420 height 19
click at [367, 399] on h2 "Anwendungsfälle" at bounding box center [543, 406] width 420 height 19
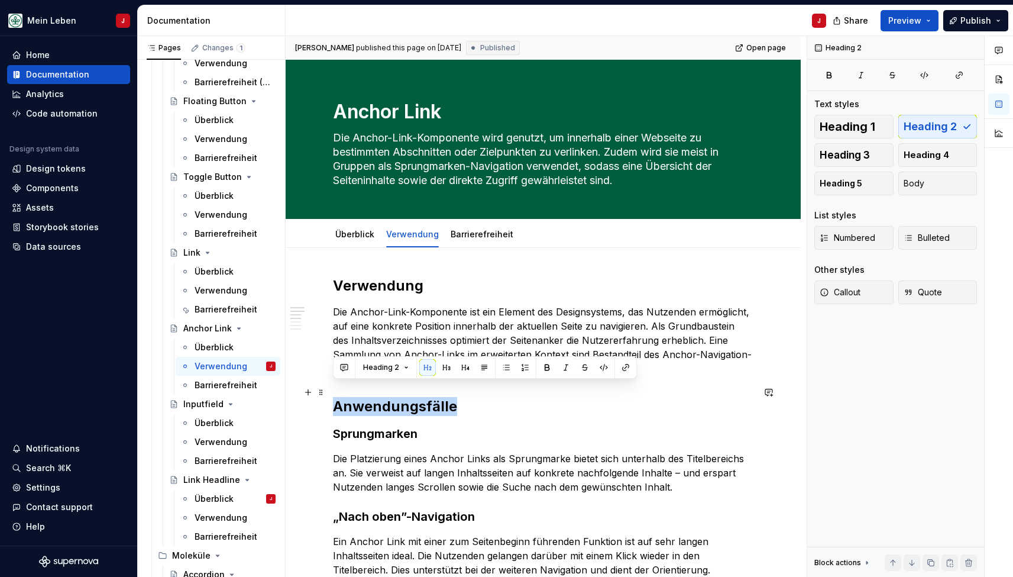
click at [367, 399] on h2 "Anwendungsfälle" at bounding box center [543, 406] width 420 height 19
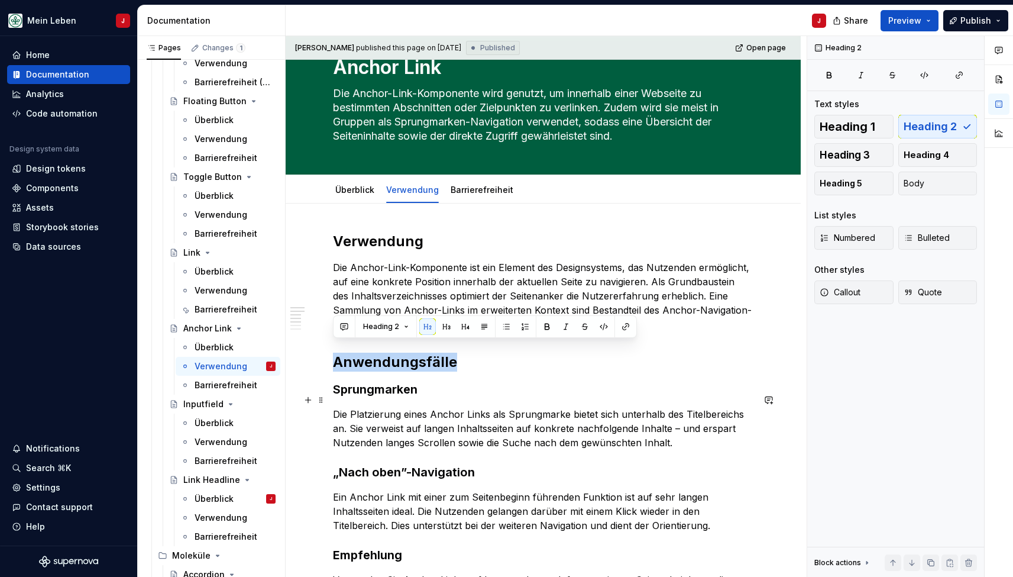
scroll to position [98, 0]
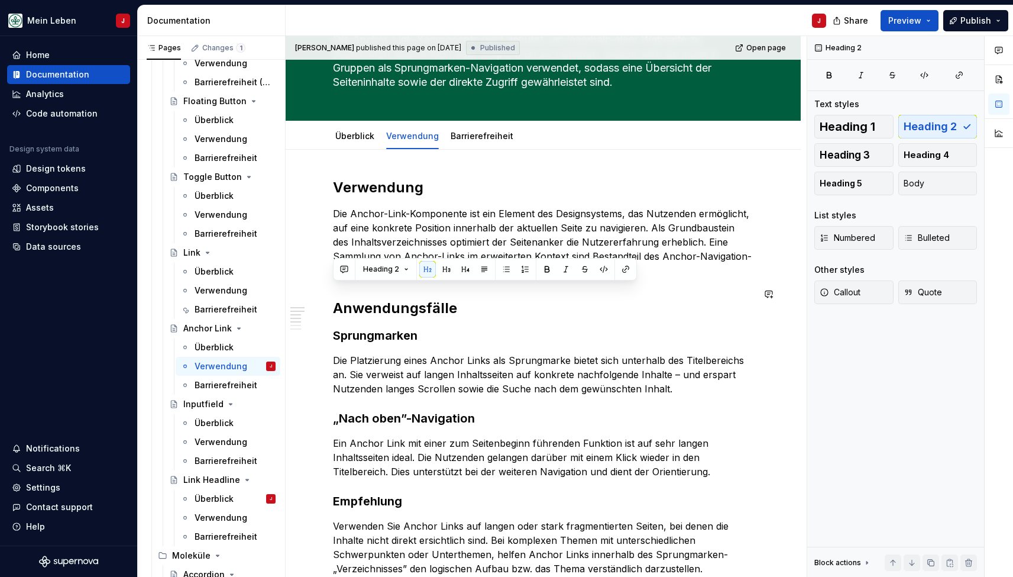
click at [360, 327] on h3 "Sprungmarken" at bounding box center [543, 335] width 420 height 17
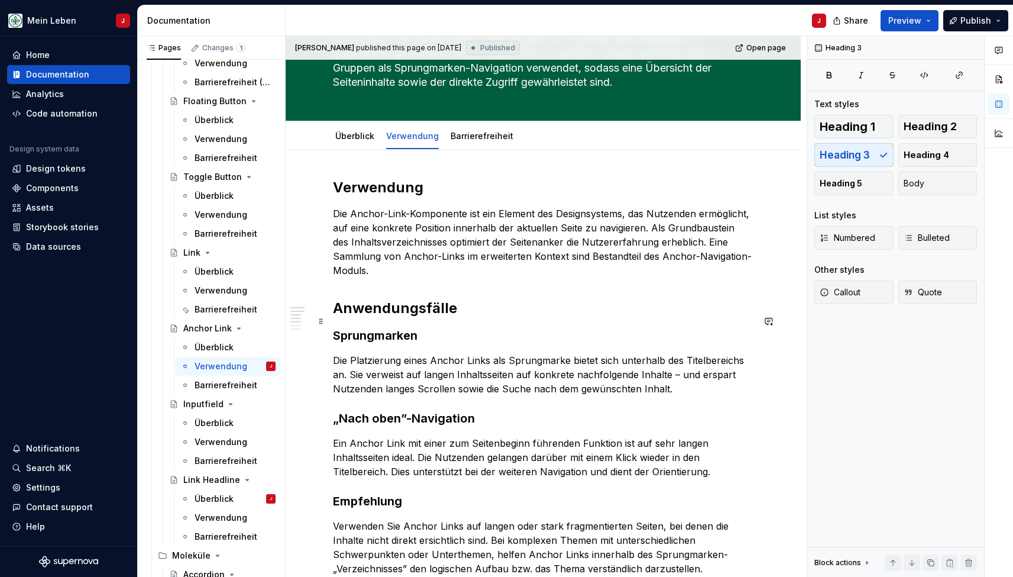
click at [360, 327] on h3 "Sprungmarken" at bounding box center [543, 335] width 420 height 17
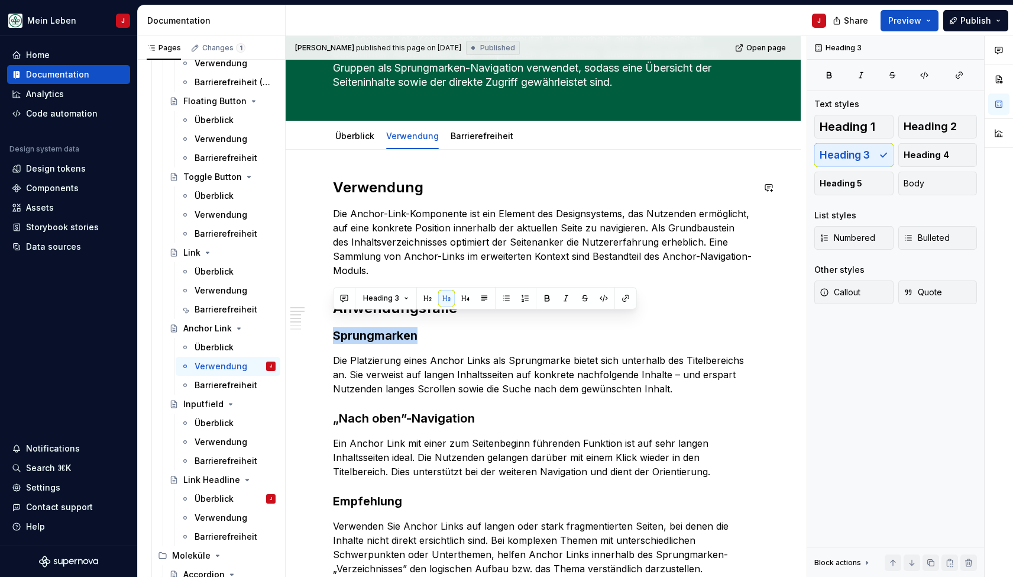
click at [394, 164] on div "Verwendung Die Anchor-Link-Komponente ist ein Element des Designsystems, das Nu…" at bounding box center [543, 568] width 515 height 836
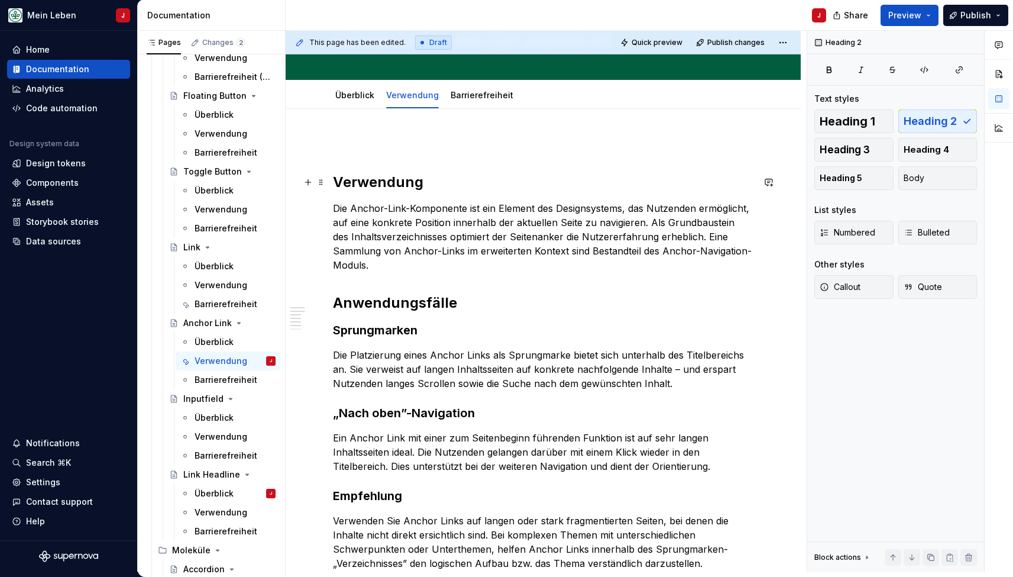
click at [393, 181] on h2 "Verwendung" at bounding box center [543, 182] width 420 height 19
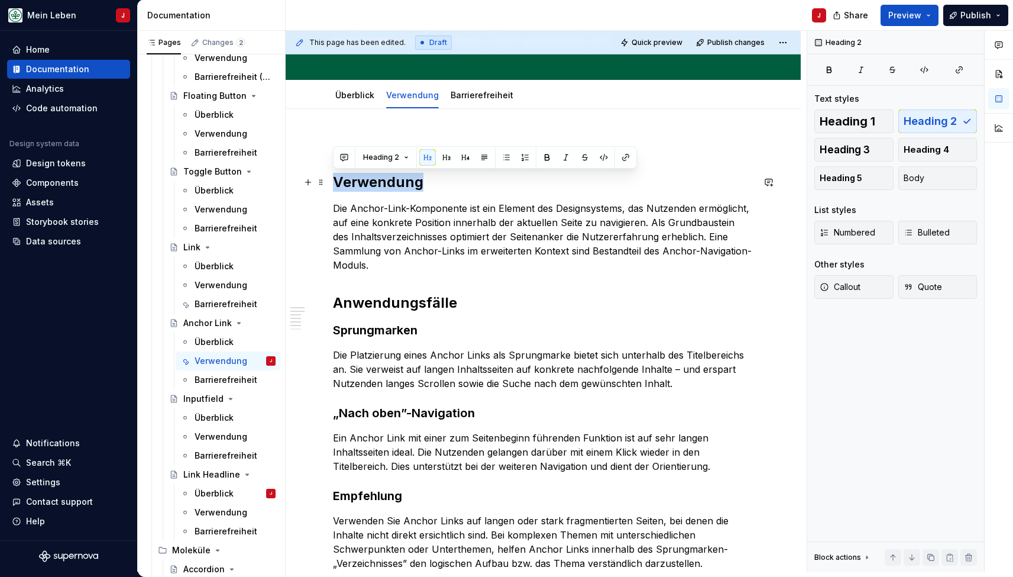
click at [393, 181] on h2 "Verwendung" at bounding box center [543, 182] width 420 height 19
click at [415, 293] on h2 "Anwendungsfälle" at bounding box center [543, 302] width 420 height 19
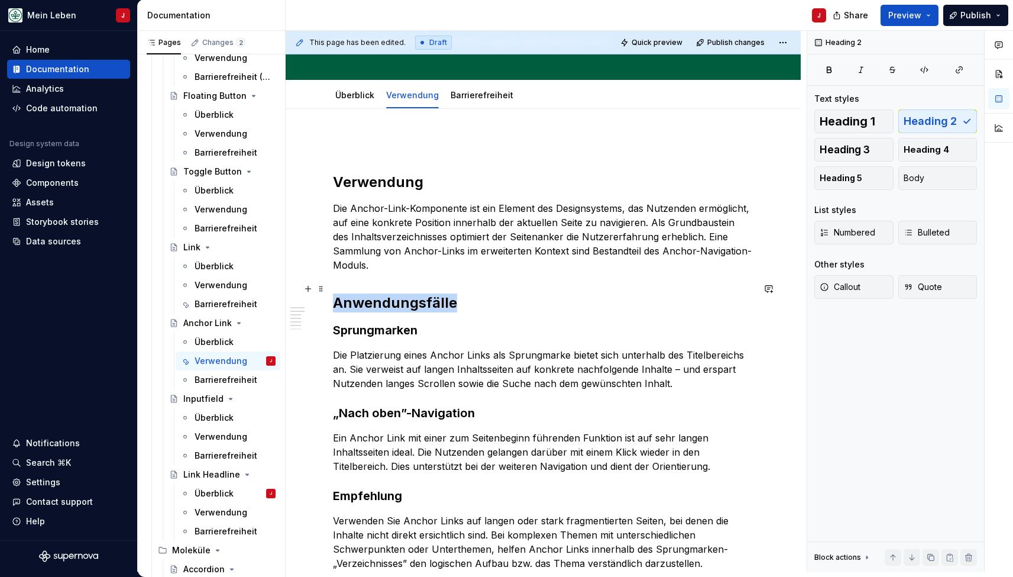
click at [415, 293] on h2 "Anwendungsfälle" at bounding box center [543, 302] width 420 height 19
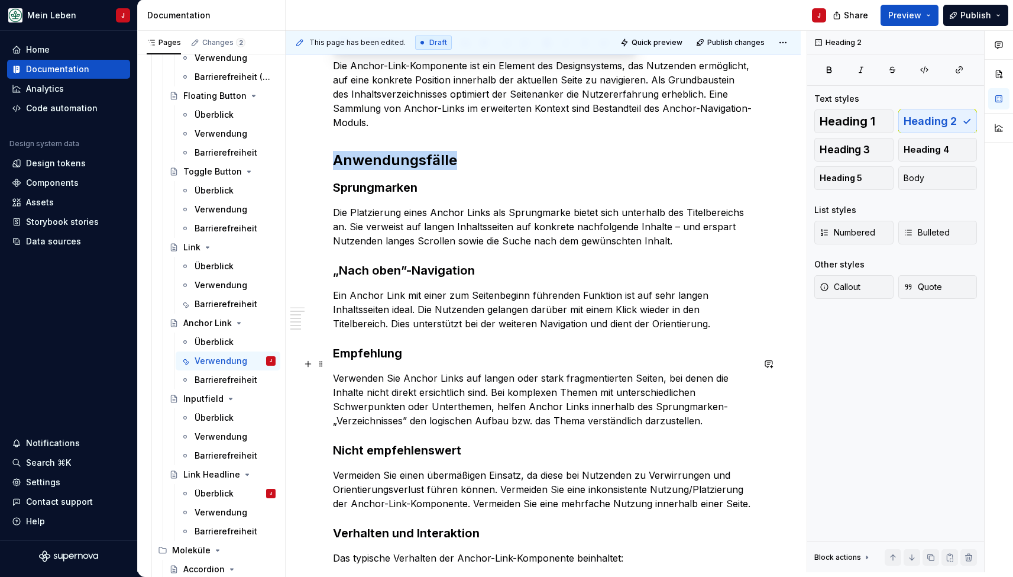
scroll to position [250, 0]
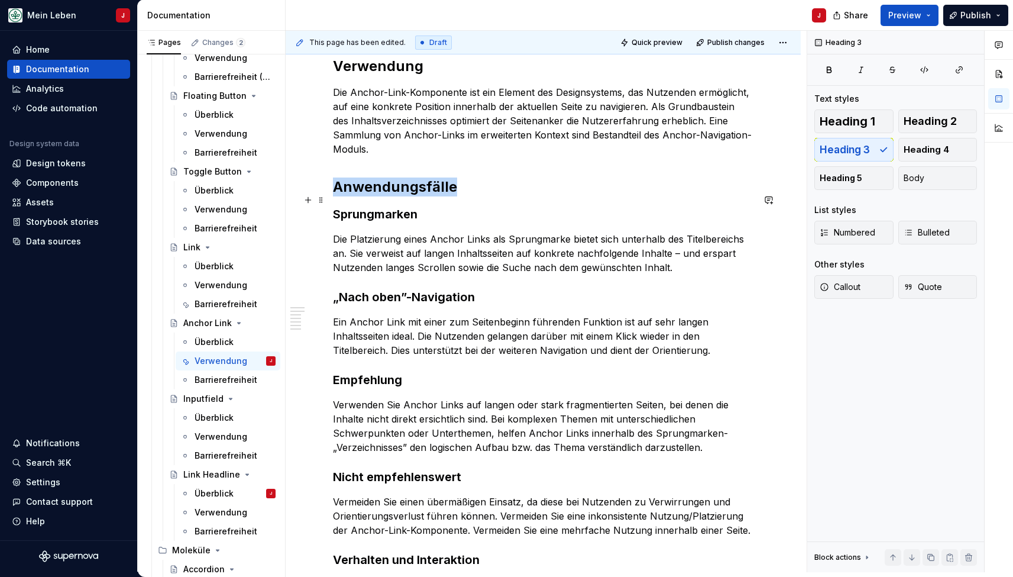
click at [393, 206] on h3 "Sprungmarken" at bounding box center [543, 214] width 420 height 17
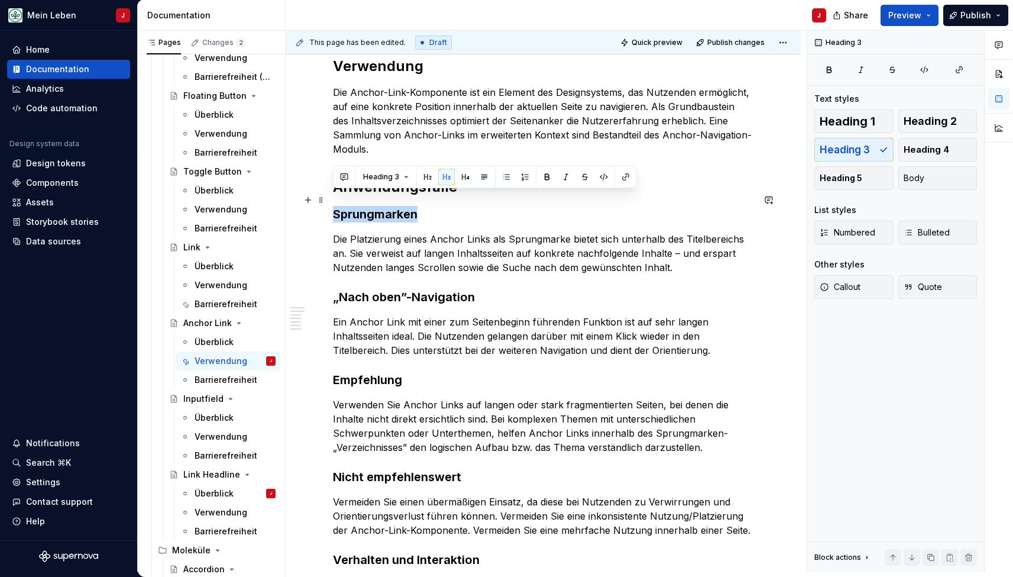
click at [393, 206] on h3 "Sprungmarken" at bounding box center [543, 214] width 420 height 17
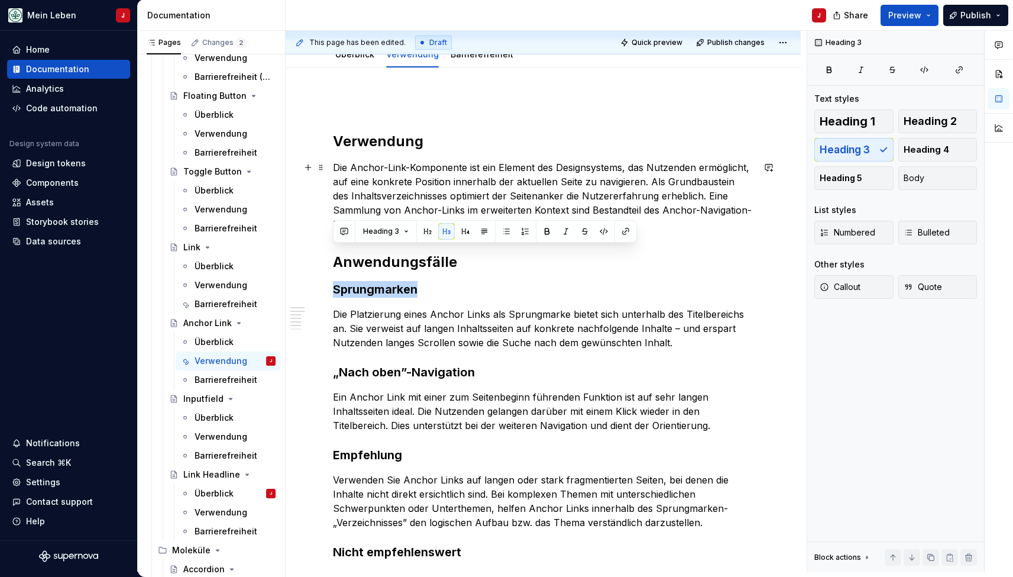
scroll to position [134, 0]
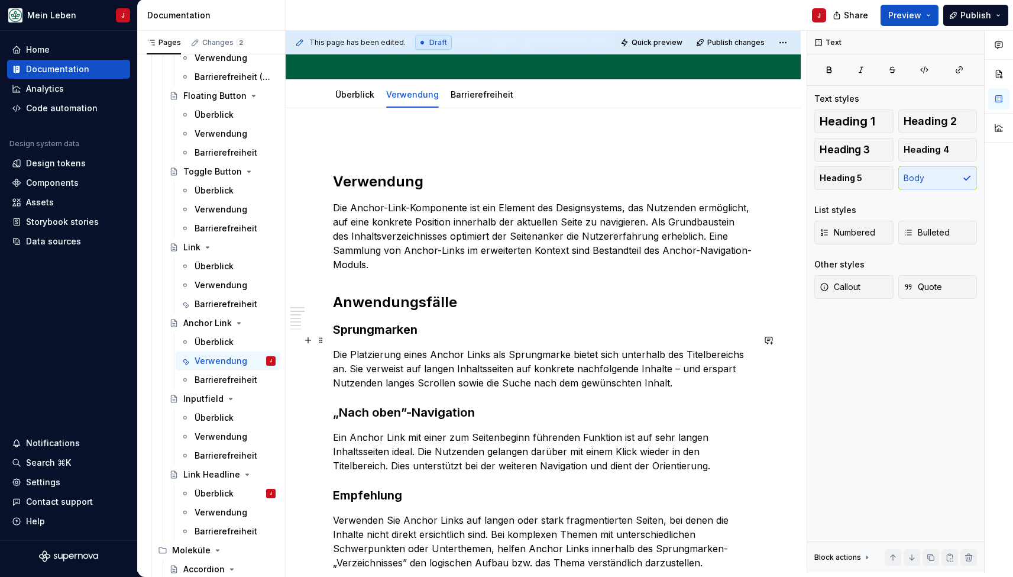
click at [478, 347] on p "Die Platzierung eines Anchor Links als Sprungmarke bietet sich unterhalb des Ti…" at bounding box center [543, 368] width 420 height 43
click at [423, 293] on h2 "Anwendungsfälle" at bounding box center [543, 302] width 420 height 19
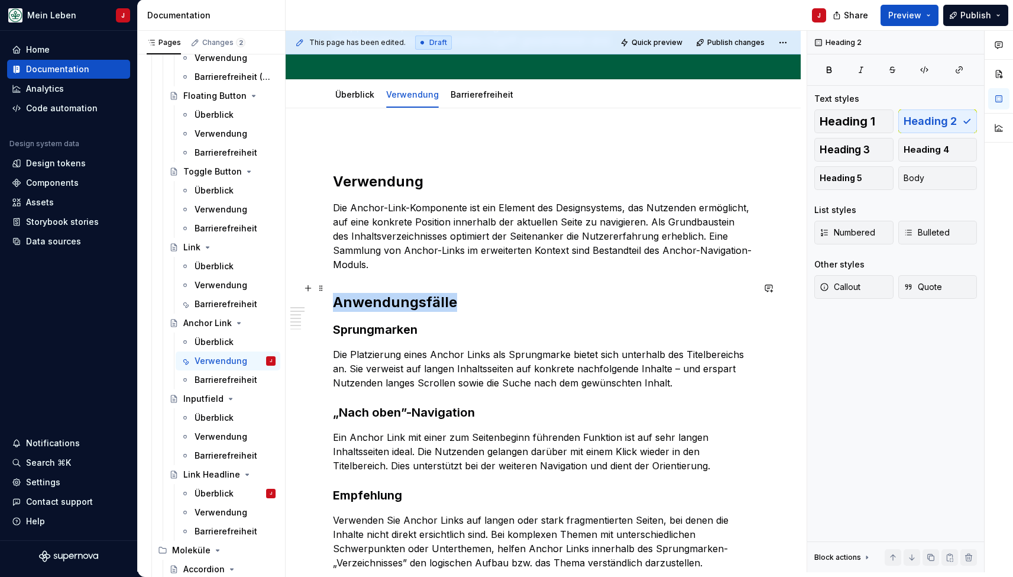
click at [423, 293] on h2 "Anwendungsfälle" at bounding box center [543, 302] width 420 height 19
click at [876, 151] on button "Heading 3" at bounding box center [853, 150] width 79 height 24
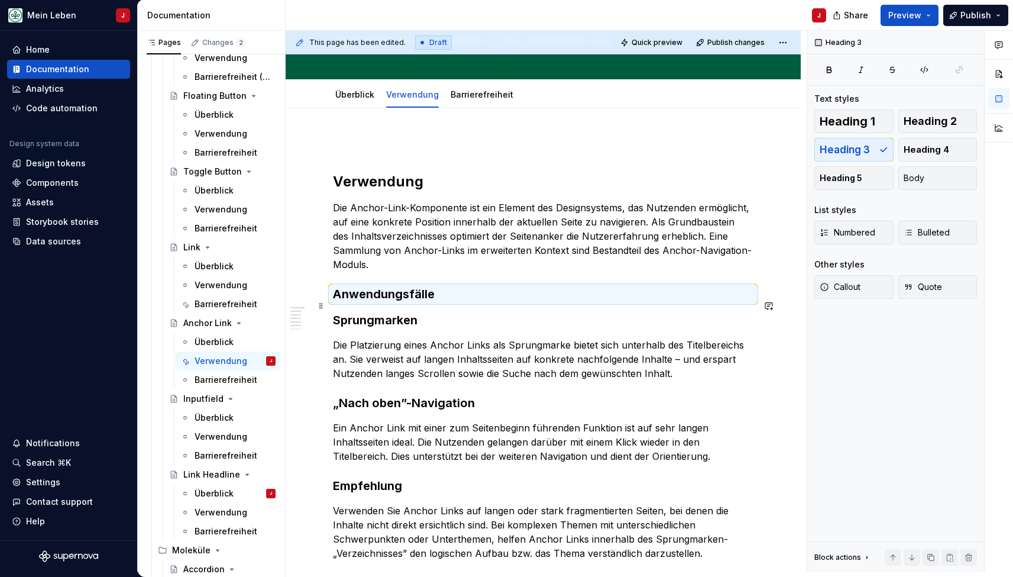
click at [410, 312] on h3 "Sprungmarken" at bounding box center [543, 320] width 420 height 17
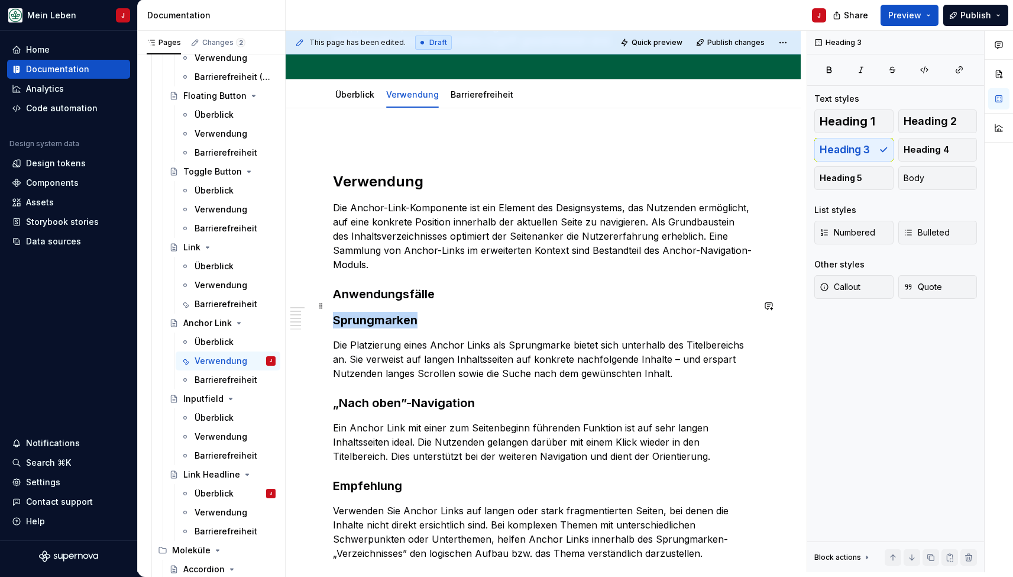
click at [410, 312] on h3 "Sprungmarken" at bounding box center [543, 320] width 420 height 17
click at [942, 150] on span "Heading 4" at bounding box center [927, 150] width 46 height 12
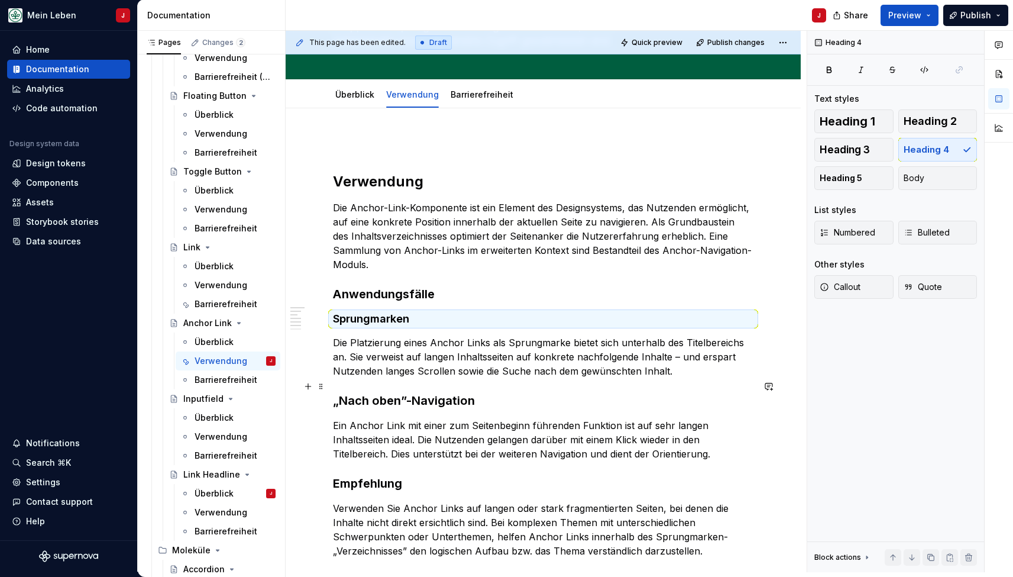
click at [425, 392] on h3 "„Nach oben”-Navigation" at bounding box center [543, 400] width 420 height 17
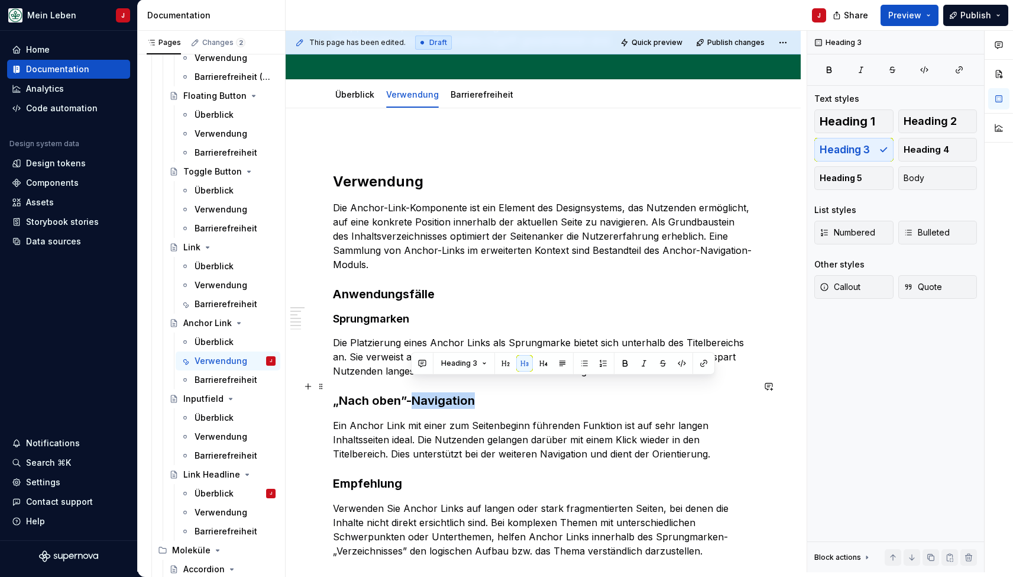
click at [425, 392] on h3 "„Nach oben”-Navigation" at bounding box center [543, 400] width 420 height 17
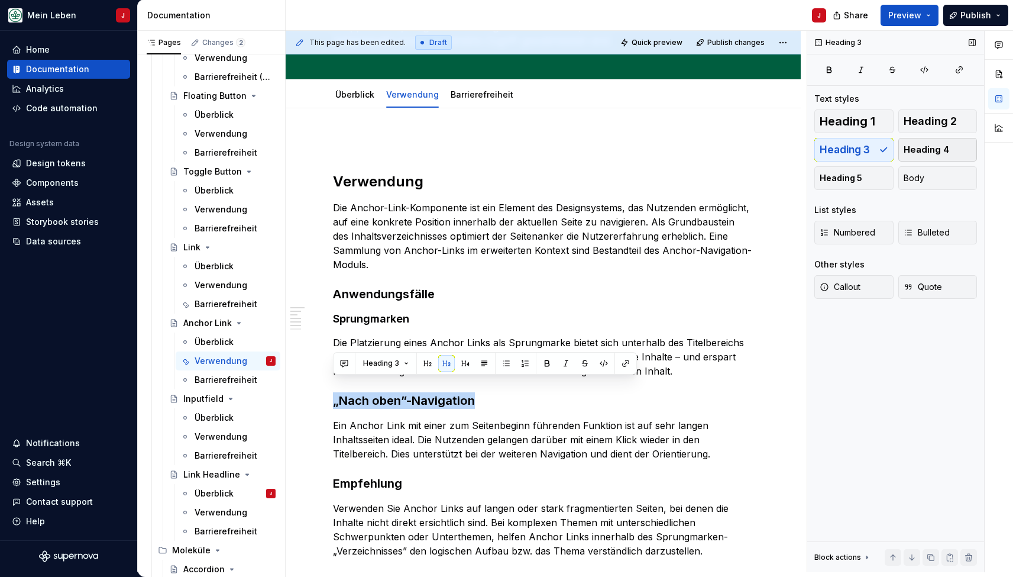
click at [937, 156] on button "Heading 4" at bounding box center [937, 150] width 79 height 24
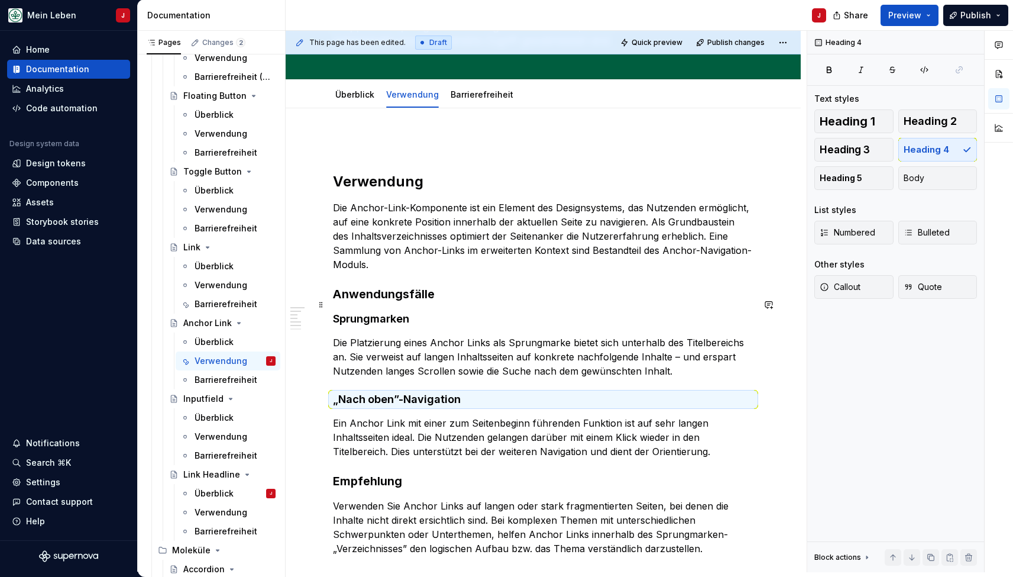
click at [368, 312] on h4 "Sprungmarken" at bounding box center [543, 319] width 420 height 14
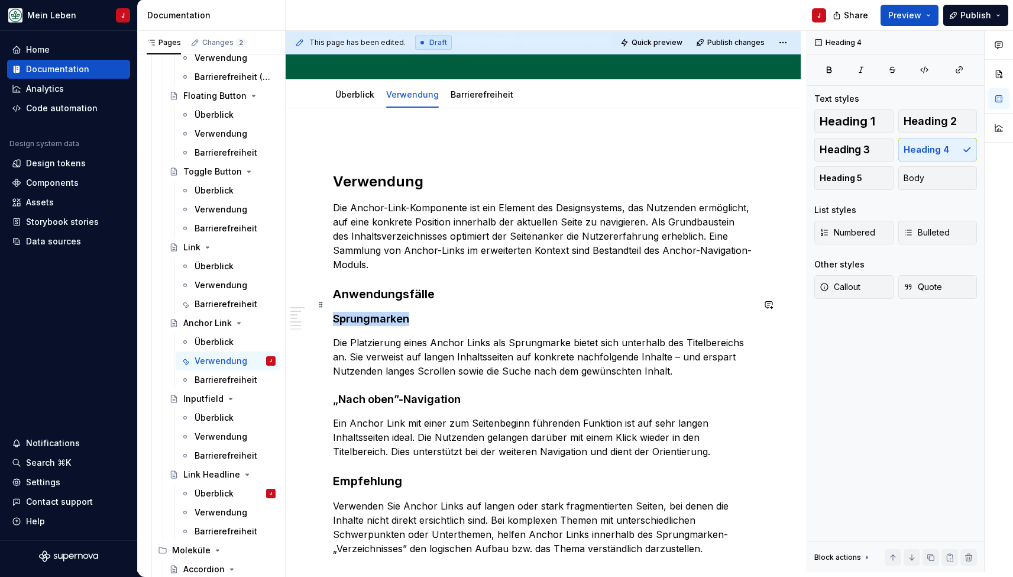
click at [368, 312] on h4 "Sprungmarken" at bounding box center [543, 319] width 420 height 14
click at [405, 392] on h4 "„Nach oben”-Navigation" at bounding box center [543, 399] width 420 height 14
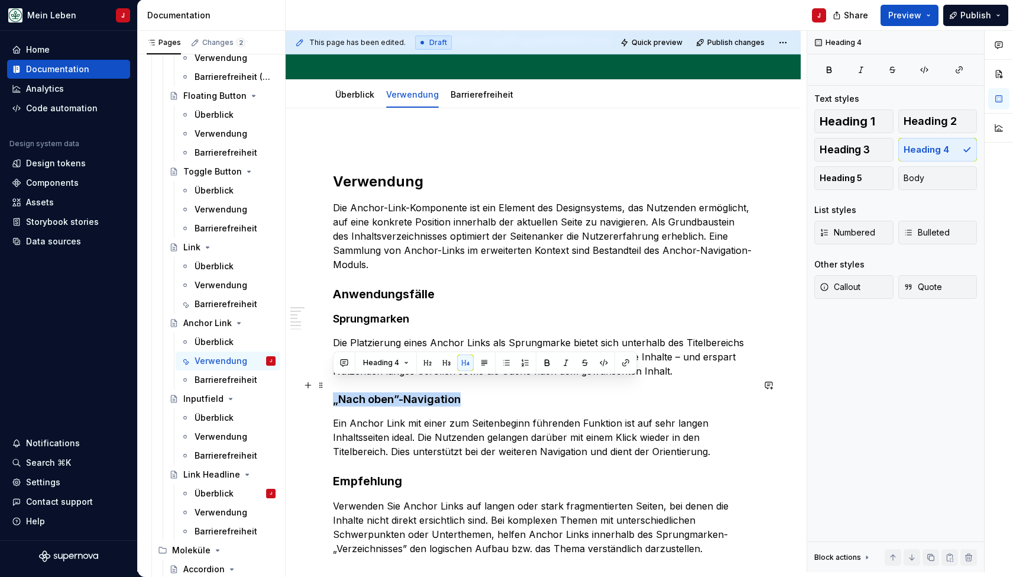
click at [405, 392] on h4 "„Nach oben”-Navigation" at bounding box center [543, 399] width 420 height 14
click at [373, 473] on h3 "Empfehlung" at bounding box center [543, 481] width 420 height 17
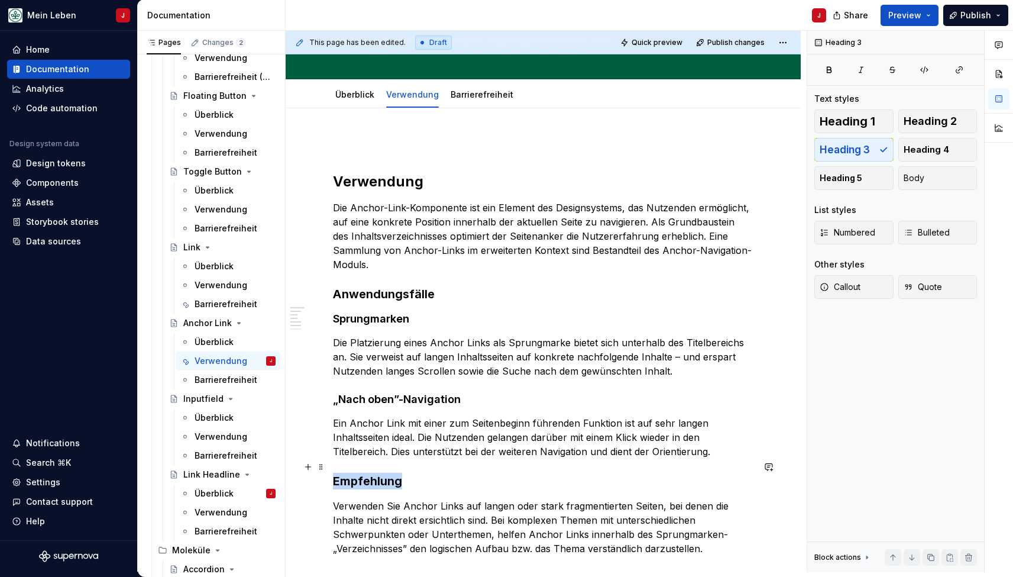
click at [373, 473] on h3 "Empfehlung" at bounding box center [543, 481] width 420 height 17
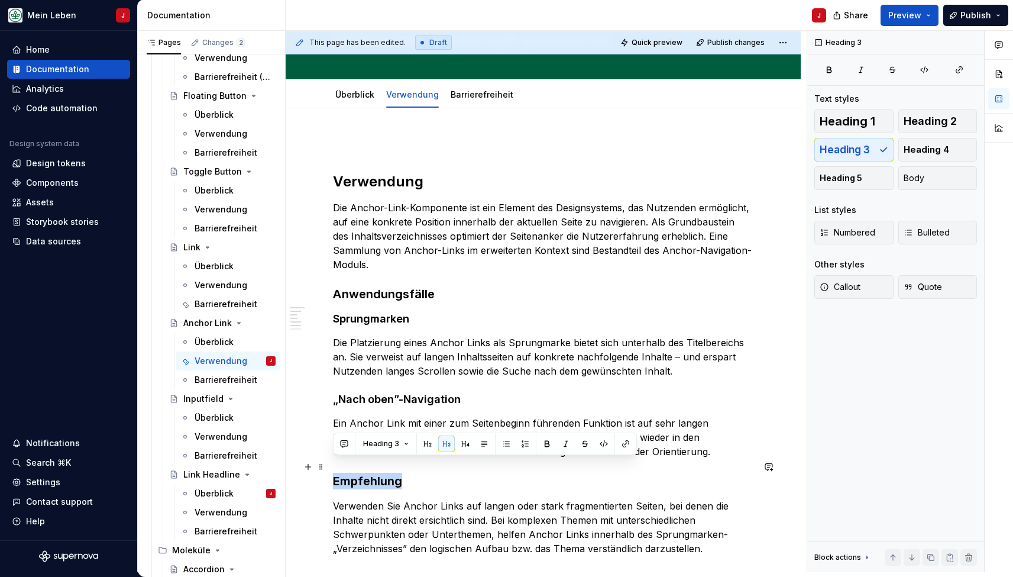
click at [373, 473] on h3 "Empfehlung" at bounding box center [543, 481] width 420 height 17
click at [917, 144] on span "Heading 4" at bounding box center [927, 150] width 46 height 12
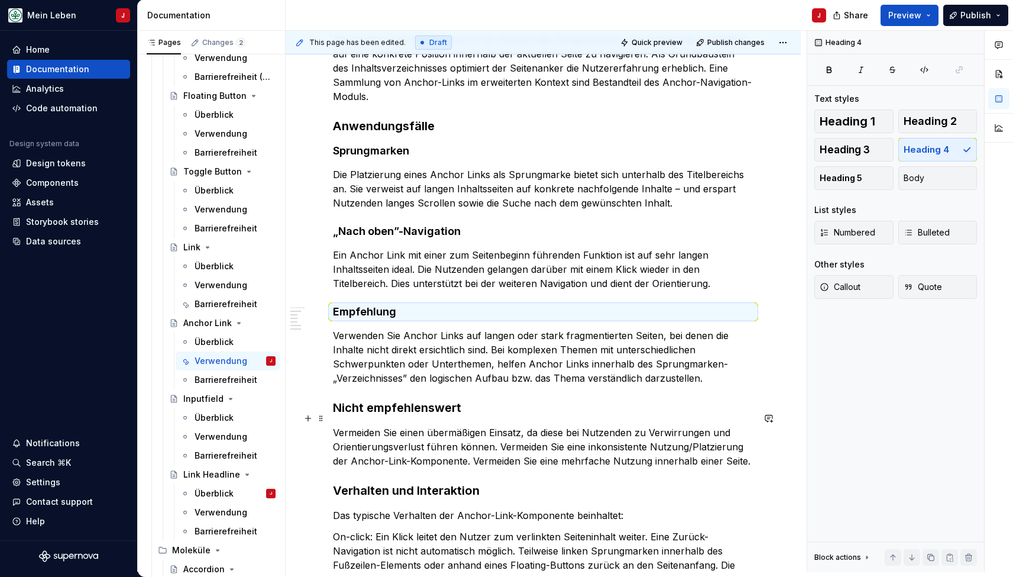
scroll to position [295, 0]
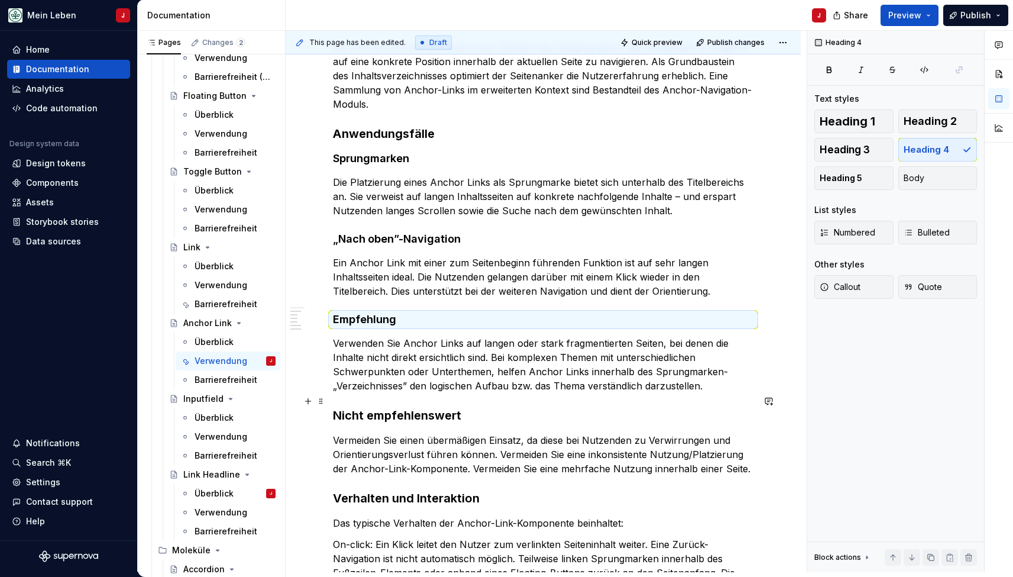
click at [383, 407] on h3 "Nicht empfehlenswert" at bounding box center [543, 415] width 420 height 17
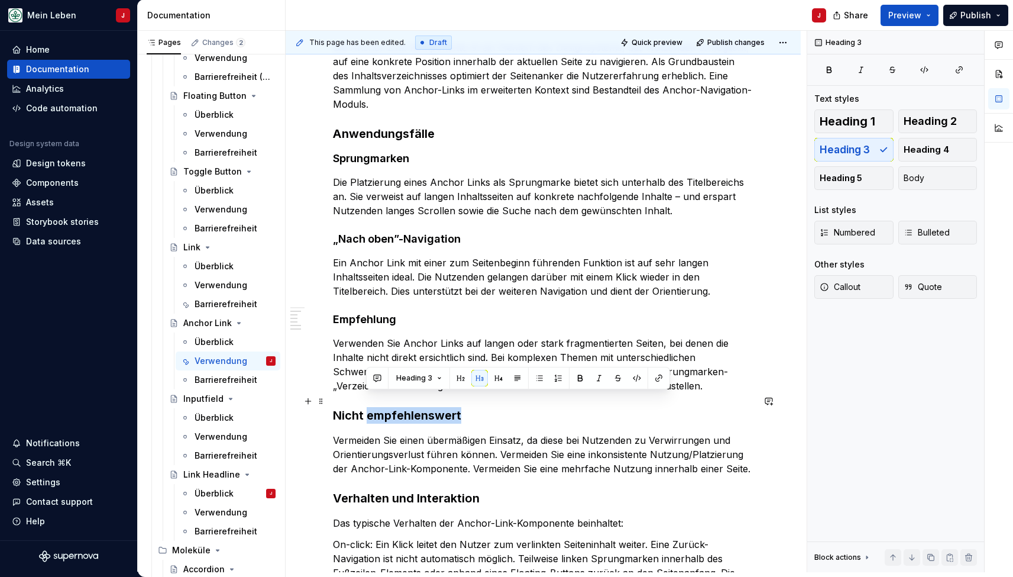
click at [383, 407] on h3 "Nicht empfehlenswert" at bounding box center [543, 415] width 420 height 17
click at [934, 150] on span "Heading 4" at bounding box center [927, 150] width 46 height 12
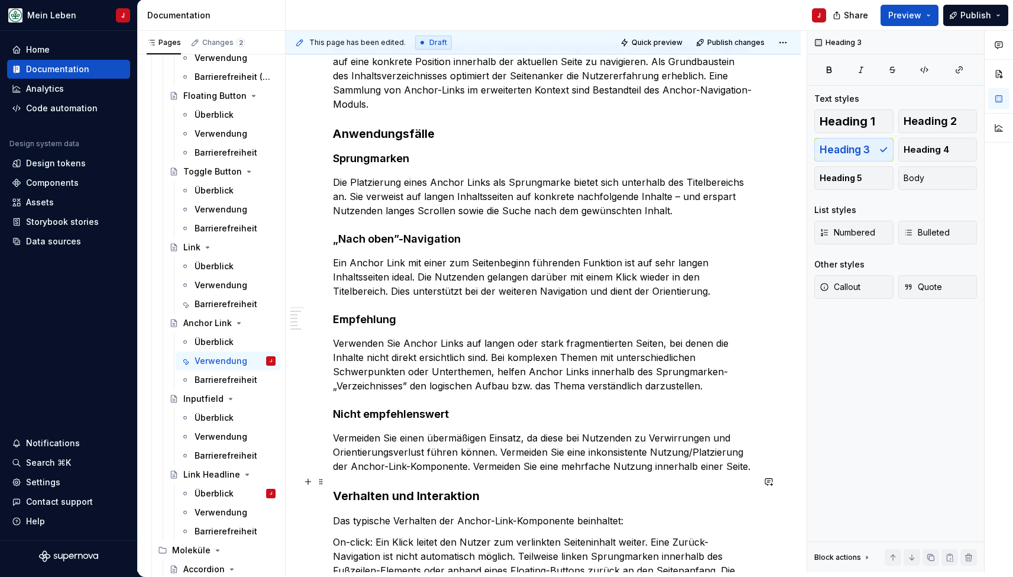
click at [442, 487] on h3 "Verhalten und Interaktion" at bounding box center [543, 495] width 420 height 17
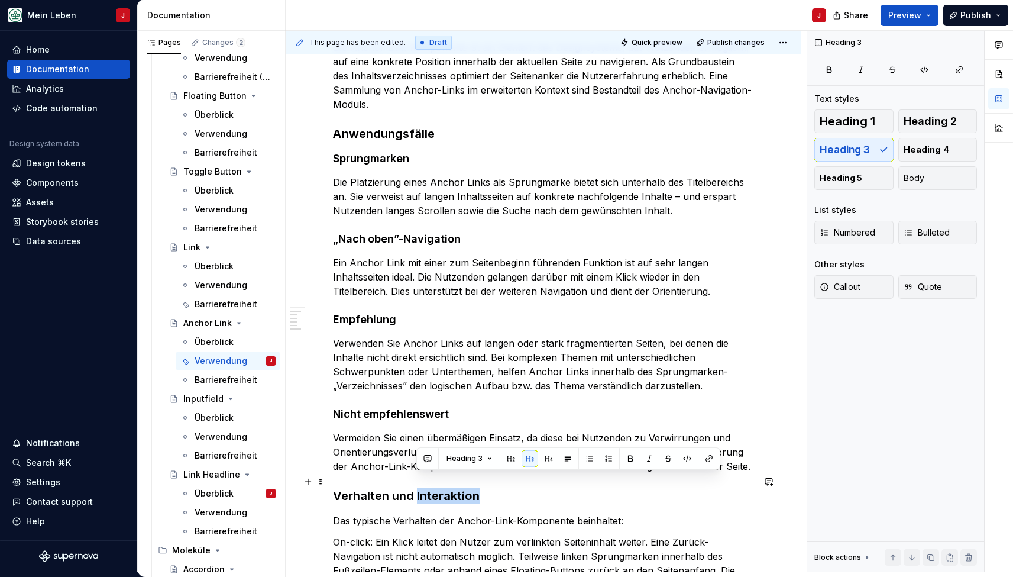
click at [424, 487] on h3 "Verhalten und Interaktion" at bounding box center [543, 495] width 420 height 17
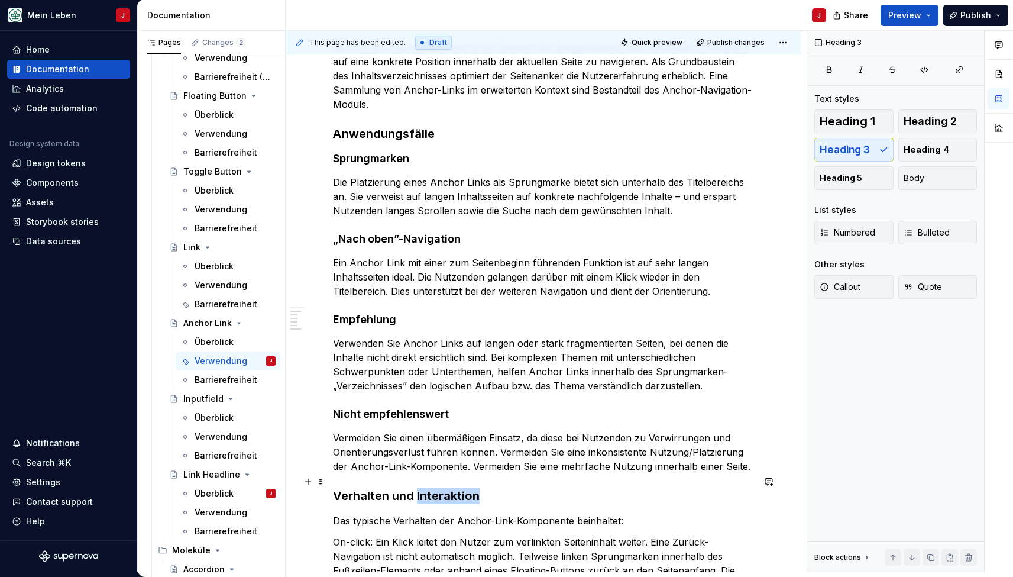
click at [424, 487] on h3 "Verhalten und Interaktion" at bounding box center [543, 495] width 420 height 17
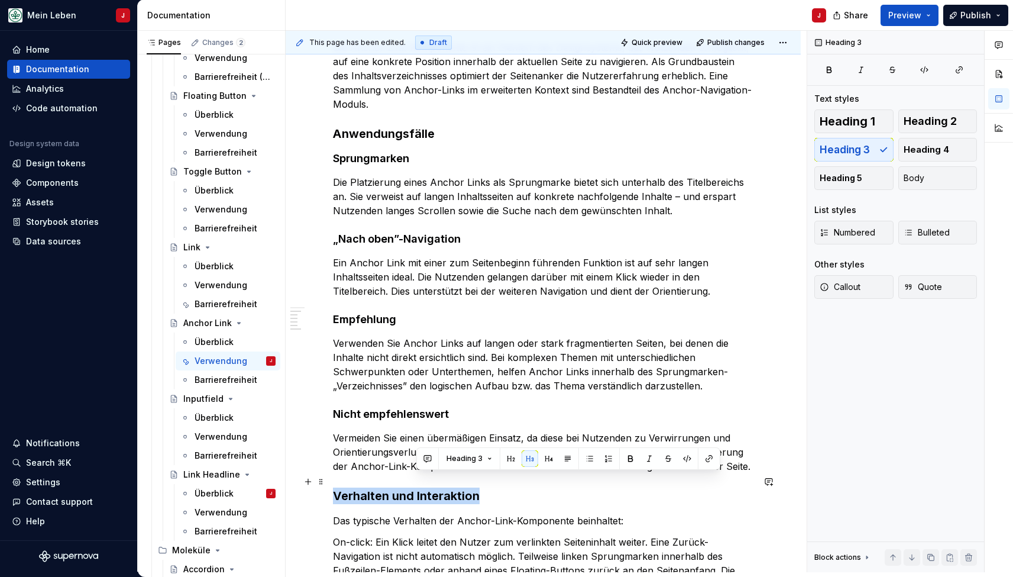
click at [424, 487] on h3 "Verhalten und Interaktion" at bounding box center [543, 495] width 420 height 17
click at [939, 119] on span "Heading 2" at bounding box center [930, 121] width 53 height 12
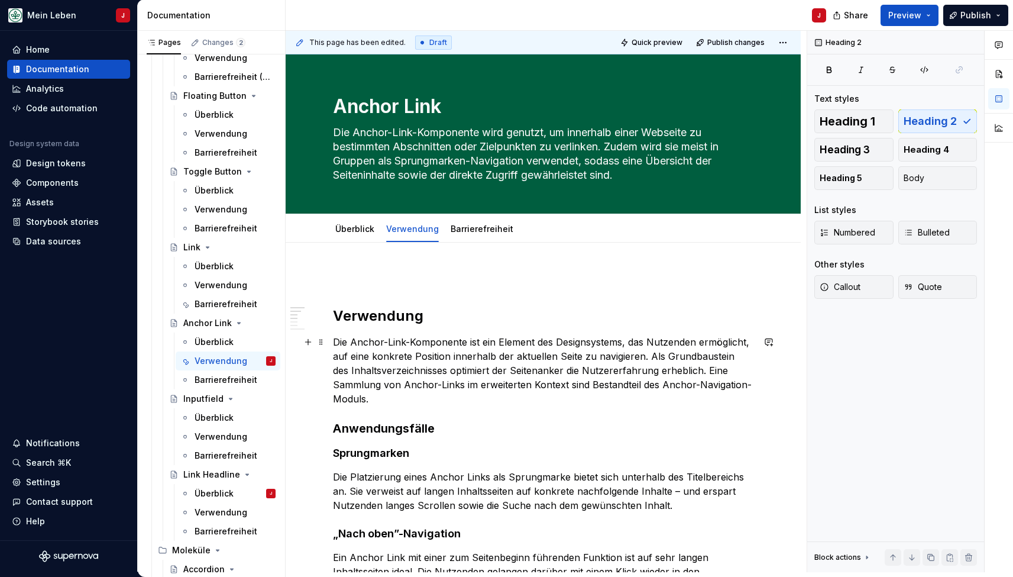
scroll to position [0, 0]
click at [477, 446] on h4 "Sprungmarken" at bounding box center [543, 453] width 420 height 14
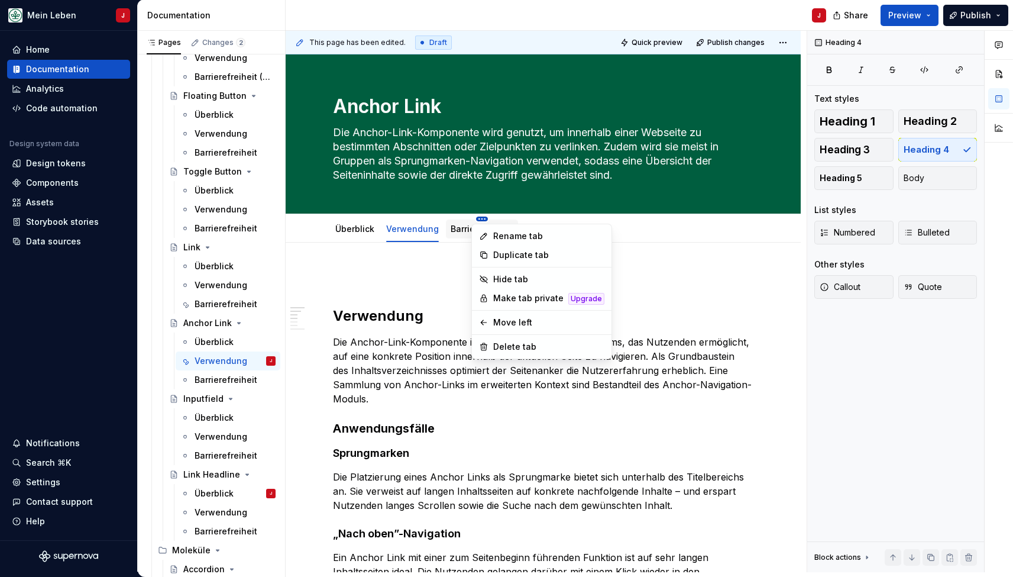
click at [471, 219] on html "Mein Leben J Home Documentation Analytics Code automation Design system data De…" at bounding box center [506, 288] width 1013 height 577
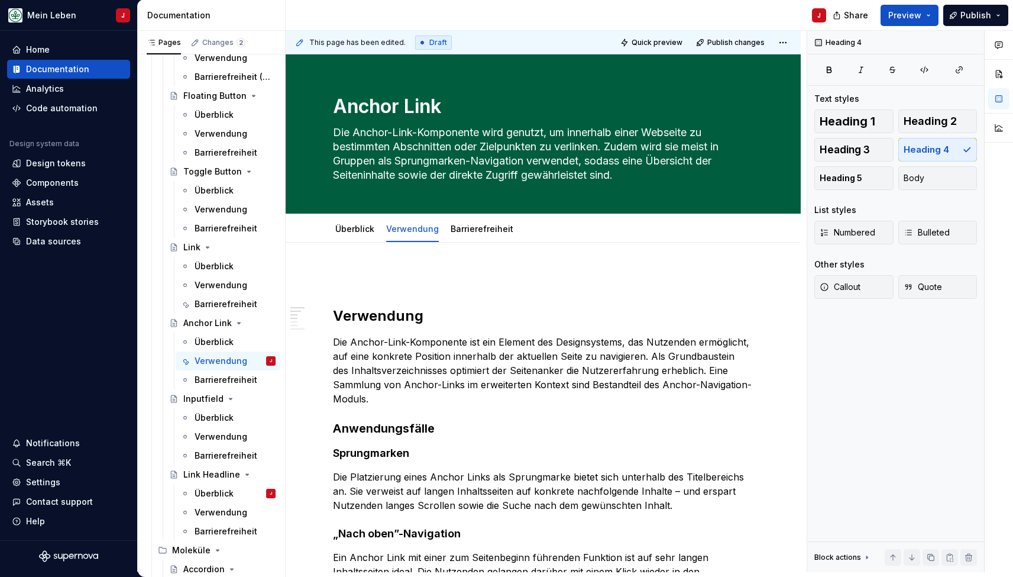
click at [455, 235] on html "Mein Leben J Home Documentation Analytics Code automation Design system data De…" at bounding box center [506, 288] width 1013 height 577
click at [471, 225] on link "Barrierefreiheit" at bounding box center [482, 229] width 63 height 10
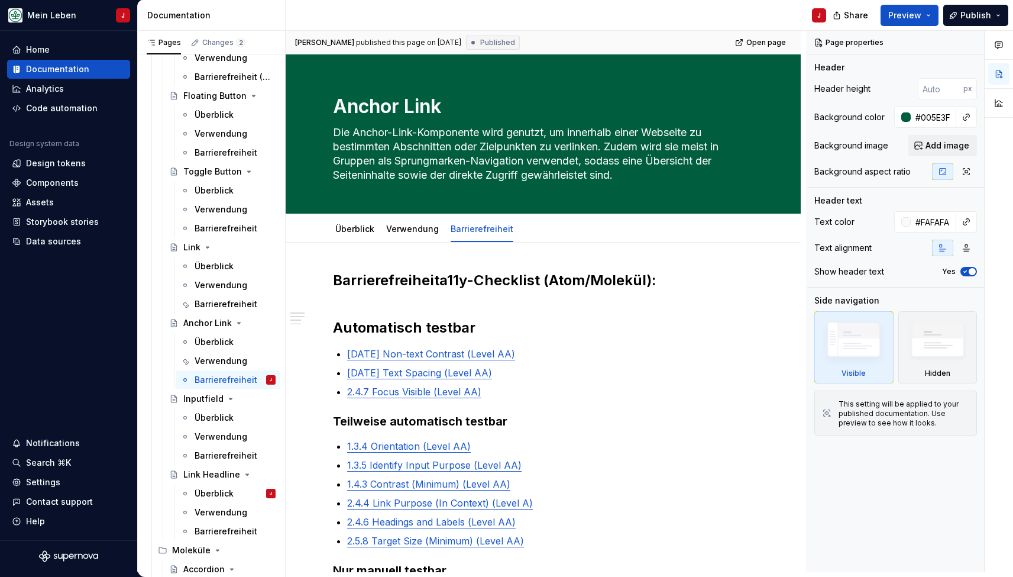
type textarea "*"
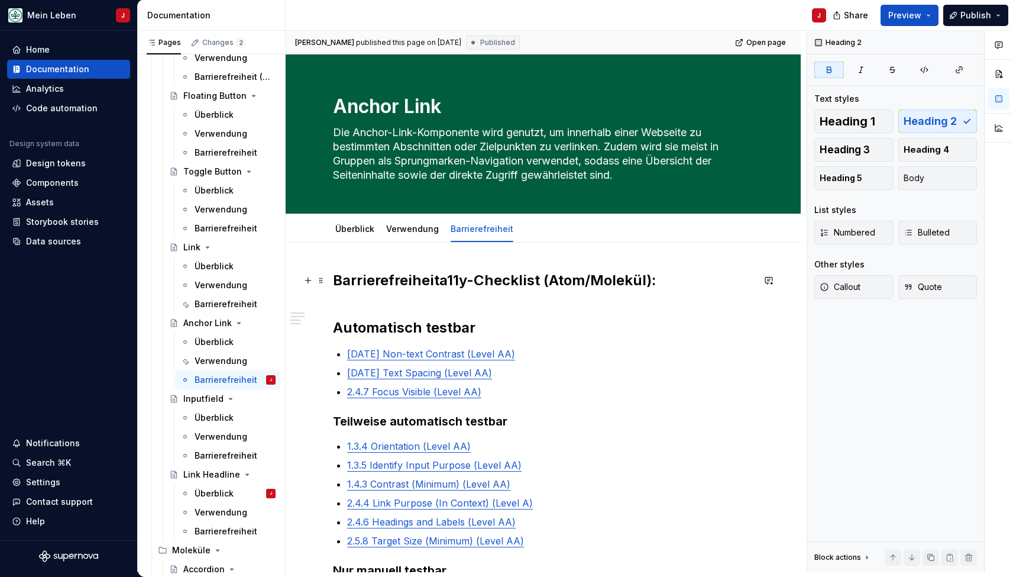
click at [467, 282] on strong "a11y-Checklist (Atom/Molekül):" at bounding box center [547, 279] width 216 height 17
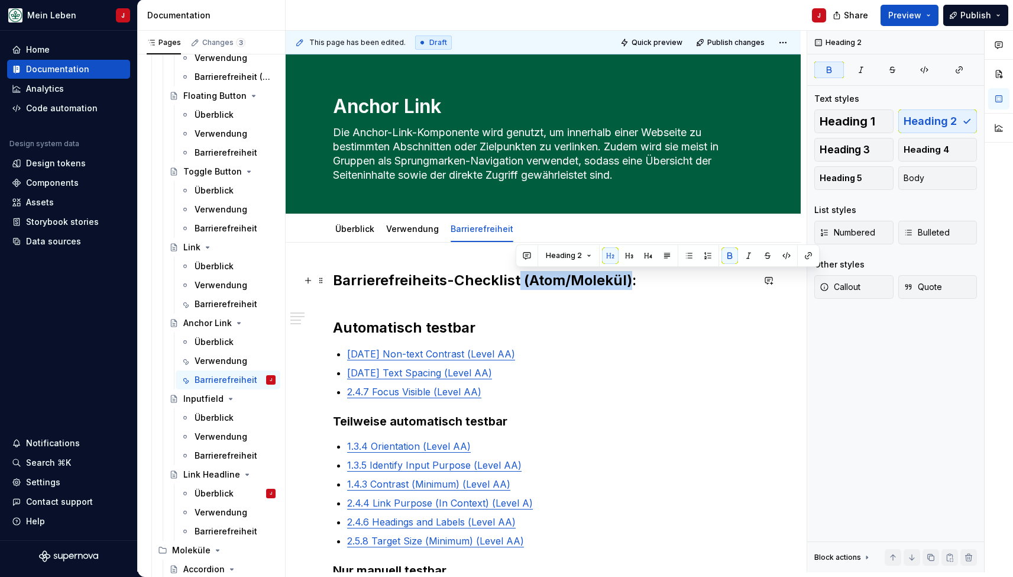
drag, startPoint x: 627, startPoint y: 282, endPoint x: 516, endPoint y: 280, distance: 110.6
click at [516, 280] on strong "s-Checklist (Atom/Molekül):" at bounding box center [537, 279] width 197 height 17
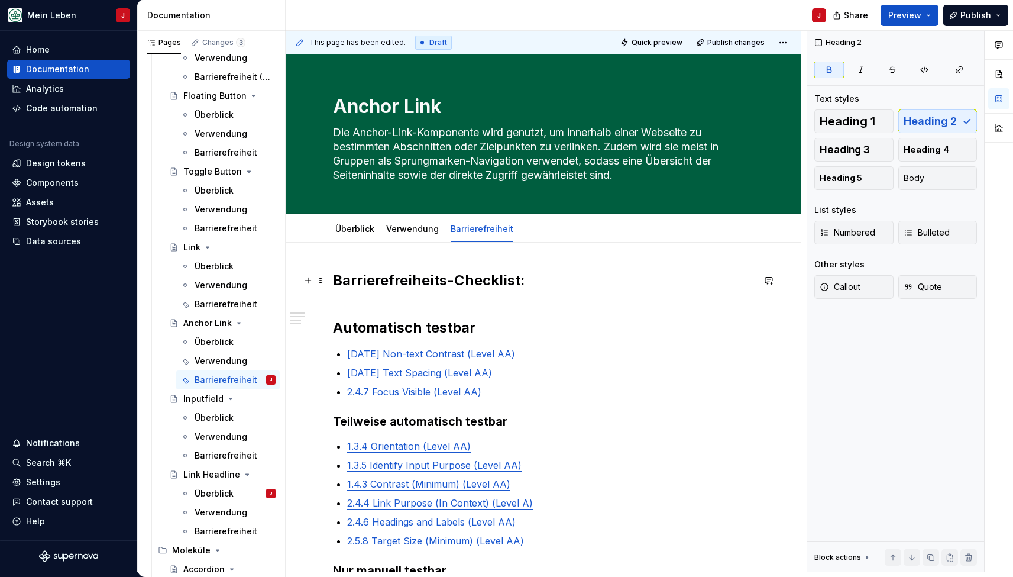
click at [420, 296] on h2 "Barrierefreiheit s-Checklist:" at bounding box center [543, 290] width 420 height 38
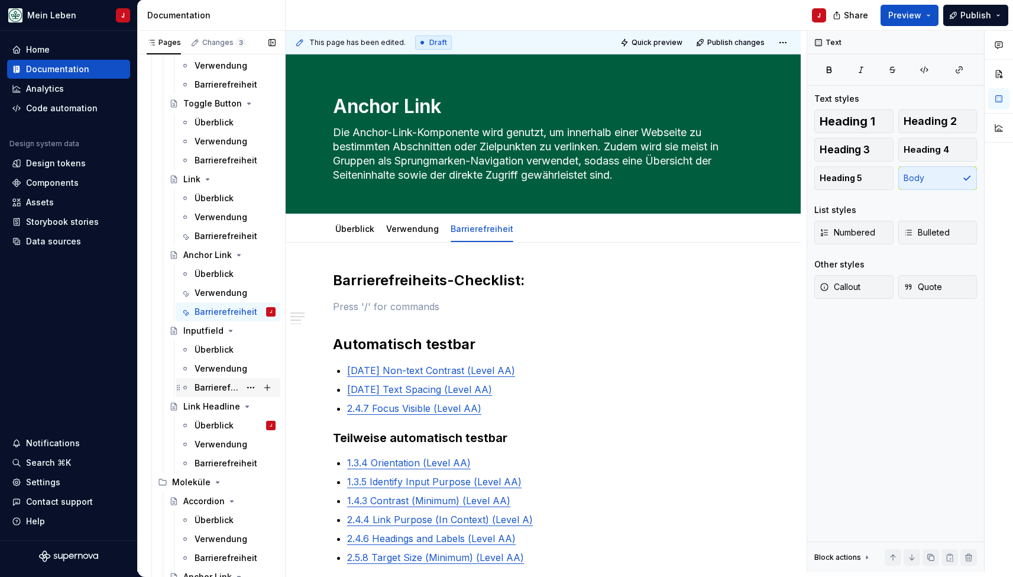
scroll to position [499, 0]
click at [217, 403] on div "Link Headline" at bounding box center [205, 405] width 45 height 12
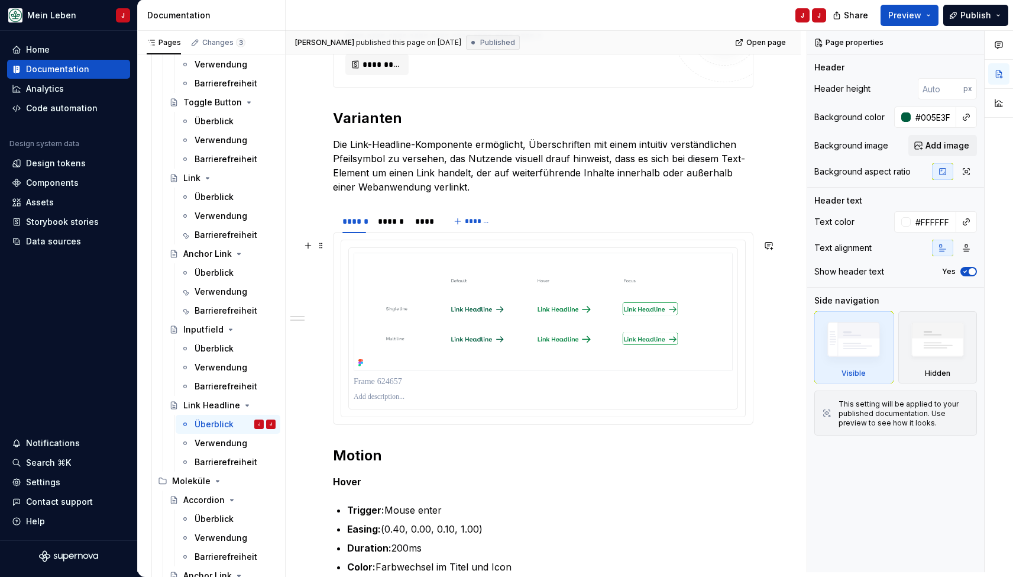
scroll to position [549, 0]
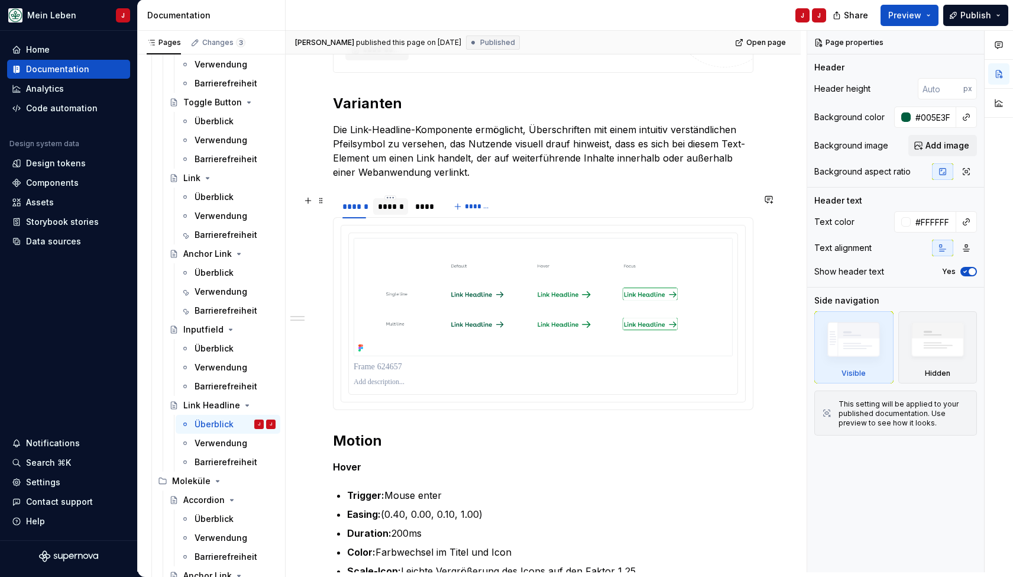
type textarea "*"
click at [394, 205] on div "******" at bounding box center [390, 206] width 25 height 12
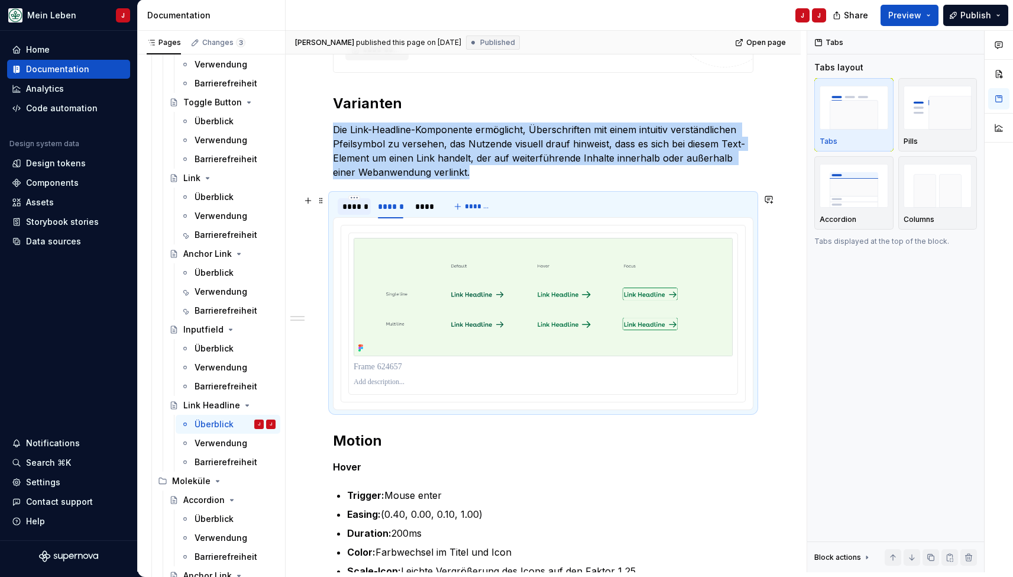
click at [354, 208] on div "******" at bounding box center [354, 206] width 24 height 12
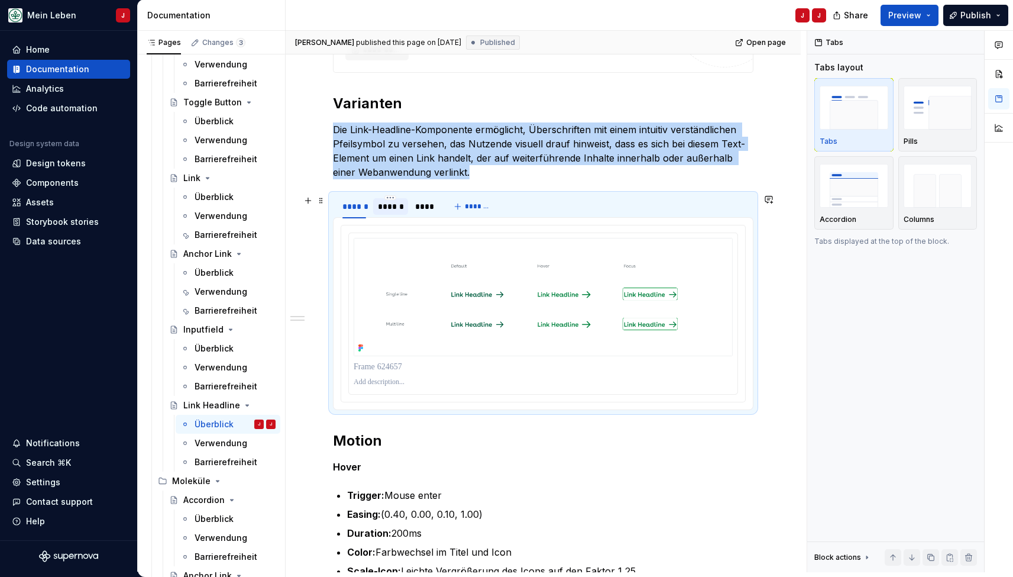
click at [400, 208] on div "******" at bounding box center [390, 206] width 25 height 12
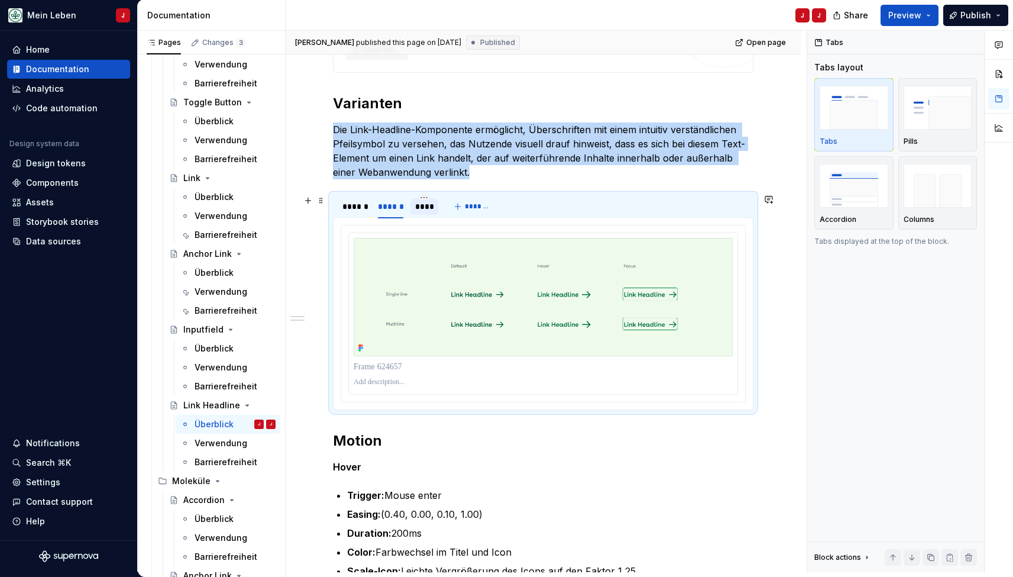
click at [423, 205] on div "****" at bounding box center [424, 206] width 19 height 12
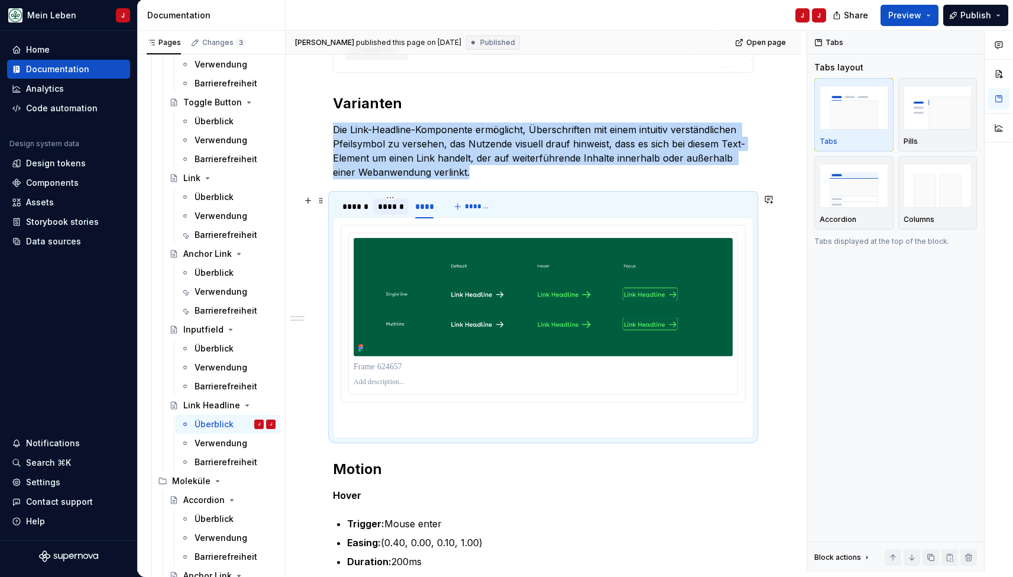
click at [402, 205] on div "******" at bounding box center [390, 206] width 25 height 12
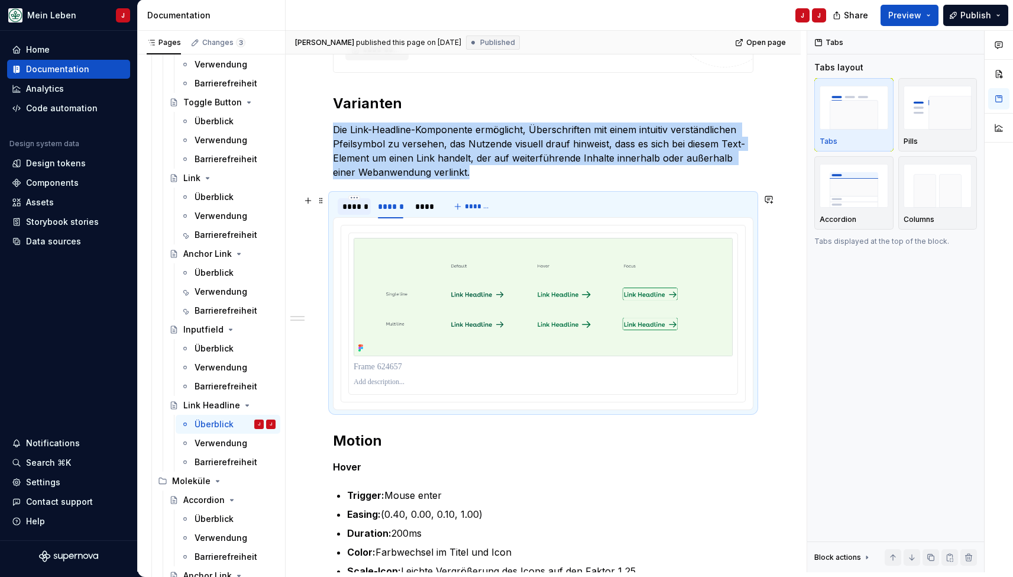
click at [358, 205] on div "******" at bounding box center [354, 206] width 24 height 12
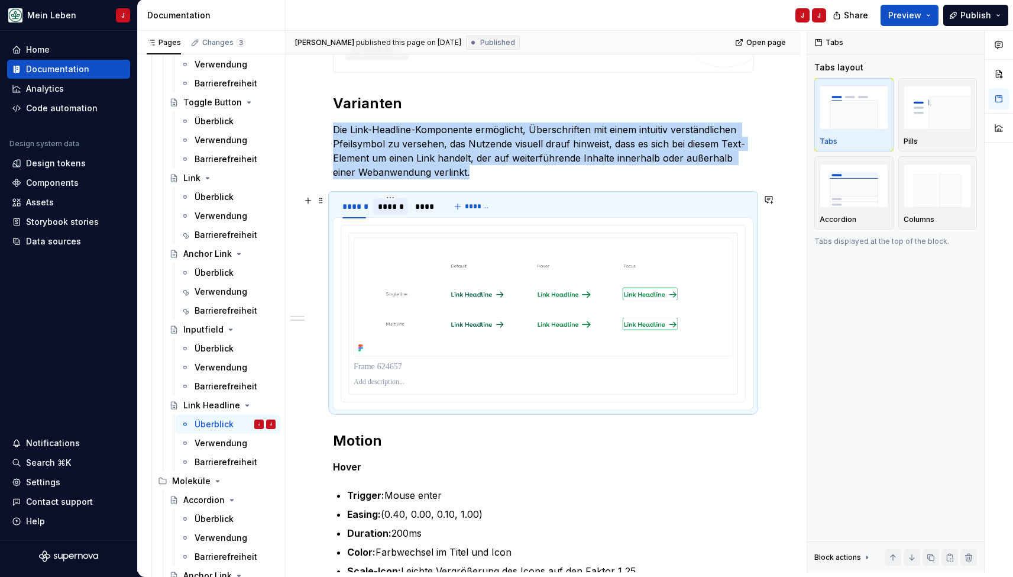
click at [393, 208] on div "******" at bounding box center [390, 206] width 25 height 12
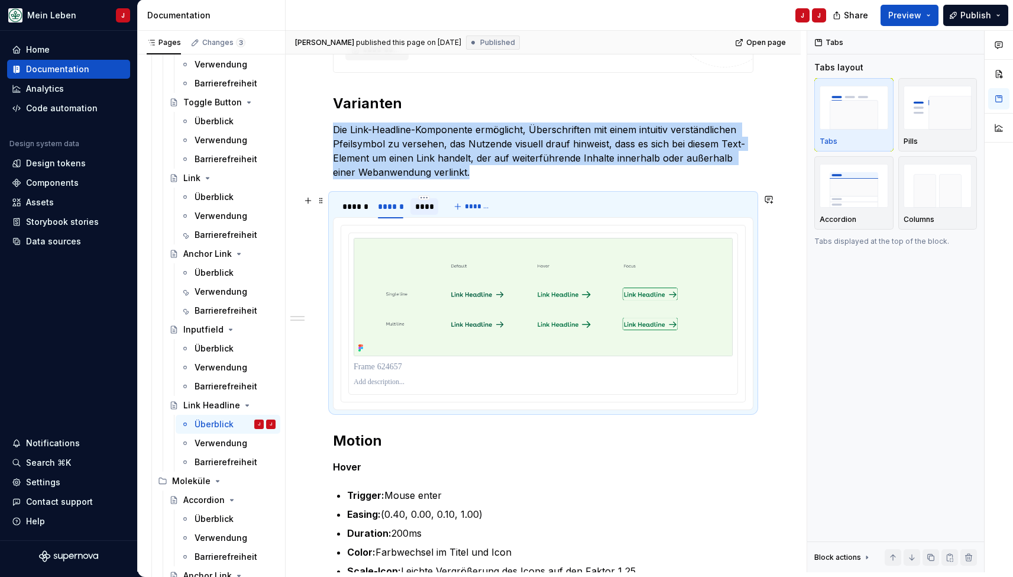
click at [422, 210] on div "****" at bounding box center [424, 206] width 19 height 12
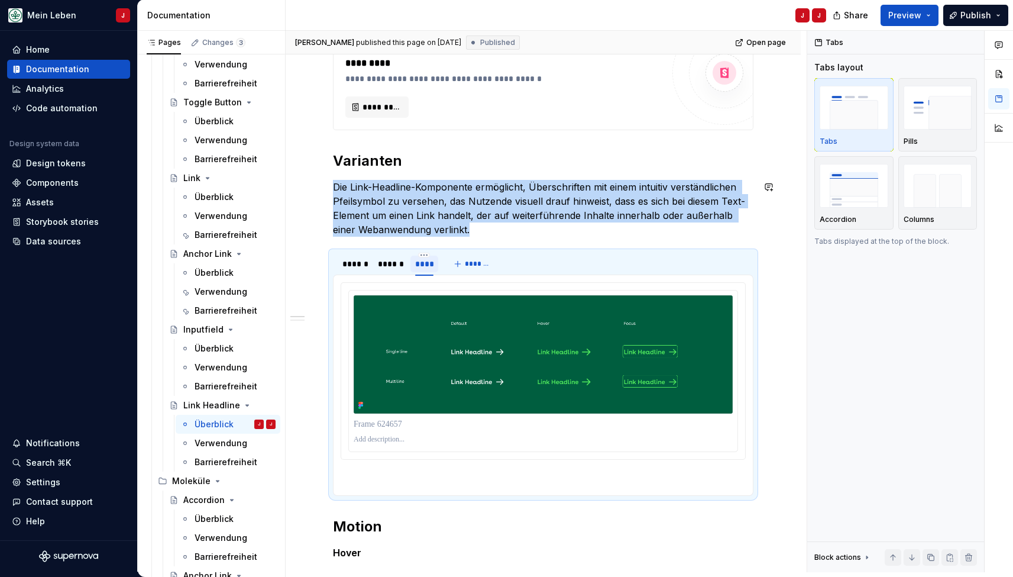
scroll to position [497, 0]
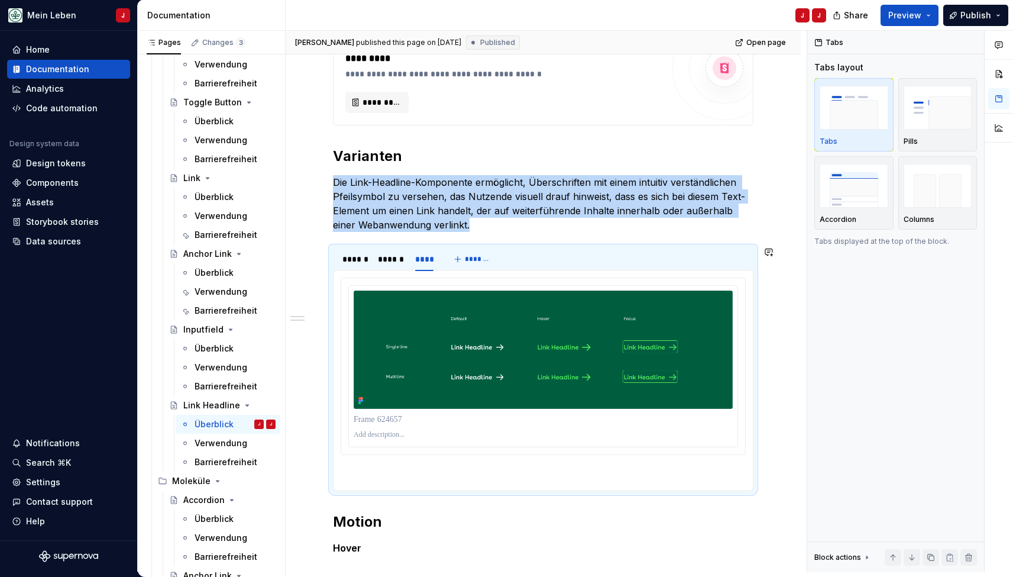
click at [470, 227] on p "Die Link-Headline-Komponente ermöglicht, Überschriften mit einem intuitiv verst…" at bounding box center [543, 203] width 420 height 57
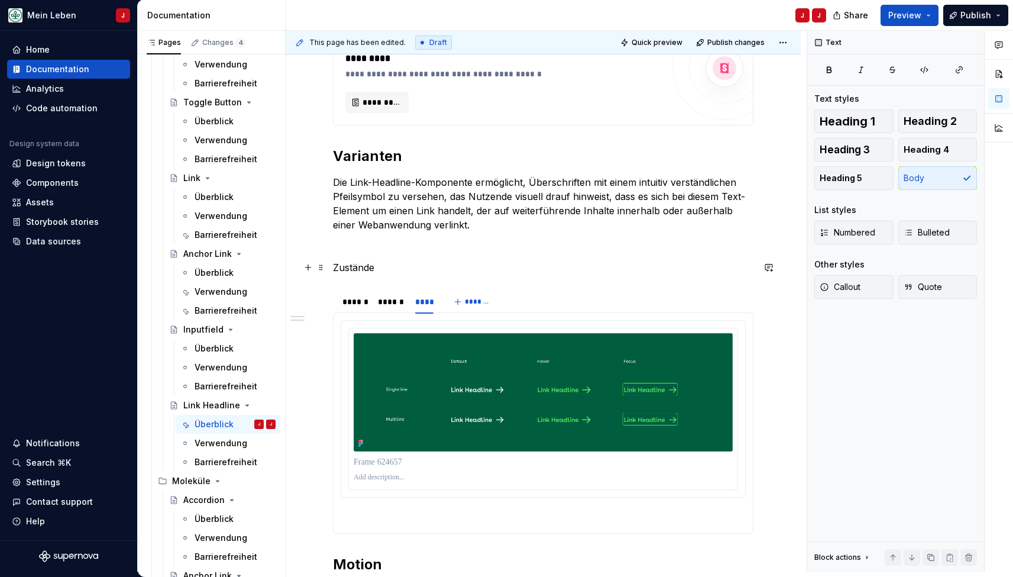
click at [354, 267] on p "Zustände" at bounding box center [543, 267] width 420 height 14
click at [383, 161] on h2 "Varianten" at bounding box center [543, 156] width 420 height 19
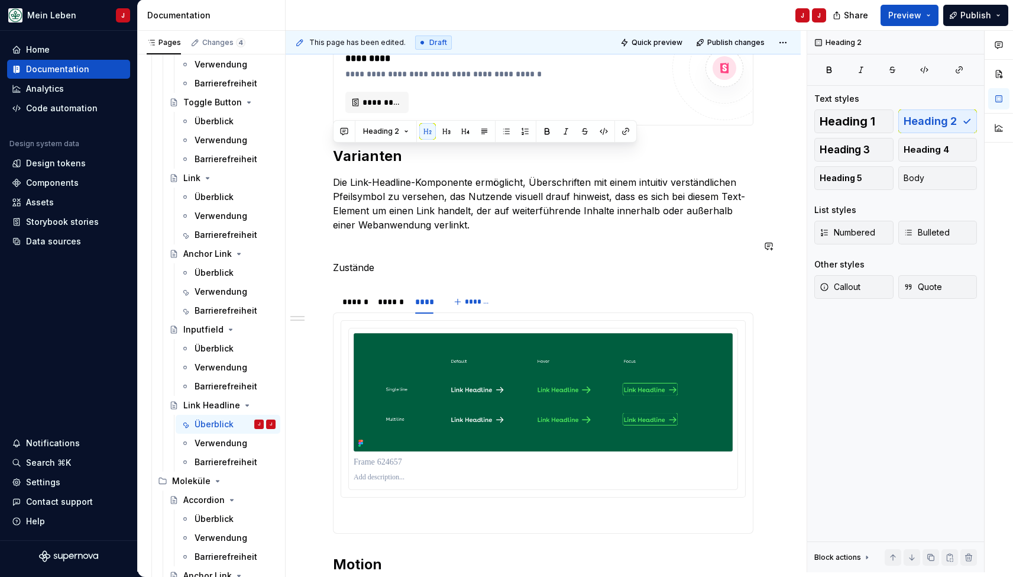
click at [348, 267] on p "Zustände" at bounding box center [543, 267] width 420 height 14
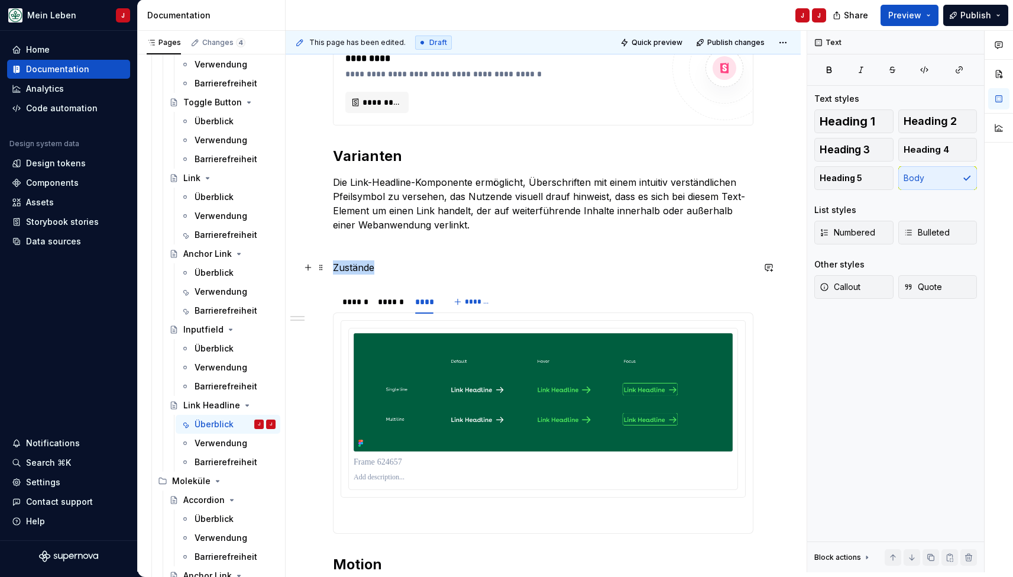
click at [348, 267] on p "Zustände" at bounding box center [543, 267] width 420 height 14
click at [858, 144] on span "Heading 3" at bounding box center [845, 150] width 50 height 12
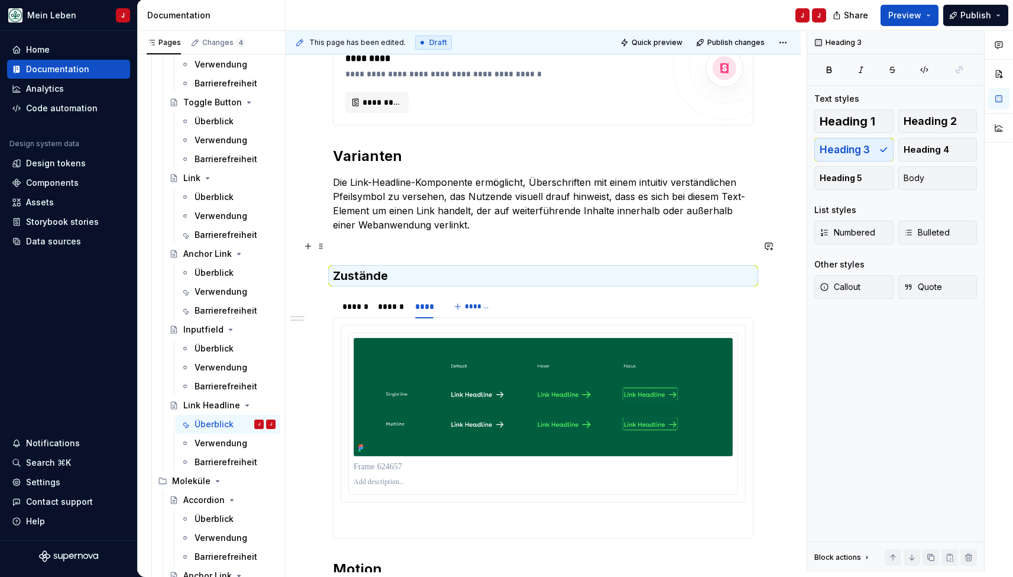
click at [343, 242] on p at bounding box center [543, 246] width 420 height 14
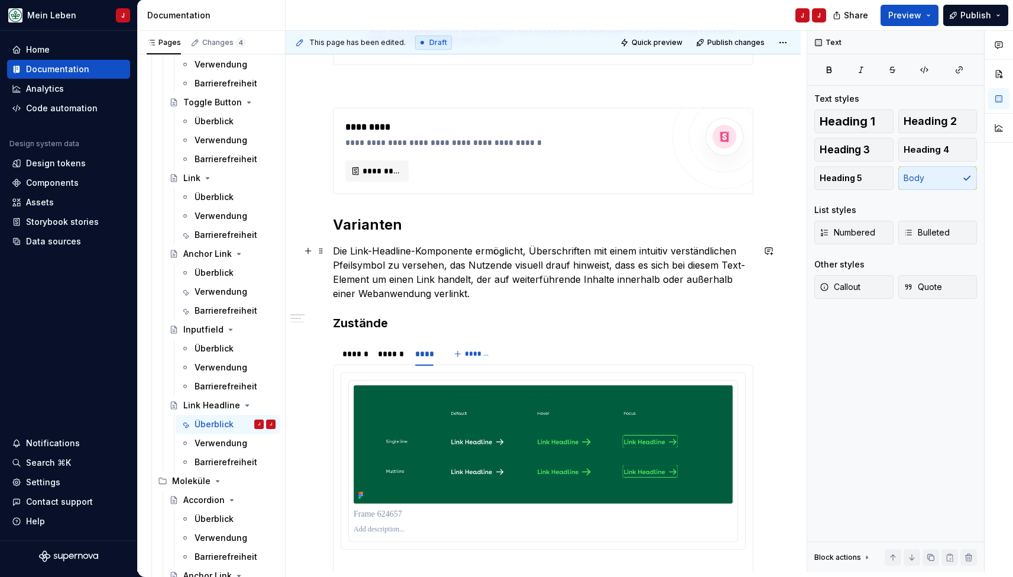
scroll to position [401, 0]
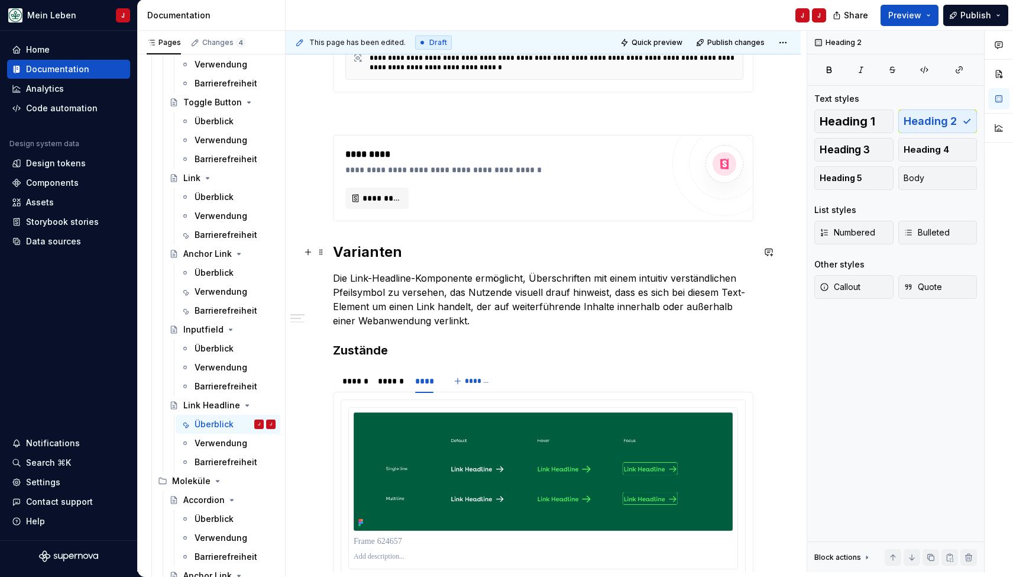
click at [361, 249] on h2 "Varianten" at bounding box center [543, 251] width 420 height 19
click at [373, 345] on h3 "Zustände" at bounding box center [543, 350] width 420 height 17
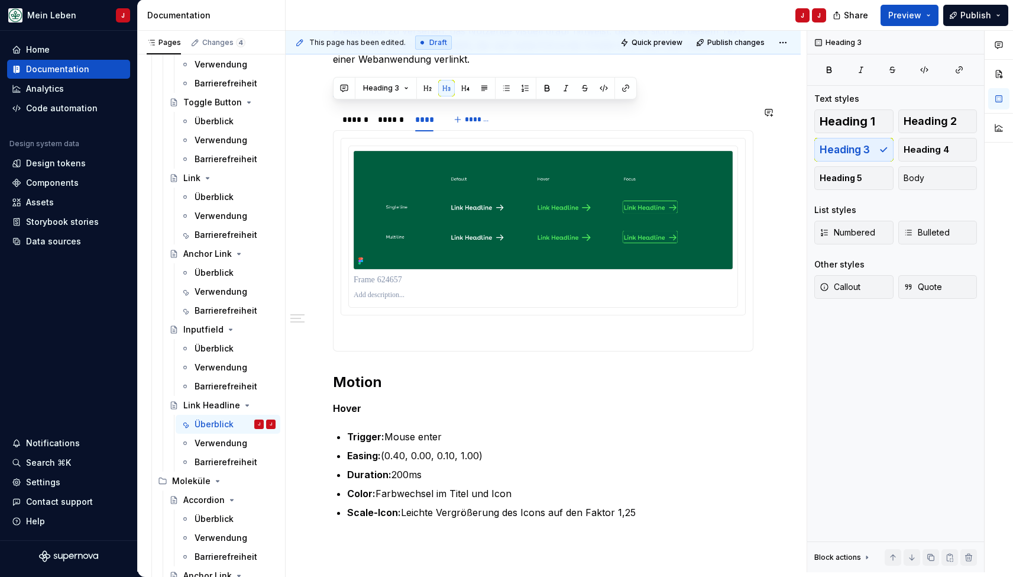
scroll to position [662, 0]
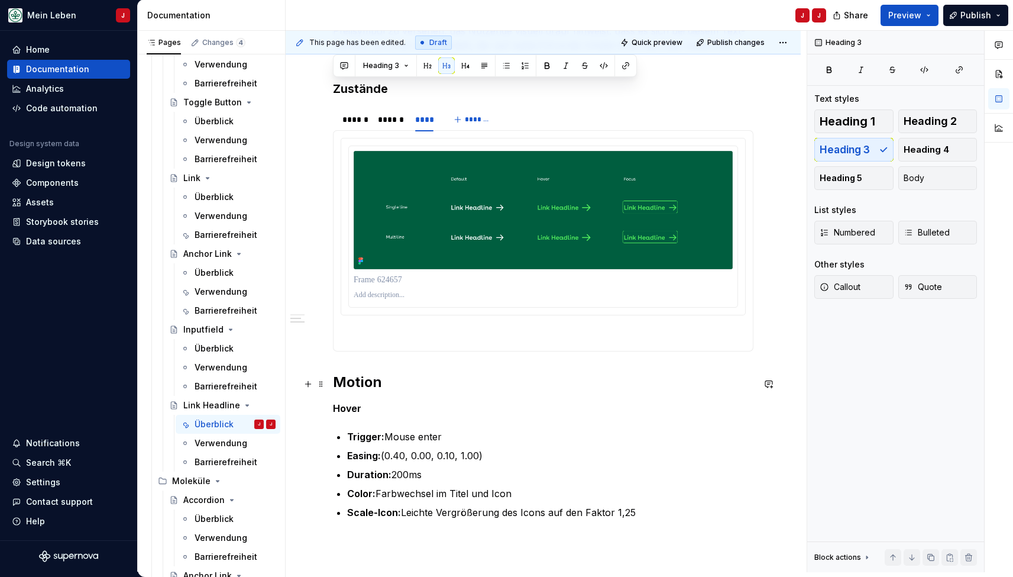
click at [358, 382] on h2 "Motion" at bounding box center [543, 382] width 420 height 19
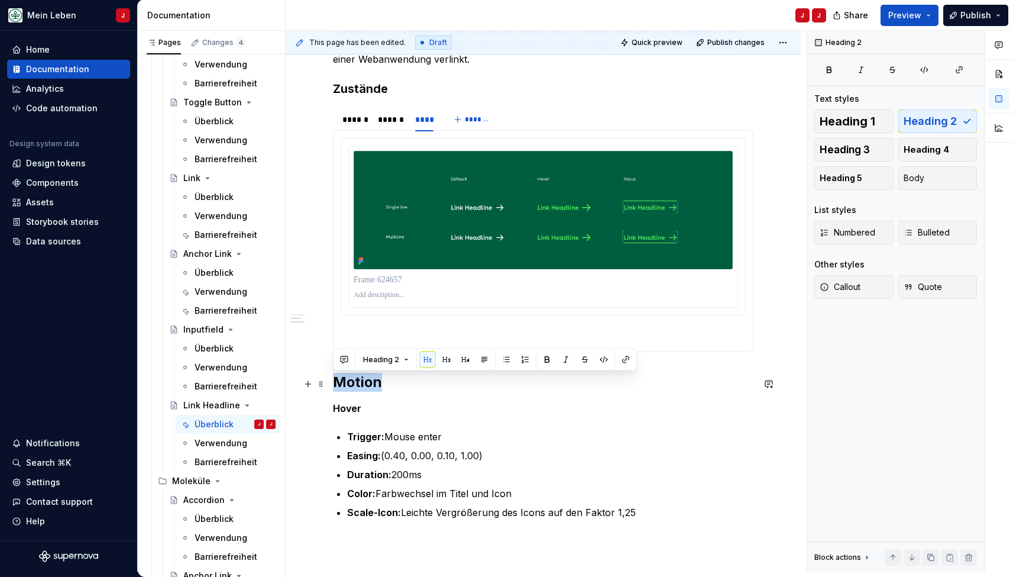
click at [358, 382] on h2 "Motion" at bounding box center [543, 382] width 420 height 19
click at [332, 385] on div "**********" at bounding box center [543, 150] width 515 height 1112
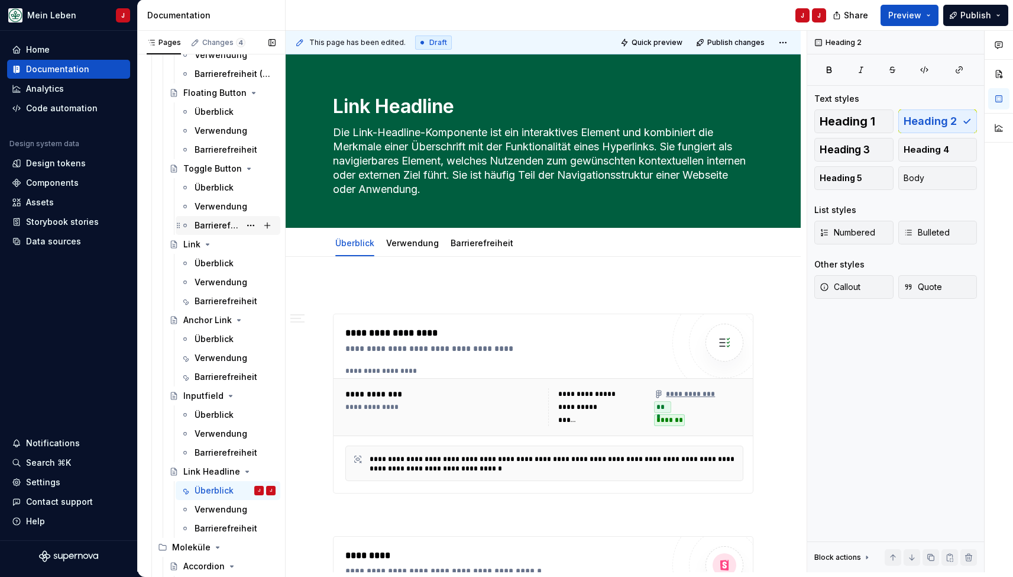
scroll to position [446, 0]
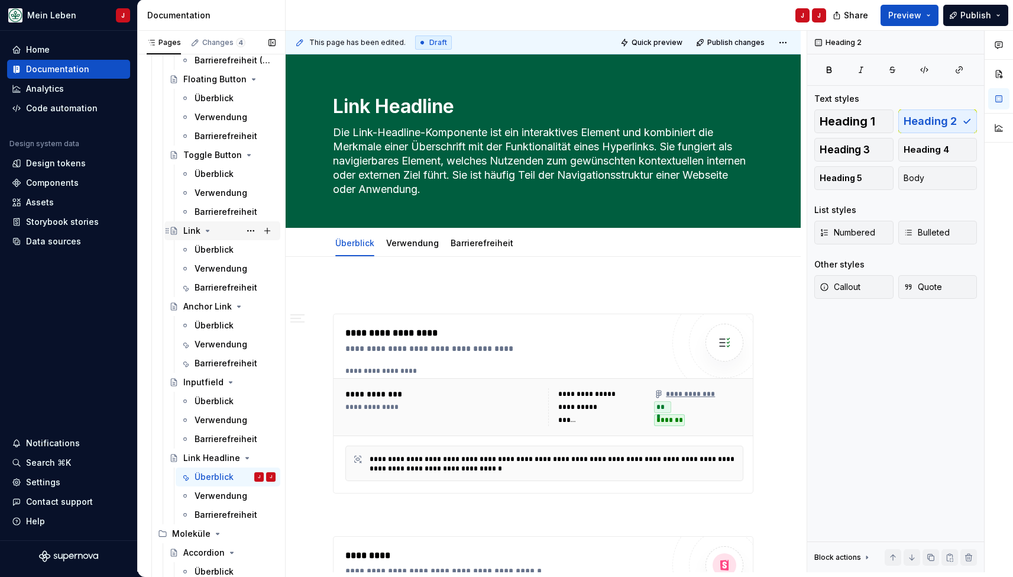
click at [208, 229] on icon "Page tree" at bounding box center [207, 230] width 9 height 9
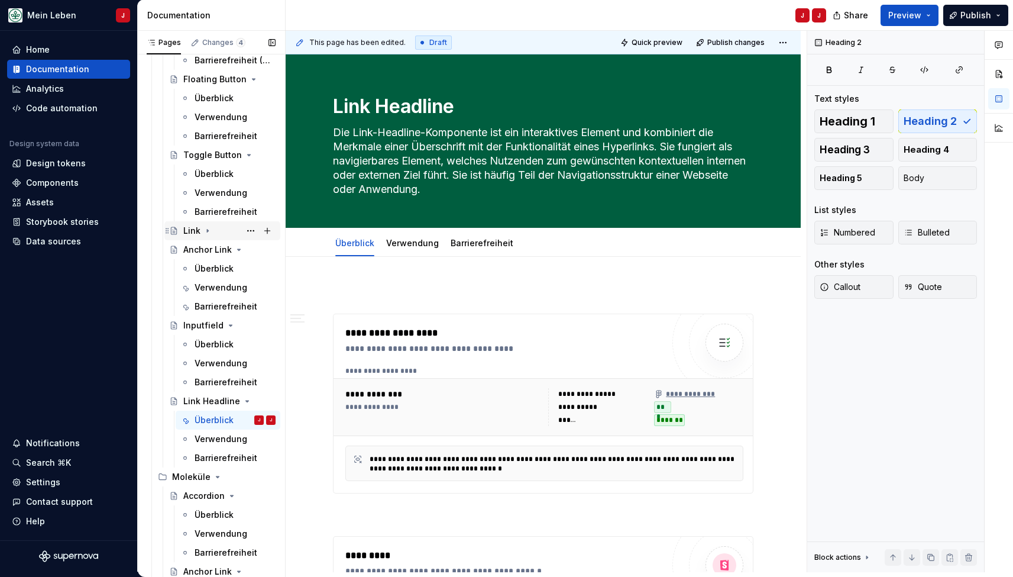
click at [189, 234] on div "Link" at bounding box center [191, 231] width 17 height 12
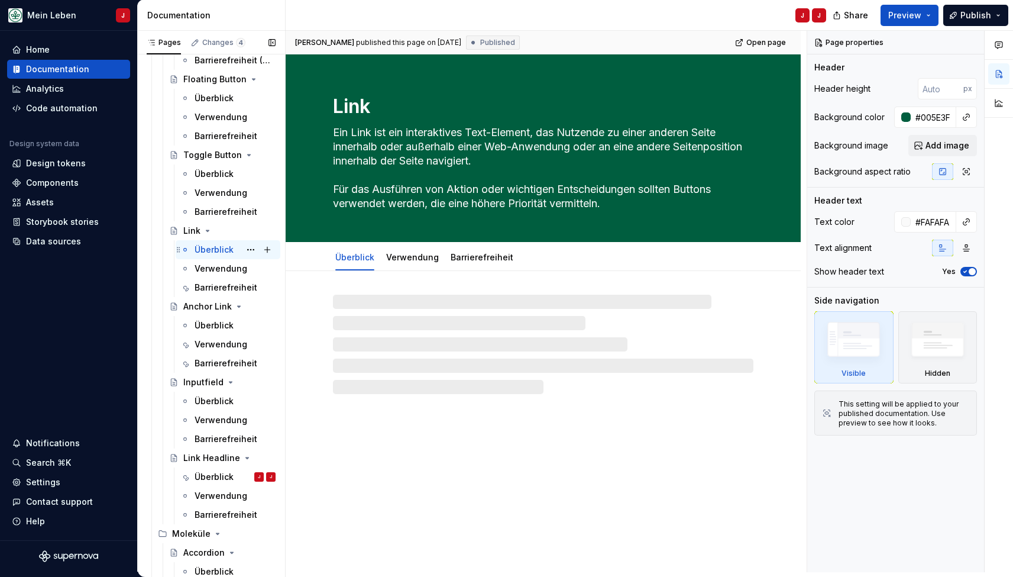
click at [223, 254] on div "Überblick" at bounding box center [214, 250] width 39 height 12
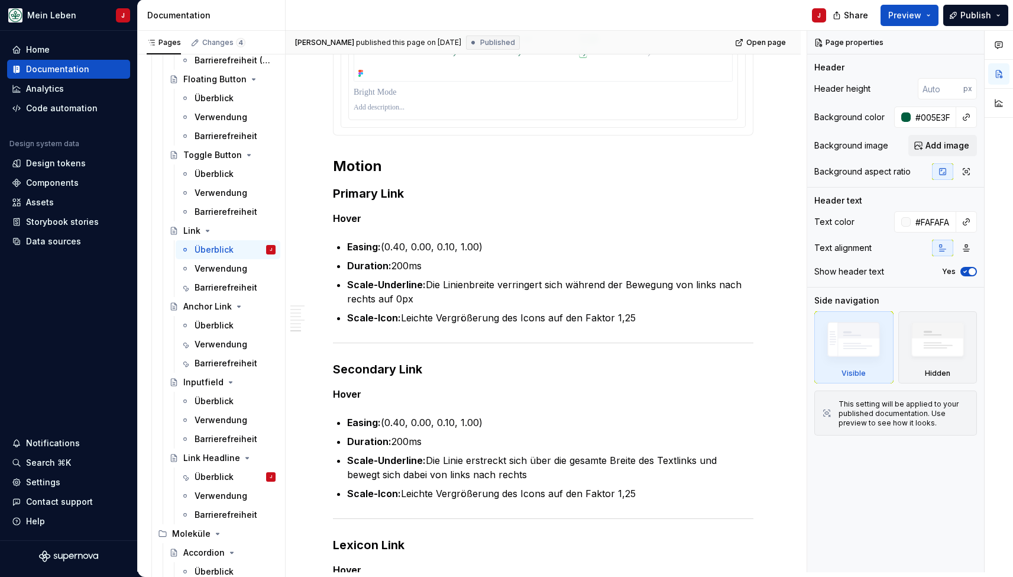
scroll to position [1374, 0]
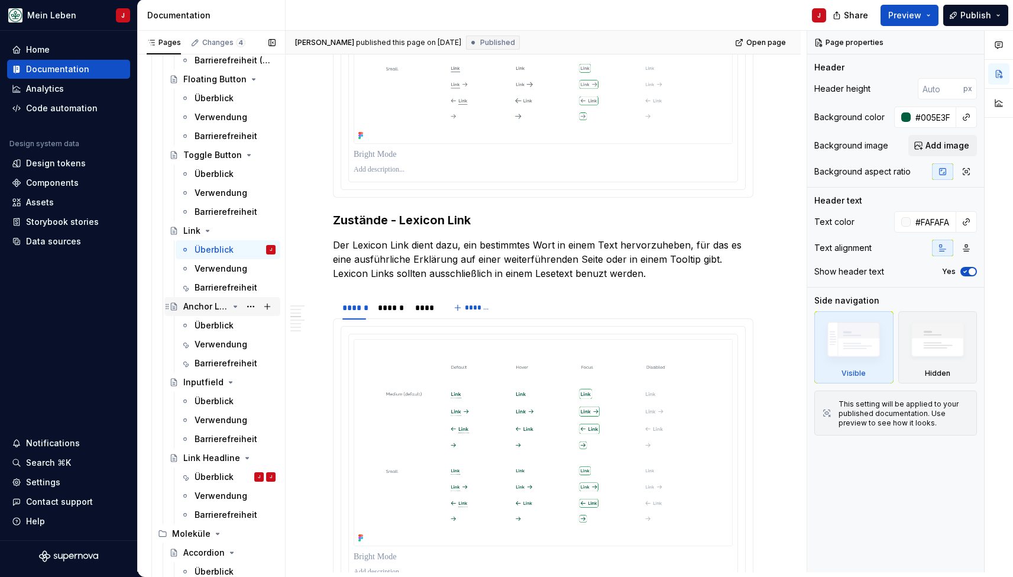
click at [206, 302] on div "Anchor Link" at bounding box center [205, 306] width 45 height 12
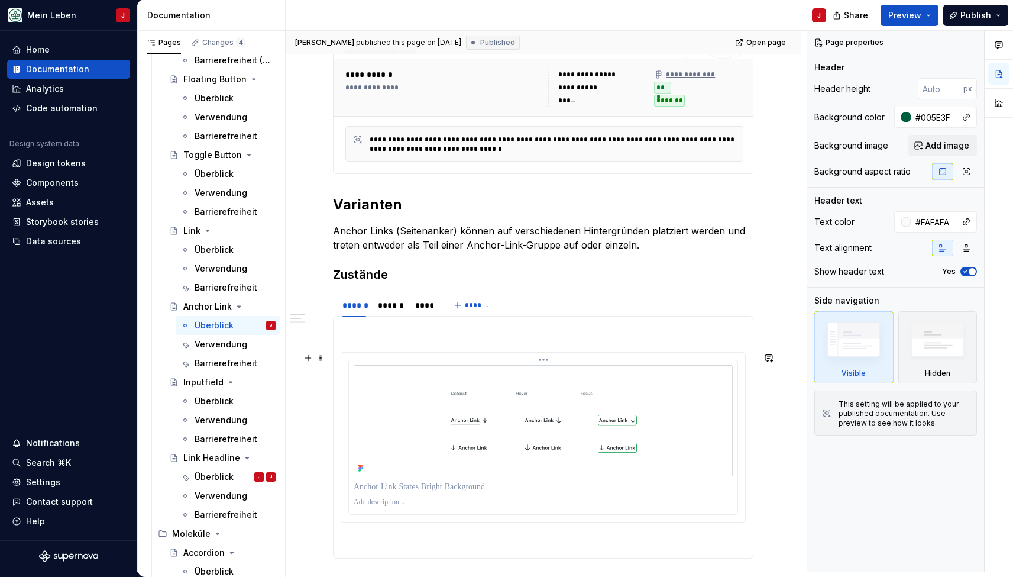
scroll to position [308, 0]
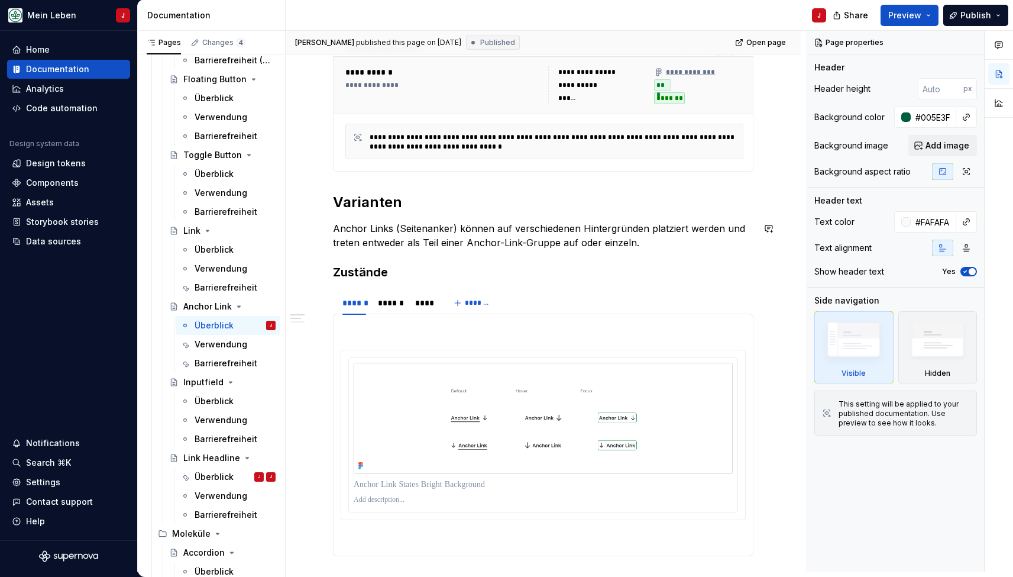
click at [354, 266] on h3 "Zustände" at bounding box center [543, 272] width 420 height 17
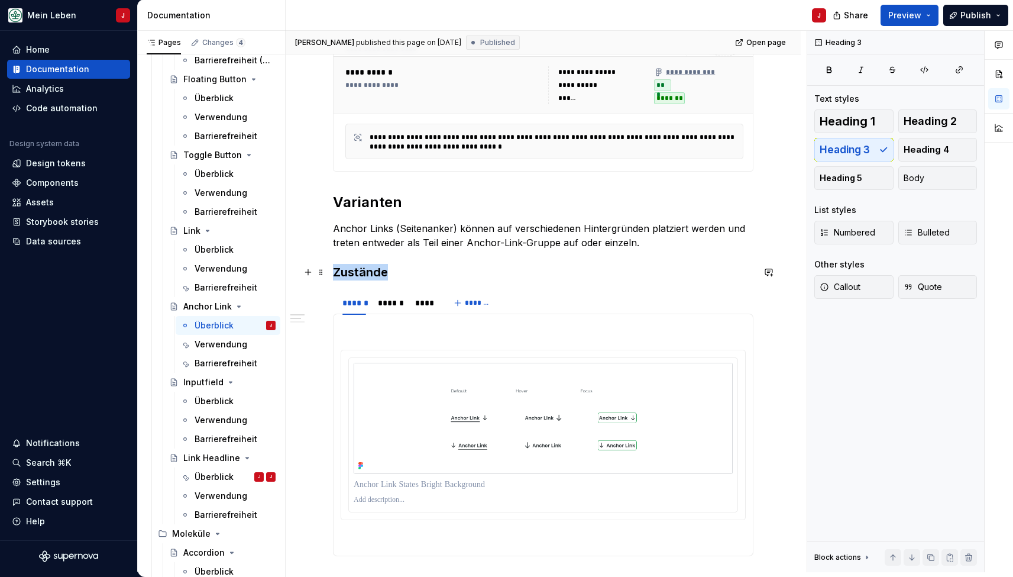
click at [354, 266] on h3 "Zustände" at bounding box center [543, 272] width 420 height 17
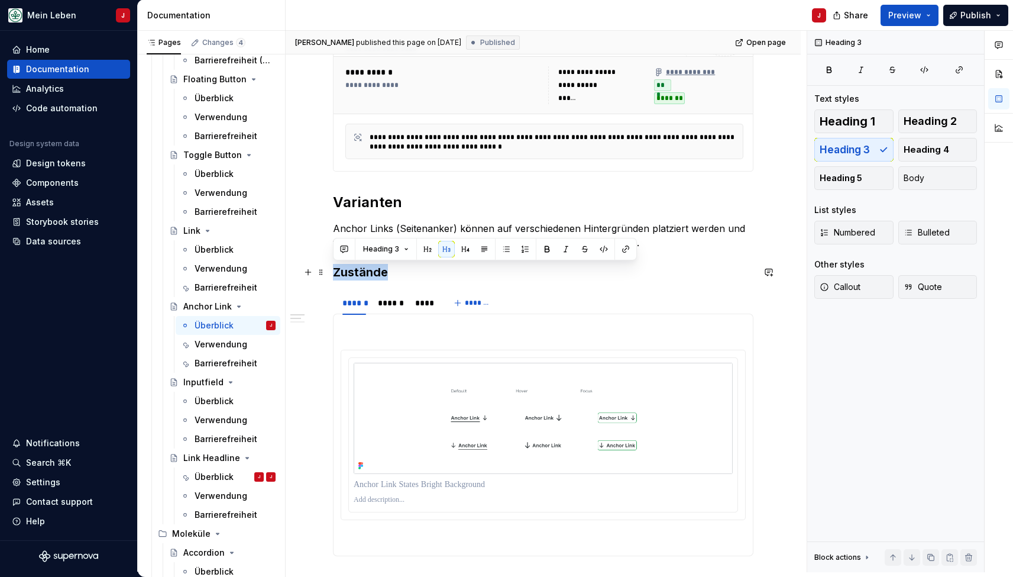
click at [354, 266] on h3 "Zustände" at bounding box center [543, 272] width 420 height 17
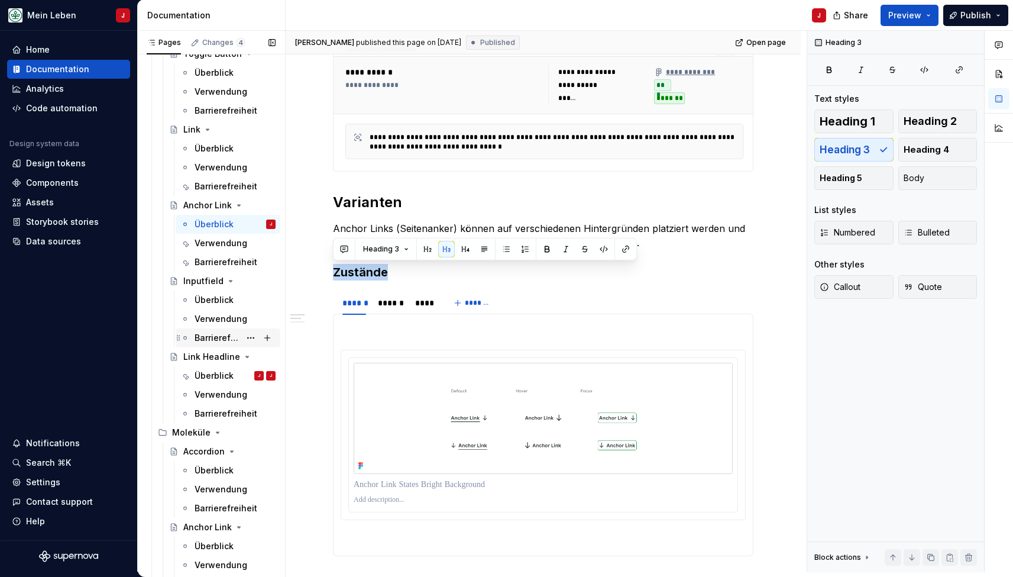
scroll to position [578, 0]
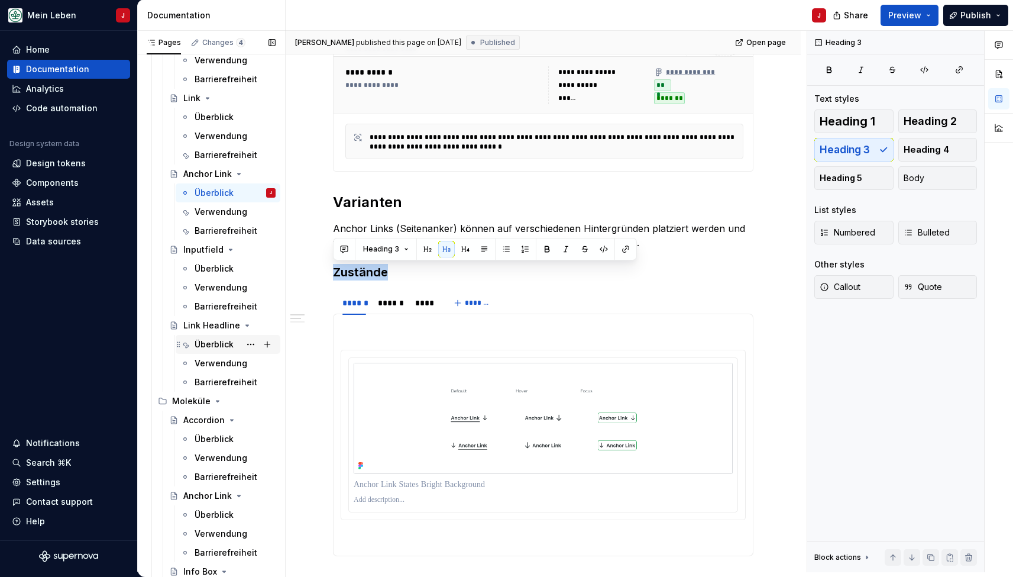
click at [218, 347] on div "Überblick" at bounding box center [214, 344] width 39 height 12
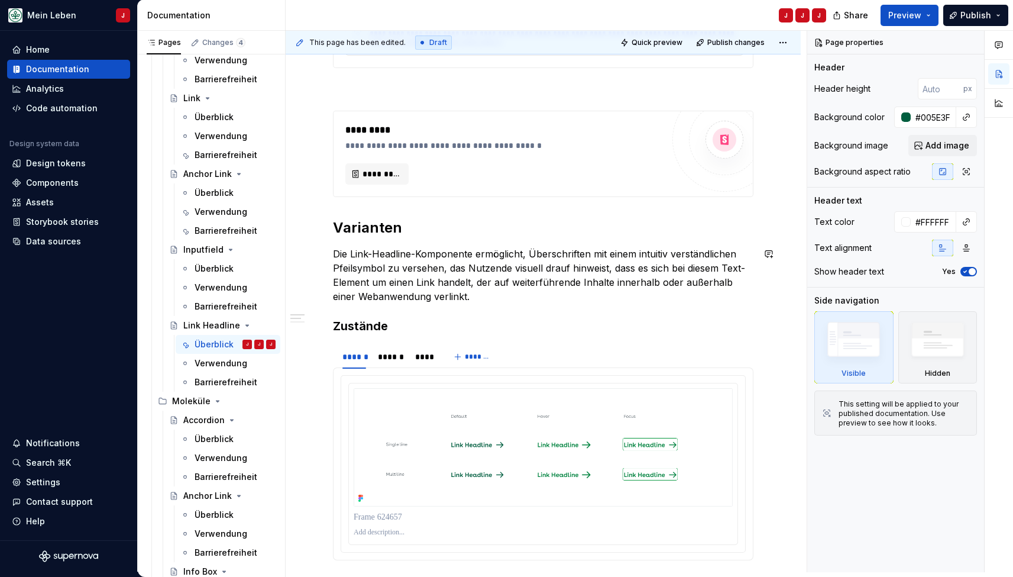
scroll to position [468, 0]
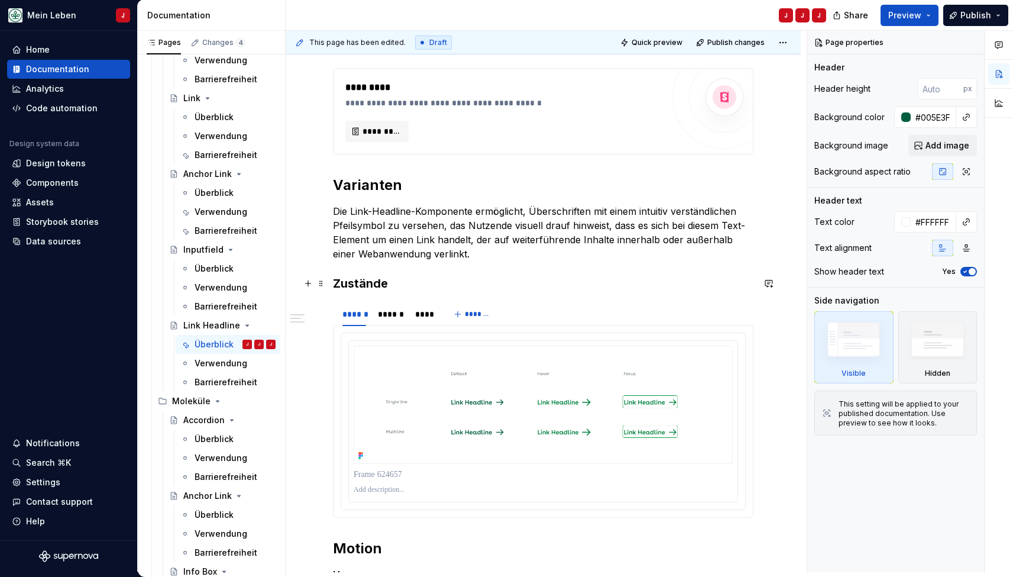
click at [353, 280] on h3 "Zustände" at bounding box center [543, 283] width 420 height 17
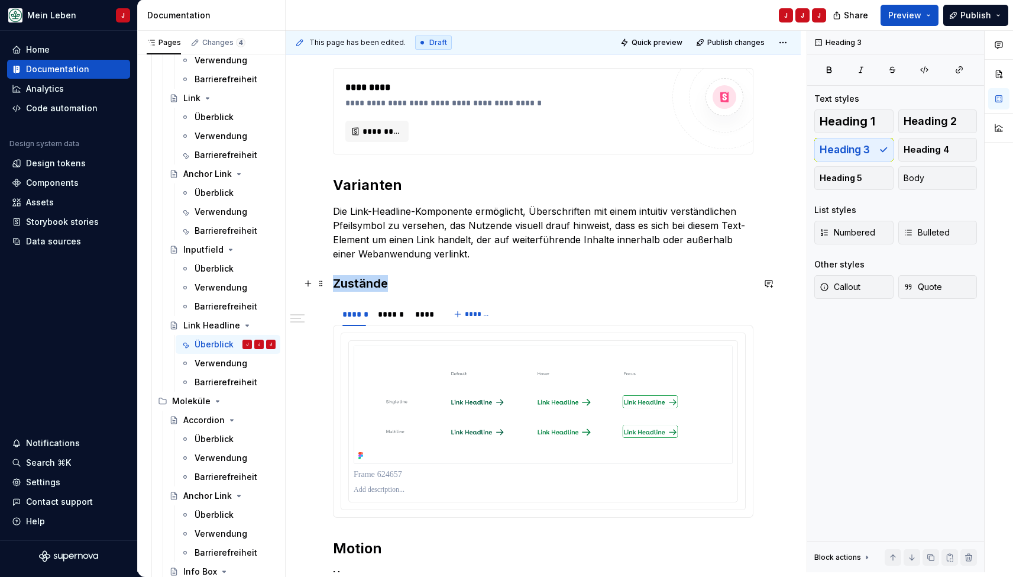
click at [353, 280] on h3 "Zustände" at bounding box center [543, 283] width 420 height 17
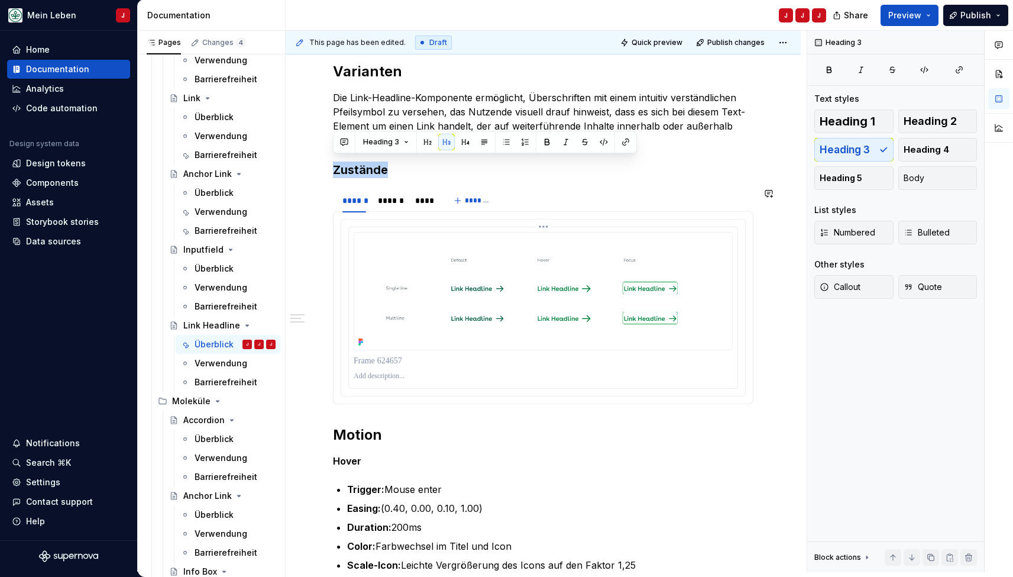
scroll to position [590, 0]
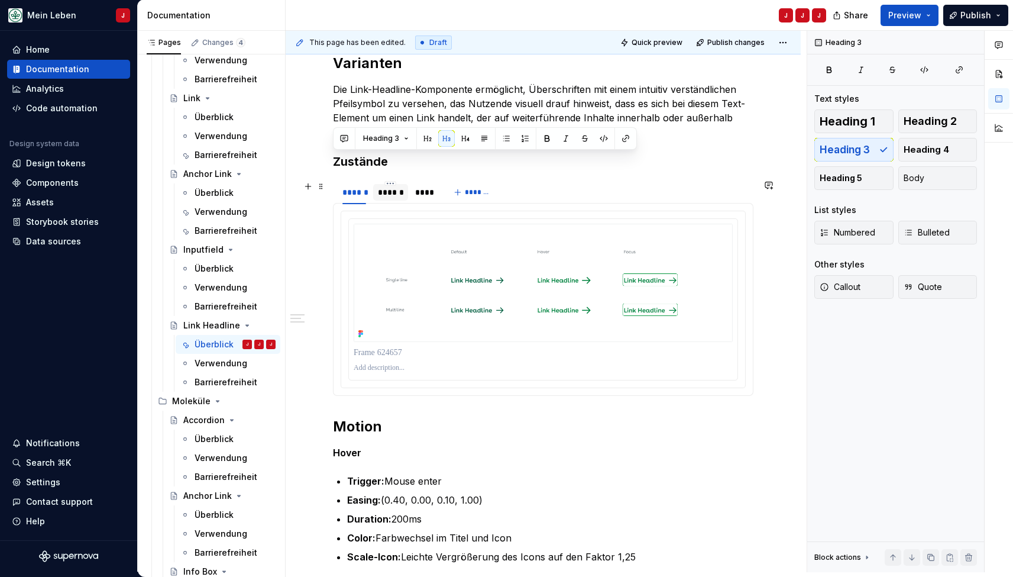
click at [389, 202] on div at bounding box center [390, 202] width 35 height 1
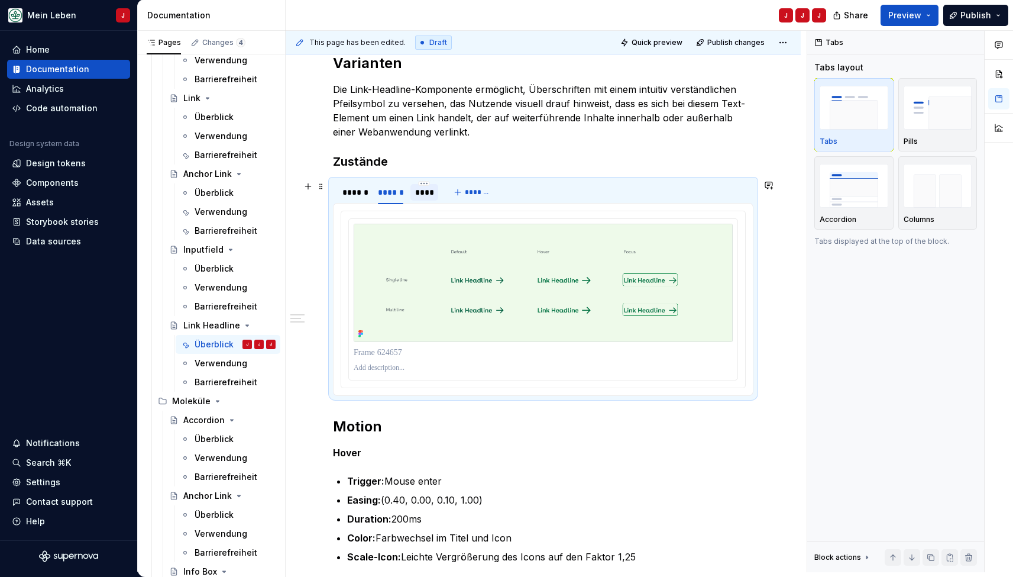
click at [424, 193] on div "****" at bounding box center [424, 192] width 19 height 12
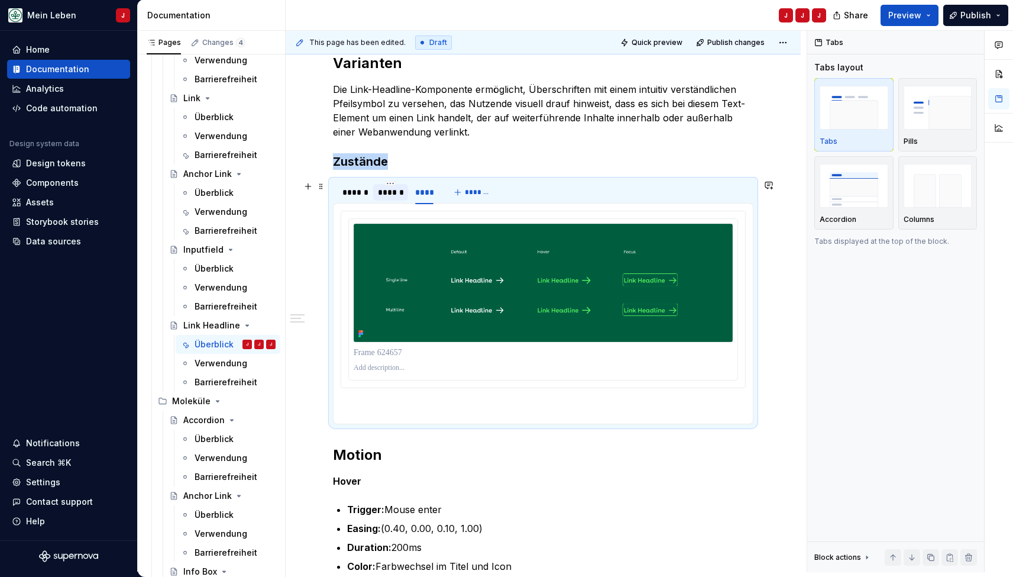
click at [392, 192] on div "******" at bounding box center [390, 192] width 25 height 12
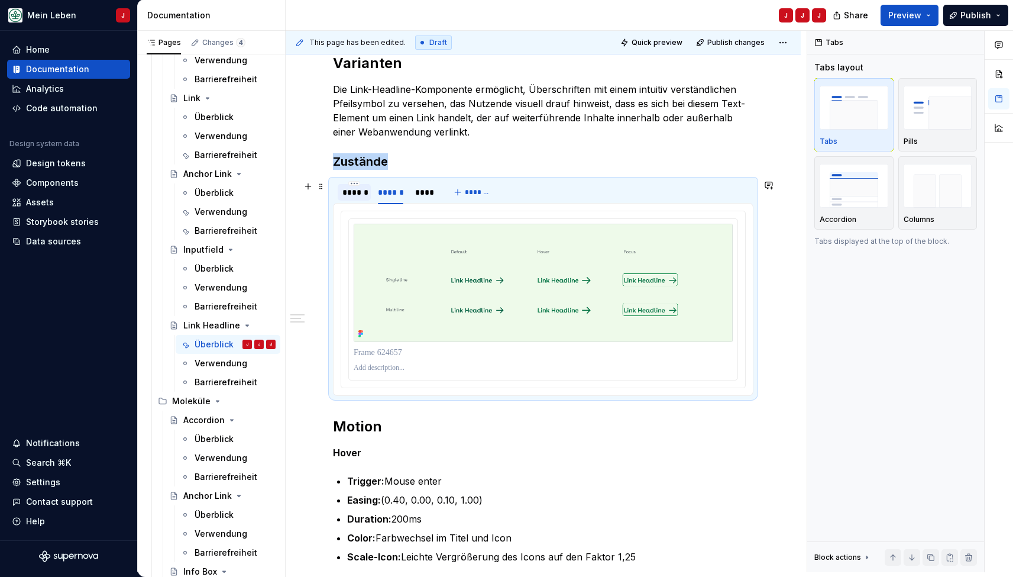
click at [354, 193] on div "******" at bounding box center [354, 192] width 24 height 12
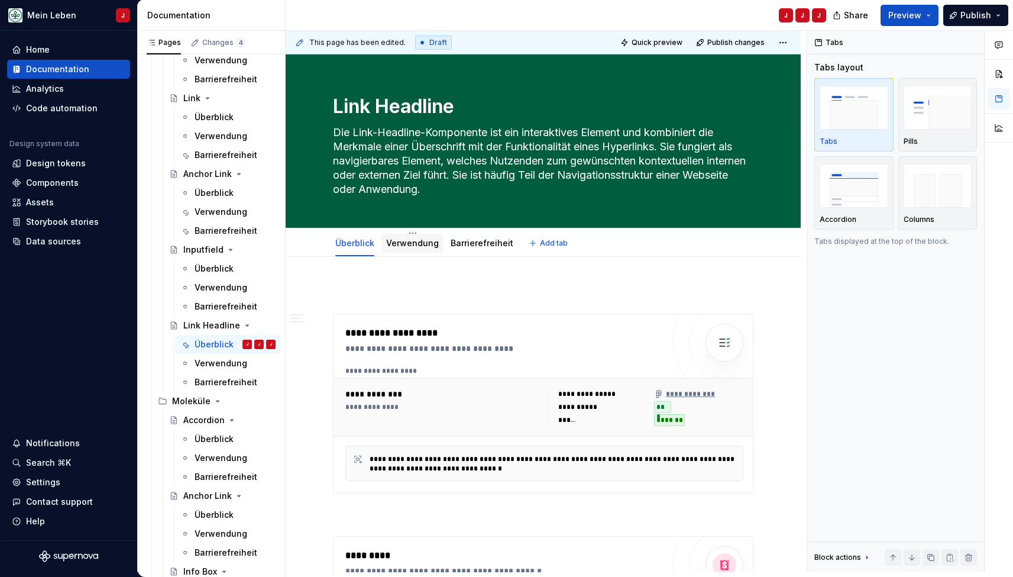
scroll to position [0, 0]
click at [407, 241] on link "Verwendung" at bounding box center [412, 243] width 53 height 10
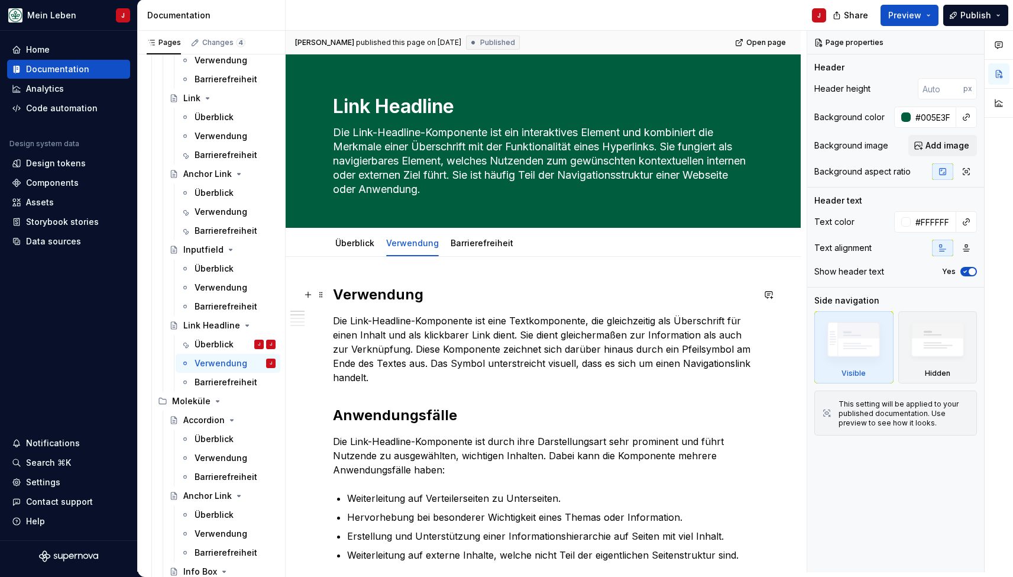
click at [380, 291] on h2 "Verwendung" at bounding box center [543, 294] width 420 height 19
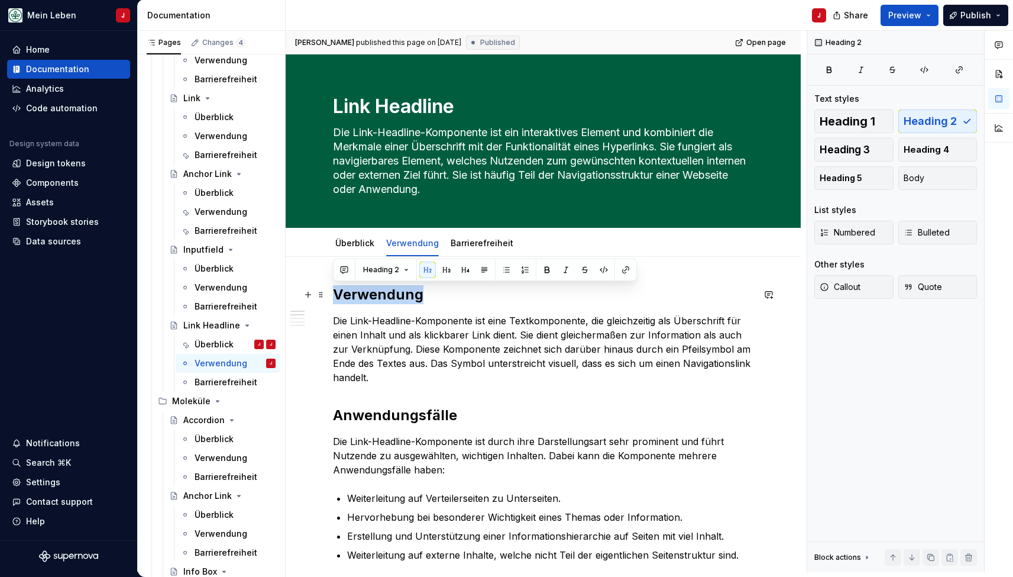
click at [380, 291] on h2 "Verwendung" at bounding box center [543, 294] width 420 height 19
click at [360, 418] on h2 "Anwendungsfälle" at bounding box center [543, 415] width 420 height 19
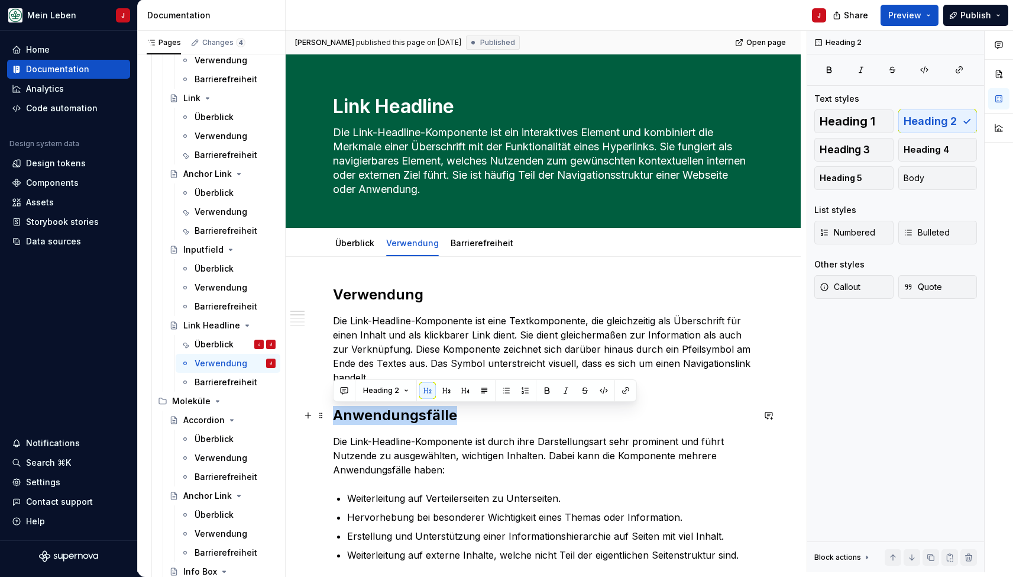
click at [360, 418] on h2 "Anwendungsfälle" at bounding box center [543, 415] width 420 height 19
click at [374, 293] on h2 "Verwendung" at bounding box center [543, 294] width 420 height 19
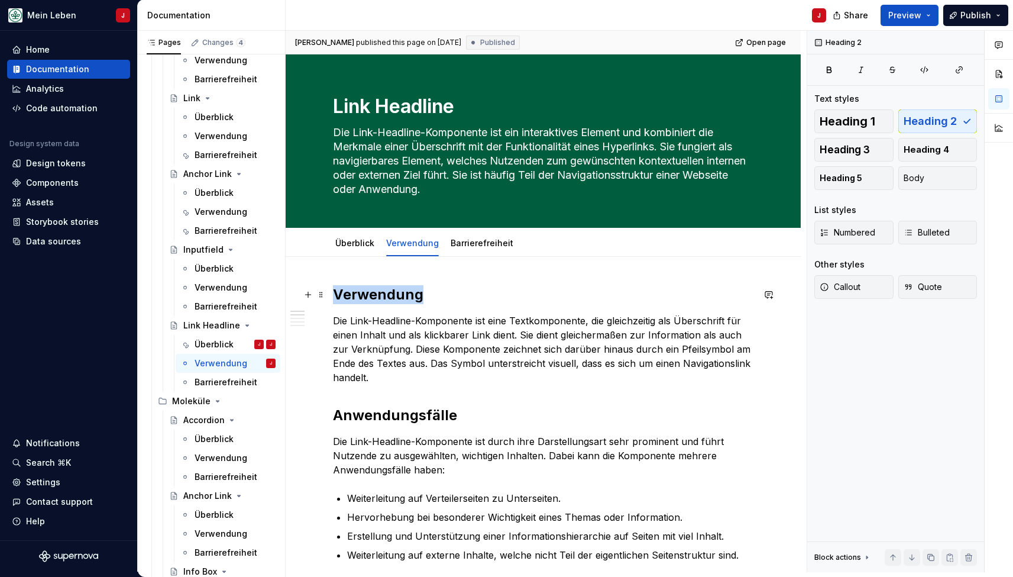
click at [374, 293] on h2 "Verwendung" at bounding box center [543, 294] width 420 height 19
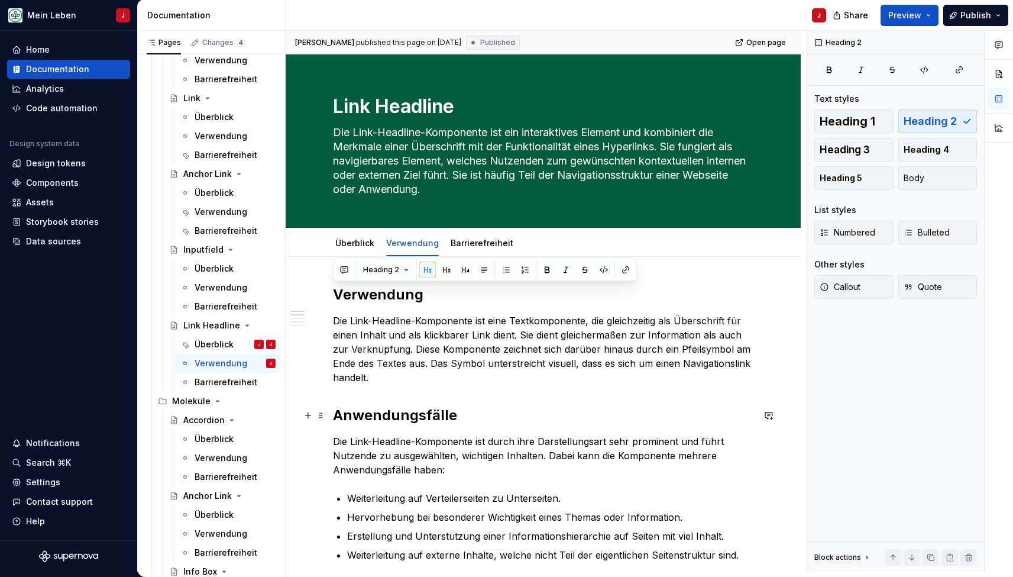
click at [388, 417] on h2 "Anwendungsfälle" at bounding box center [543, 415] width 420 height 19
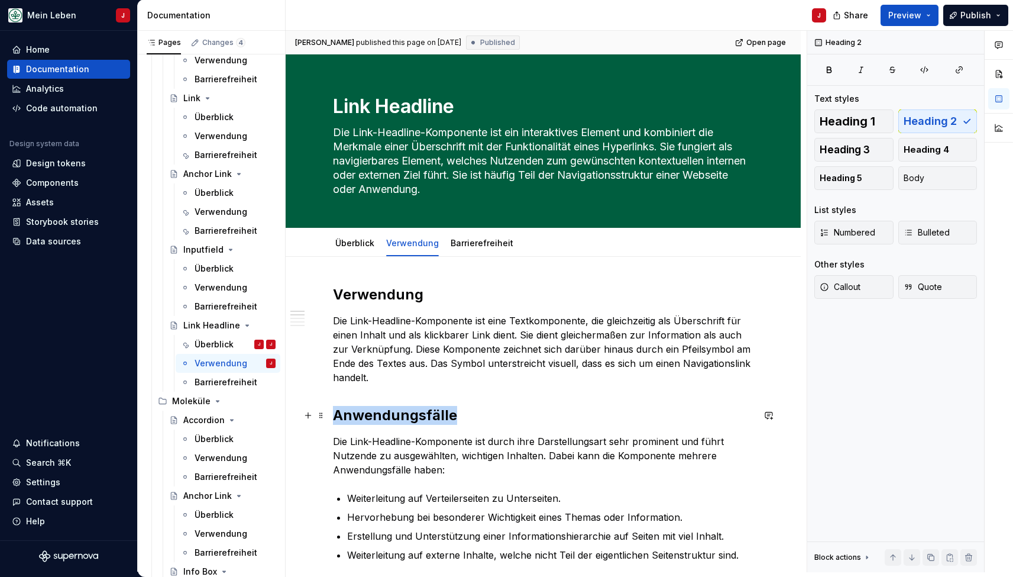
click at [388, 417] on h2 "Anwendungsfälle" at bounding box center [543, 415] width 420 height 19
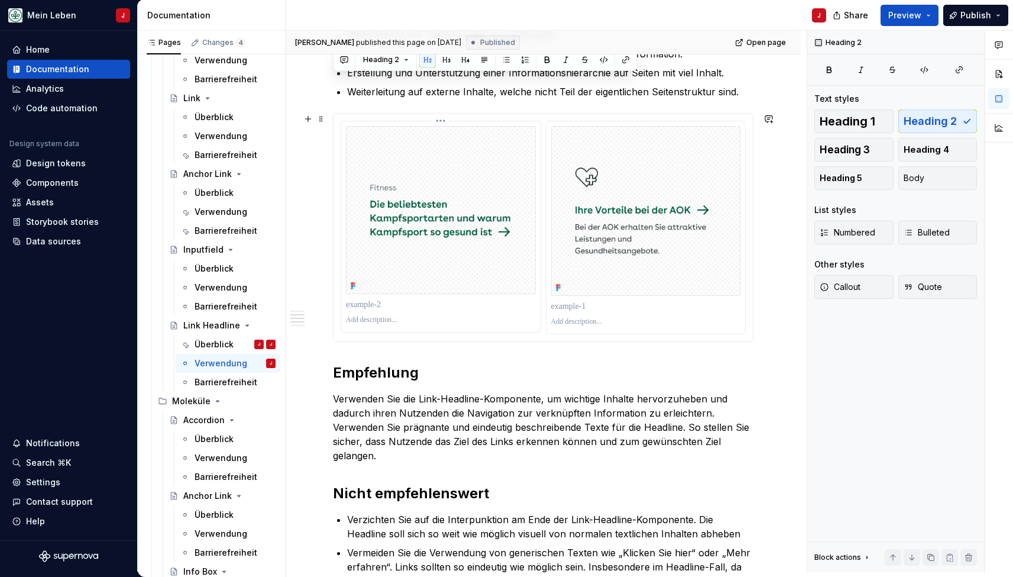
scroll to position [470, 0]
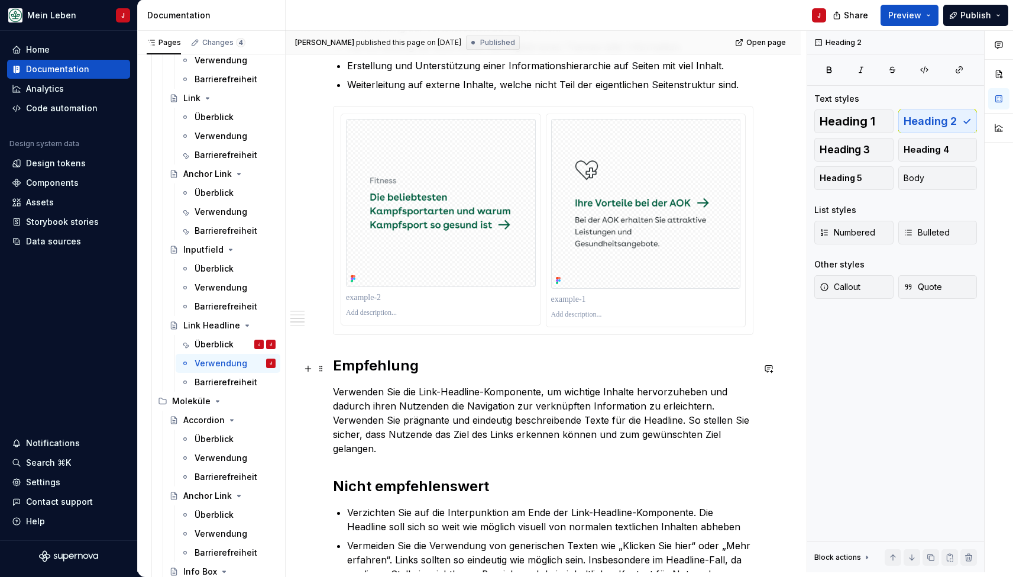
click at [373, 363] on h2 "Empfehlung" at bounding box center [543, 365] width 420 height 19
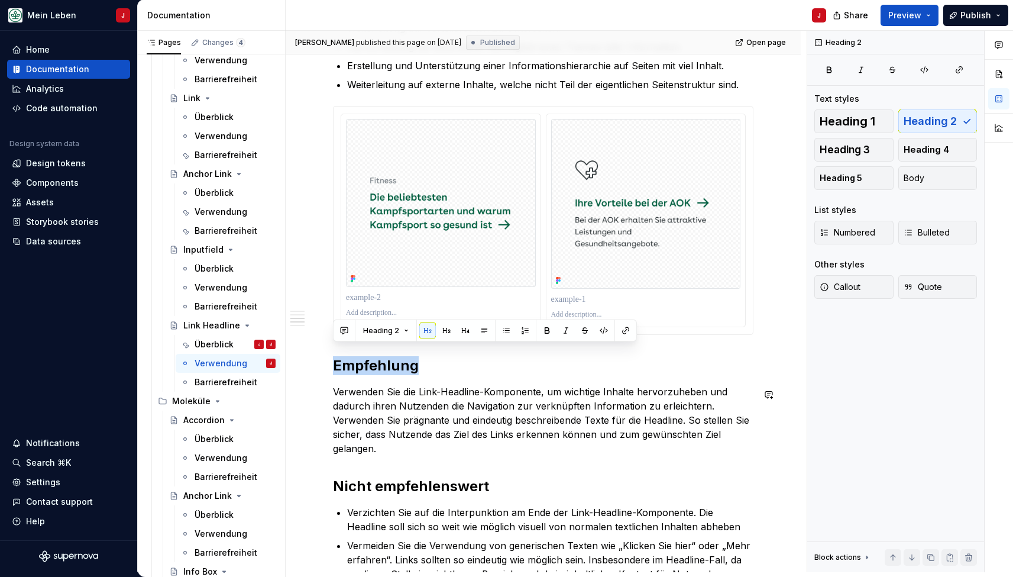
scroll to position [601, 0]
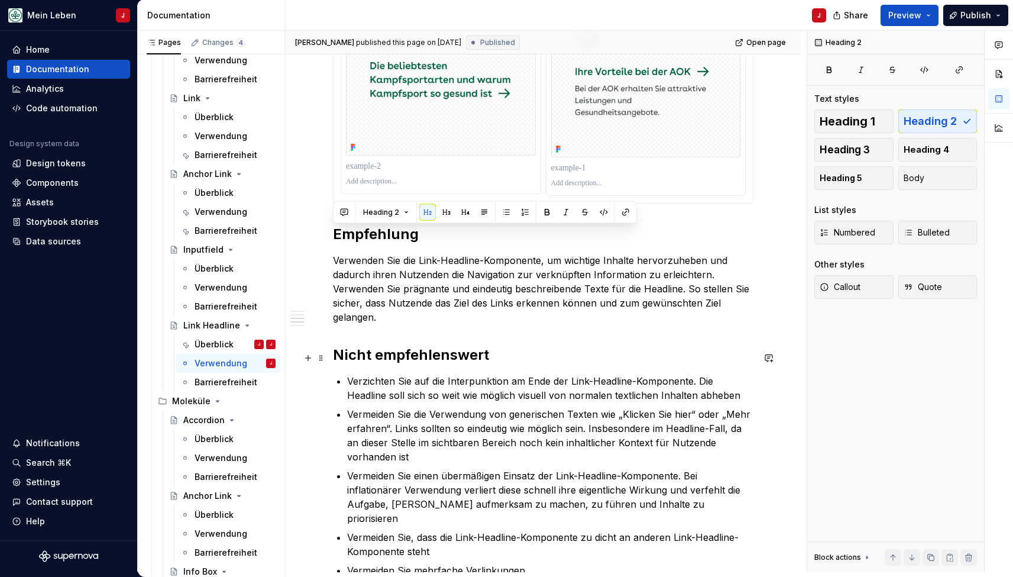
click at [406, 358] on h2 "Nicht empfehlenswert" at bounding box center [543, 354] width 420 height 19
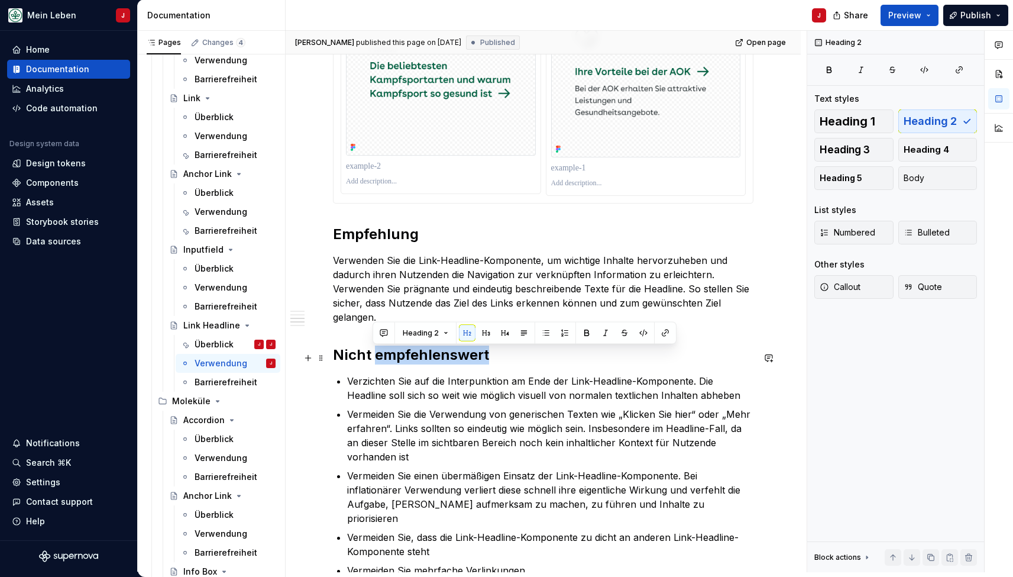
click at [406, 358] on h2 "Nicht empfehlenswert" at bounding box center [543, 354] width 420 height 19
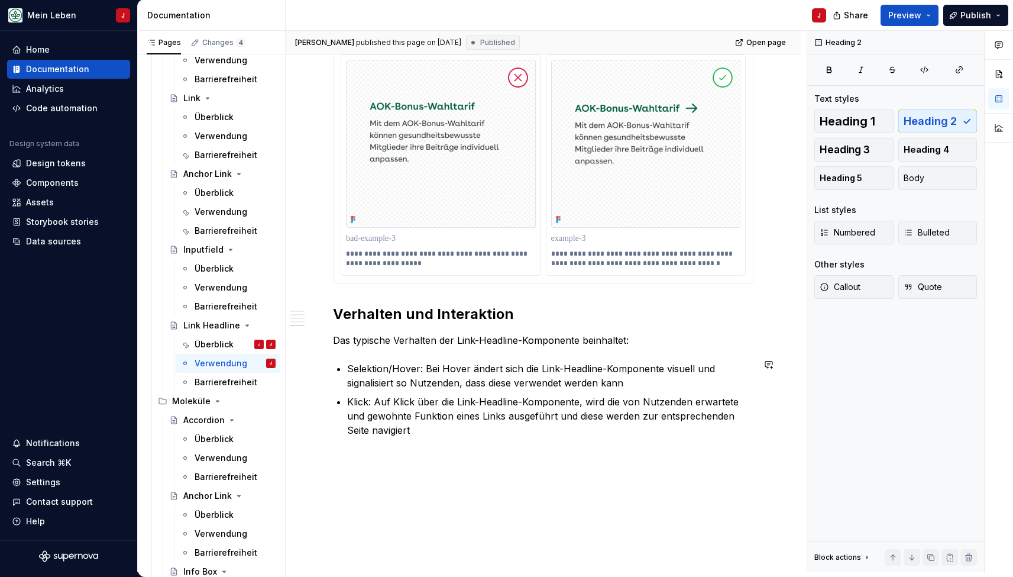
scroll to position [1650, 0]
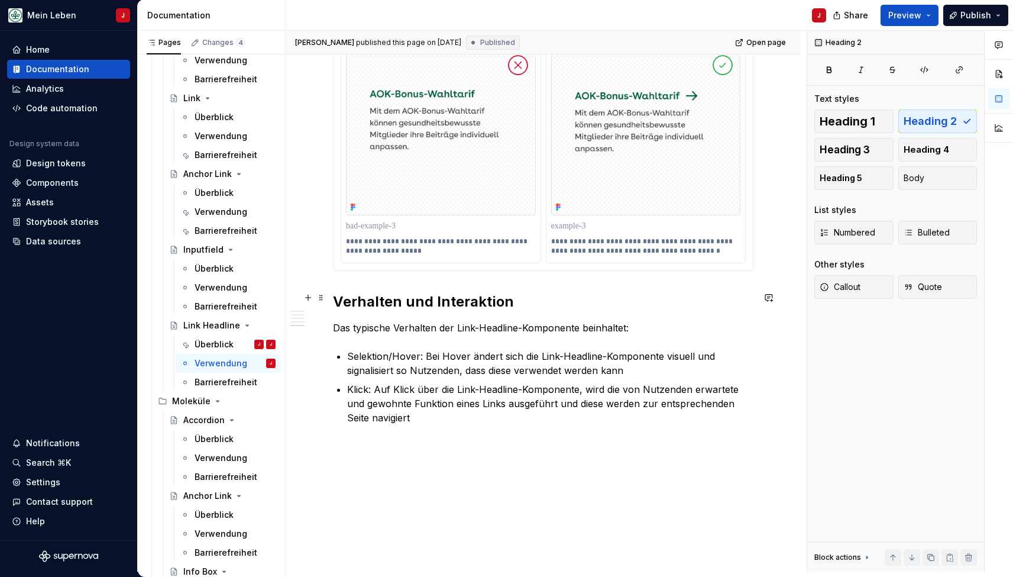
click at [439, 295] on h2 "Verhalten und Interaktion" at bounding box center [543, 301] width 420 height 19
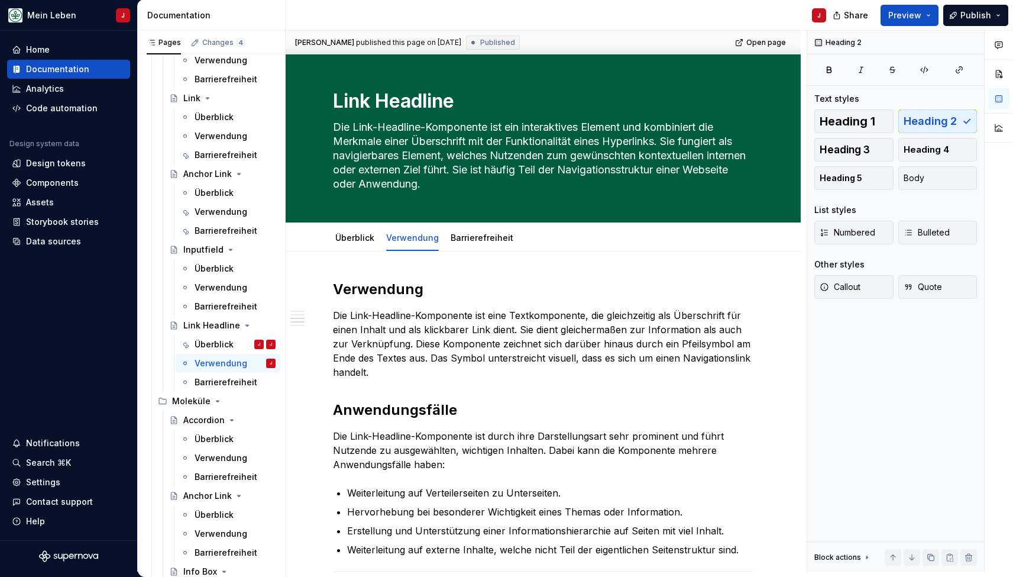
scroll to position [0, 0]
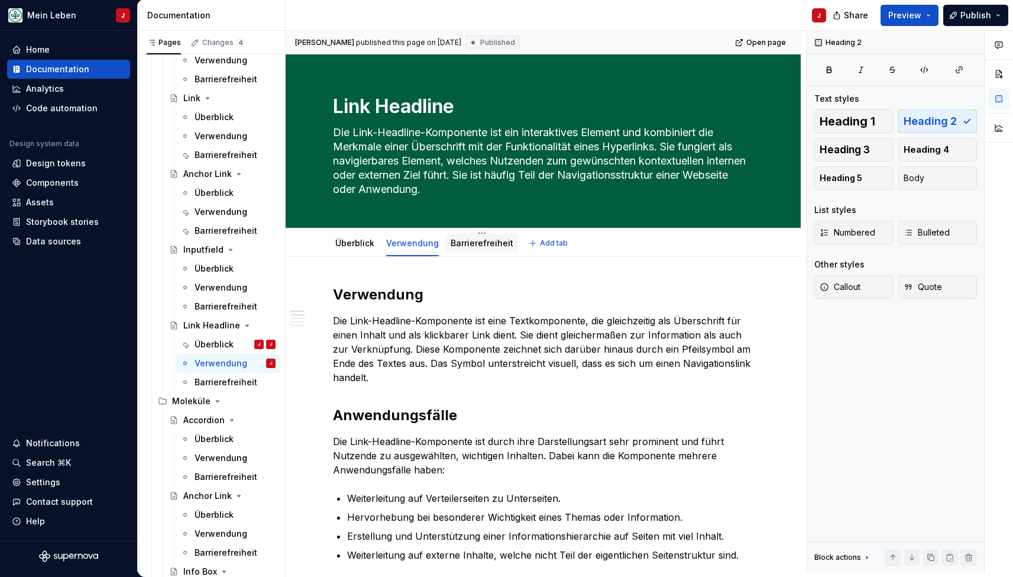
click at [471, 247] on link "Barrierefreiheit" at bounding box center [482, 243] width 63 height 10
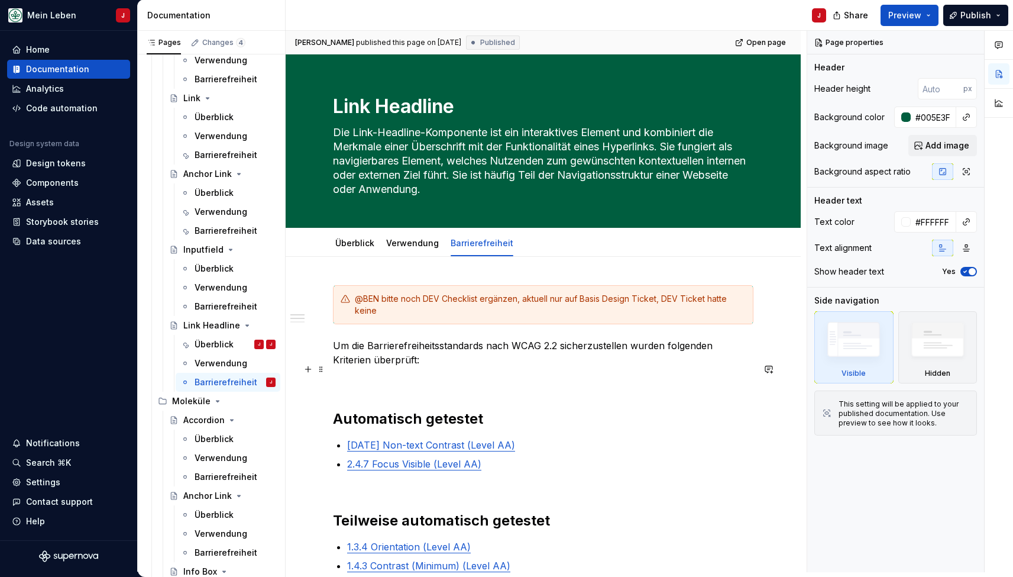
click at [402, 374] on p at bounding box center [543, 381] width 420 height 14
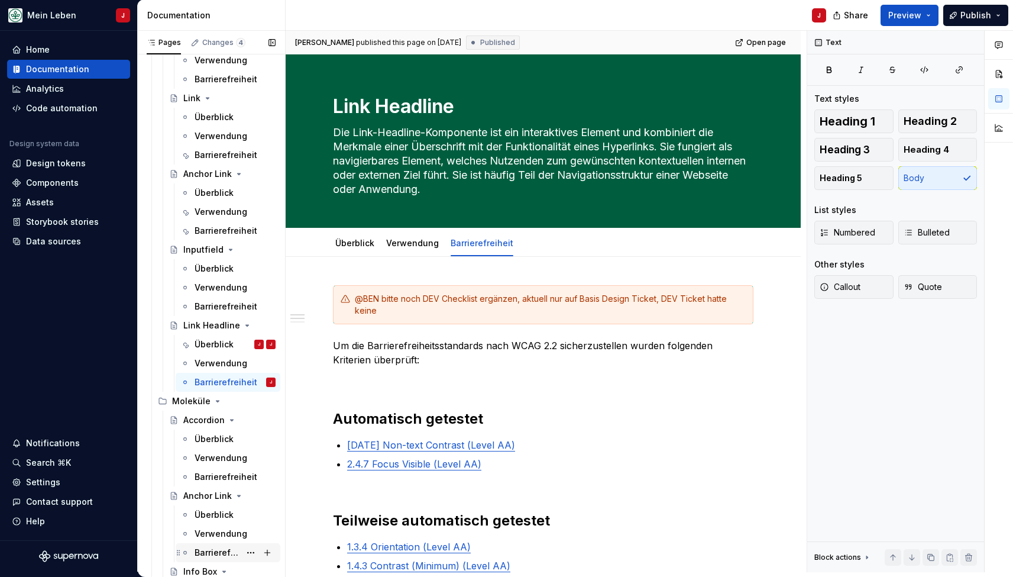
type textarea "*"
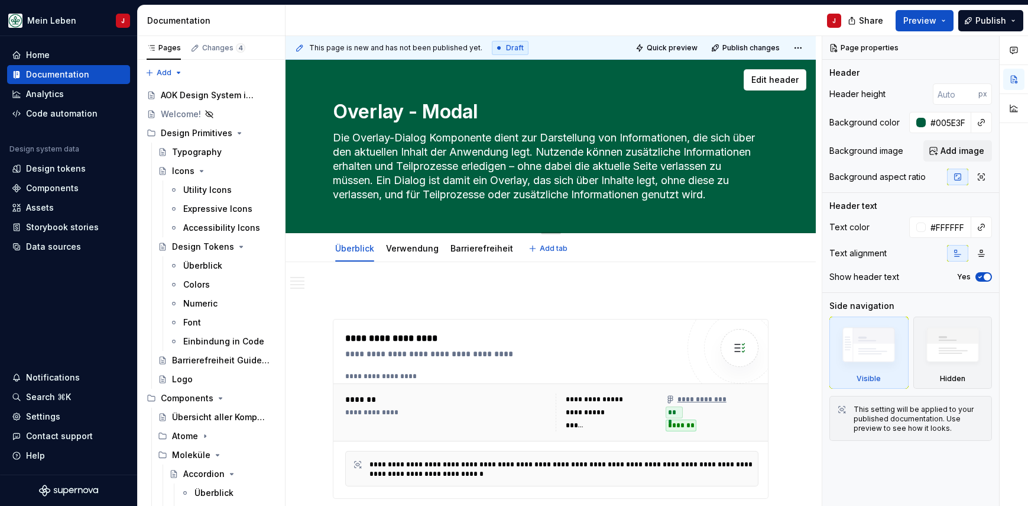
click at [464, 152] on textarea "Die Overlay-Dialog Komponente dient zur Darstellung von Informationen, die sich…" at bounding box center [549, 166] width 436 height 76
paste textarea "Ein Modal ist ein Overlay-Fenster, das über dem Hauptinhalt der Seite oder eine…"
type textarea "*"
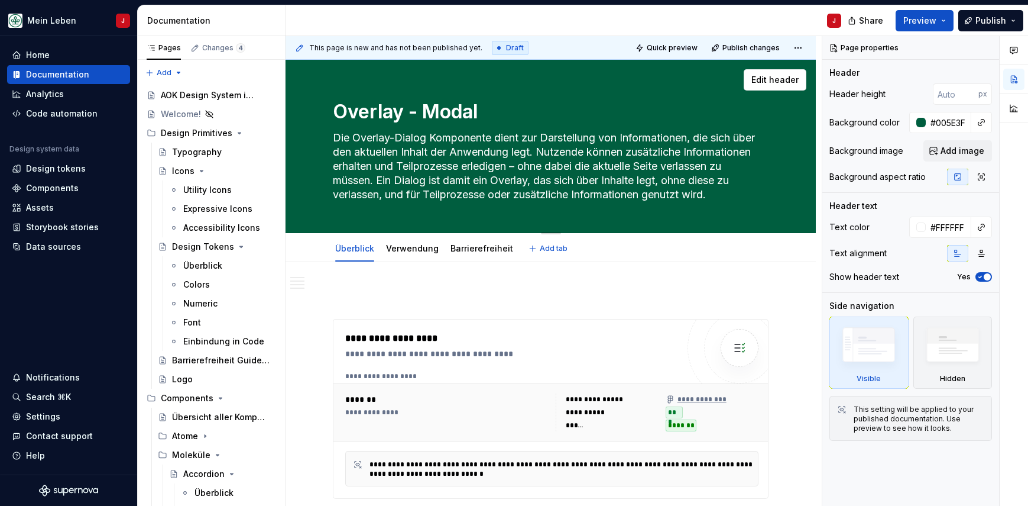
type textarea "Ein Modal ist ein Overlay-Fenster, das über dem Hauptinhalt der Seite oder eine…"
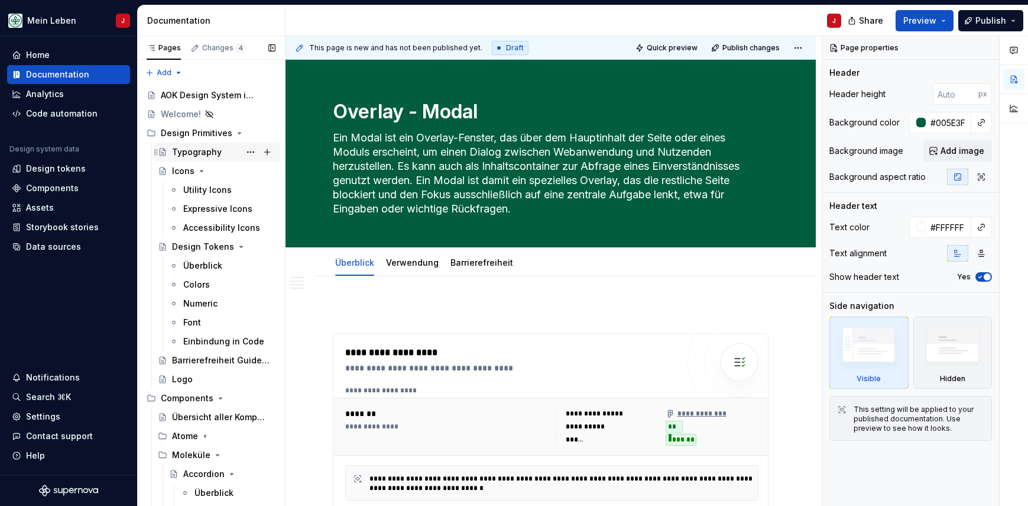
type textarea "*"
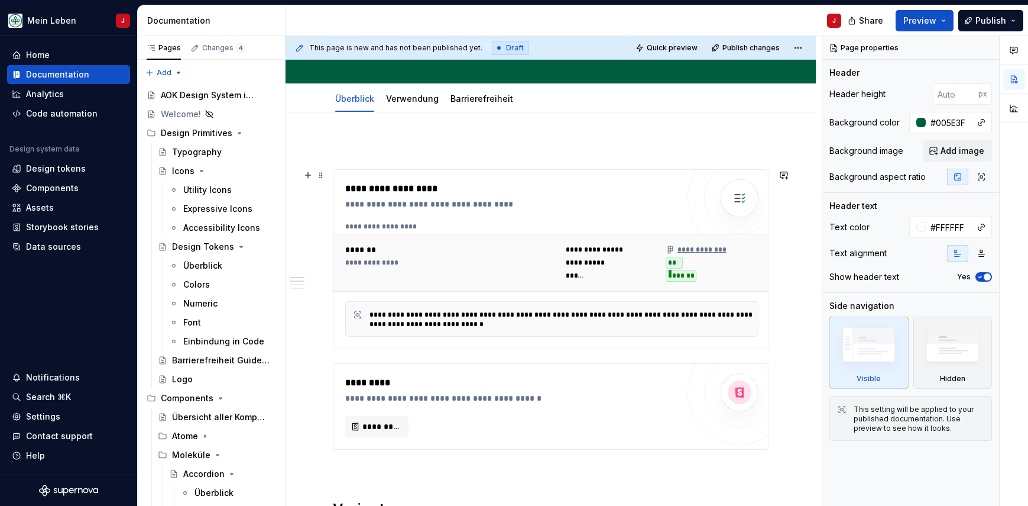
type textarea "Ein Modal ist ein Overlay-Fenster, das über dem Hauptinhalt der Seite oder eine…"
click at [478, 246] on div "*******" at bounding box center [448, 250] width 206 height 12
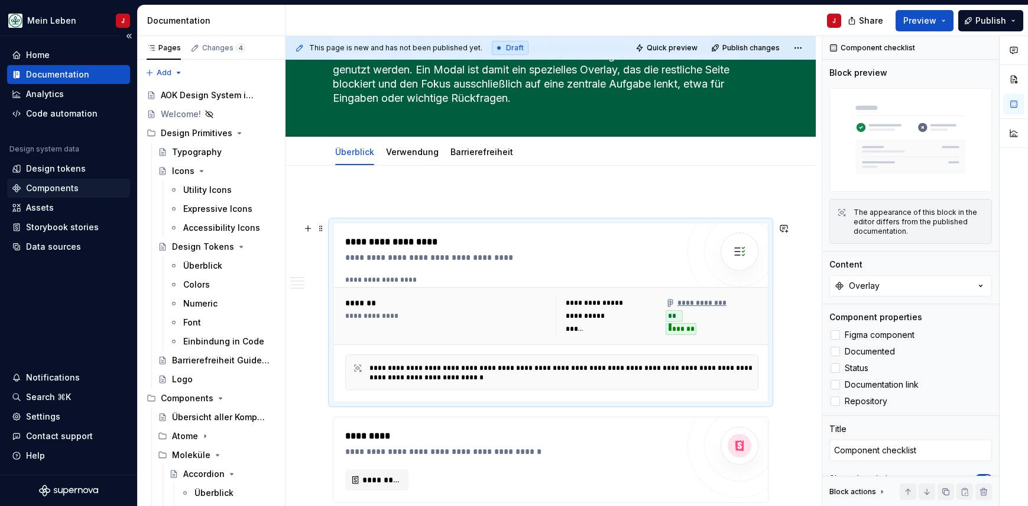
scroll to position [111, 0]
click at [56, 186] on div "Components" at bounding box center [52, 188] width 53 height 12
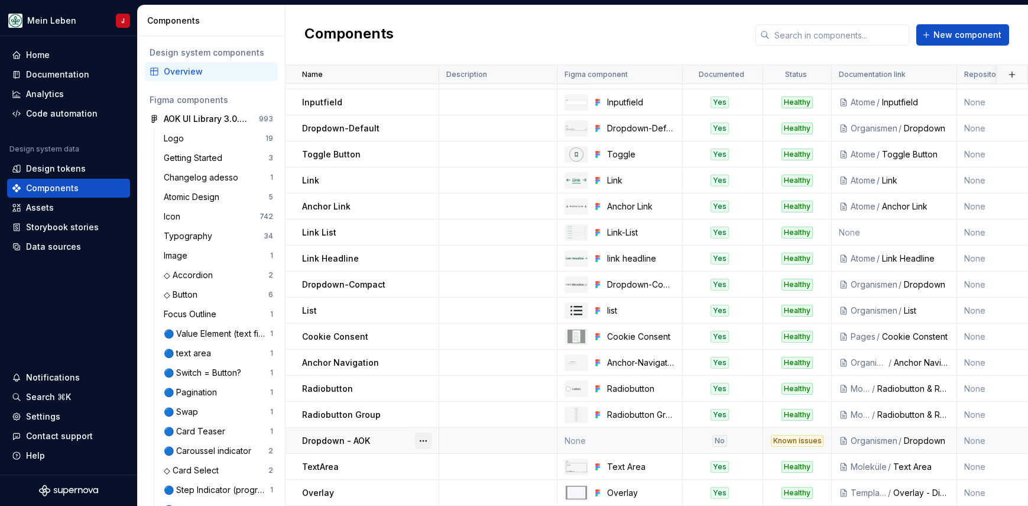
scroll to position [203, 0]
click at [422, 489] on button "button" at bounding box center [423, 492] width 17 height 17
click at [471, 446] on div "Open component detail" at bounding box center [486, 445] width 98 height 12
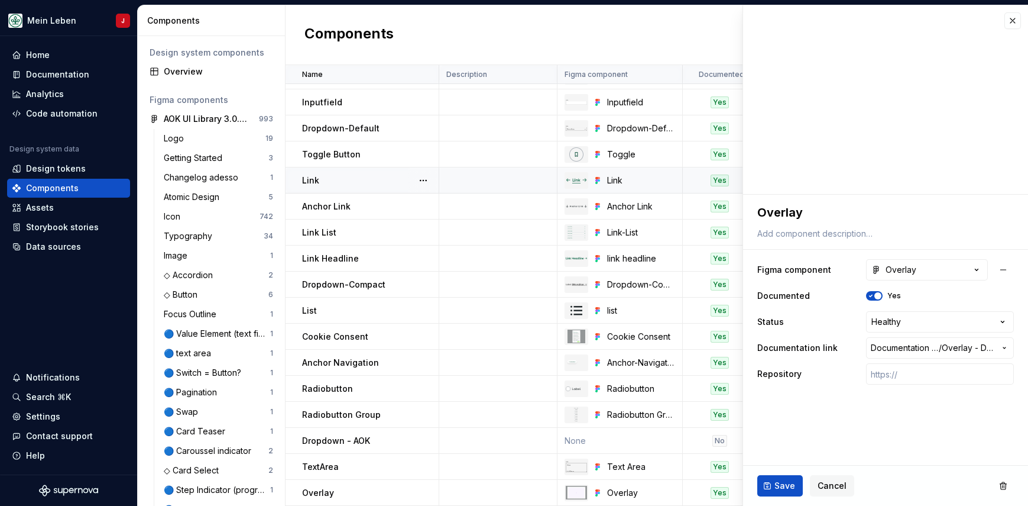
type textarea "*"
click at [904, 270] on div "Overlay" at bounding box center [894, 270] width 45 height 12
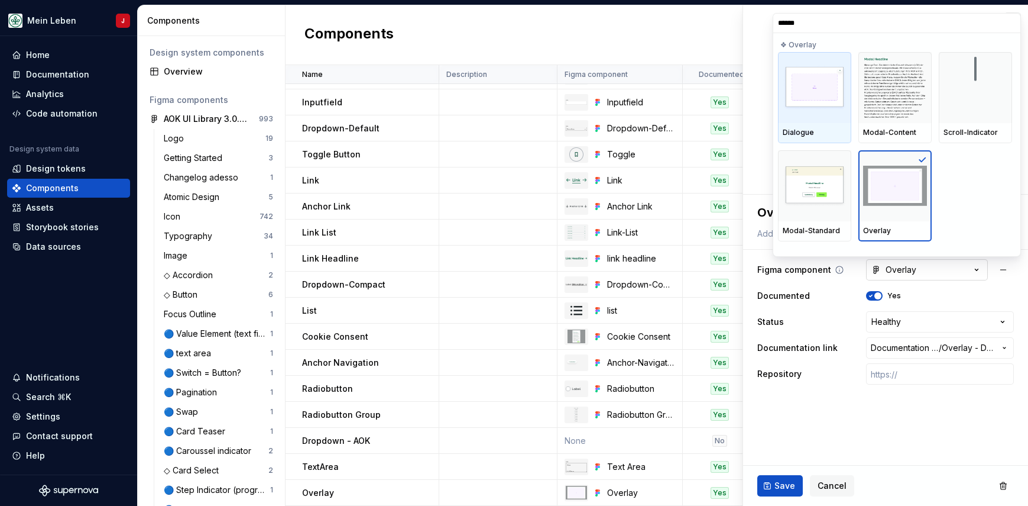
type input "*******"
click at [1012, 187] on div "Modal-Standard Overlay" at bounding box center [895, 195] width 234 height 91
click at [1011, 25] on input "*******" at bounding box center [897, 22] width 247 height 9
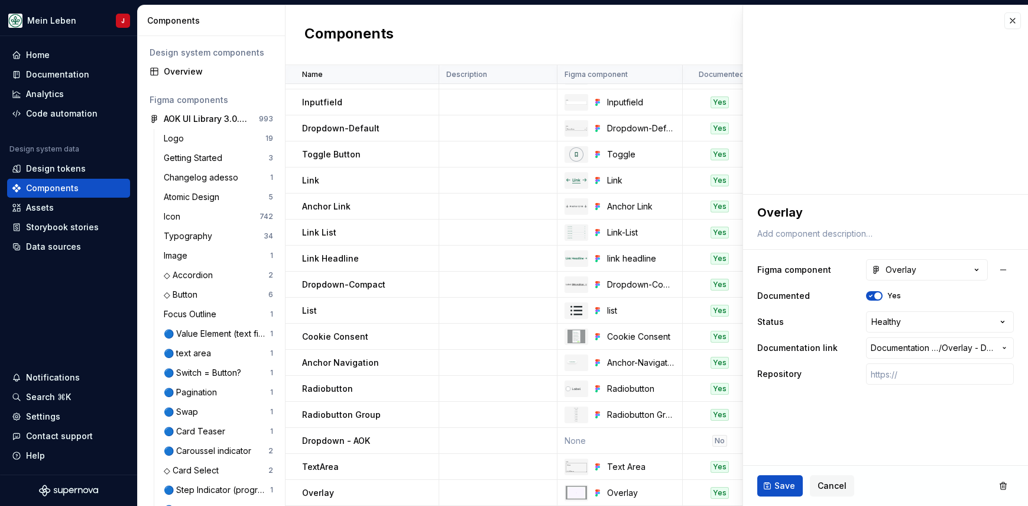
scroll to position [137, 0]
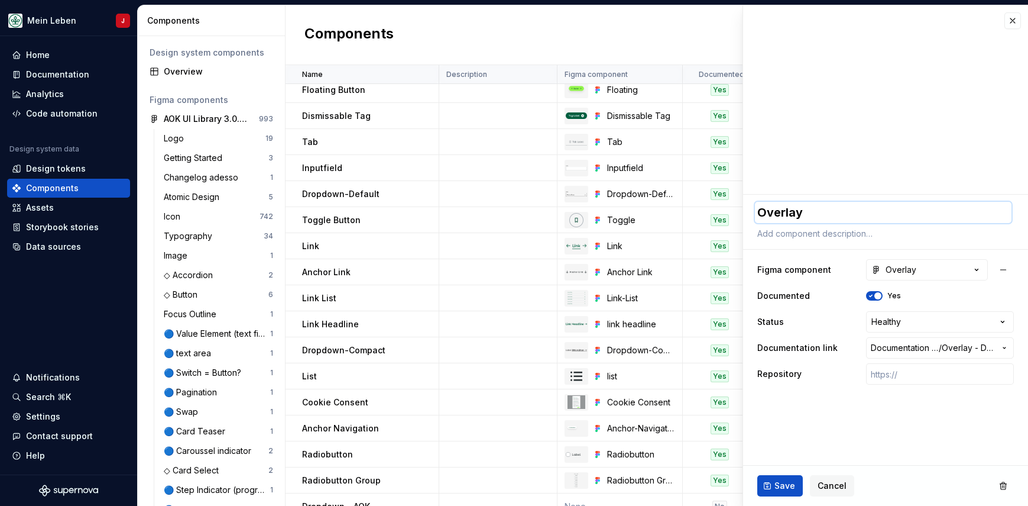
click at [828, 217] on textarea "Overlay" at bounding box center [883, 212] width 257 height 21
type textarea "*"
type textarea "Overlay"
type textarea "*"
type textarea "Overlay D"
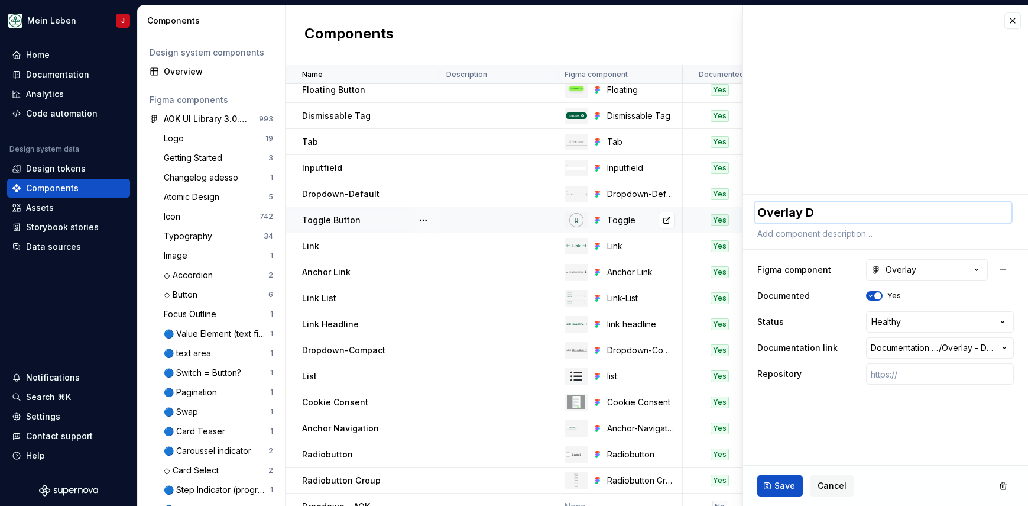
type textarea "*"
type textarea "Overlay Di"
type textarea "*"
type textarea "Overlay Dia"
type textarea "*"
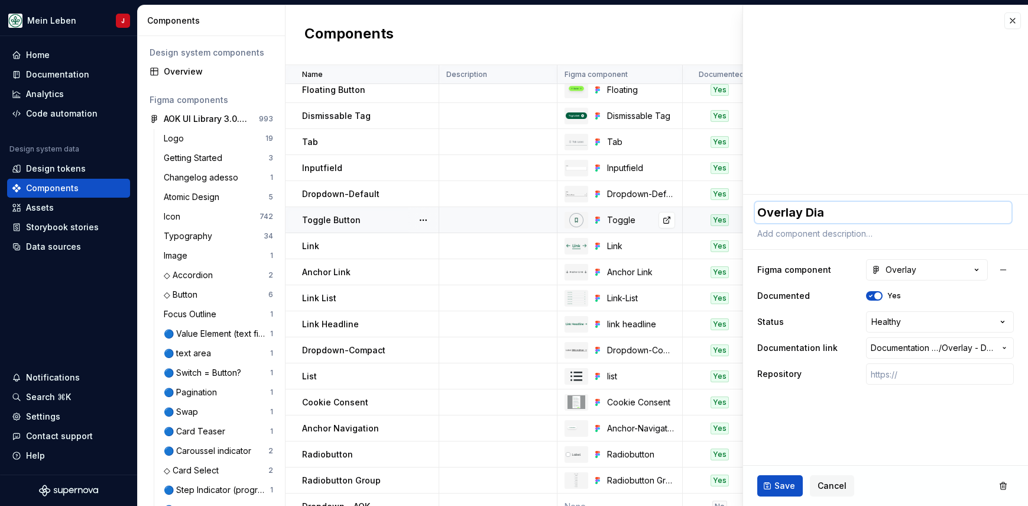
type textarea "Overlay Dial"
type textarea "*"
type textarea "Overlay Dialo"
type textarea "*"
type textarea "Overlay Dialog"
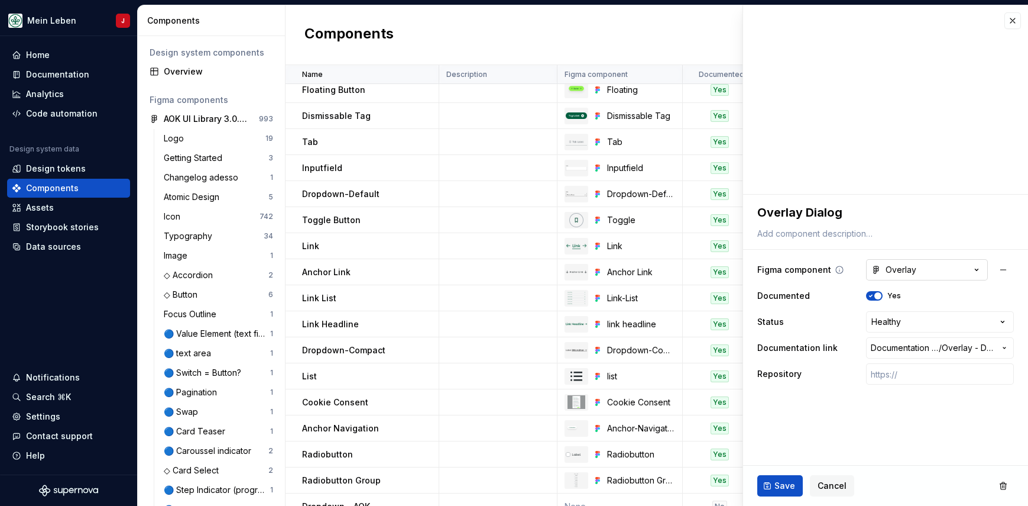
click at [933, 266] on button "Overlay" at bounding box center [927, 269] width 122 height 21
click at [937, 268] on html "Mein Leben J Home Documentation Analytics Code automation Design system data De…" at bounding box center [514, 253] width 1028 height 506
click at [782, 485] on span "Save" at bounding box center [785, 486] width 21 height 12
type textarea "*"
type textarea "Overlay Dialog"
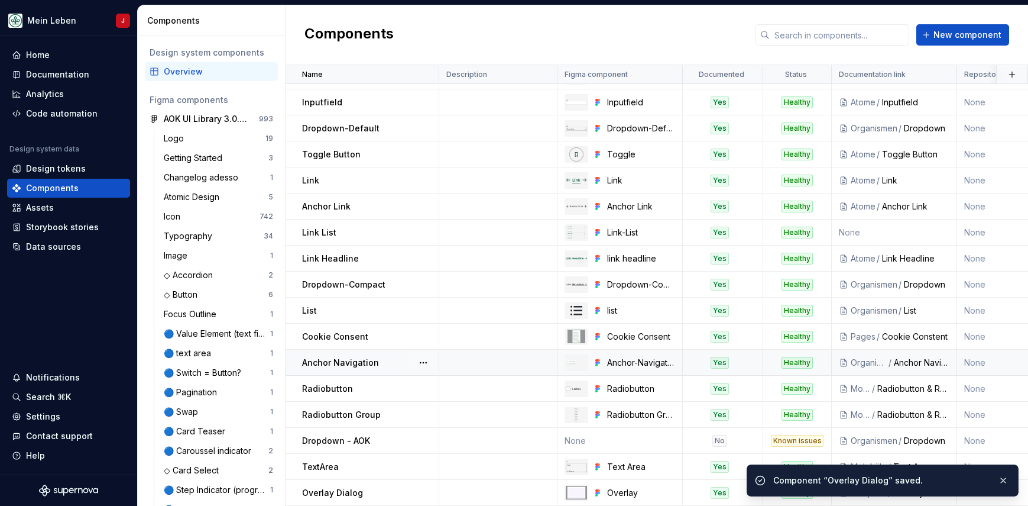
scroll to position [203, 0]
click at [956, 32] on span "New component" at bounding box center [968, 35] width 68 height 12
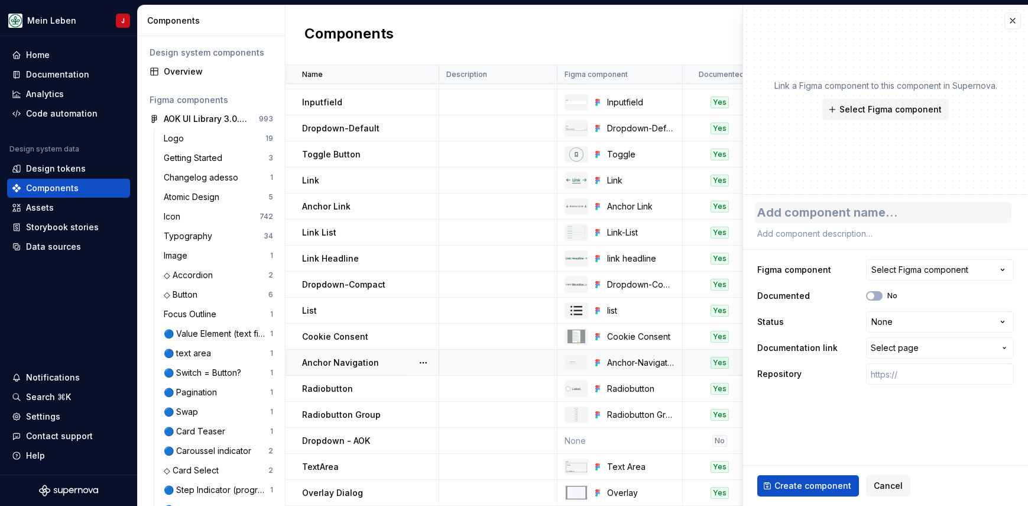
type textarea "*"
type textarea "O"
type textarea "*"
type textarea "Ov"
type textarea "*"
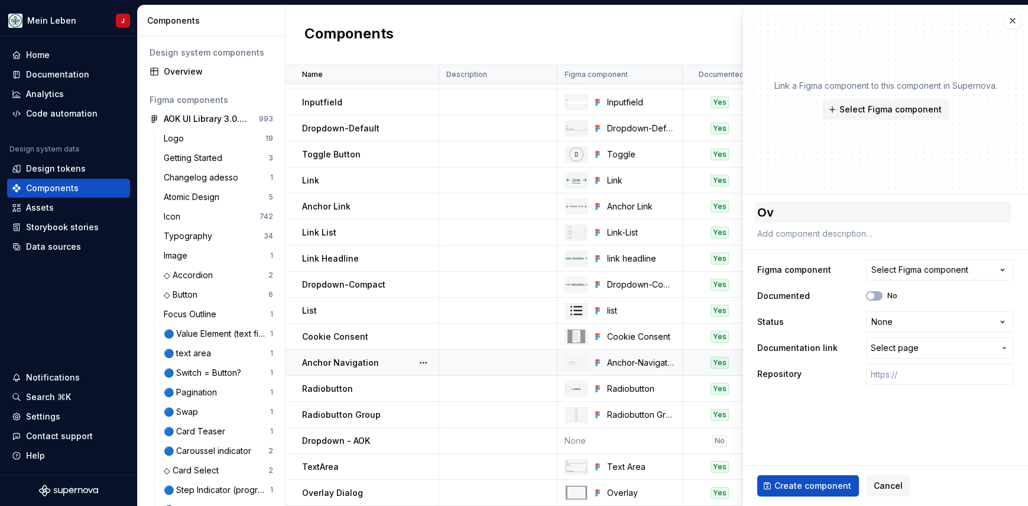
type textarea "Ove"
type textarea "*"
type textarea "Over"
type textarea "*"
type textarea "Overl"
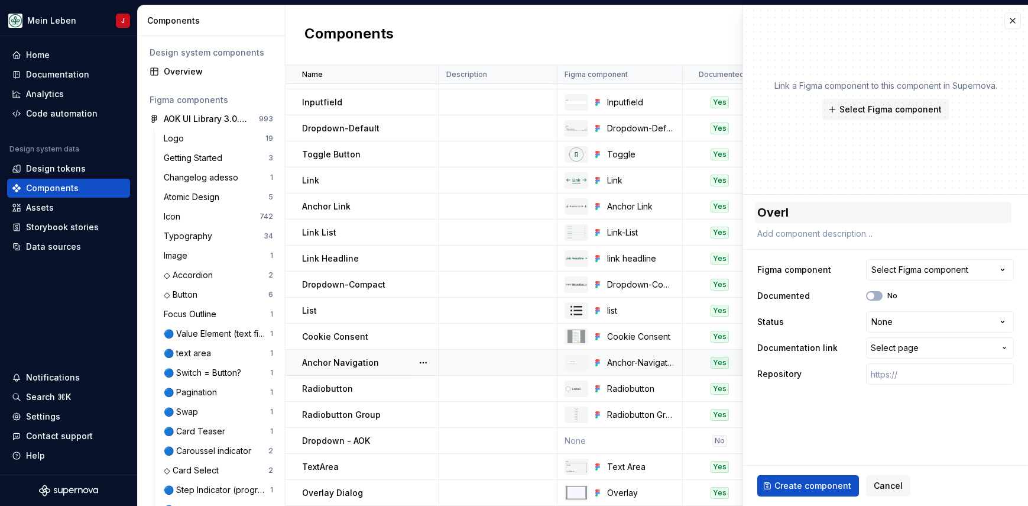
type textarea "*"
type textarea "Overla"
type textarea "*"
type textarea "Overlay"
type textarea "*"
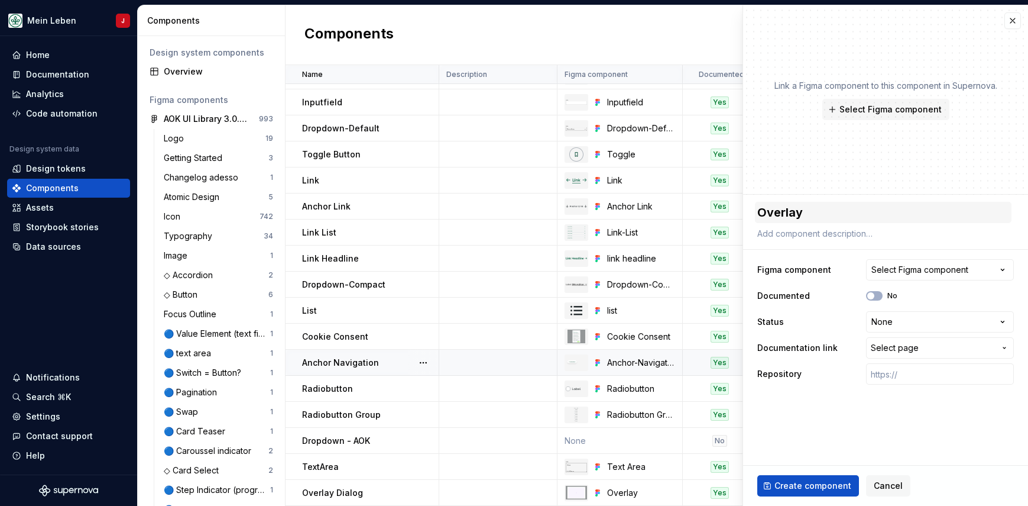
type textarea "Overlay"
type textarea "*"
type textarea "Overlay M"
type textarea "*"
type textarea "Overlay Mo"
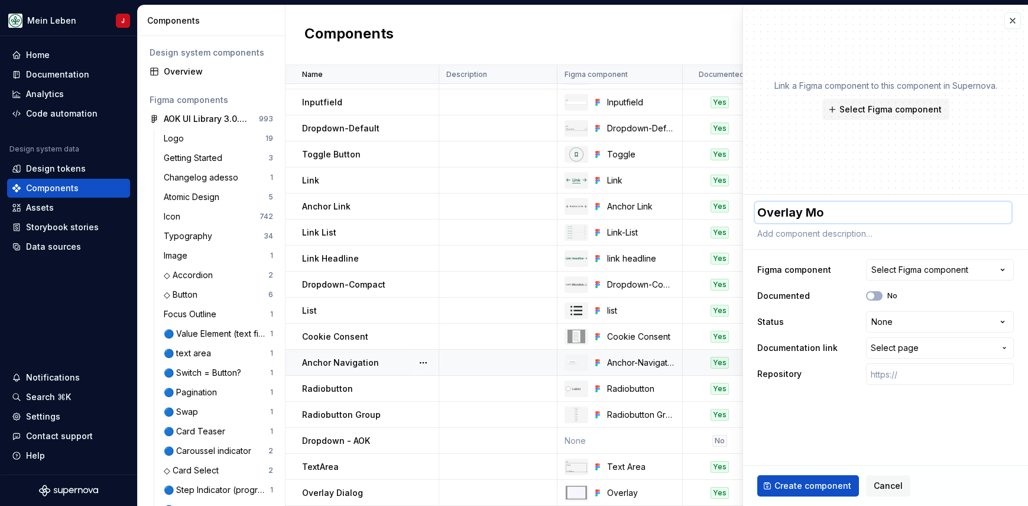
type textarea "*"
type textarea "Overlay Mod"
type textarea "*"
type textarea "Overlay Moda"
type textarea "*"
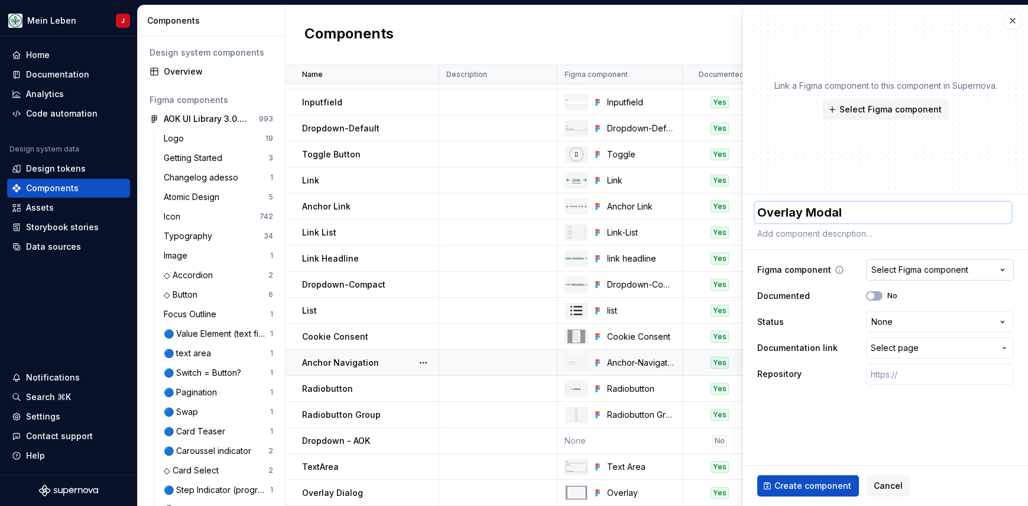
type textarea "Overlay Modal"
click at [895, 271] on div "Select Figma component" at bounding box center [920, 270] width 97 height 12
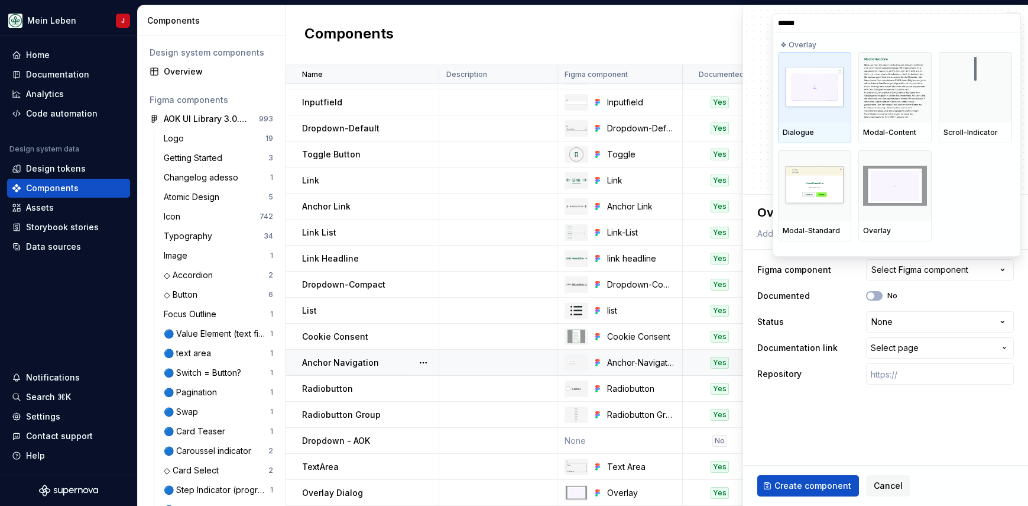
type input "*******"
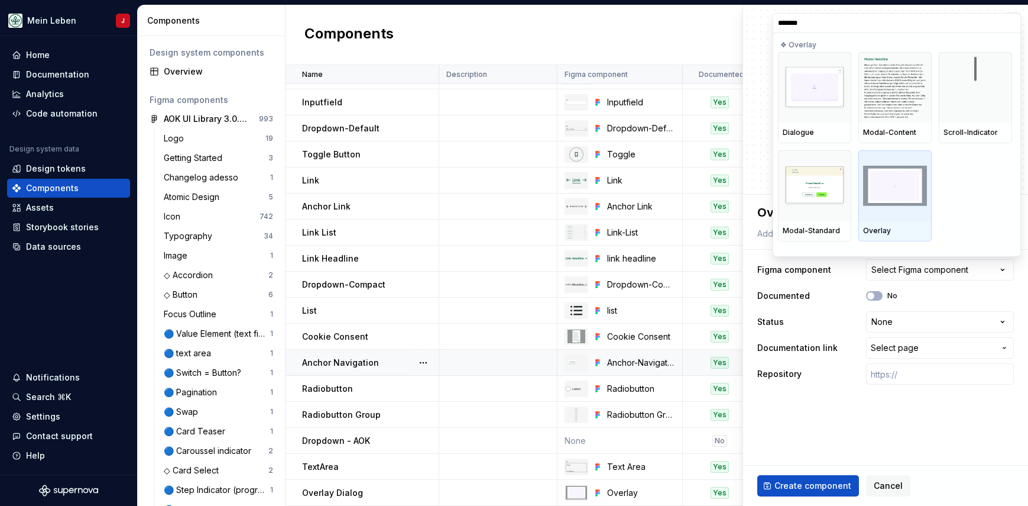
click at [889, 197] on img at bounding box center [895, 186] width 64 height 40
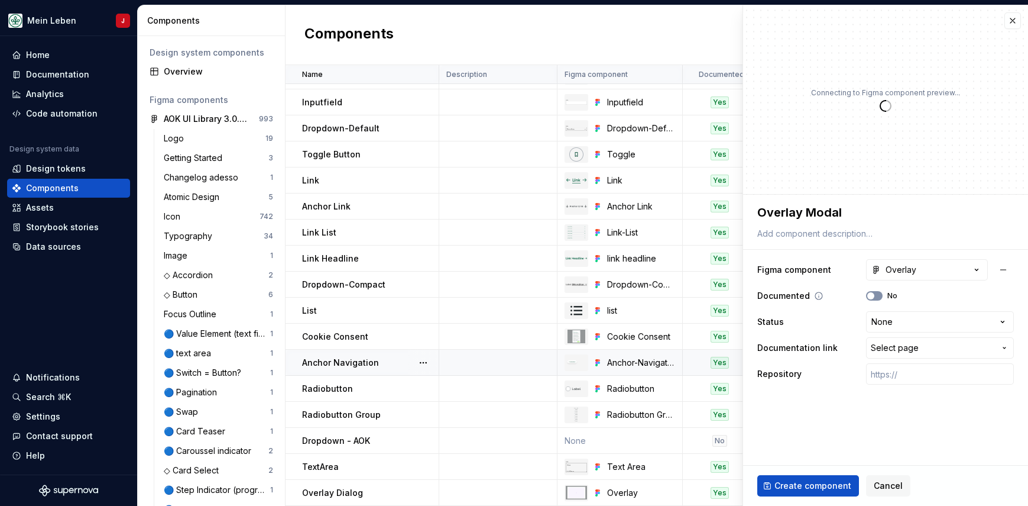
click at [870, 293] on span "button" at bounding box center [871, 295] width 7 height 7
type textarea "*"
click at [892, 332] on html "Mein Leben J Home Documentation Analytics Code automation Design system data De…" at bounding box center [514, 253] width 1028 height 506
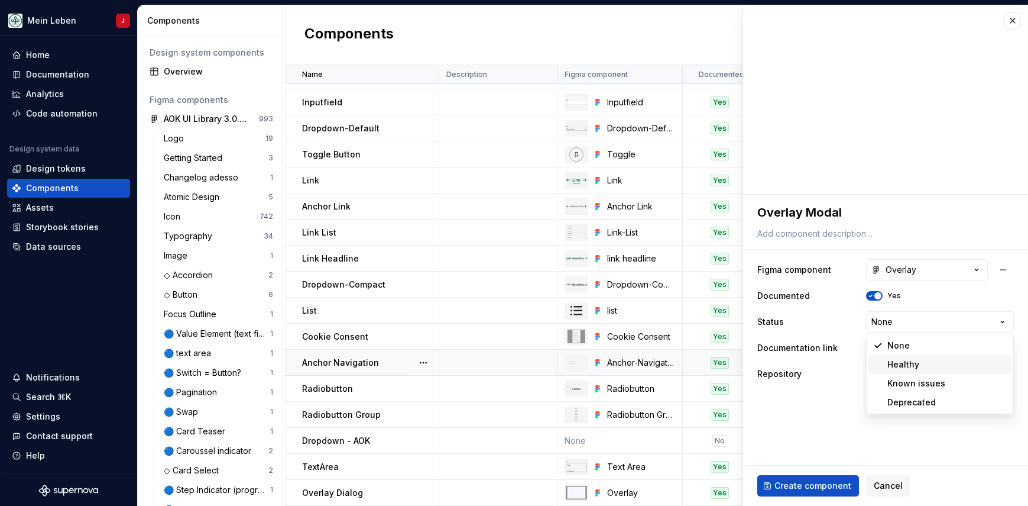
select select "**********"
type textarea "*"
click at [904, 352] on span "Select page" at bounding box center [895, 348] width 48 height 12
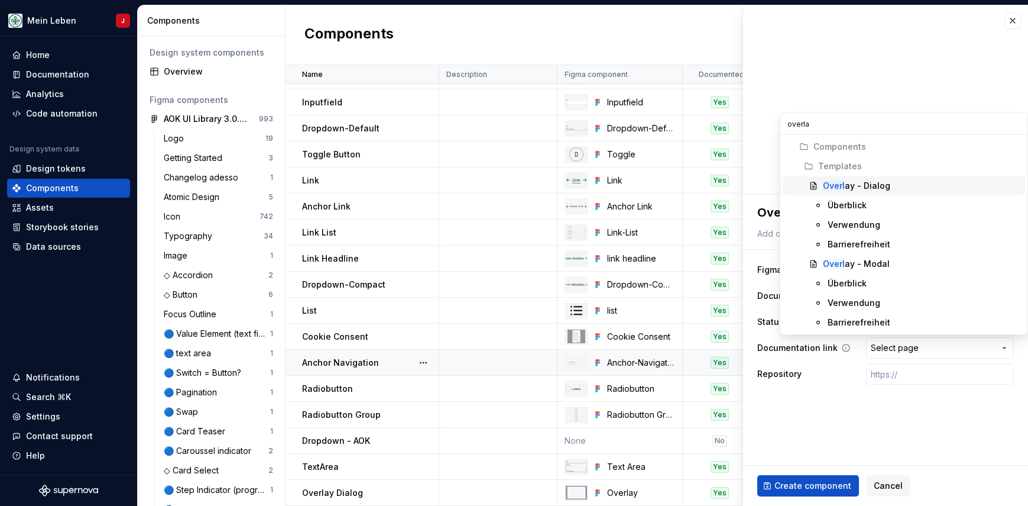
type input "overlay"
click at [900, 263] on div "Overlay - Modal" at bounding box center [922, 264] width 198 height 12
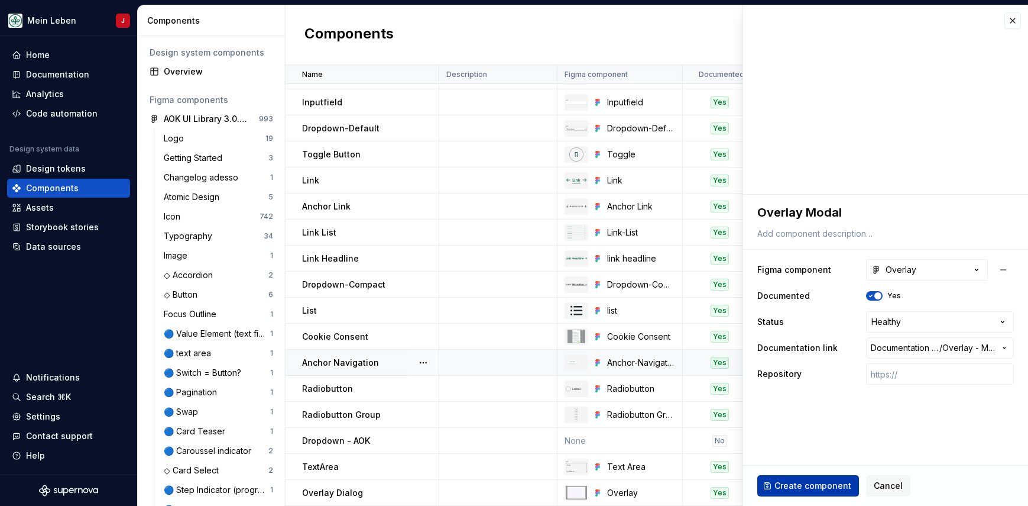
click at [790, 483] on span "Create component" at bounding box center [813, 486] width 77 height 12
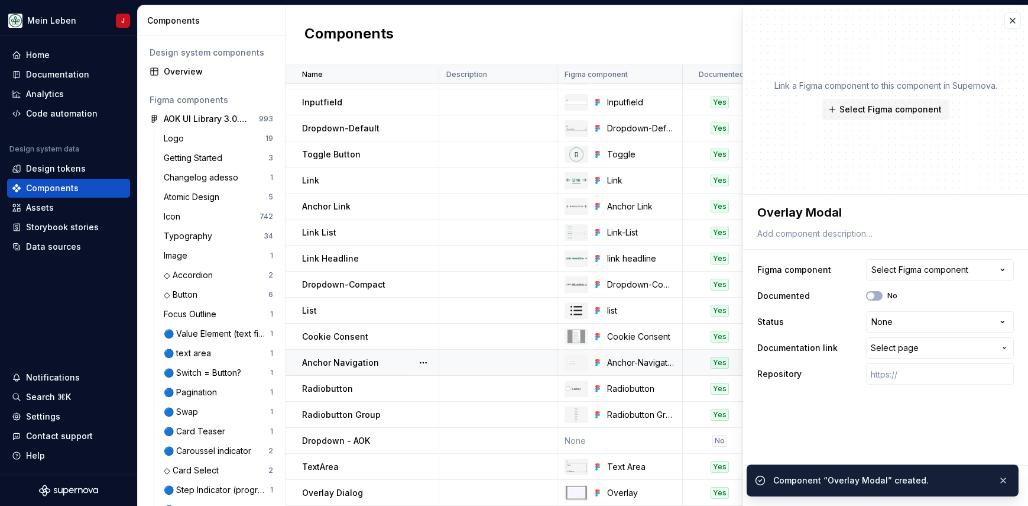
type textarea "*"
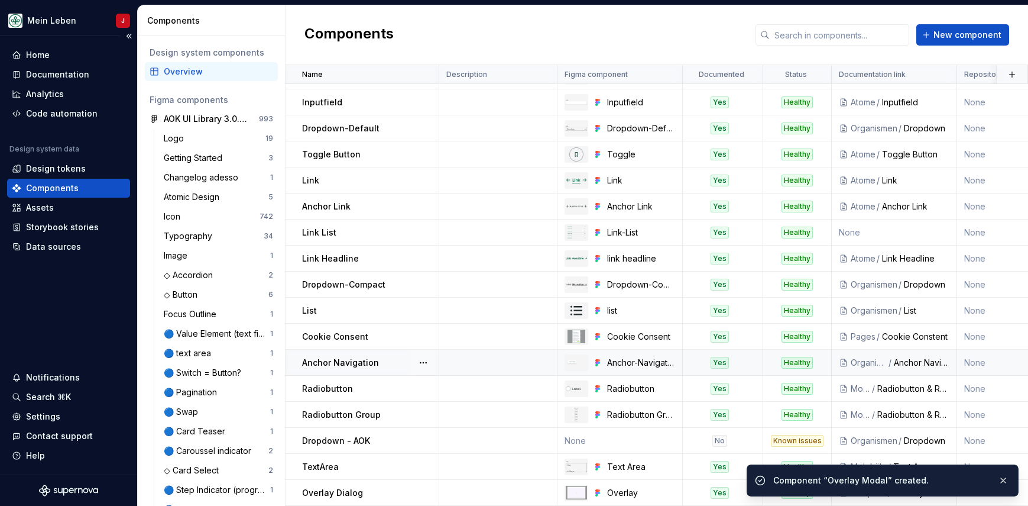
click at [63, 64] on div "Home Documentation Analytics Code automation" at bounding box center [68, 84] width 123 height 77
click at [71, 77] on div "Documentation" at bounding box center [57, 75] width 63 height 12
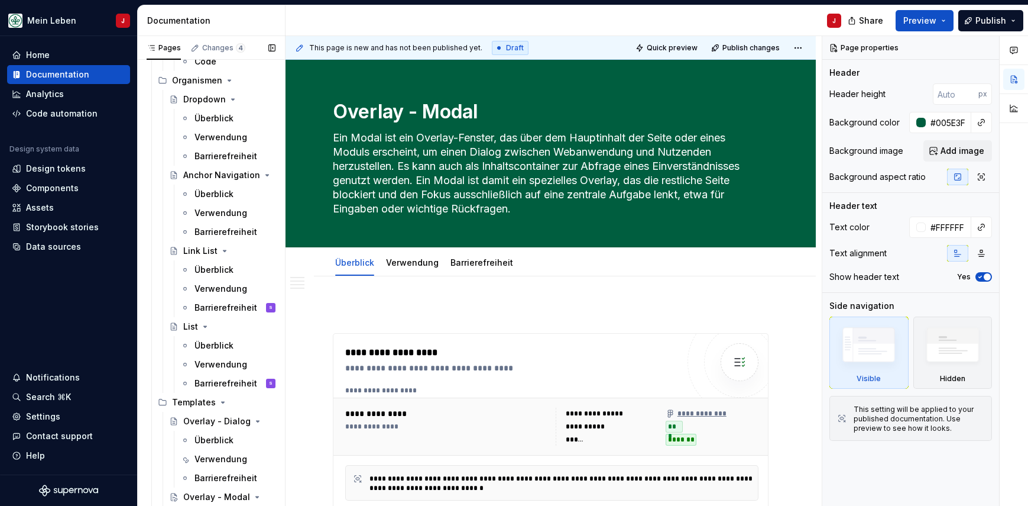
scroll to position [1432, 0]
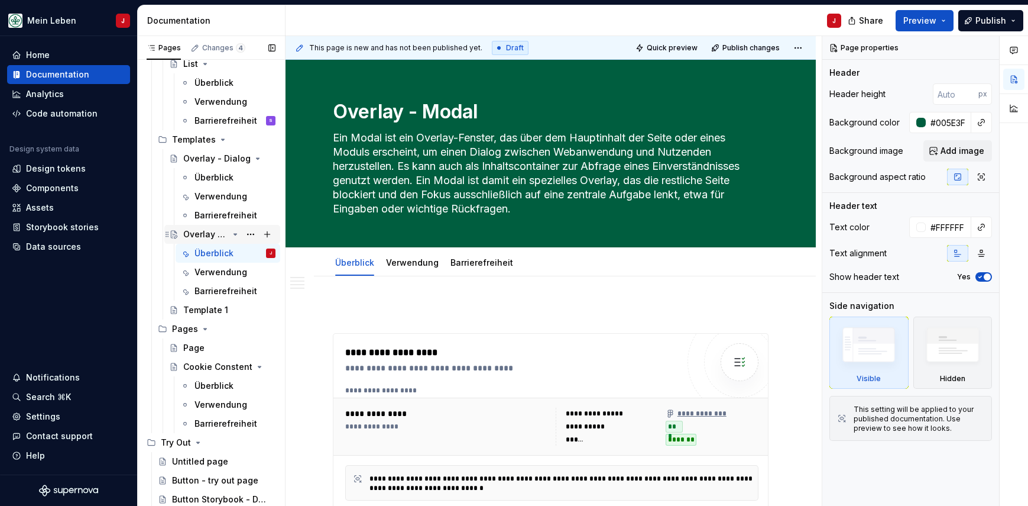
click at [206, 232] on div "Overlay - Modal" at bounding box center [205, 234] width 45 height 12
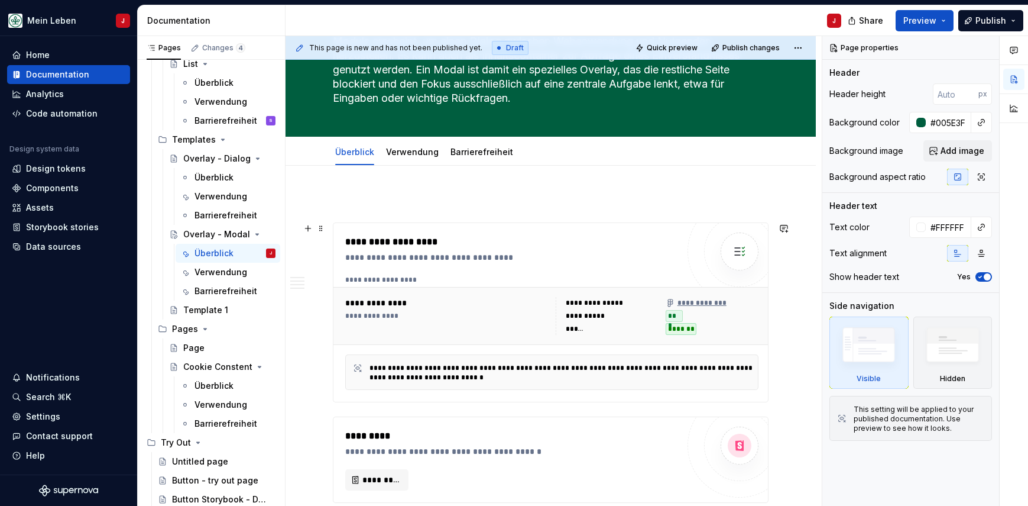
scroll to position [141, 0]
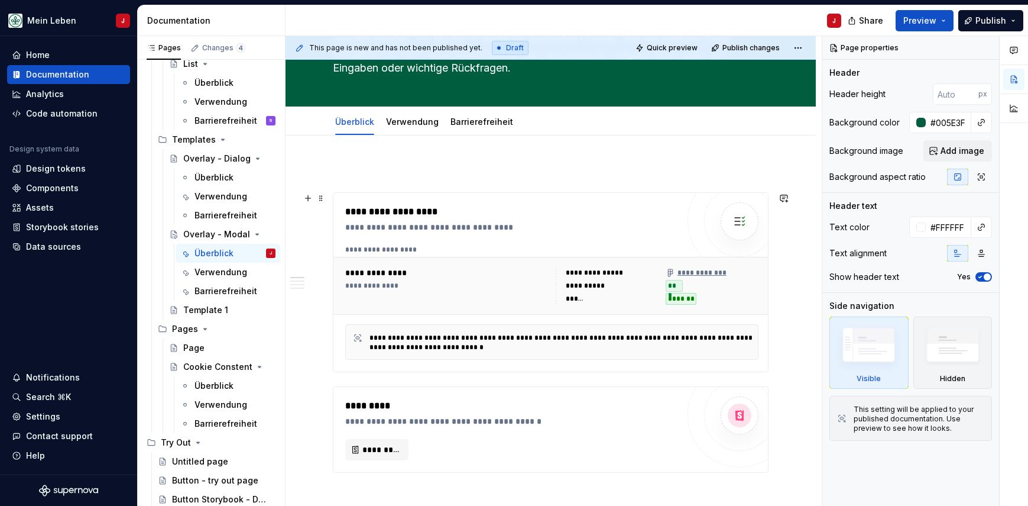
click at [466, 273] on div "**********" at bounding box center [448, 273] width 206 height 12
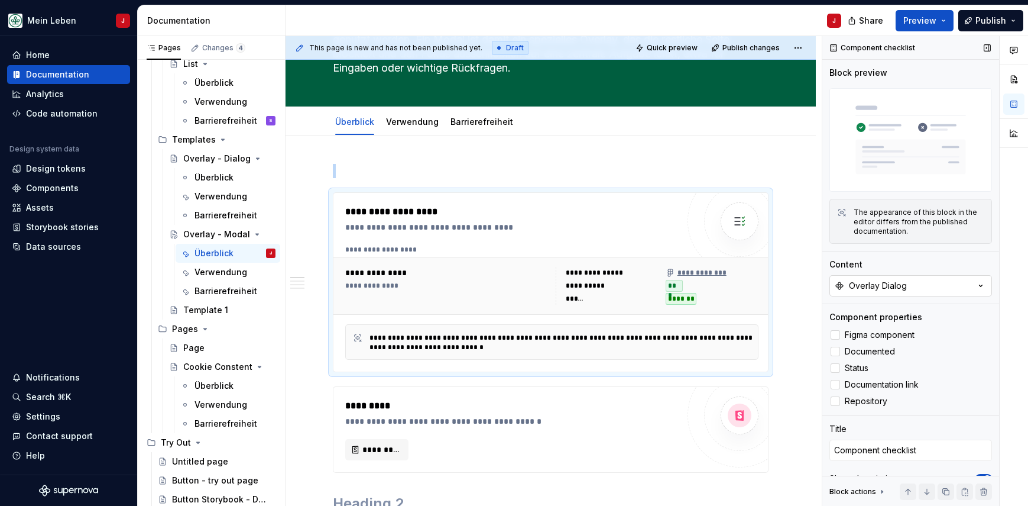
type textarea "*"
click at [879, 285] on div "Overlay Dialog" at bounding box center [878, 286] width 58 height 12
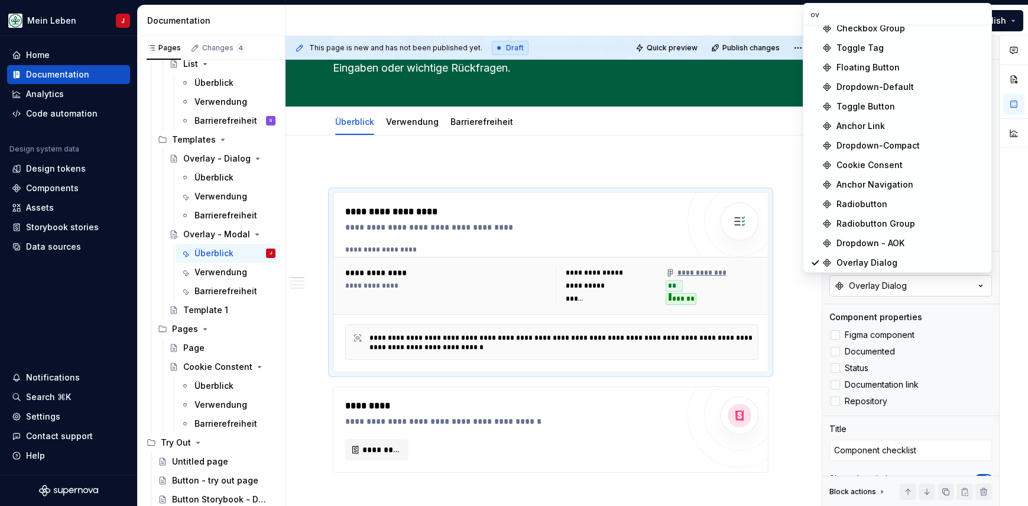
scroll to position [0, 0]
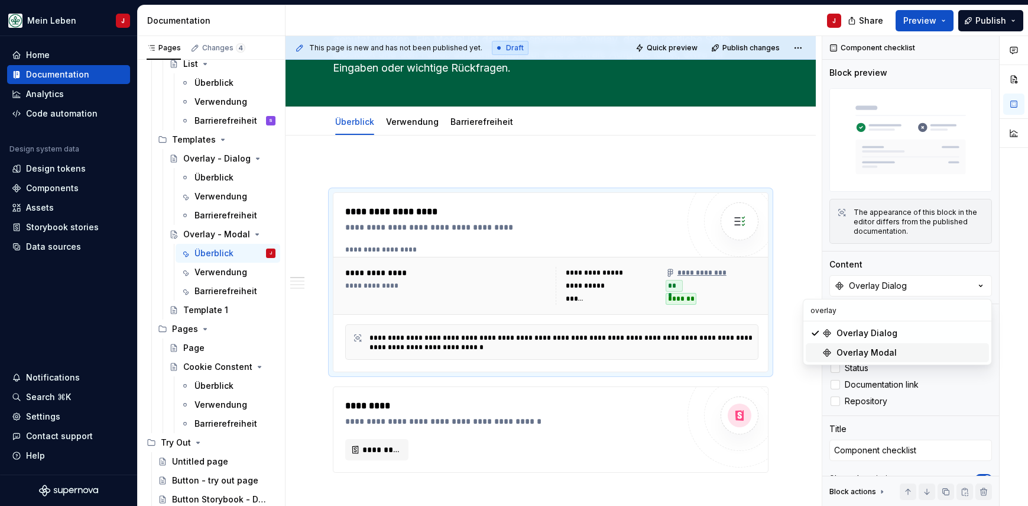
type input "overlay"
click at [882, 354] on div "Overlay Modal" at bounding box center [867, 353] width 60 height 12
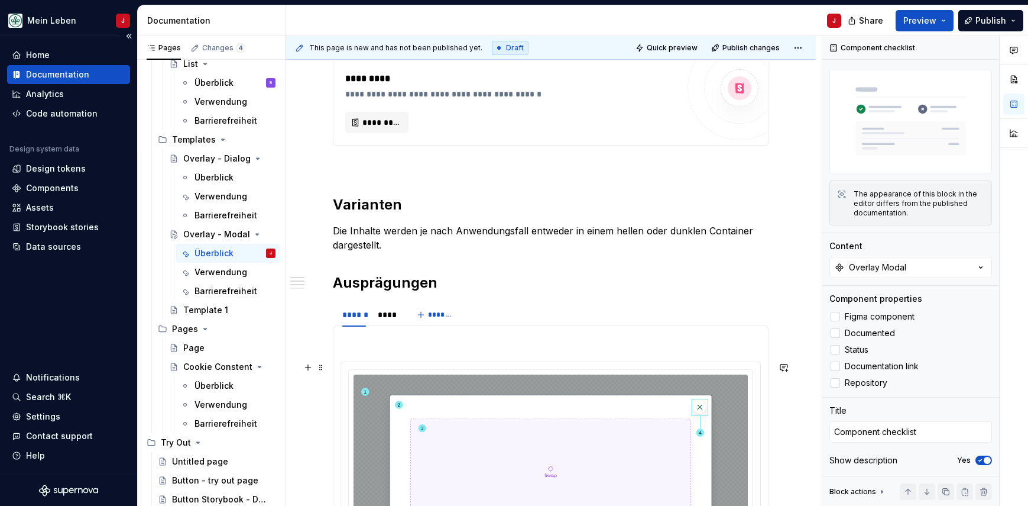
scroll to position [470, 0]
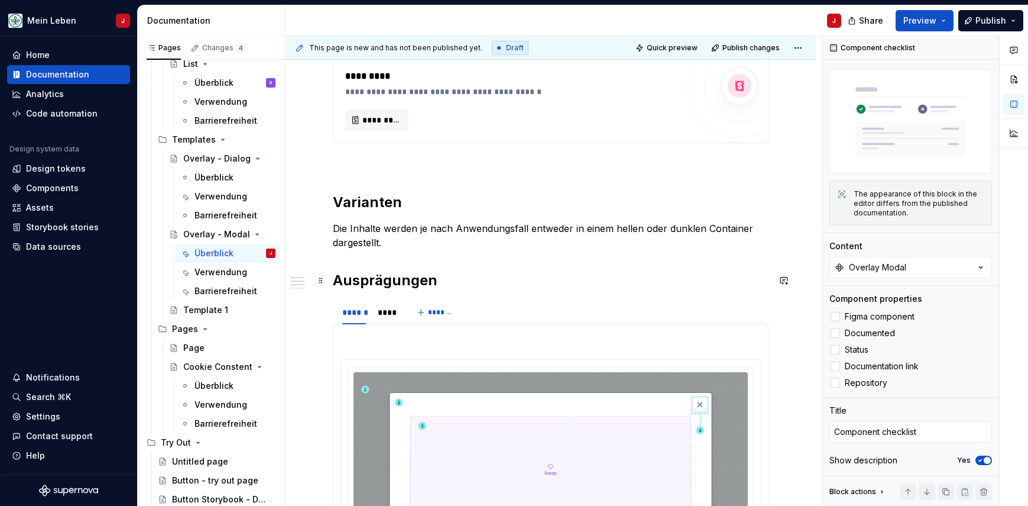
type textarea "*"
click at [415, 279] on h2 "Ausprägungen" at bounding box center [551, 280] width 436 height 19
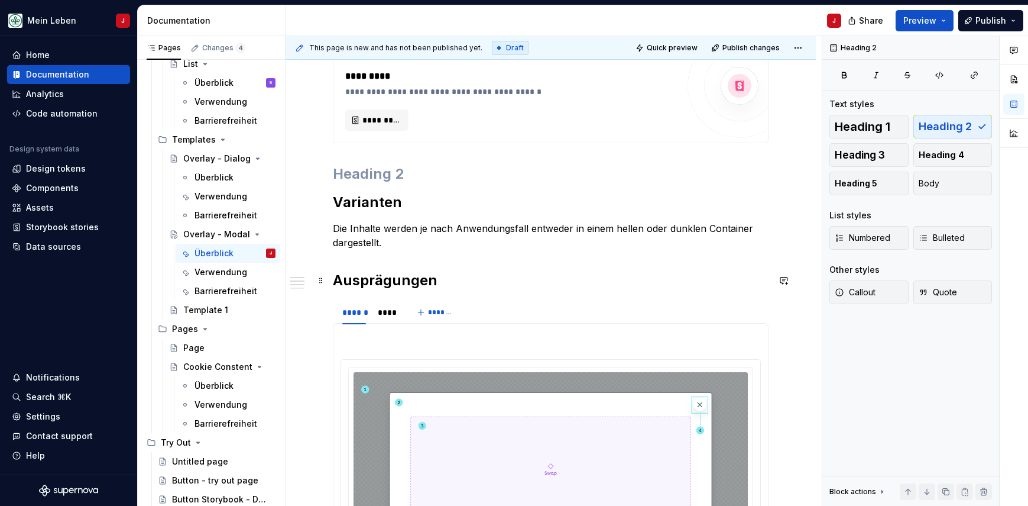
scroll to position [0, 0]
click at [415, 279] on h2 "Ausprägungen" at bounding box center [551, 280] width 436 height 19
click at [405, 214] on div "**********" at bounding box center [551, 357] width 436 height 1046
click at [413, 175] on h2 at bounding box center [551, 173] width 436 height 19
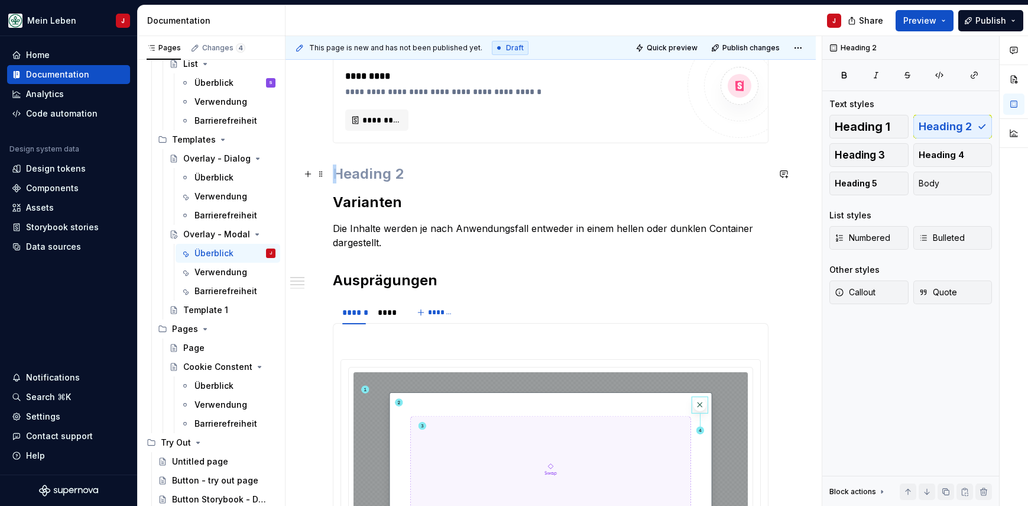
click at [413, 175] on h2 at bounding box center [551, 173] width 436 height 19
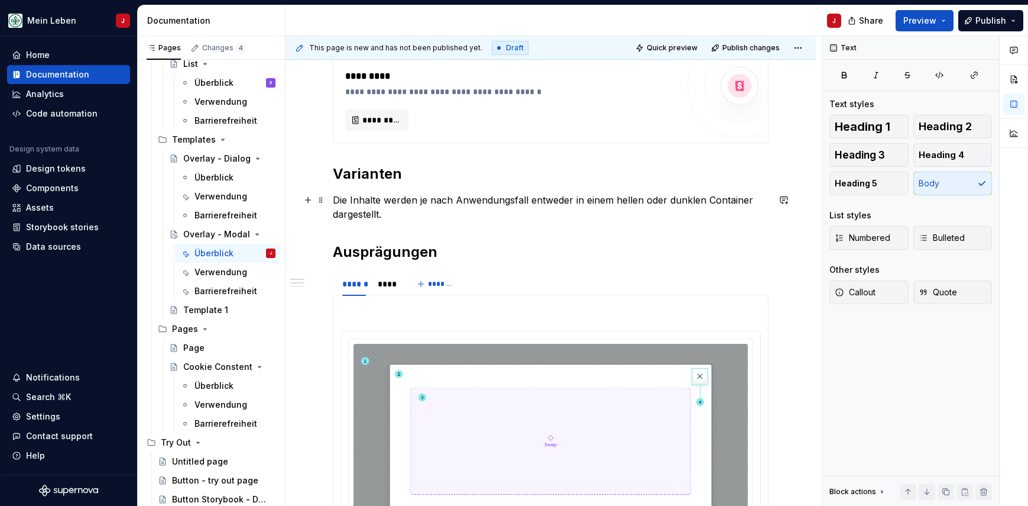
click at [405, 209] on p "Die Inhalte werden je nach Anwendungsfall entweder in einem hellen oder dunklen…" at bounding box center [551, 207] width 436 height 28
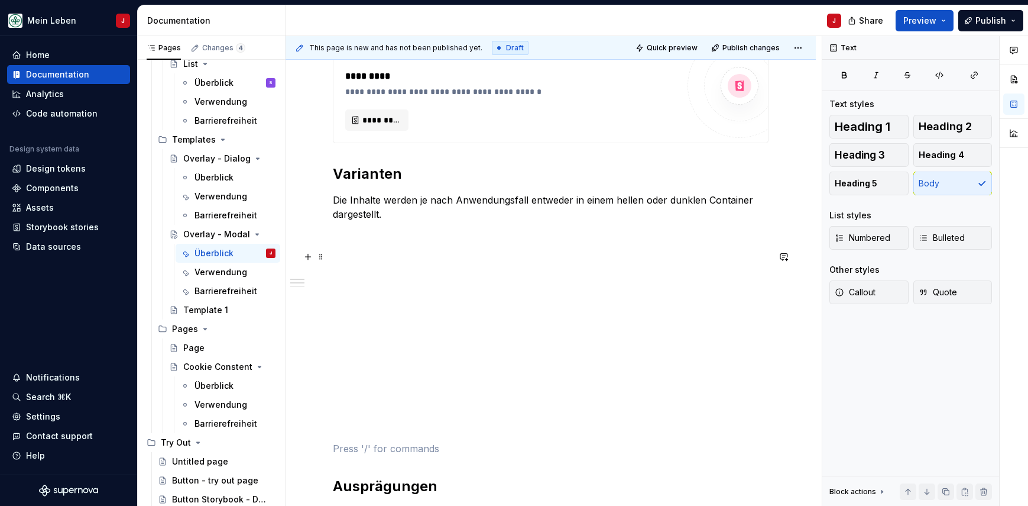
click at [355, 251] on p at bounding box center [551, 257] width 436 height 14
click at [358, 261] on p "Aufbau" at bounding box center [551, 257] width 436 height 14
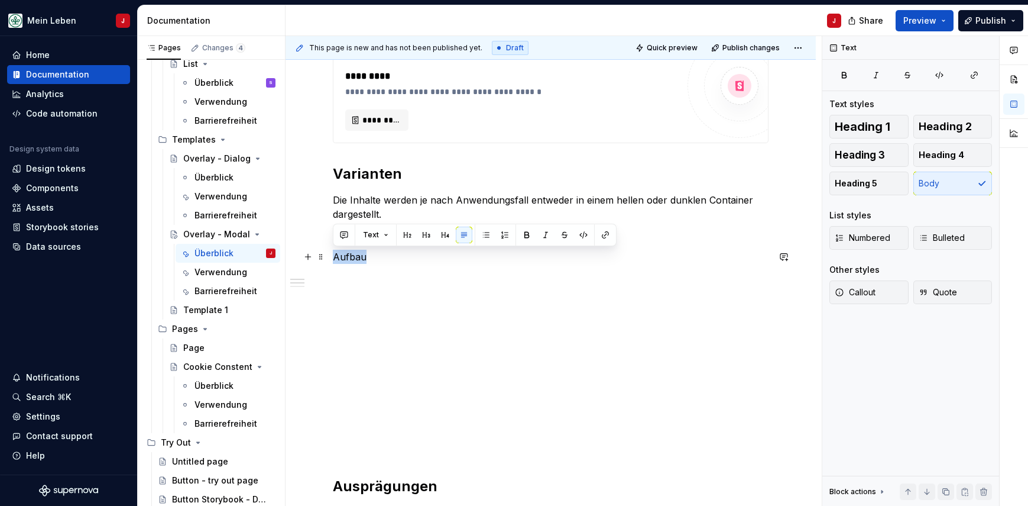
click at [358, 261] on p "Aufbau" at bounding box center [551, 257] width 436 height 14
click at [947, 127] on span "Heading 2" at bounding box center [945, 127] width 53 height 12
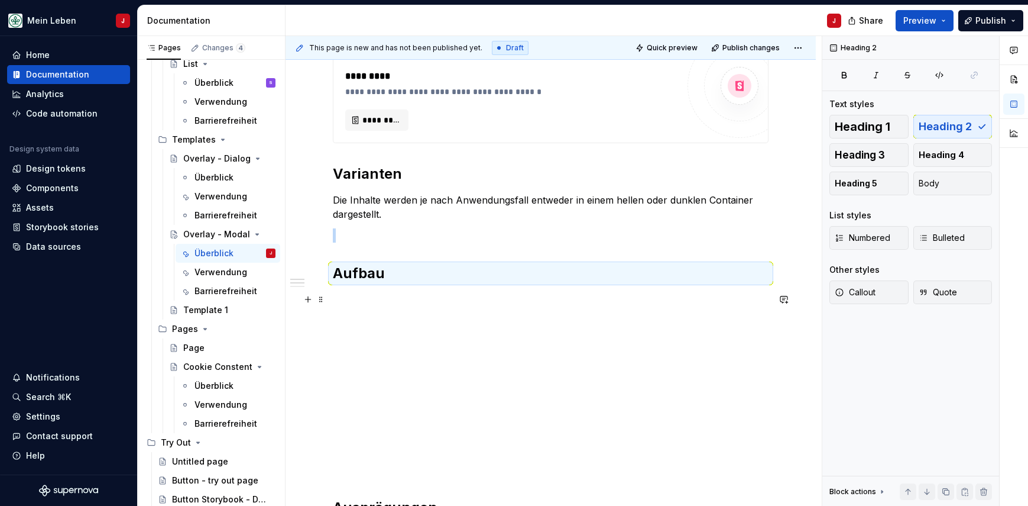
click at [361, 302] on p at bounding box center [551, 299] width 436 height 14
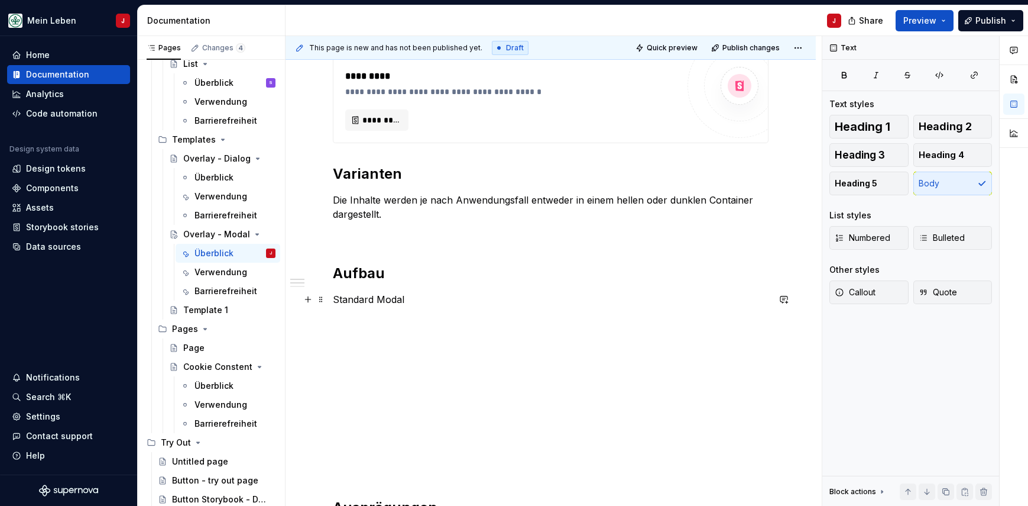
click at [389, 296] on p "Standard Modal" at bounding box center [551, 299] width 436 height 14
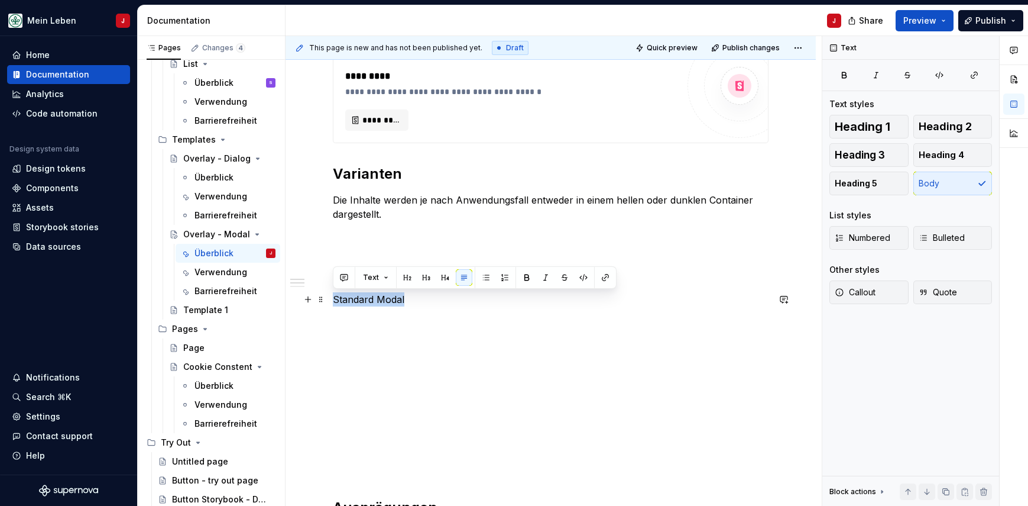
click at [389, 296] on p "Standard Modal" at bounding box center [551, 299] width 436 height 14
click at [875, 150] on span "Heading 3" at bounding box center [860, 155] width 50 height 12
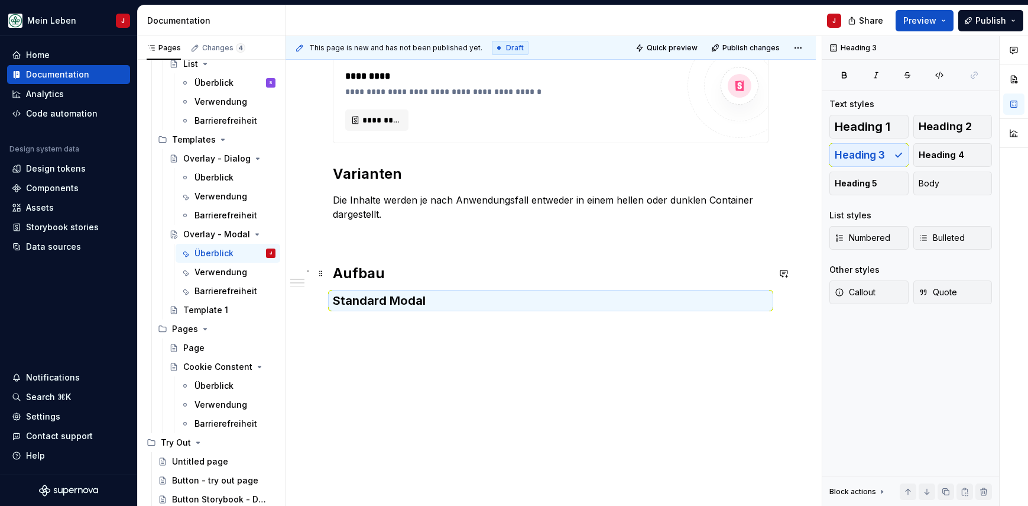
click at [394, 274] on h2 "Aufbau" at bounding box center [551, 273] width 436 height 19
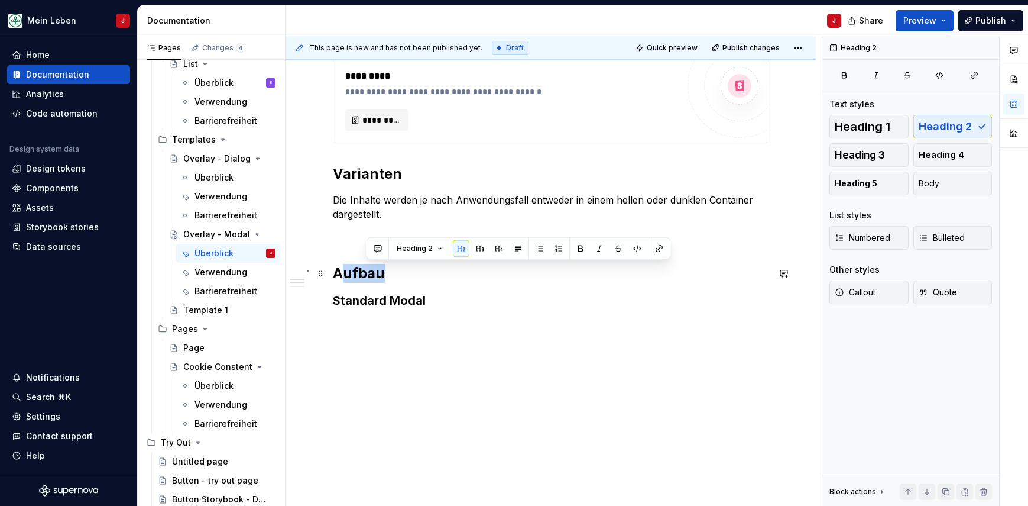
drag, startPoint x: 380, startPoint y: 270, endPoint x: 341, endPoint y: 270, distance: 38.4
click at [341, 270] on h2 "Aufbau" at bounding box center [551, 273] width 436 height 19
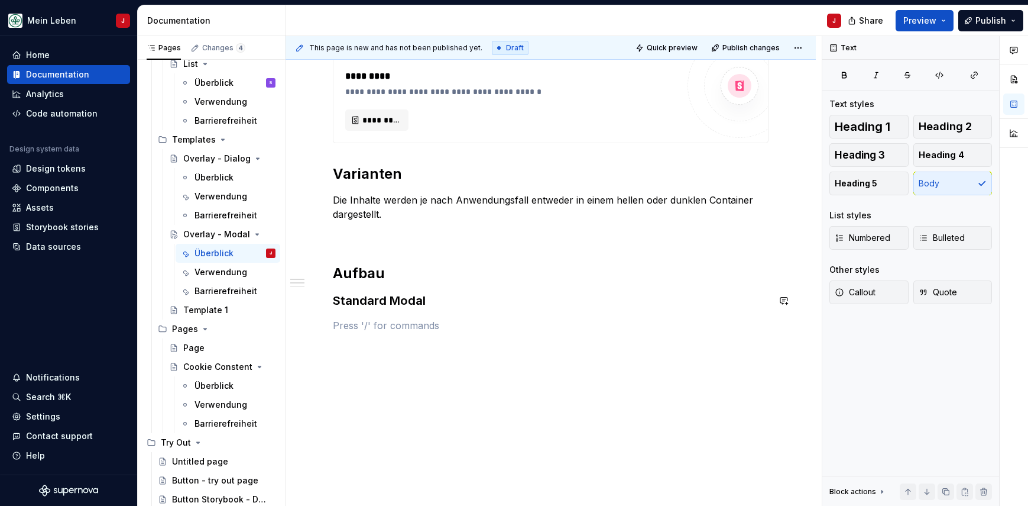
click at [442, 314] on div "**********" at bounding box center [551, 473] width 436 height 1278
click at [391, 271] on h2 "Aufbau" at bounding box center [551, 273] width 436 height 19
click at [347, 240] on p at bounding box center [551, 235] width 436 height 14
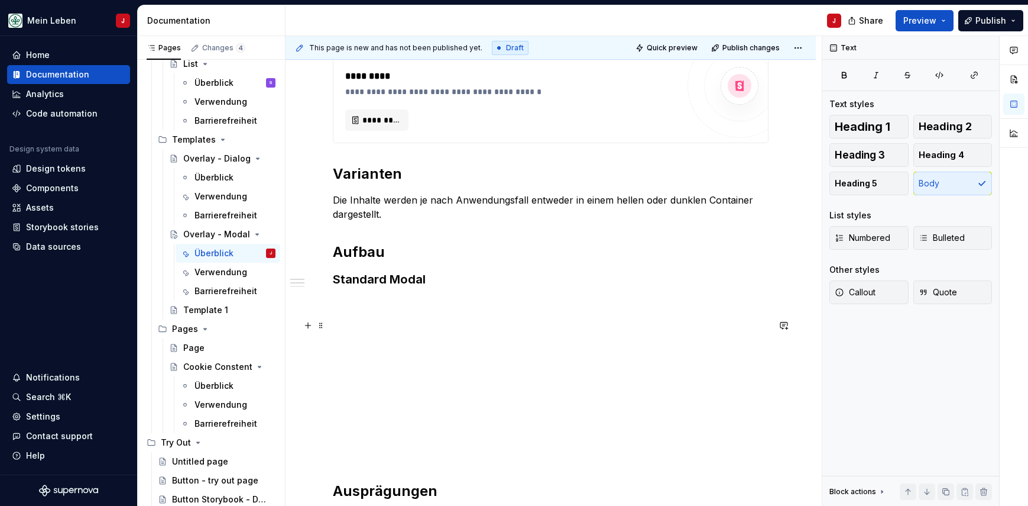
click at [357, 316] on div "**********" at bounding box center [551, 462] width 436 height 1257
click at [309, 326] on button "button" at bounding box center [308, 325] width 17 height 17
drag, startPoint x: 309, startPoint y: 326, endPoint x: 345, endPoint y: 205, distance: 127.2
click at [345, 205] on p "Die Inhalte werden je nach Anwendungsfall entweder in einem hellen oder dunklen…" at bounding box center [551, 207] width 436 height 28
click at [360, 348] on p "film" at bounding box center [551, 346] width 436 height 14
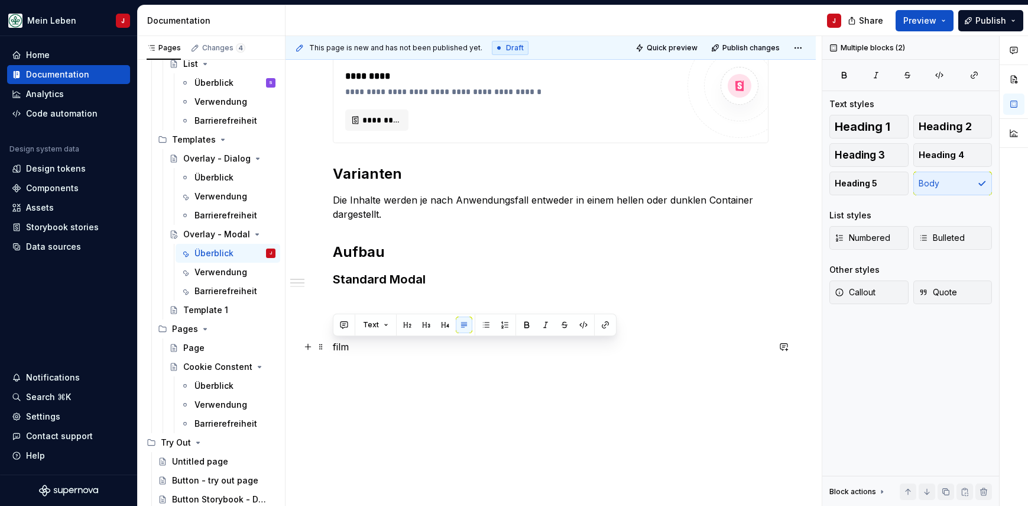
click at [360, 348] on p "film" at bounding box center [551, 346] width 436 height 14
click at [302, 347] on button "button" at bounding box center [308, 346] width 17 height 17
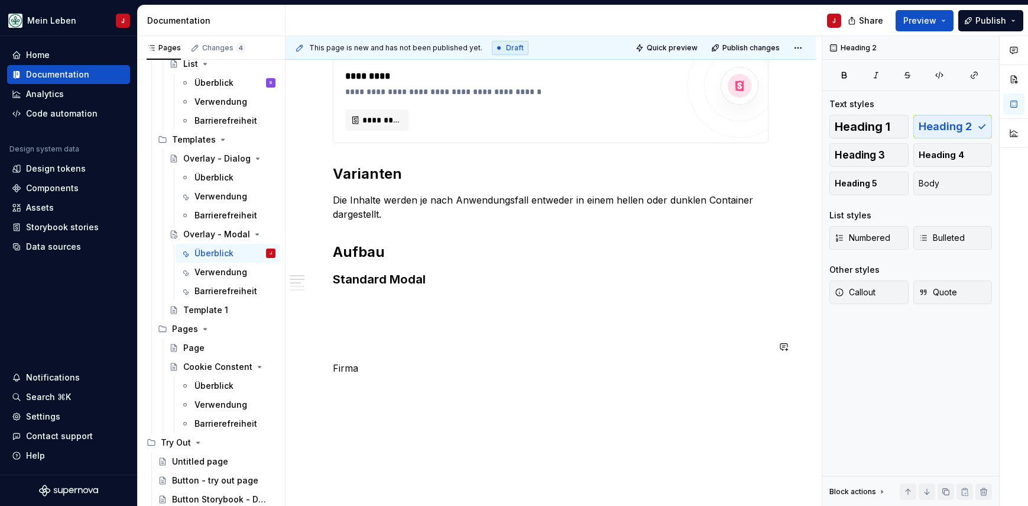
drag, startPoint x: 366, startPoint y: 330, endPoint x: 497, endPoint y: 227, distance: 167.2
click at [497, 227] on div "**********" at bounding box center [551, 483] width 436 height 1299
click at [374, 351] on p at bounding box center [551, 346] width 436 height 14
click at [355, 372] on p "Firma" at bounding box center [551, 368] width 436 height 14
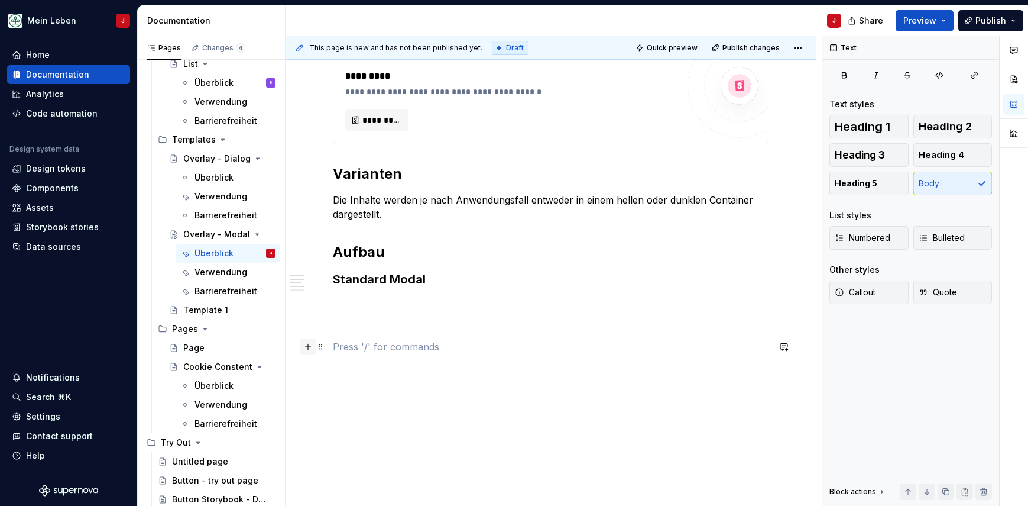
click at [305, 342] on button "button" at bounding box center [308, 346] width 17 height 17
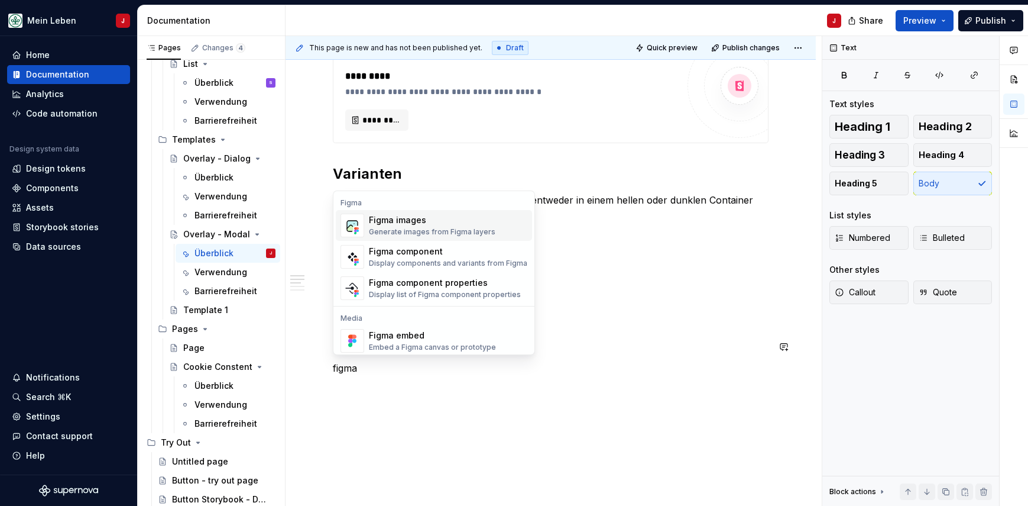
click at [472, 226] on div "Figma images Generate images from Figma layers" at bounding box center [432, 225] width 127 height 22
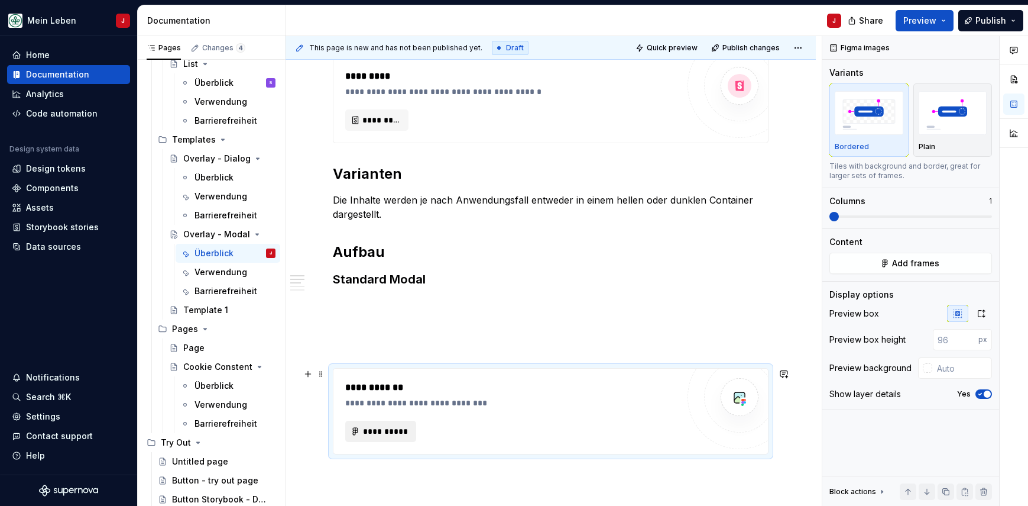
click at [375, 429] on span "**********" at bounding box center [386, 431] width 46 height 12
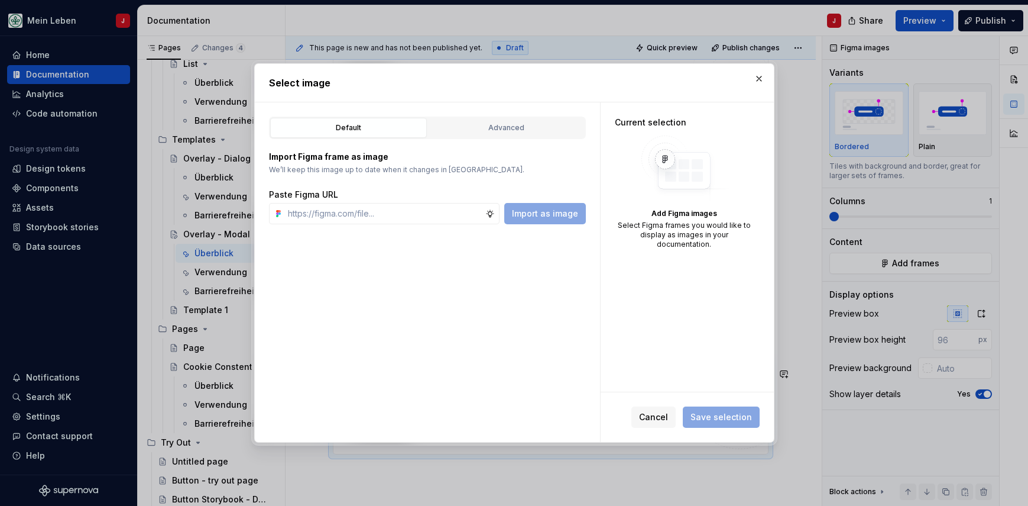
type textarea "*"
click at [392, 212] on input "text" at bounding box center [384, 213] width 202 height 21
type input "[URL][DOMAIN_NAME]"
click at [540, 217] on span "Import as image" at bounding box center [545, 214] width 66 height 12
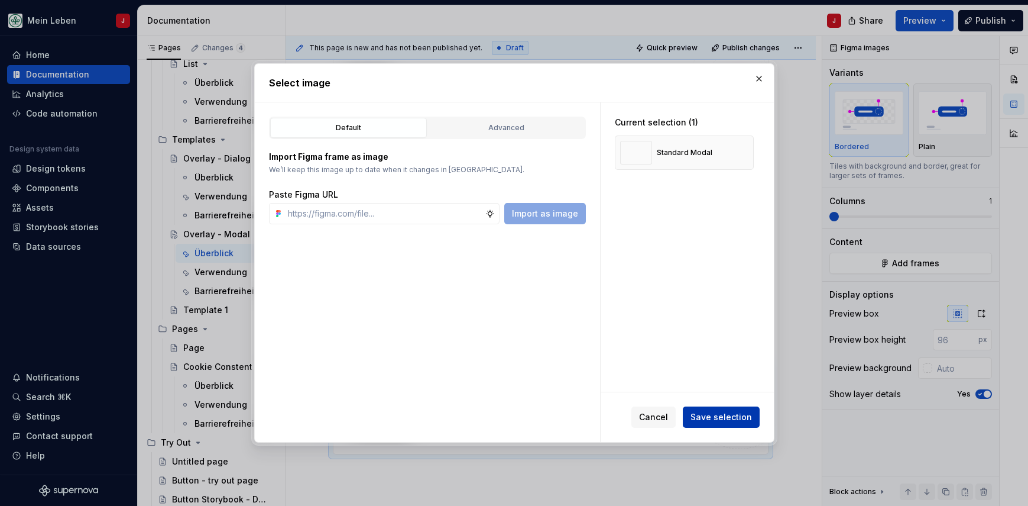
click at [714, 418] on span "Save selection" at bounding box center [722, 417] width 62 height 12
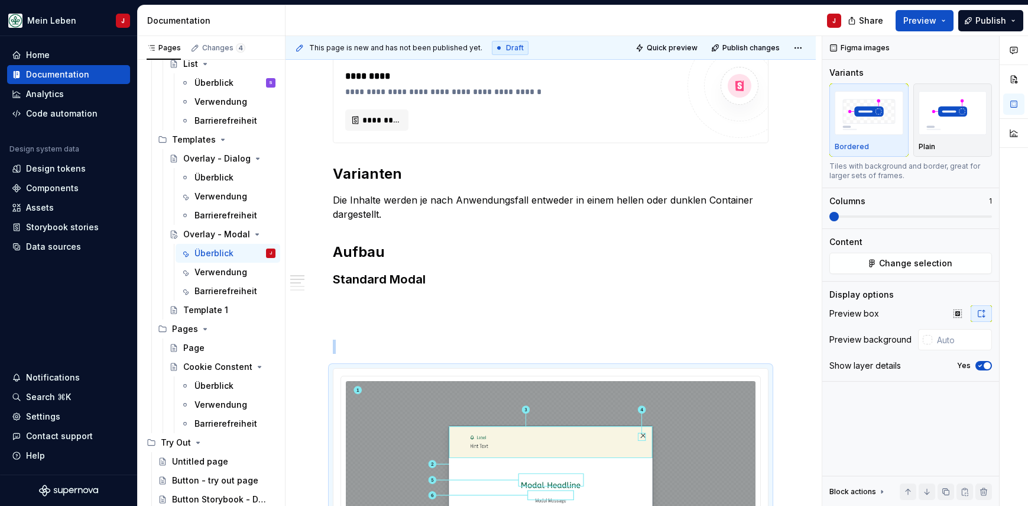
scroll to position [613, 0]
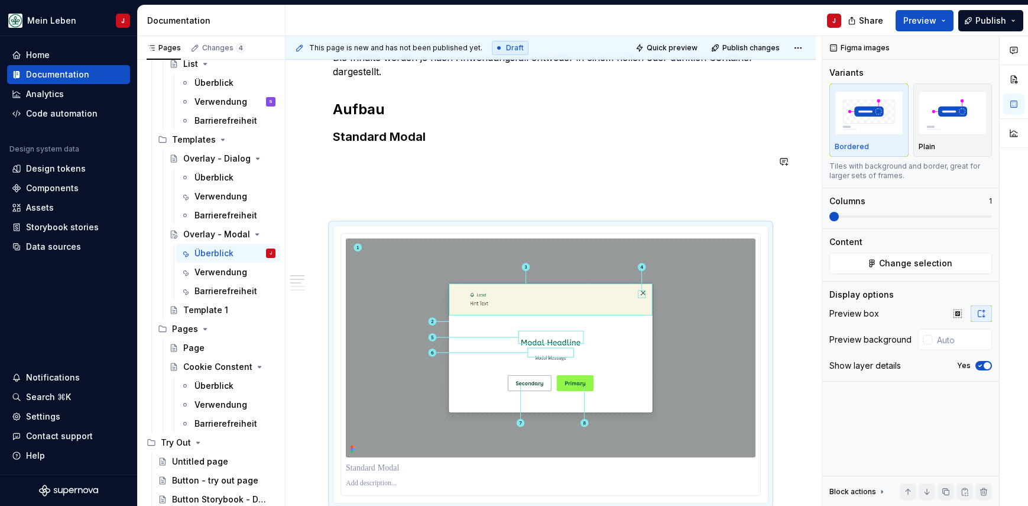
click at [347, 170] on div "**********" at bounding box center [551, 480] width 436 height 1577
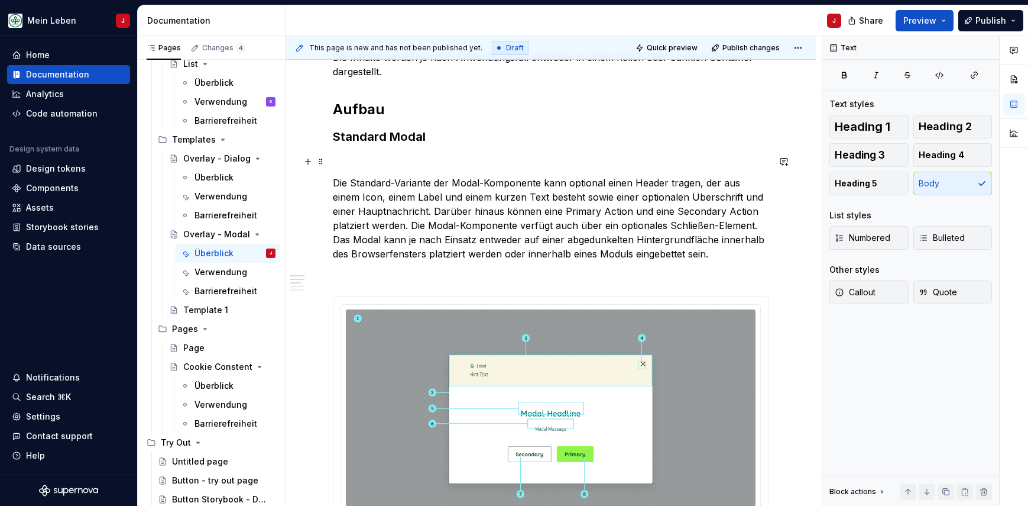
click at [355, 164] on p at bounding box center [551, 161] width 436 height 14
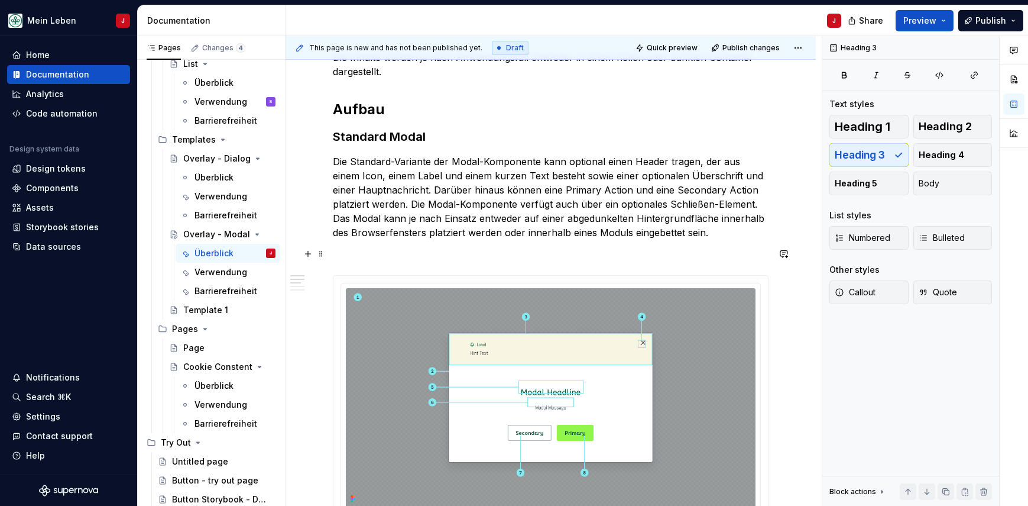
click at [337, 254] on p at bounding box center [551, 254] width 436 height 14
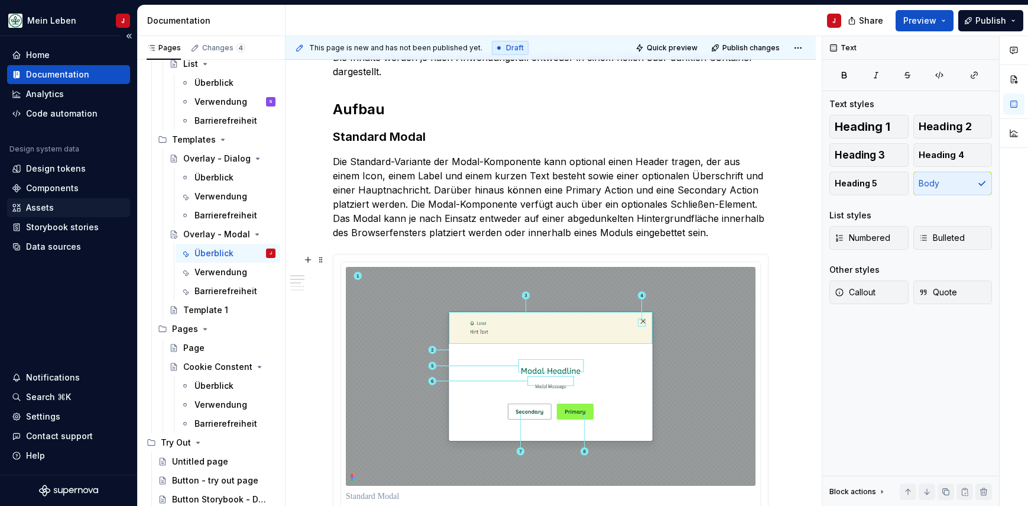
scroll to position [800, 0]
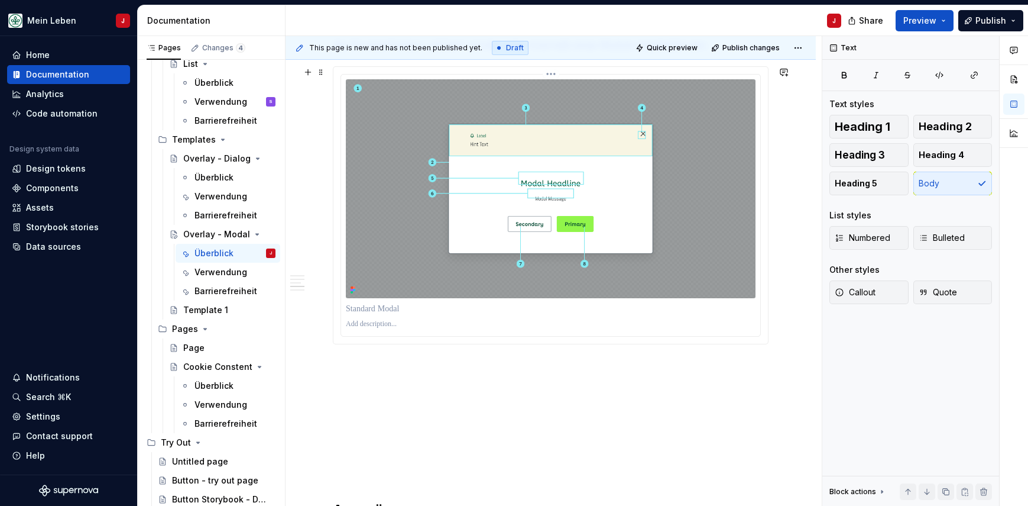
click at [389, 329] on p at bounding box center [551, 323] width 410 height 9
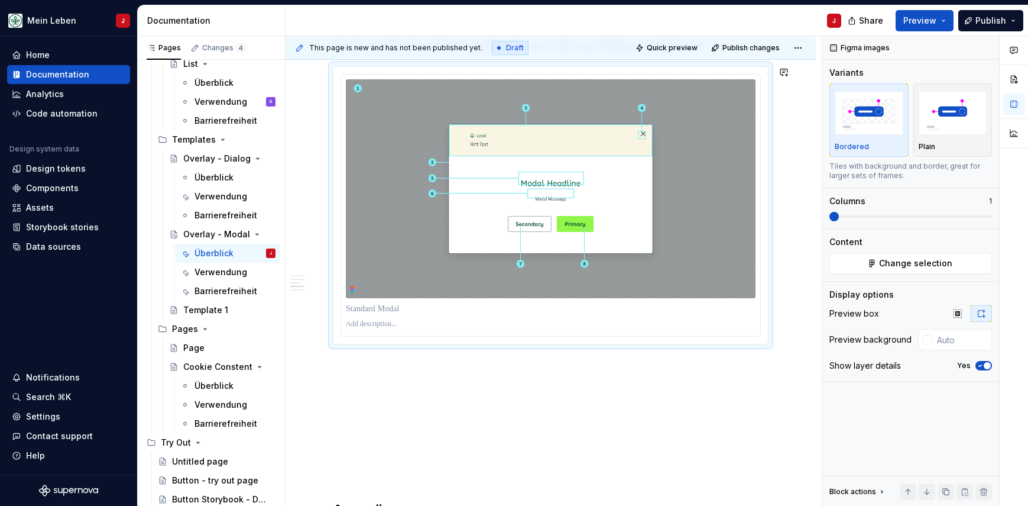
click at [348, 362] on p at bounding box center [551, 365] width 436 height 14
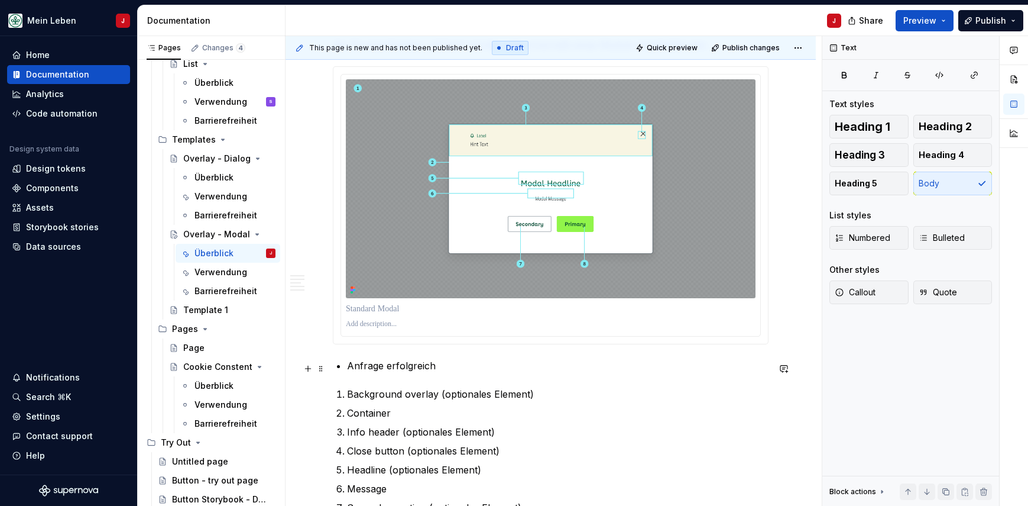
click at [404, 370] on p "Anfrage erfolgreich" at bounding box center [558, 365] width 422 height 14
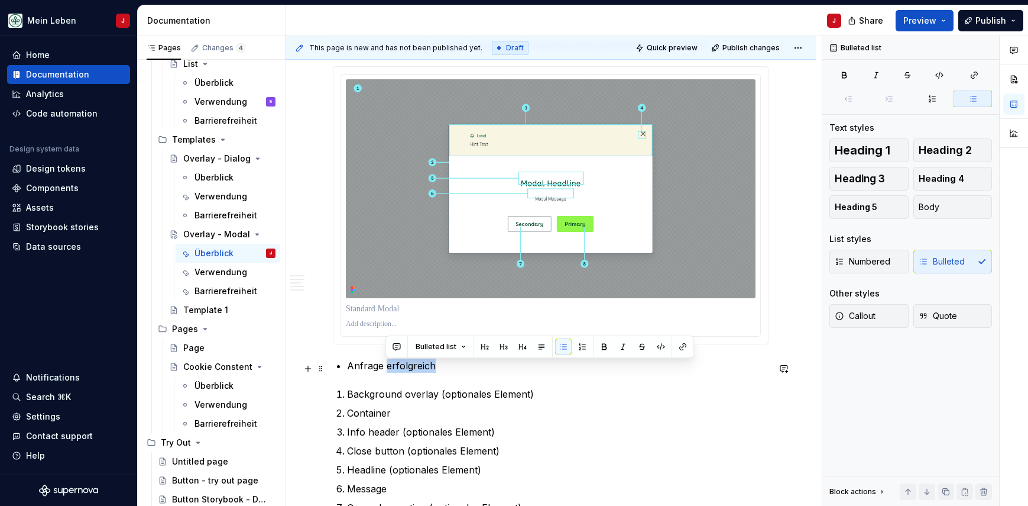
click at [404, 370] on p "Anfrage erfolgreich" at bounding box center [558, 365] width 422 height 14
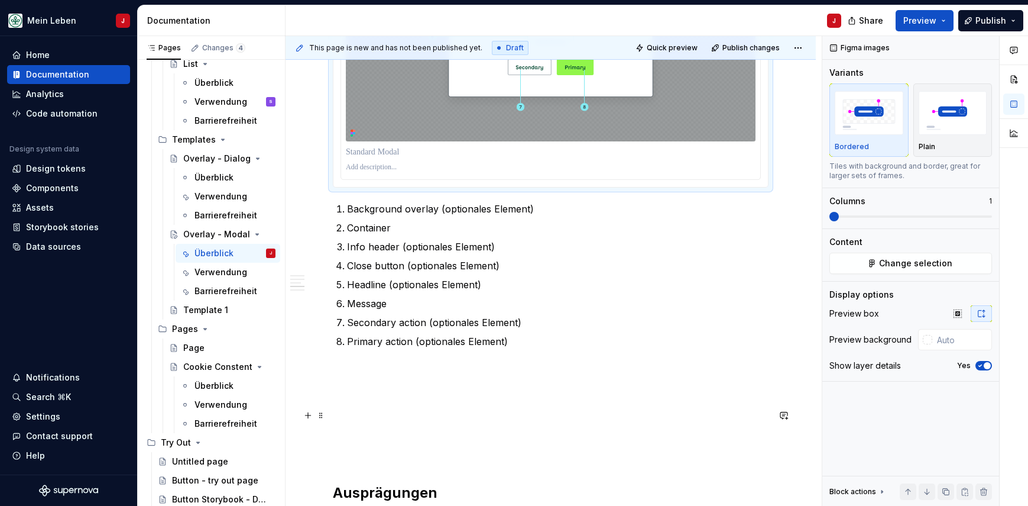
scroll to position [1011, 0]
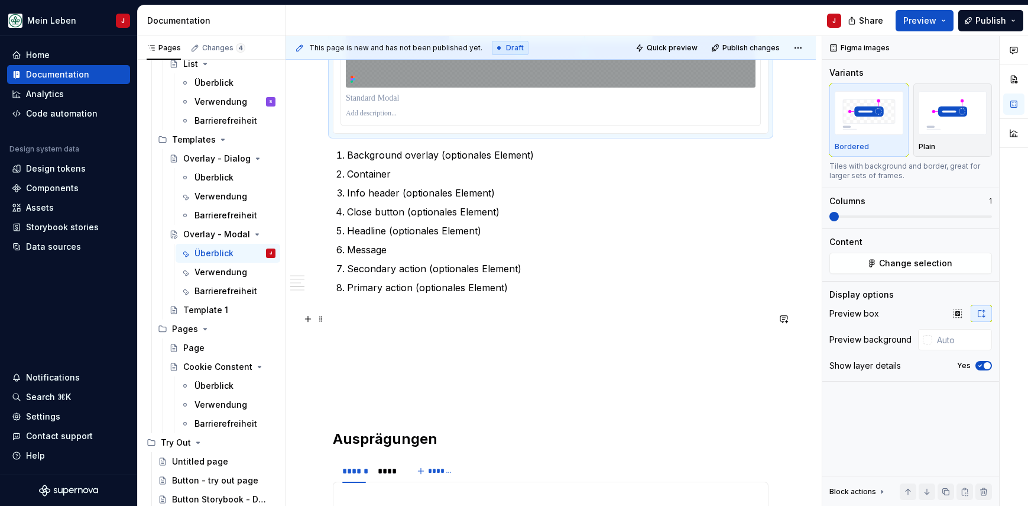
click at [354, 320] on p at bounding box center [551, 316] width 436 height 14
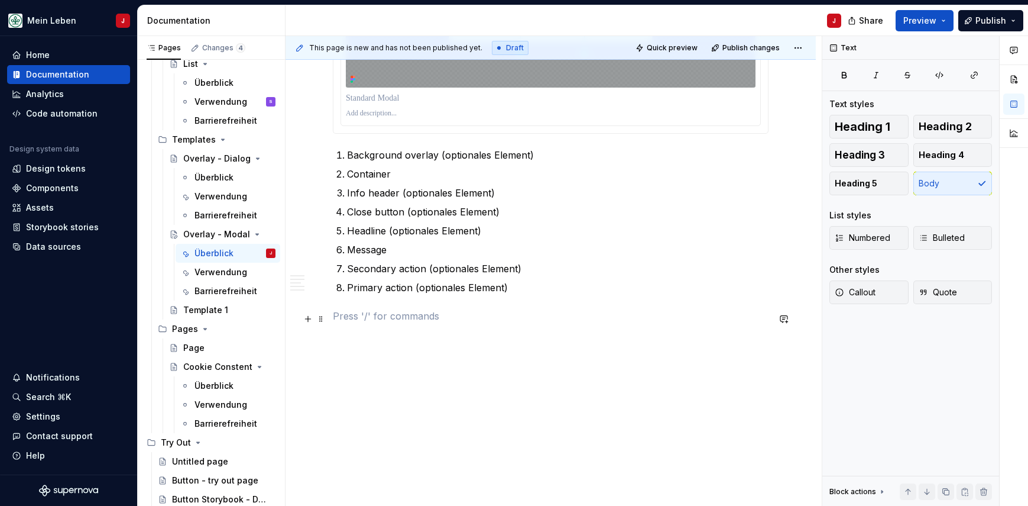
click at [342, 322] on p at bounding box center [551, 316] width 436 height 14
click at [345, 341] on p "Info Header" at bounding box center [551, 337] width 436 height 14
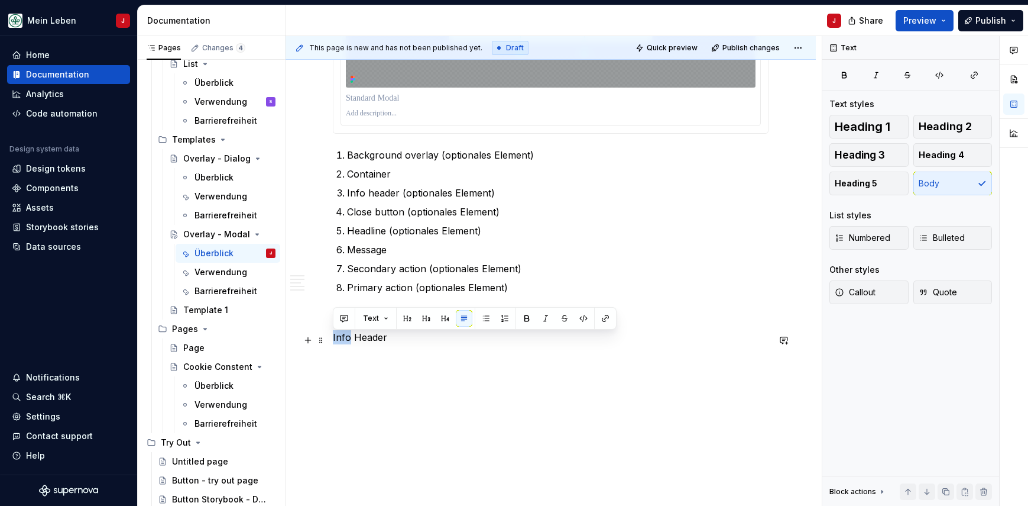
click at [345, 341] on p "Info Header" at bounding box center [551, 337] width 436 height 14
click at [947, 127] on span "Heading 2" at bounding box center [945, 127] width 53 height 12
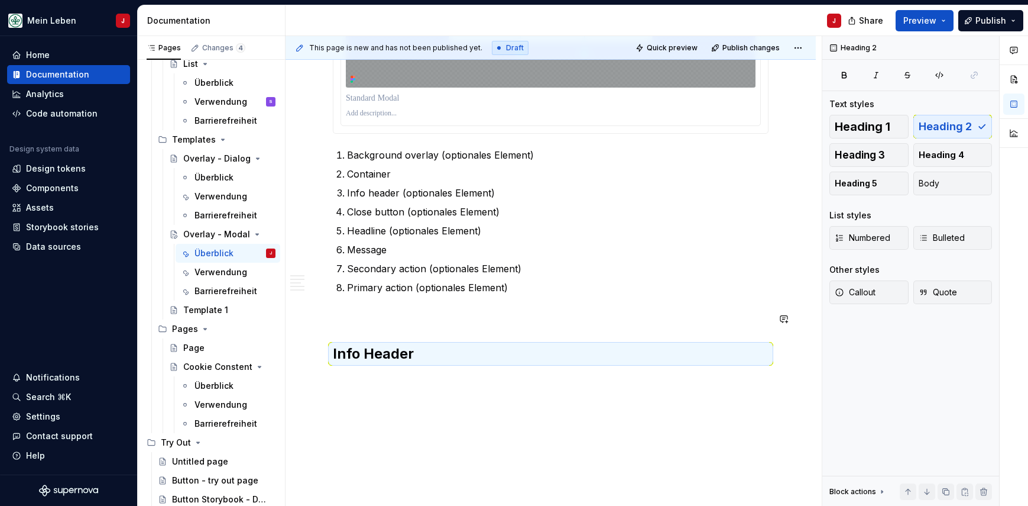
click at [452, 350] on h2 "Info Header" at bounding box center [551, 353] width 436 height 19
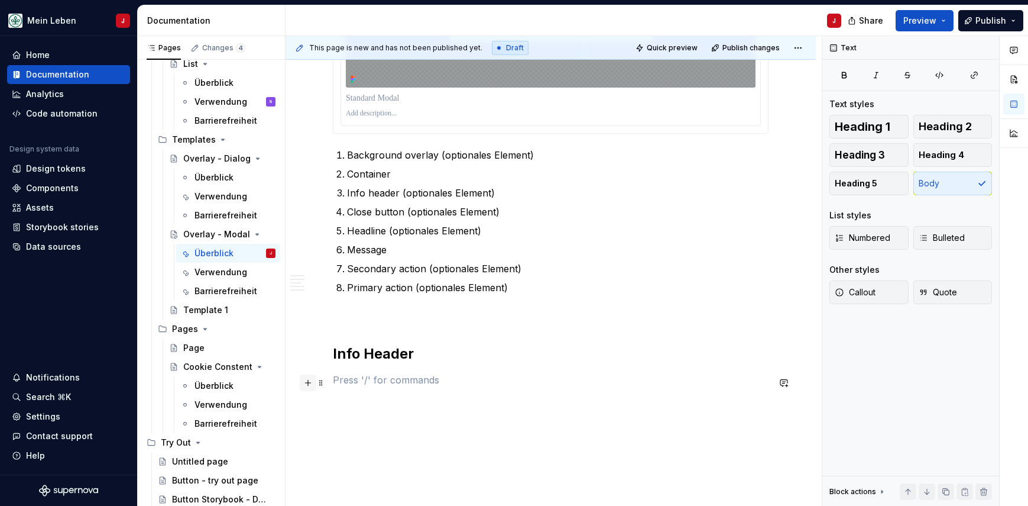
click at [307, 381] on button "button" at bounding box center [308, 382] width 17 height 17
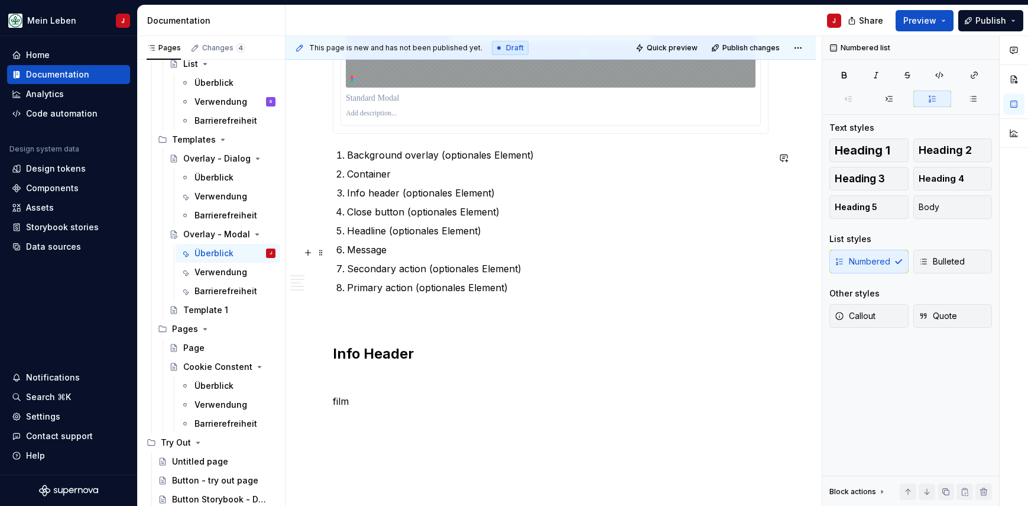
drag, startPoint x: 307, startPoint y: 381, endPoint x: 370, endPoint y: 259, distance: 137.5
click at [370, 257] on p "Message" at bounding box center [558, 249] width 422 height 14
click at [357, 397] on p "film" at bounding box center [551, 401] width 436 height 14
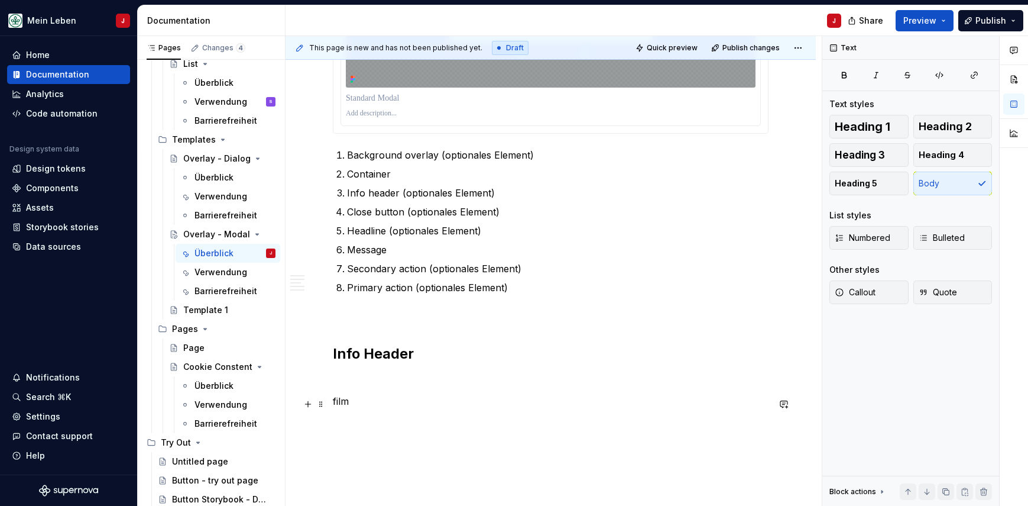
click at [374, 403] on p "film" at bounding box center [551, 401] width 436 height 14
click at [312, 380] on button "button" at bounding box center [308, 382] width 17 height 17
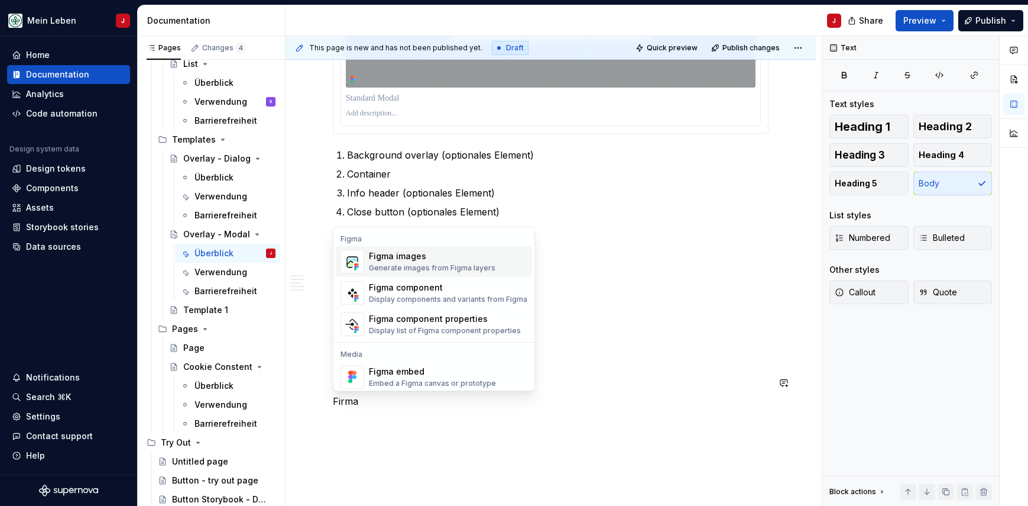
click at [497, 264] on div "Figma images Generate images from Figma layers" at bounding box center [448, 262] width 158 height 24
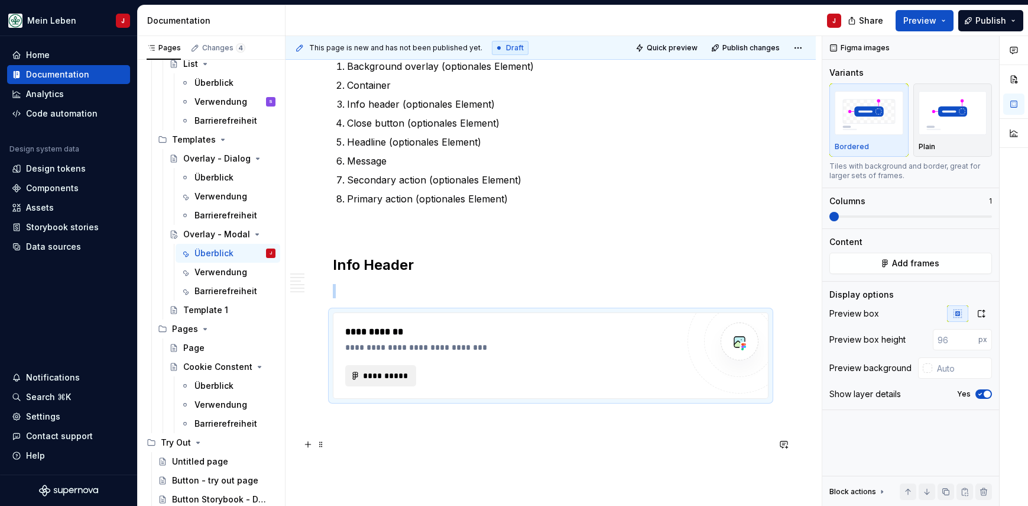
scroll to position [1107, 0]
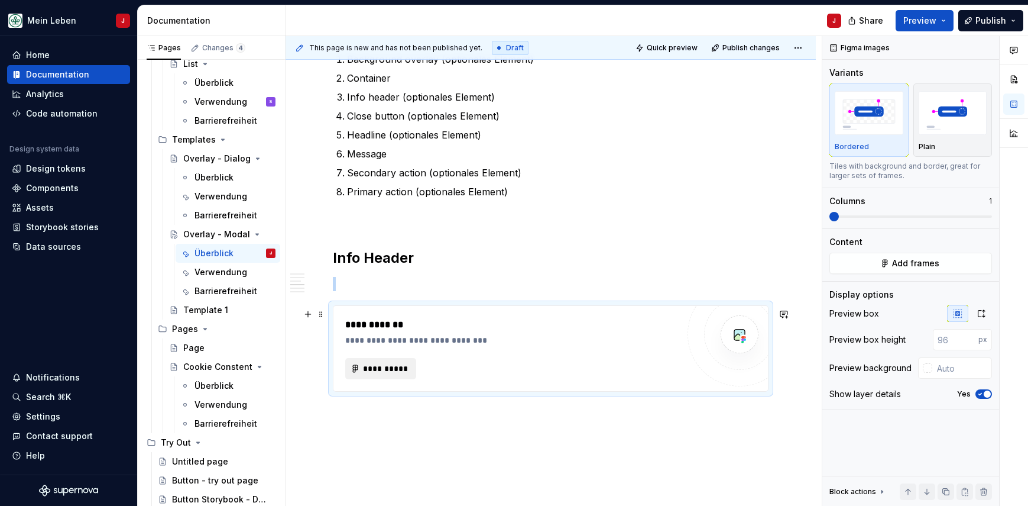
click at [370, 370] on span "**********" at bounding box center [386, 369] width 46 height 12
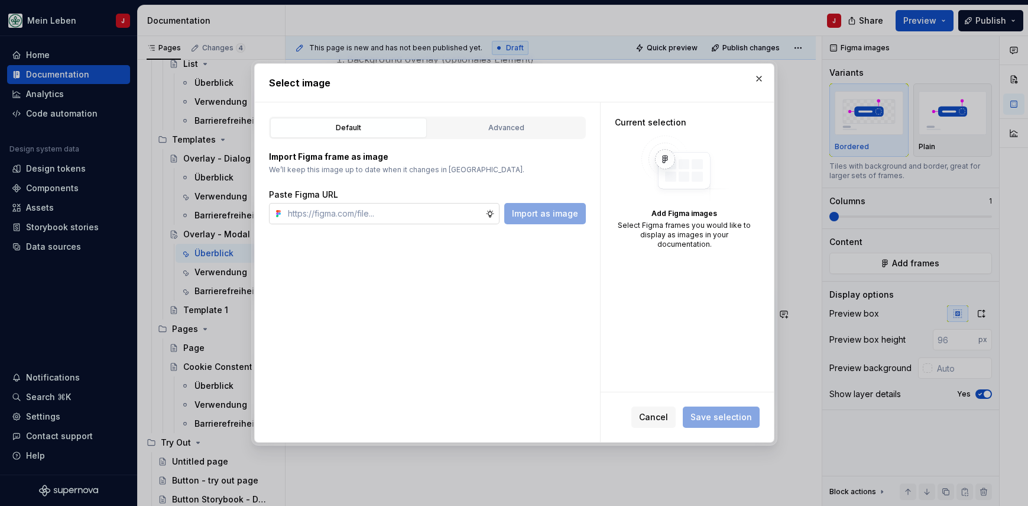
type textarea "*"
click at [364, 212] on input "text" at bounding box center [384, 213] width 202 height 21
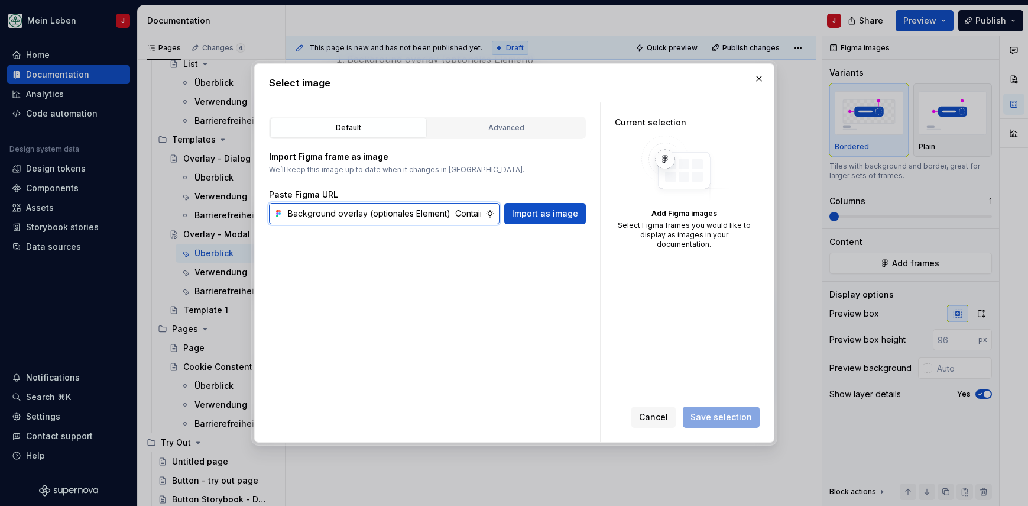
click at [399, 215] on input "Background overlay (optionales Element) Container Info header (optionales Eleme…" at bounding box center [384, 213] width 202 height 21
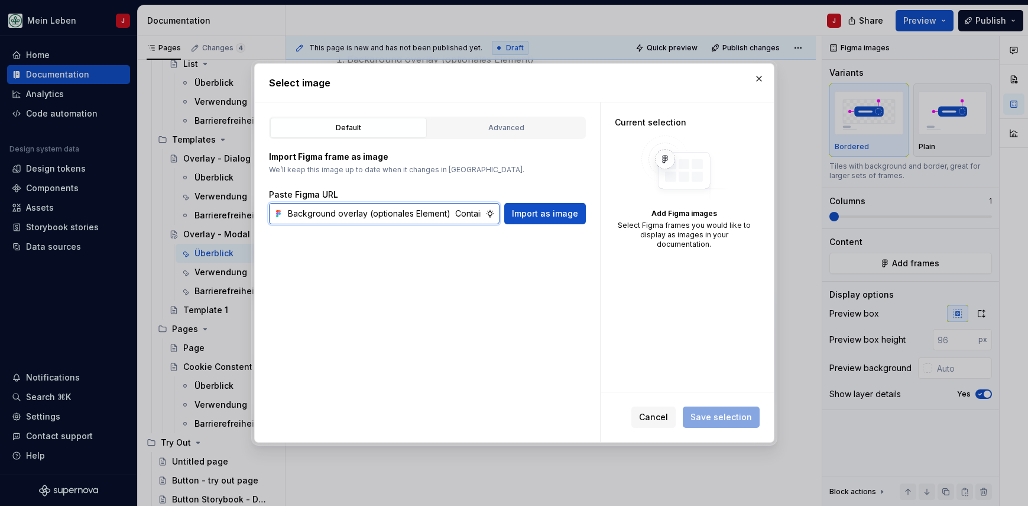
click at [399, 215] on input "Background overlay (optionales Element) Container Info header (optionales Eleme…" at bounding box center [384, 213] width 202 height 21
paste input "[URL][DOMAIN_NAME]"
type input "[URL][DOMAIN_NAME]"
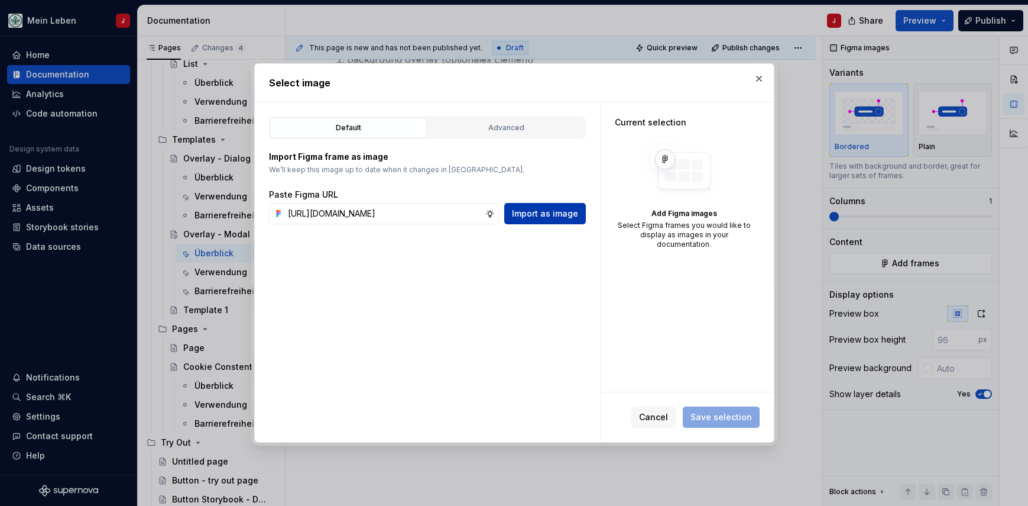
click at [554, 211] on span "Import as image" at bounding box center [545, 214] width 66 height 12
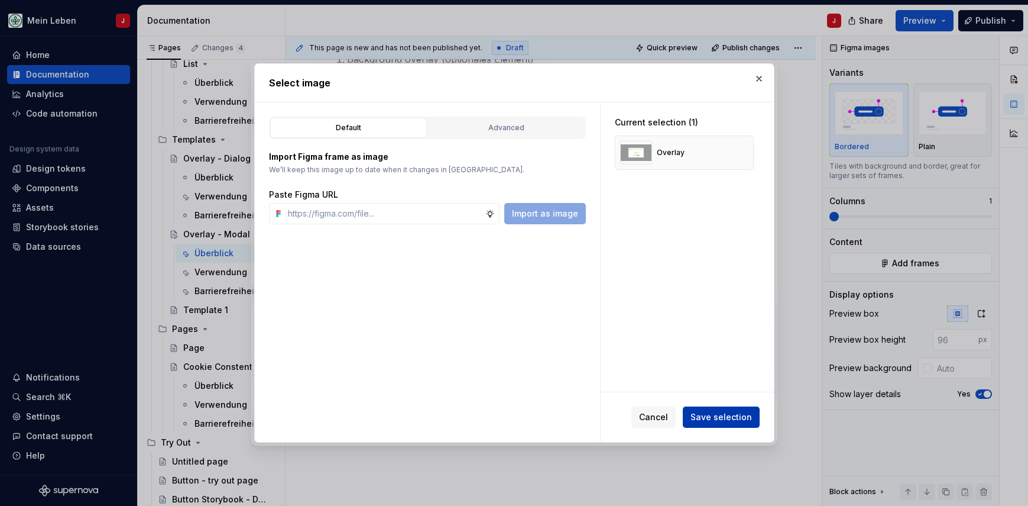
click at [722, 416] on span "Save selection" at bounding box center [722, 417] width 62 height 12
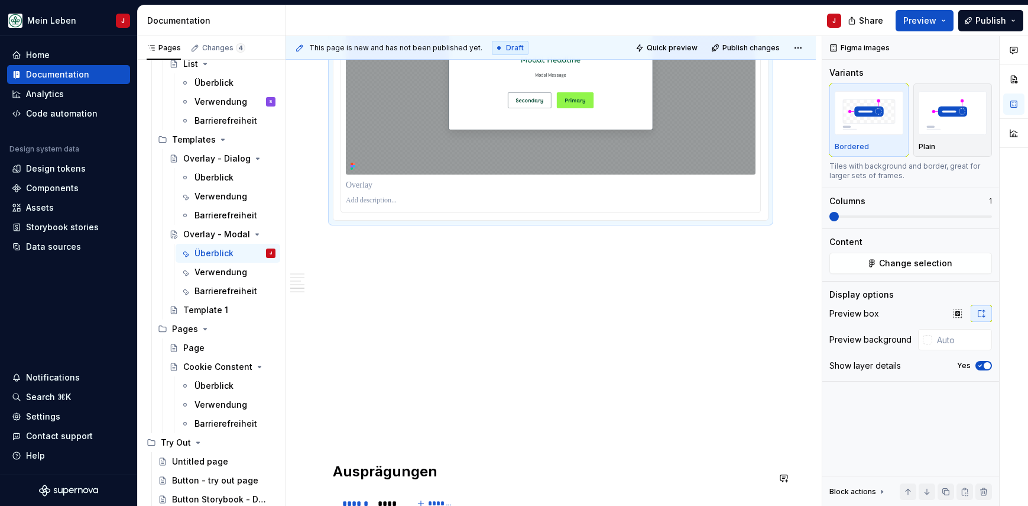
scroll to position [1392, 0]
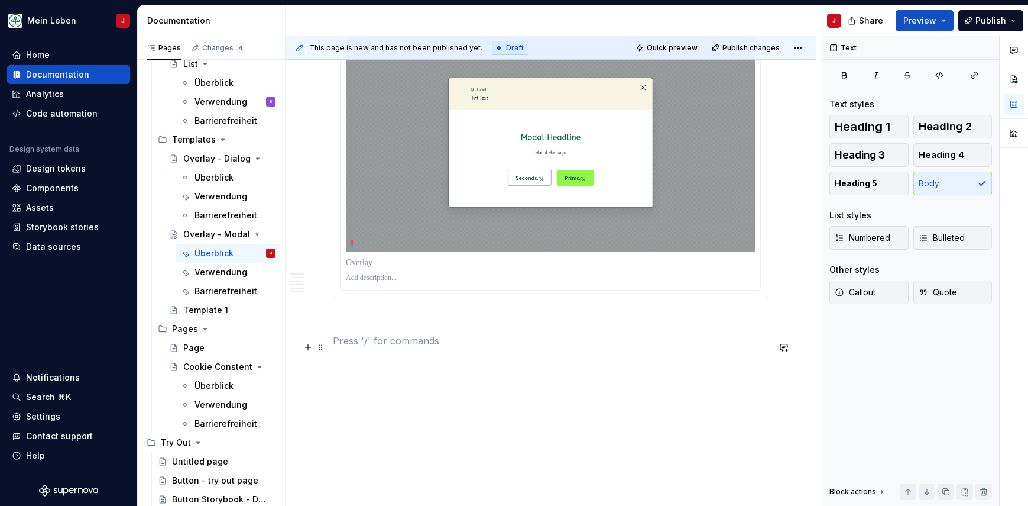
click at [354, 344] on p at bounding box center [551, 341] width 436 height 14
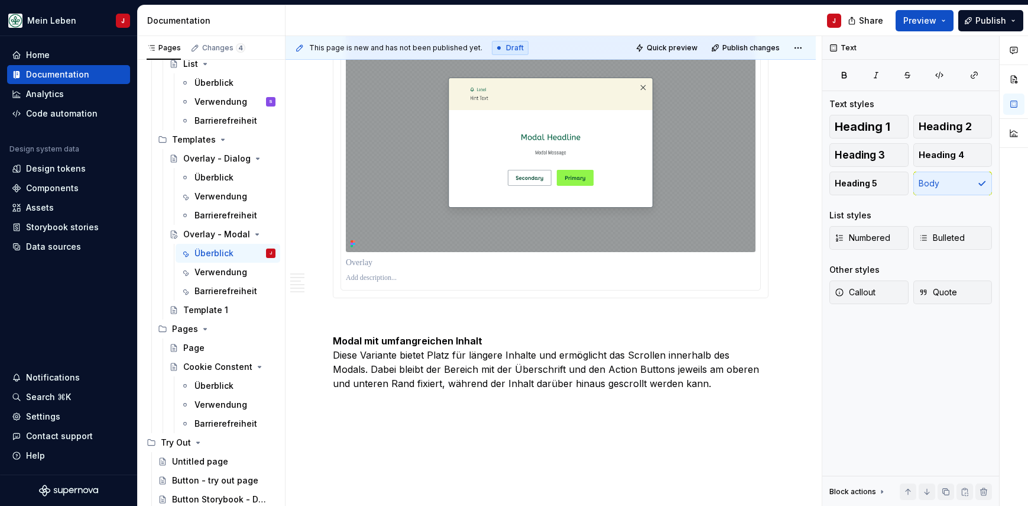
click at [333, 298] on div at bounding box center [551, 159] width 436 height 278
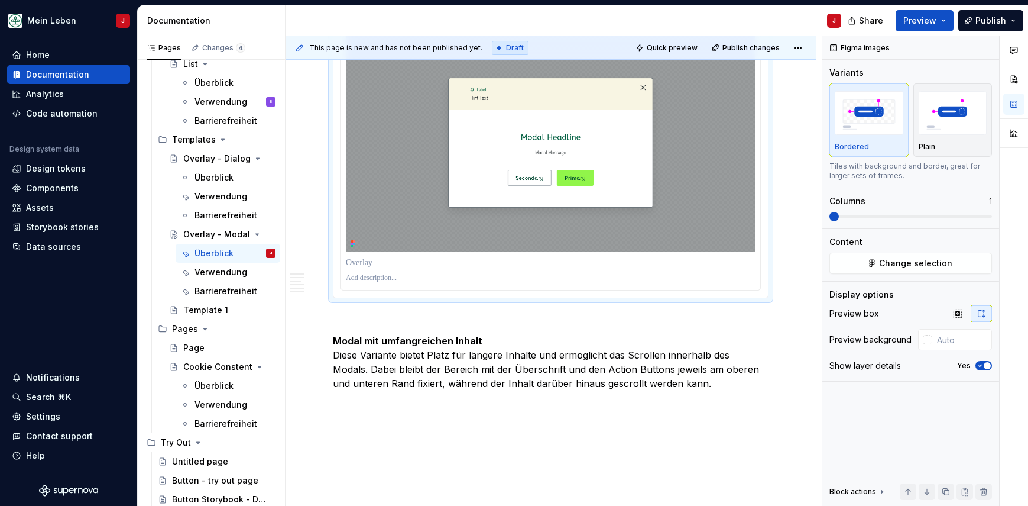
click at [341, 316] on div "**********" at bounding box center [551, 52] width 436 height 2279
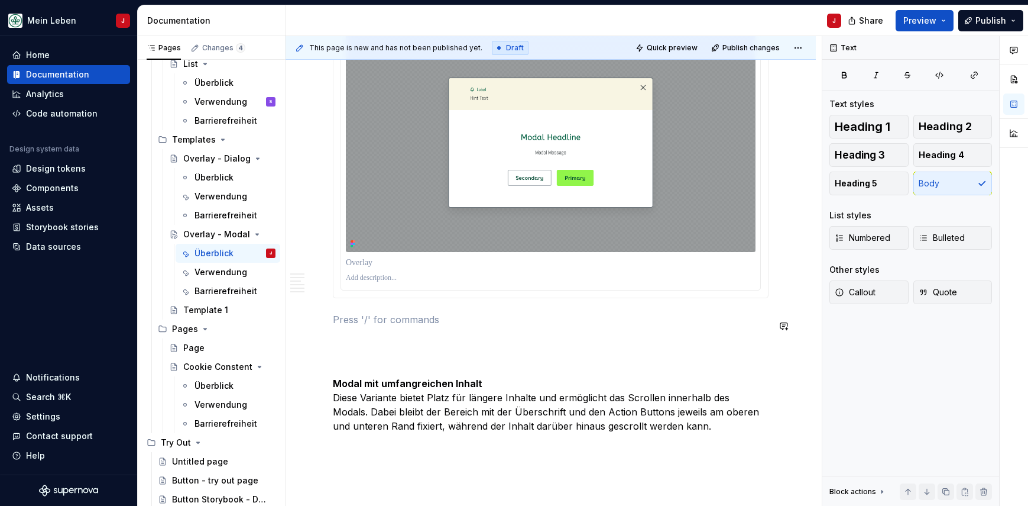
click at [342, 318] on p at bounding box center [551, 319] width 436 height 14
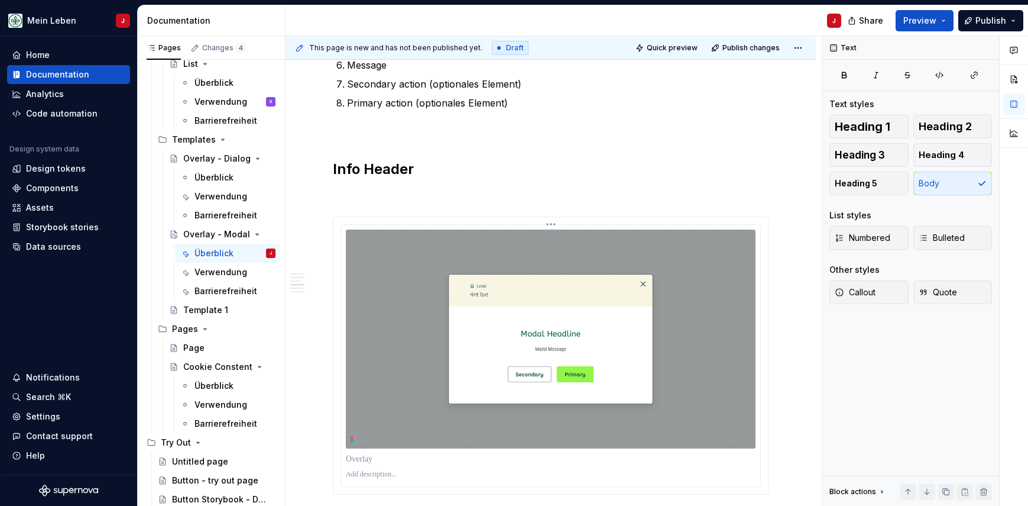
scroll to position [1316, 0]
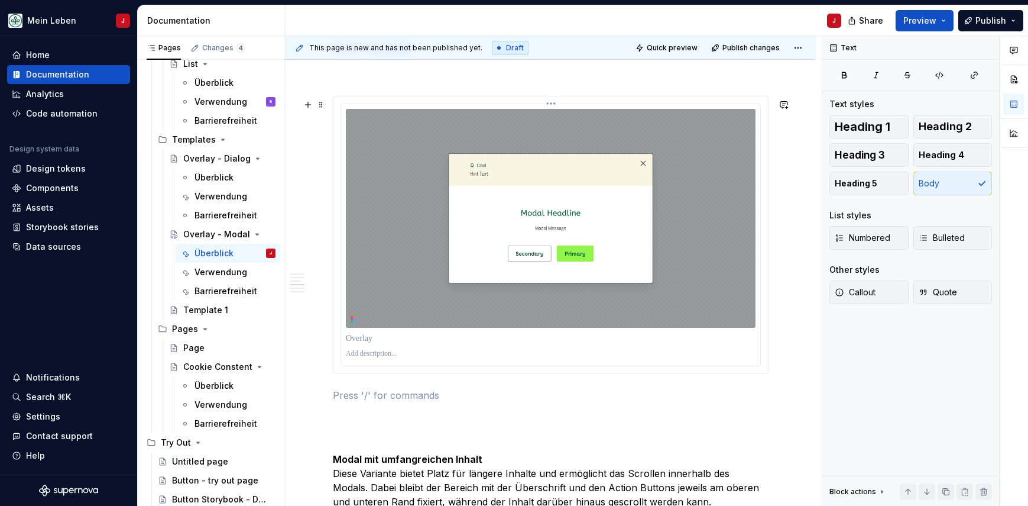
click at [407, 215] on img at bounding box center [551, 218] width 410 height 219
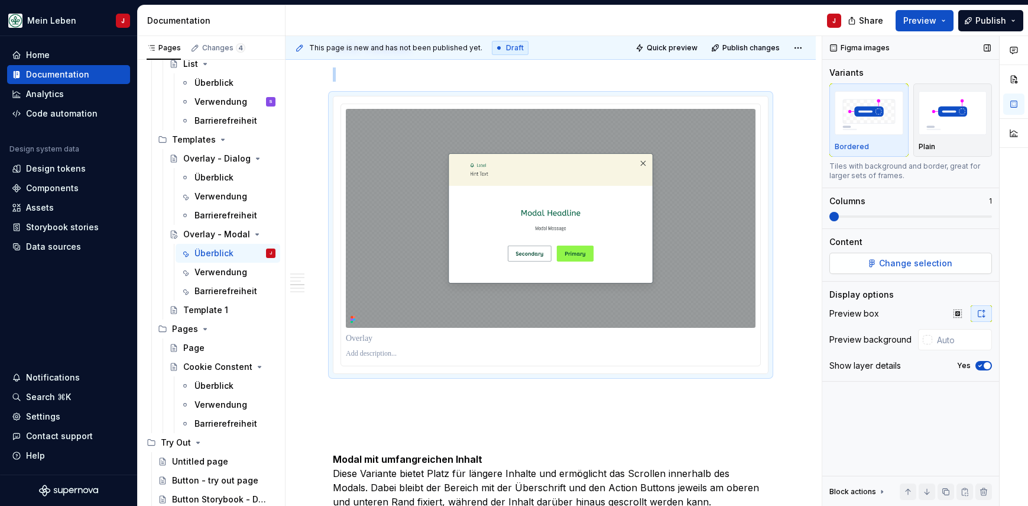
click at [888, 266] on span "Change selection" at bounding box center [915, 263] width 73 height 12
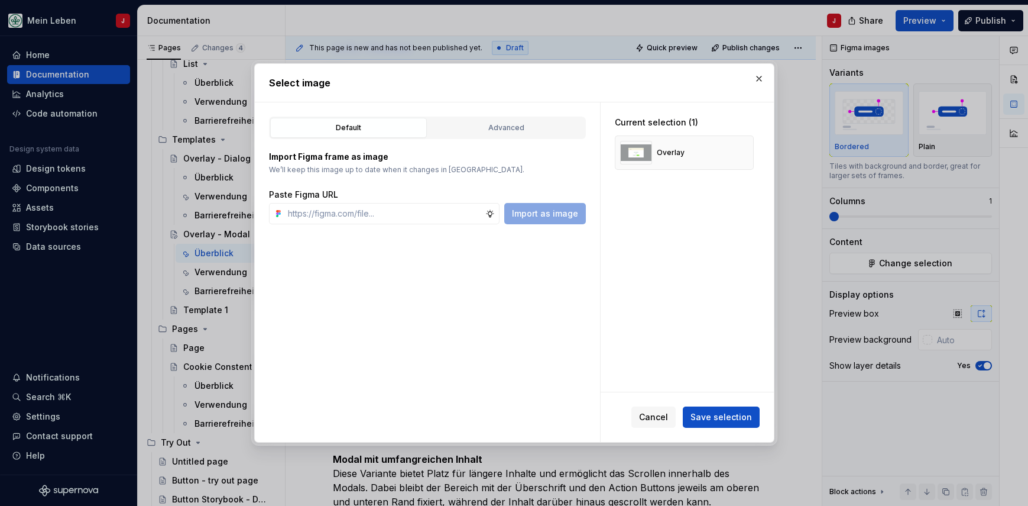
type textarea "*"
click at [439, 218] on input "text" at bounding box center [384, 213] width 202 height 21
type input "[URL][DOMAIN_NAME]"
click at [546, 217] on span "Import as image" at bounding box center [545, 214] width 66 height 12
click at [747, 153] on button "button" at bounding box center [740, 152] width 17 height 17
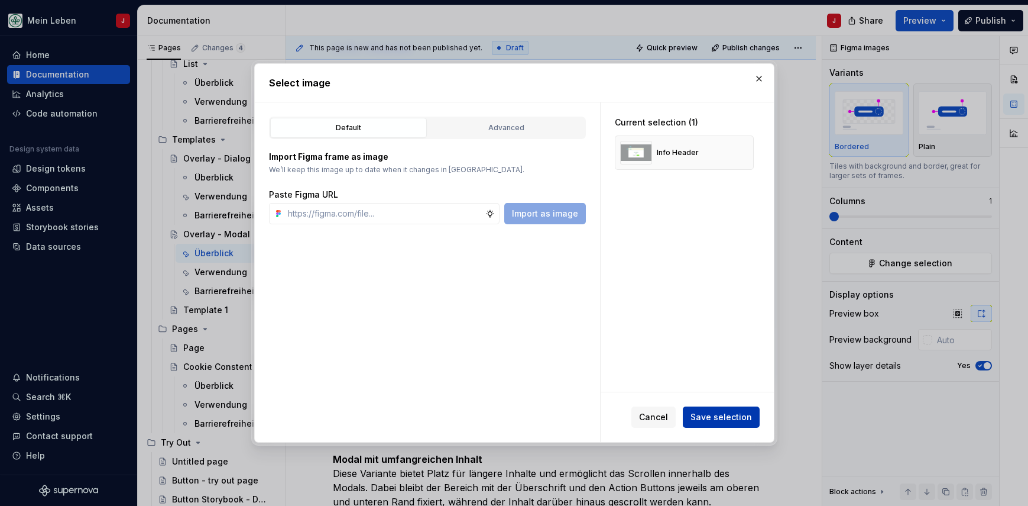
click at [713, 413] on span "Save selection" at bounding box center [722, 417] width 62 height 12
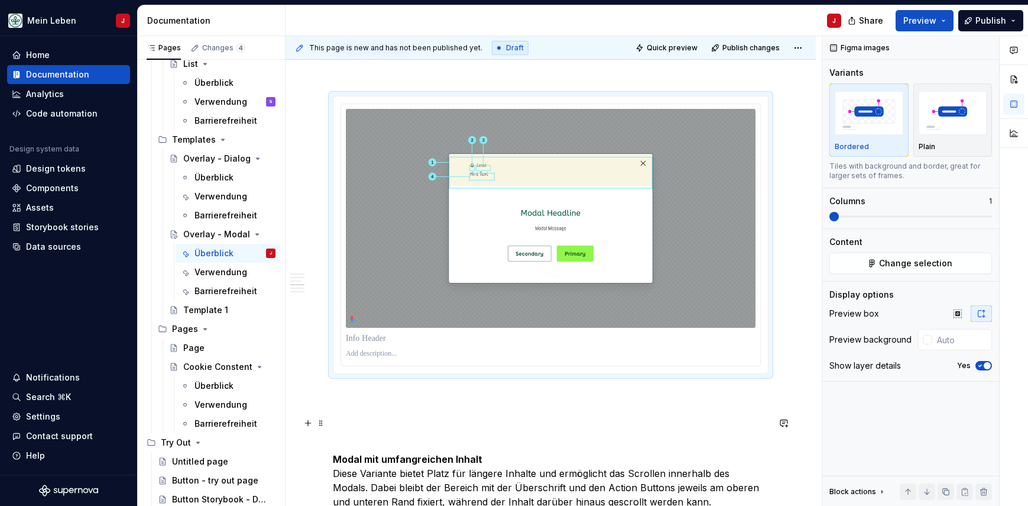
click at [371, 422] on p at bounding box center [551, 416] width 436 height 14
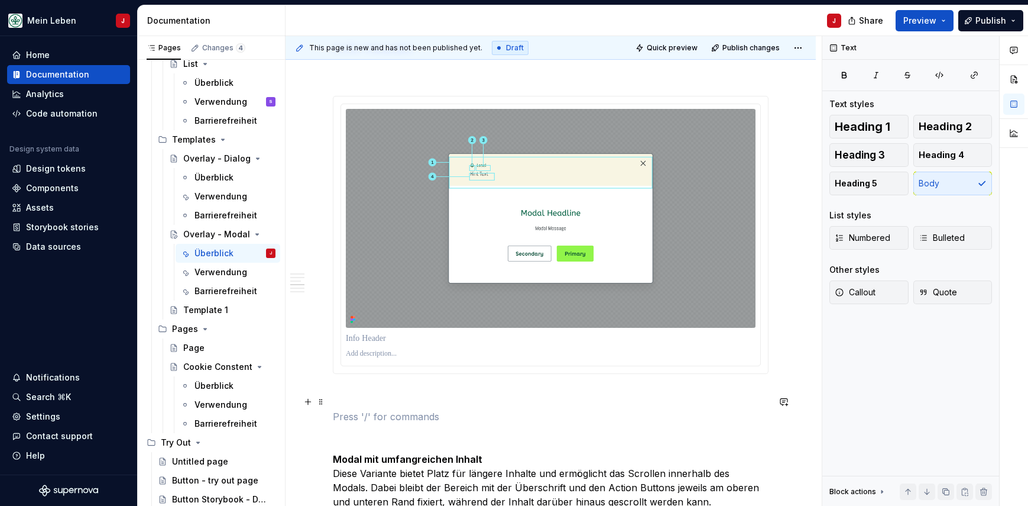
click at [400, 402] on p at bounding box center [551, 395] width 436 height 14
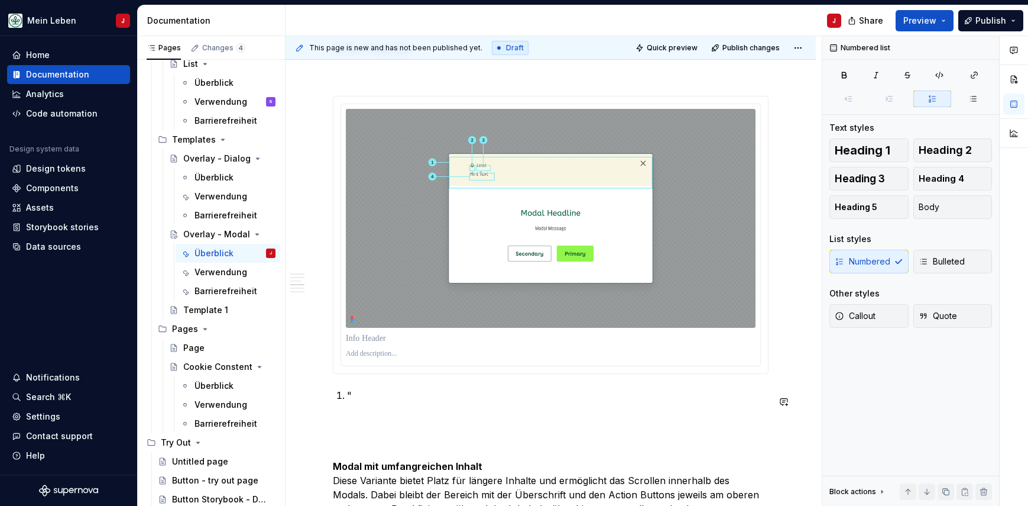
click at [361, 389] on div "**********" at bounding box center [551, 153] width 436 height 2328
click at [379, 397] on p """ at bounding box center [558, 395] width 422 height 14
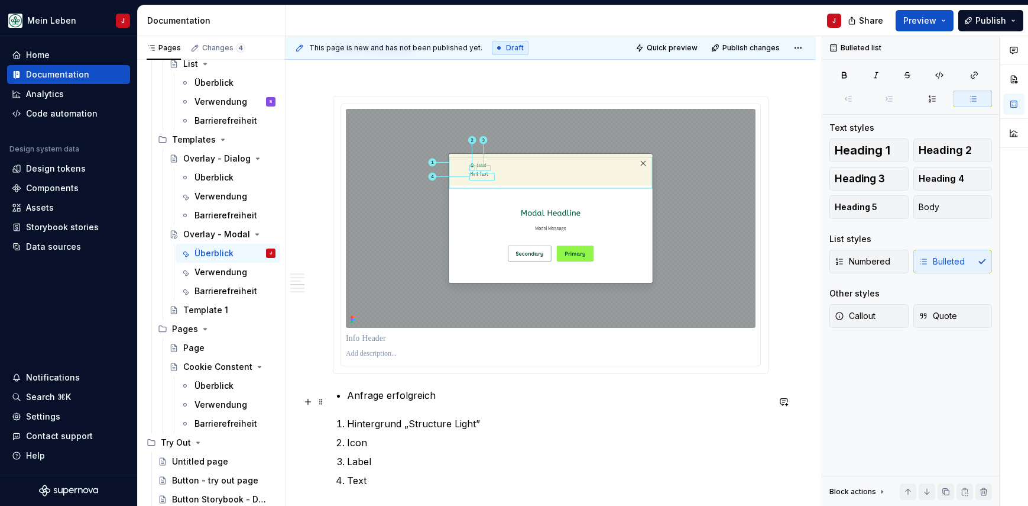
click at [357, 402] on p "Anfrage erfolgreich" at bounding box center [558, 395] width 422 height 14
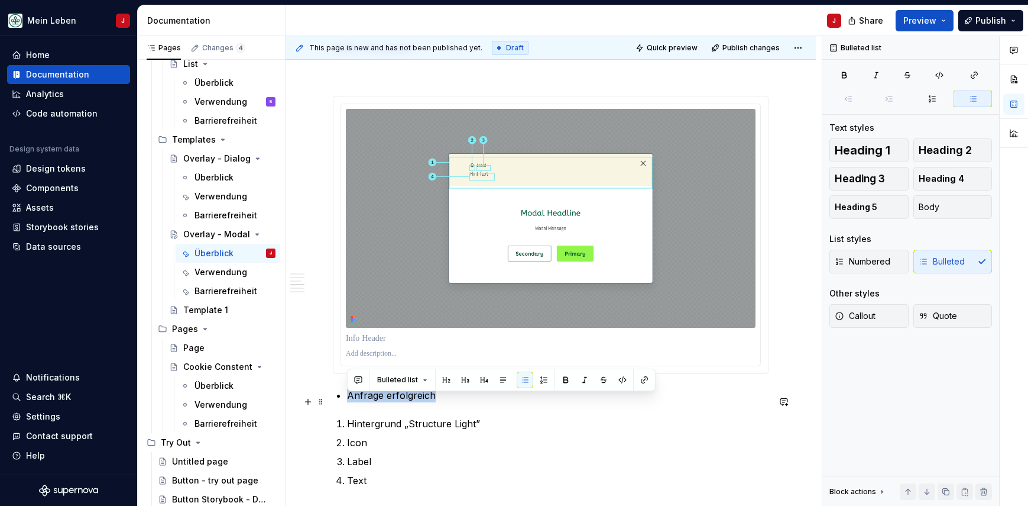
click at [357, 402] on p "Anfrage erfolgreich" at bounding box center [558, 395] width 422 height 14
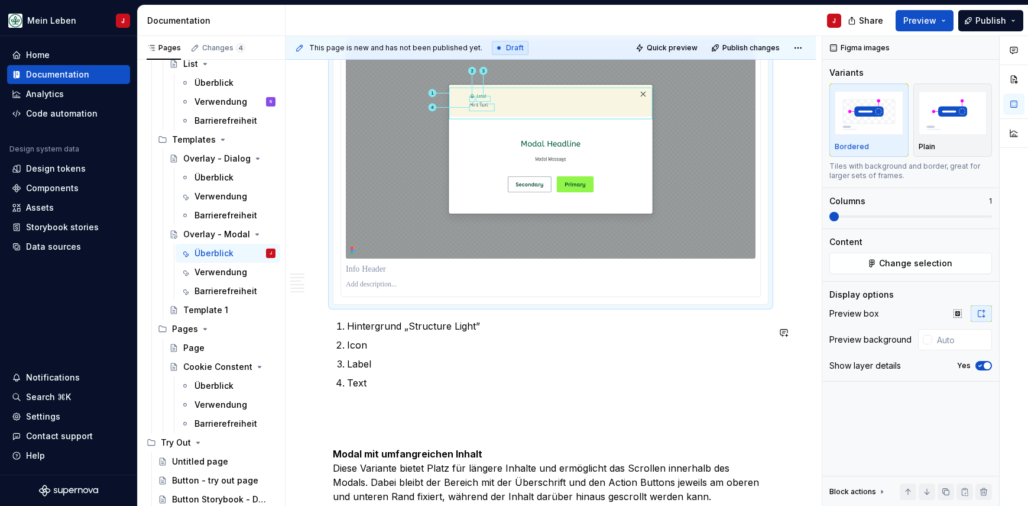
scroll to position [1496, 0]
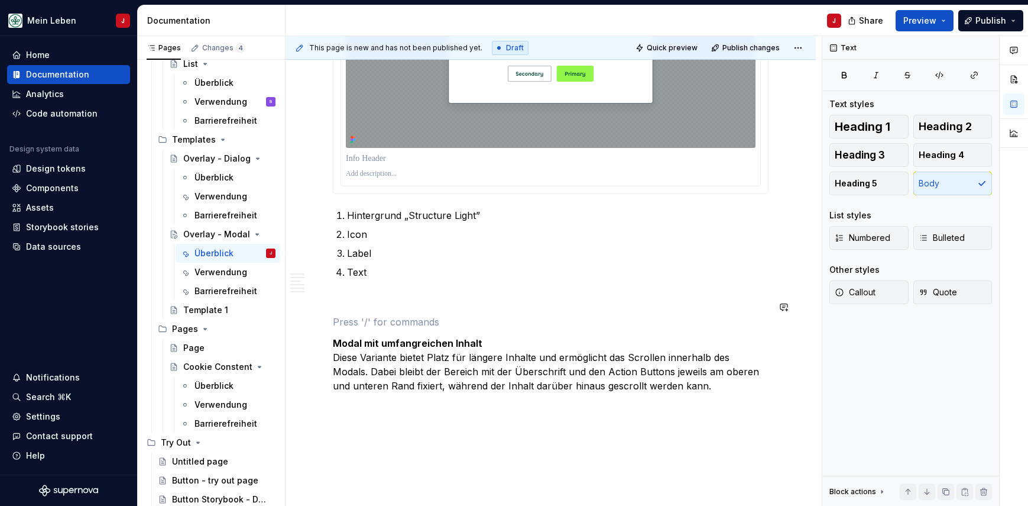
click at [367, 315] on div "**********" at bounding box center [551, 1] width 436 height 2385
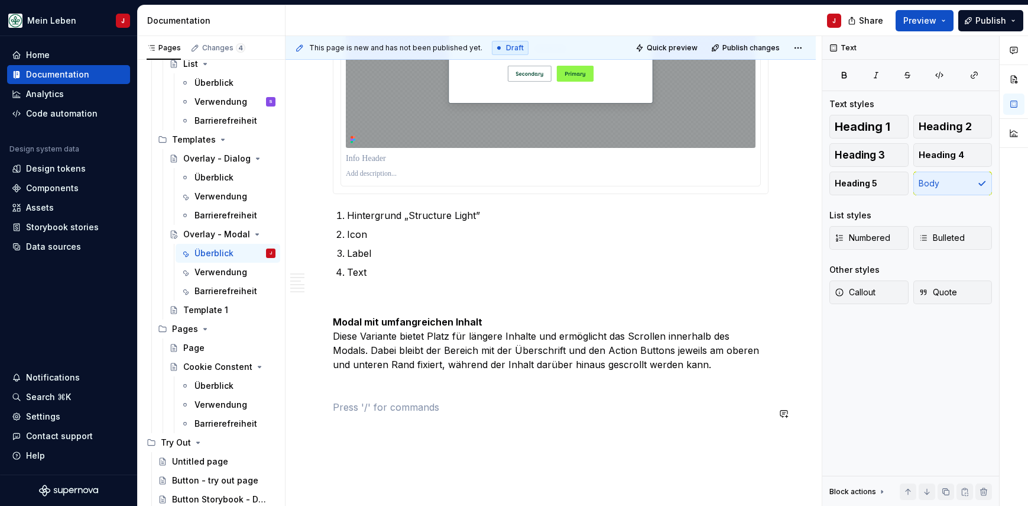
click at [308, 416] on button "button" at bounding box center [308, 413] width 17 height 17
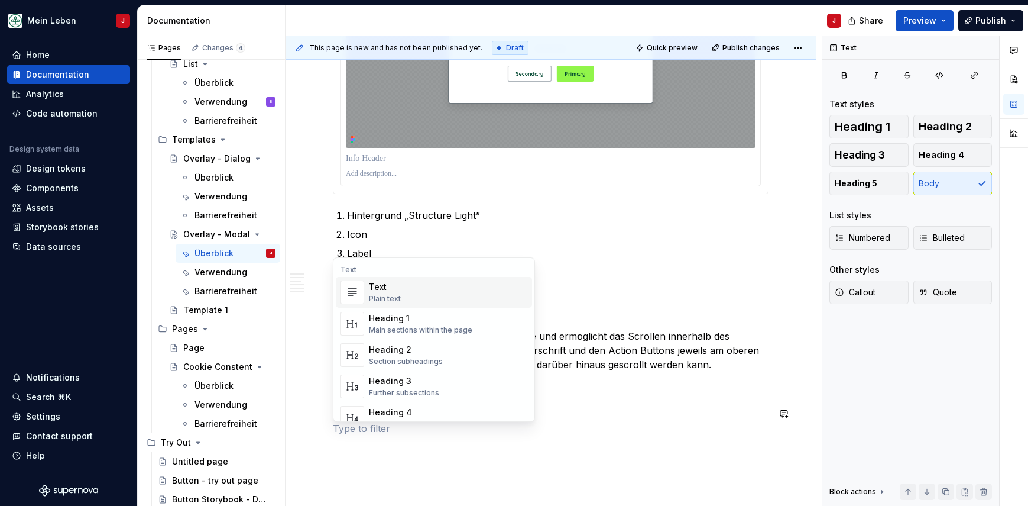
scroll to position [0, 0]
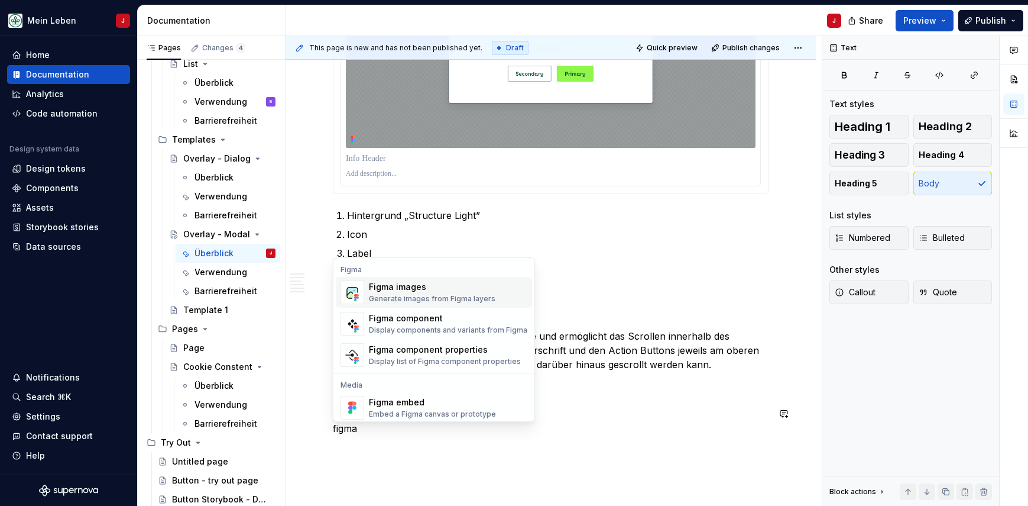
drag, startPoint x: 435, startPoint y: 279, endPoint x: 462, endPoint y: 296, distance: 32.2
click at [462, 296] on div "**********" at bounding box center [551, 1] width 436 height 2385
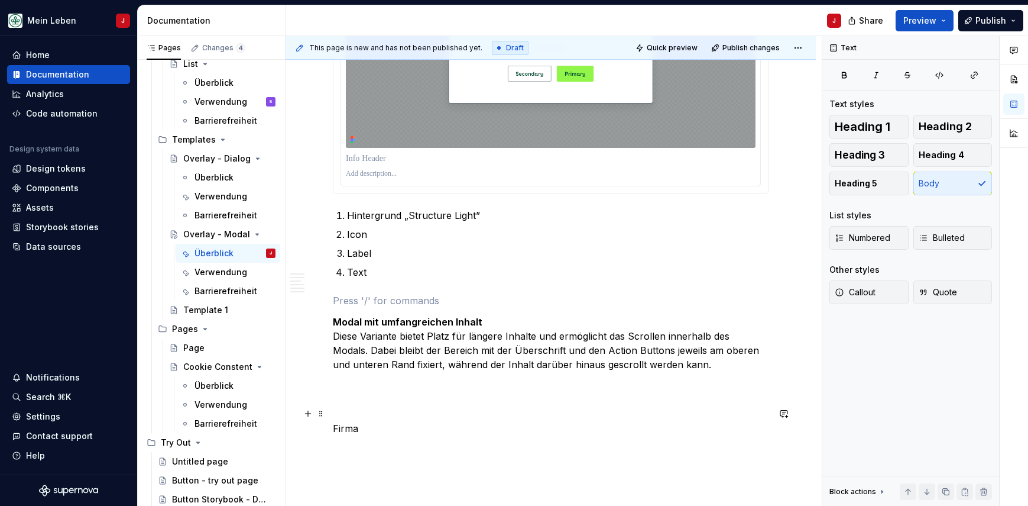
click at [380, 409] on p at bounding box center [551, 407] width 436 height 14
click at [371, 432] on p "Firma" at bounding box center [551, 428] width 436 height 14
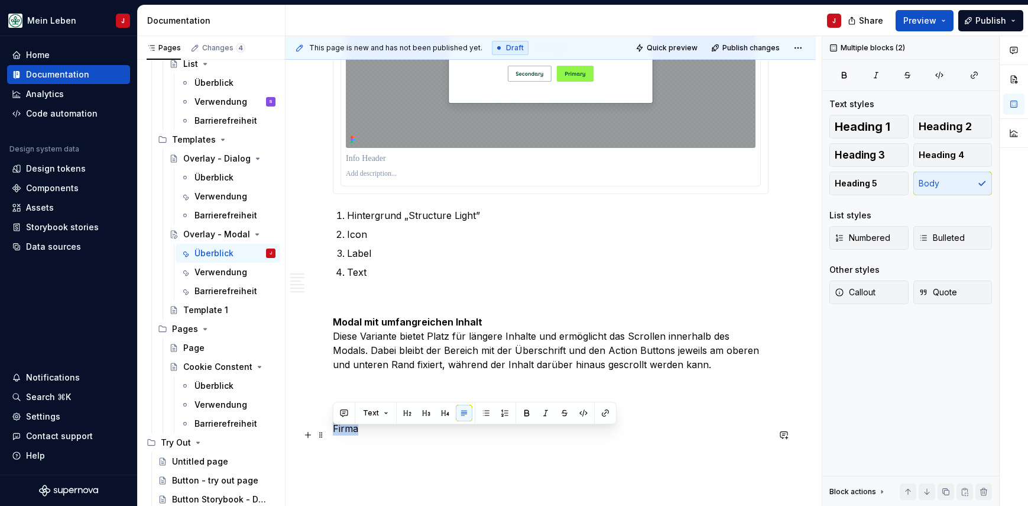
click at [371, 432] on p "Firma" at bounding box center [551, 428] width 436 height 14
click at [305, 415] on button "button" at bounding box center [308, 413] width 17 height 17
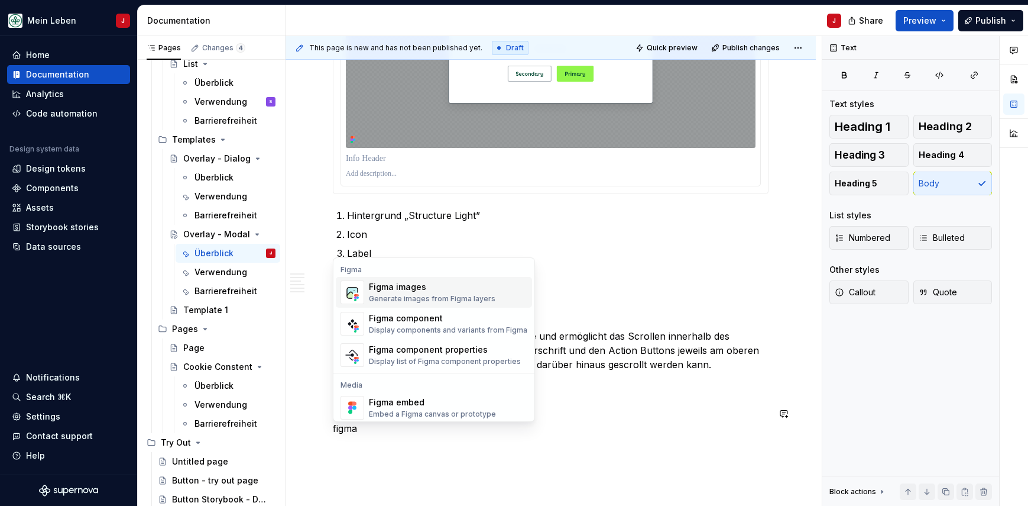
click at [478, 300] on div "Generate images from Figma layers" at bounding box center [432, 298] width 127 height 9
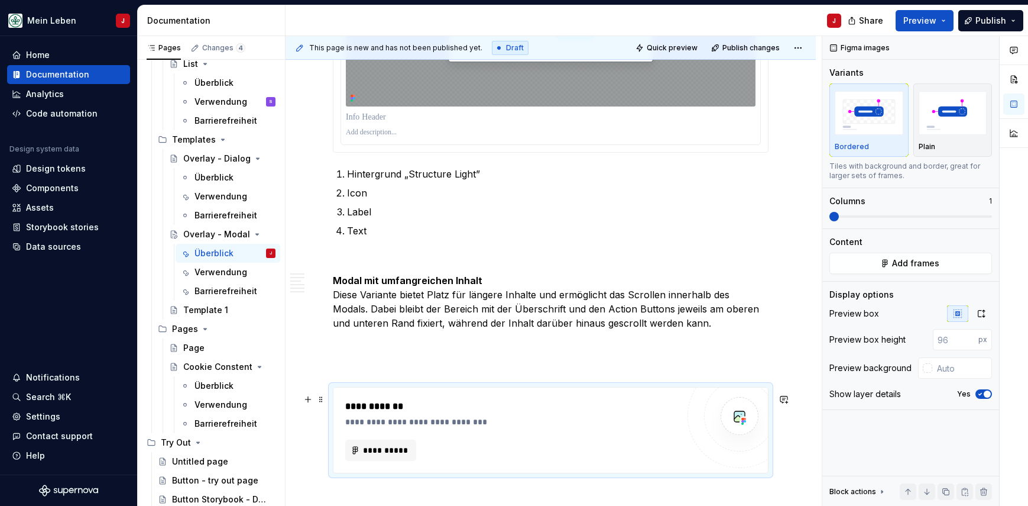
scroll to position [1602, 0]
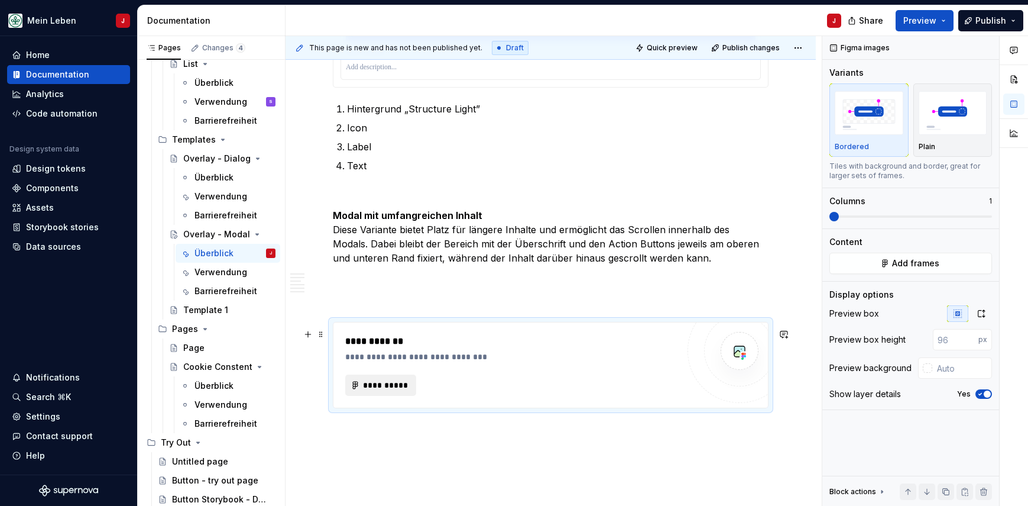
click at [365, 390] on span "**********" at bounding box center [386, 385] width 46 height 12
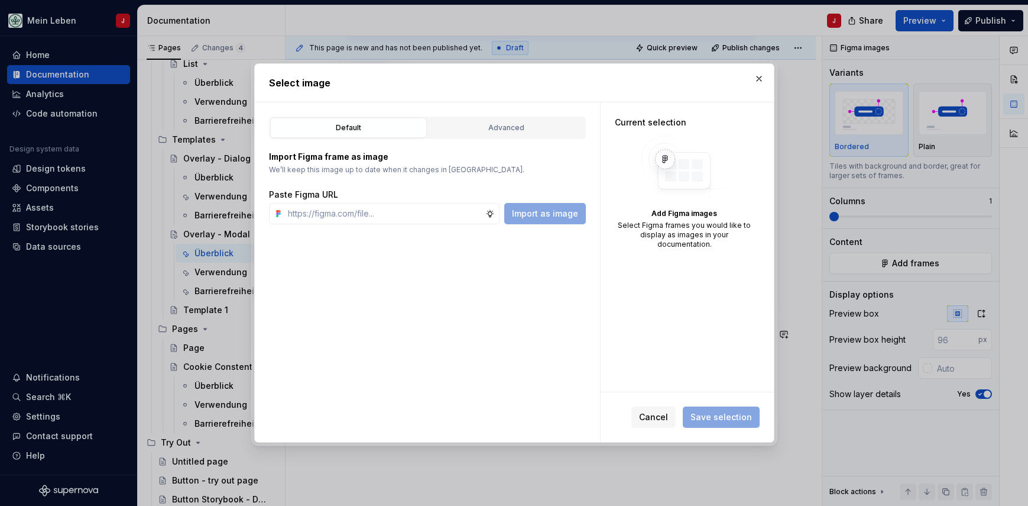
type textarea "*"
click at [400, 212] on input "text" at bounding box center [384, 213] width 202 height 21
type input "[URL][DOMAIN_NAME]"
click at [558, 215] on span "Import as image" at bounding box center [545, 214] width 66 height 12
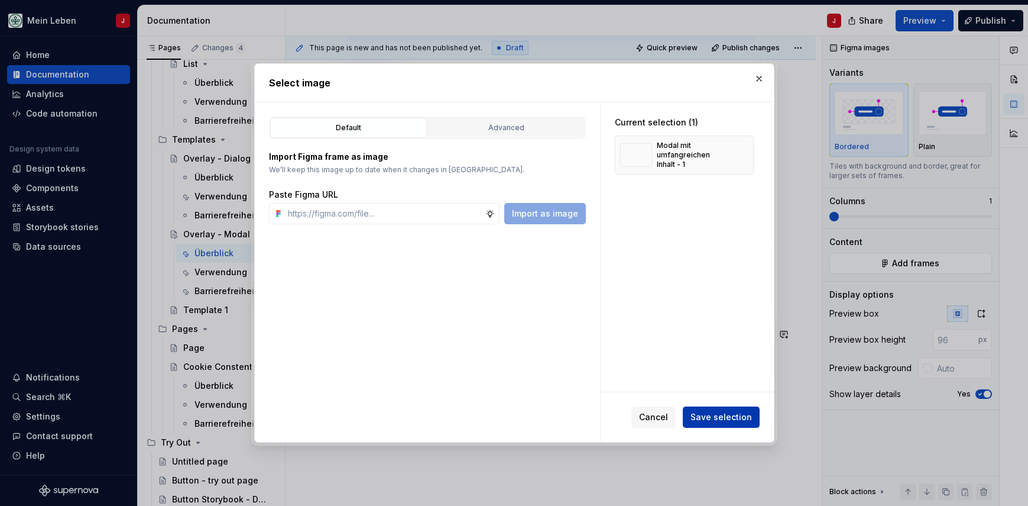
click at [716, 422] on span "Save selection" at bounding box center [722, 417] width 62 height 12
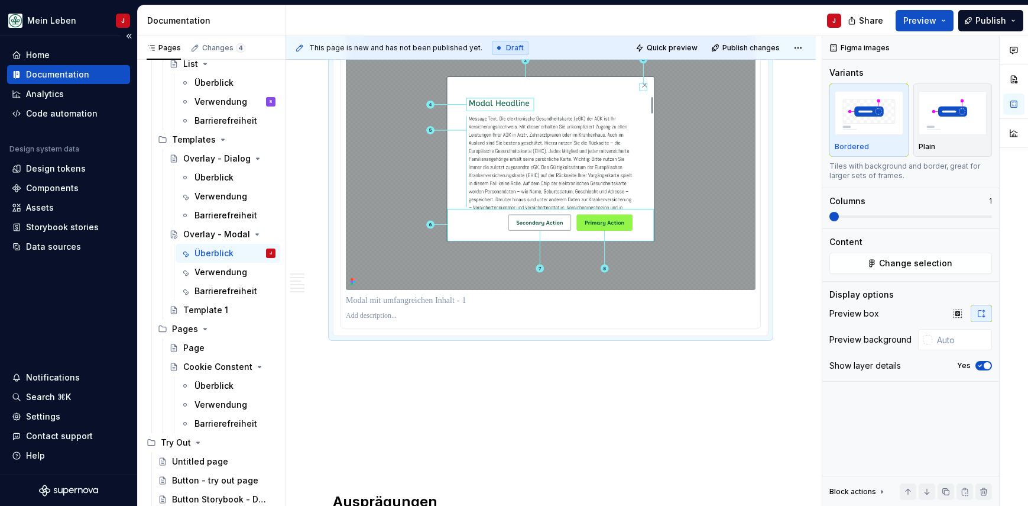
scroll to position [1924, 0]
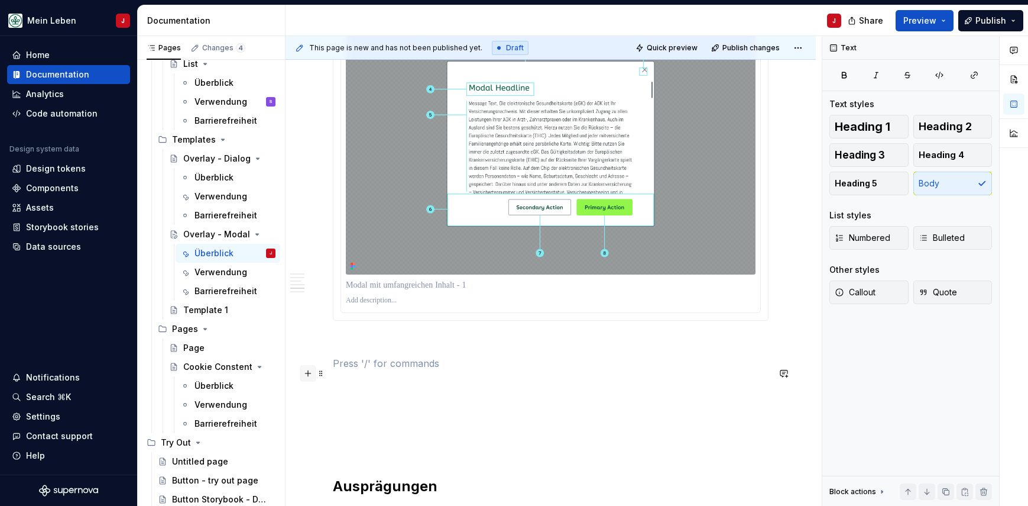
click at [305, 373] on button "button" at bounding box center [308, 373] width 17 height 17
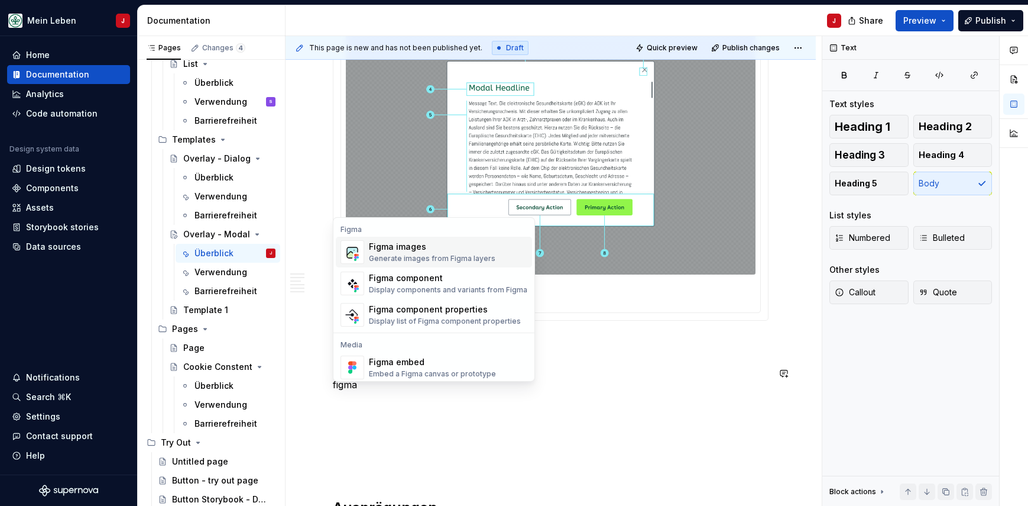
click at [442, 251] on div "Figma images" at bounding box center [432, 247] width 127 height 12
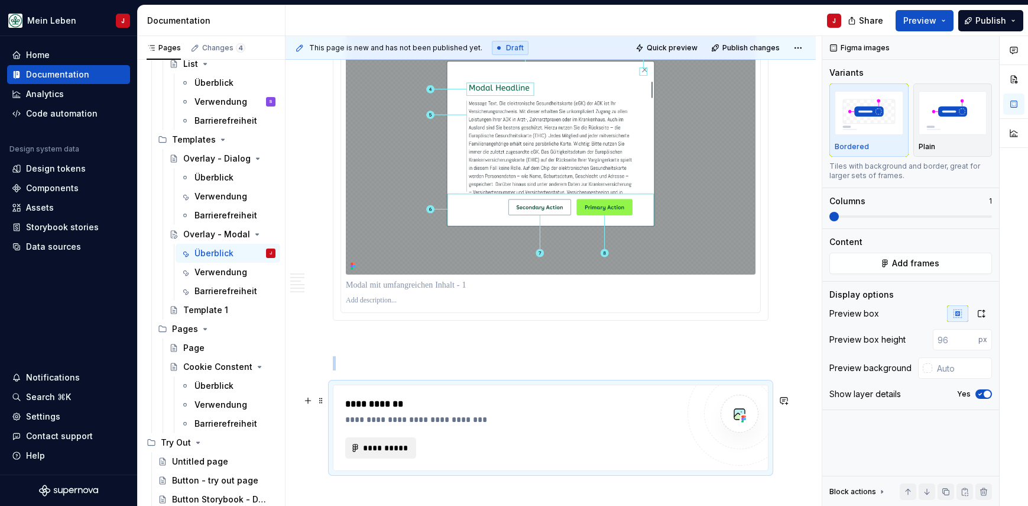
click at [386, 454] on span "**********" at bounding box center [386, 448] width 46 height 12
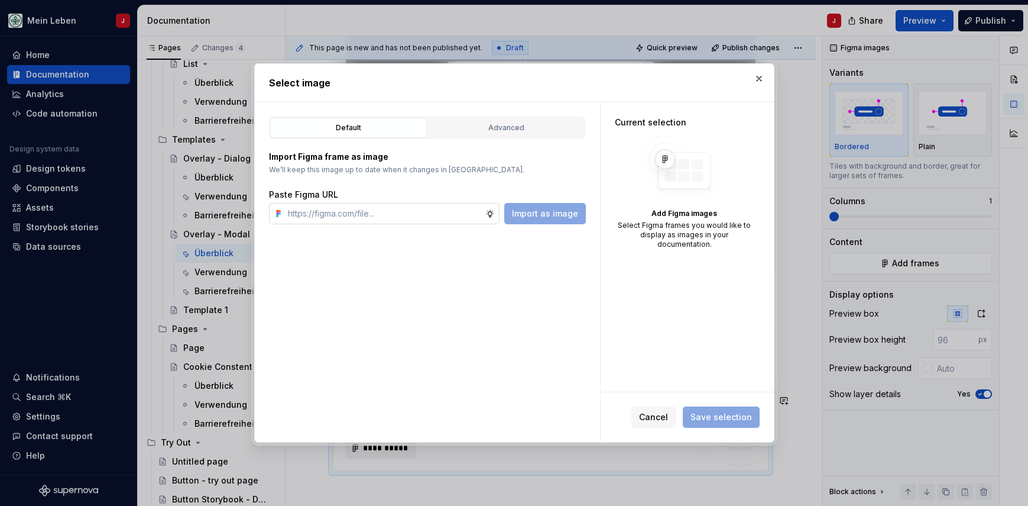
click at [405, 209] on input "text" at bounding box center [384, 213] width 202 height 21
type input "[URL][DOMAIN_NAME]"
click at [554, 207] on button "Import as image" at bounding box center [545, 213] width 82 height 21
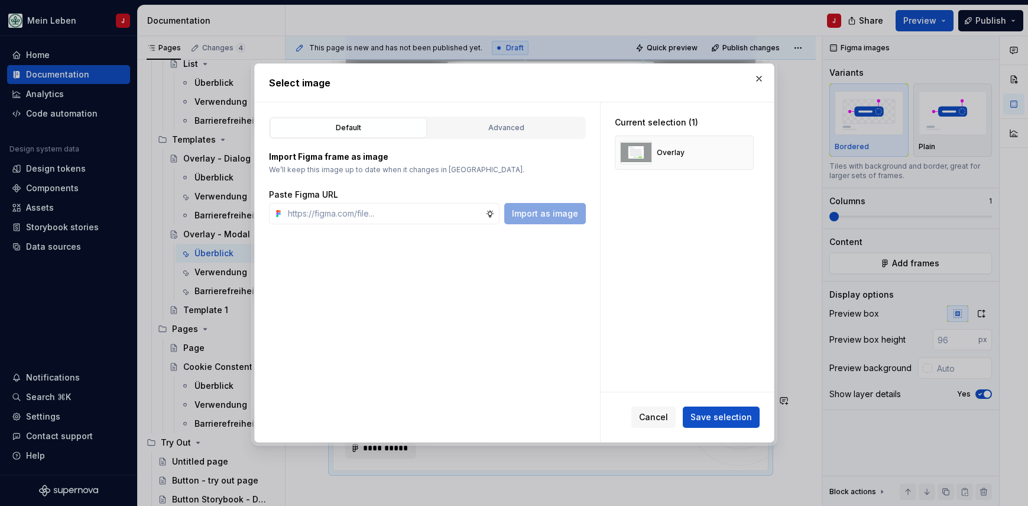
click at [707, 429] on div "Cancel Save selection" at bounding box center [687, 417] width 173 height 50
click at [728, 418] on span "Save selection" at bounding box center [722, 417] width 62 height 12
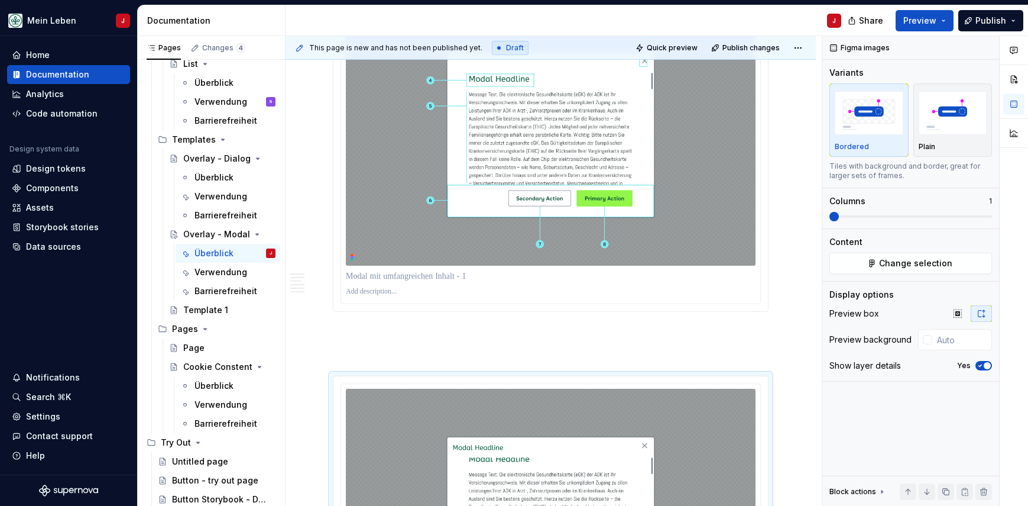
scroll to position [1875, 0]
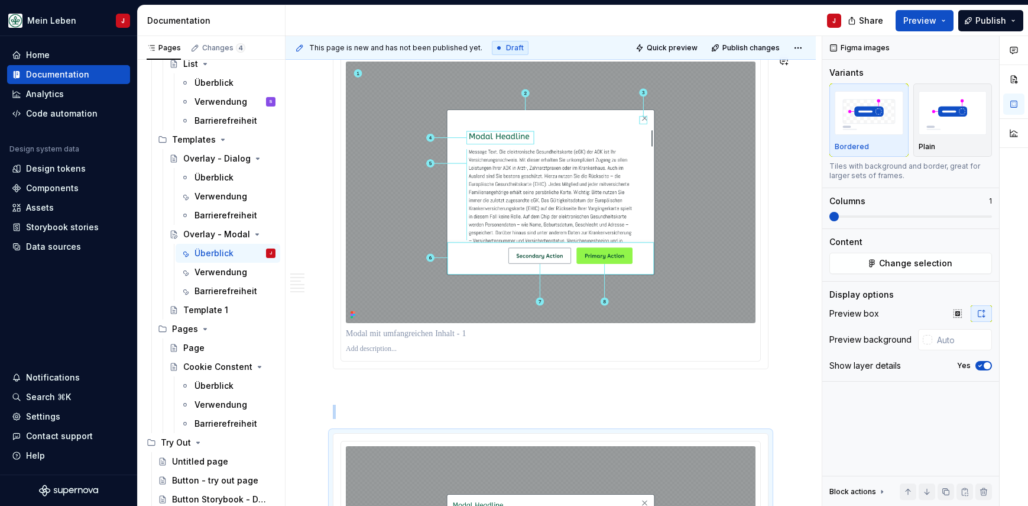
click at [350, 417] on p at bounding box center [551, 412] width 436 height 14
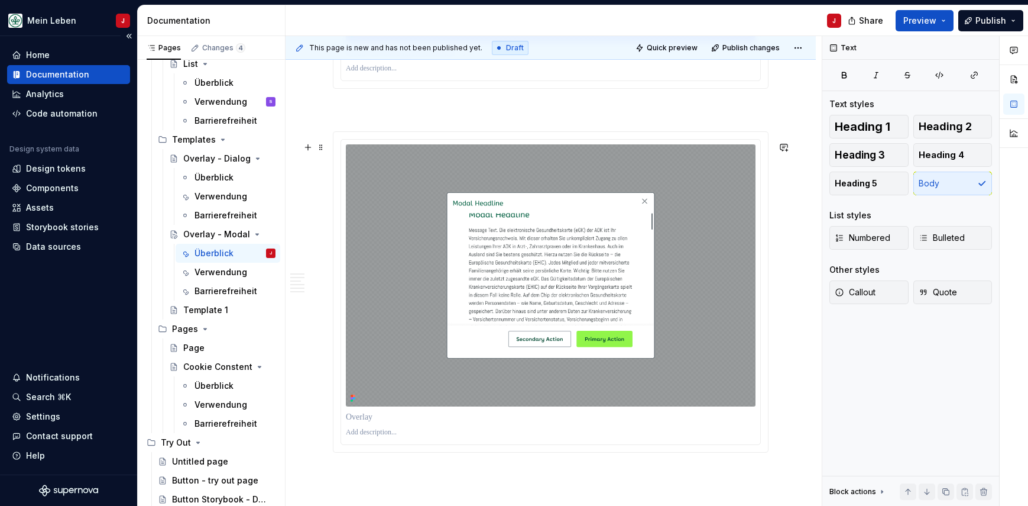
scroll to position [2160, 0]
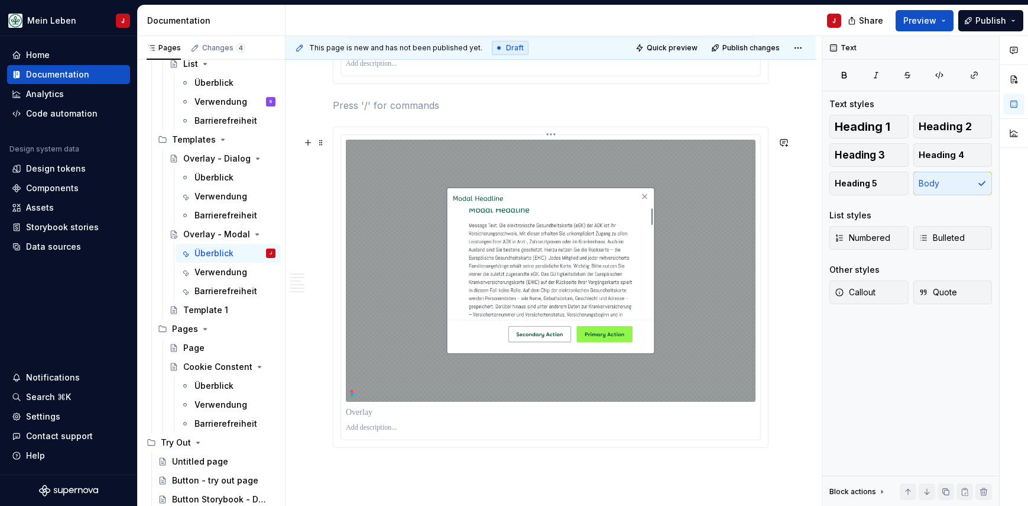
click at [397, 211] on img at bounding box center [551, 270] width 410 height 261
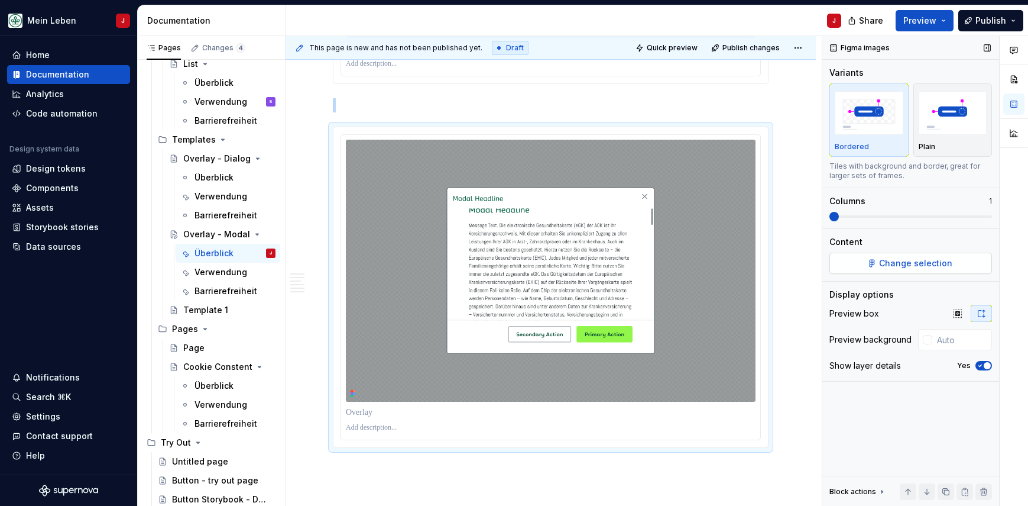
click at [911, 270] on button "Change selection" at bounding box center [911, 263] width 163 height 21
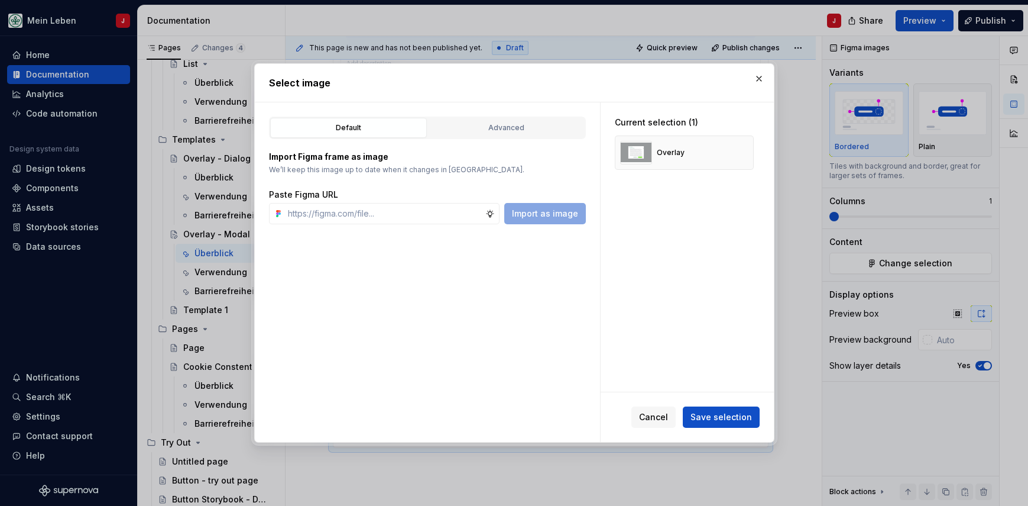
type textarea "*"
click at [398, 213] on input "text" at bounding box center [384, 213] width 202 height 21
type input "[URL][DOMAIN_NAME]"
click at [564, 213] on span "Import as image" at bounding box center [545, 214] width 66 height 12
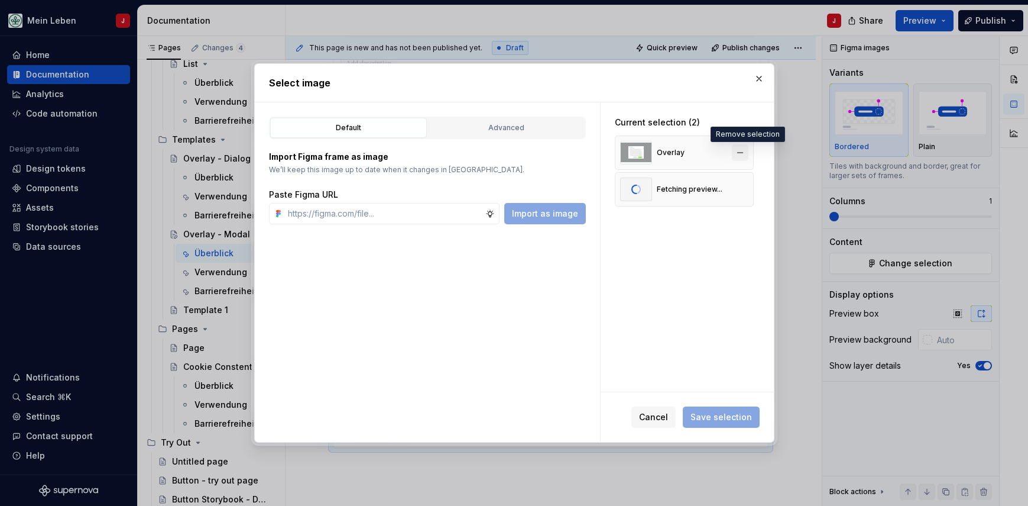
click at [747, 151] on button "button" at bounding box center [740, 152] width 17 height 17
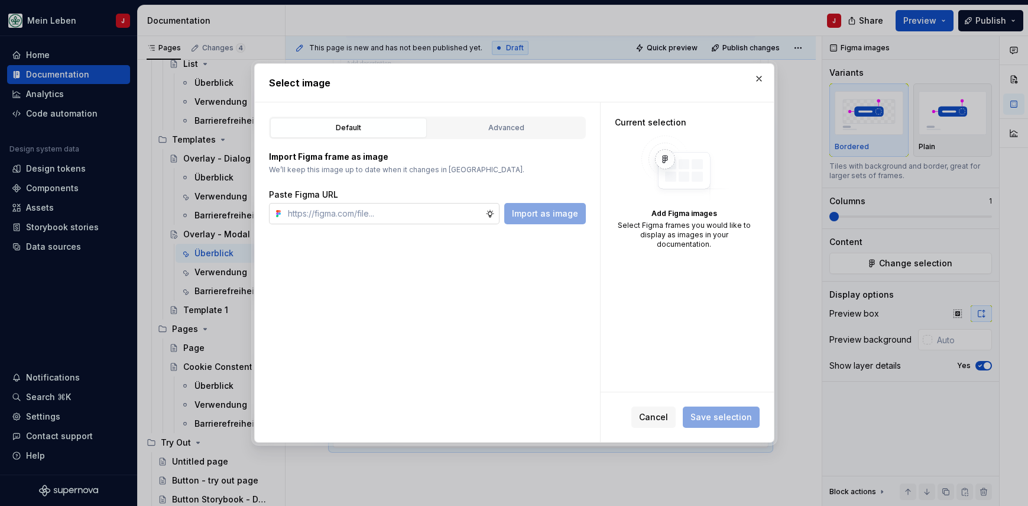
click at [392, 221] on input "text" at bounding box center [384, 213] width 202 height 21
paste input "[URL][DOMAIN_NAME]"
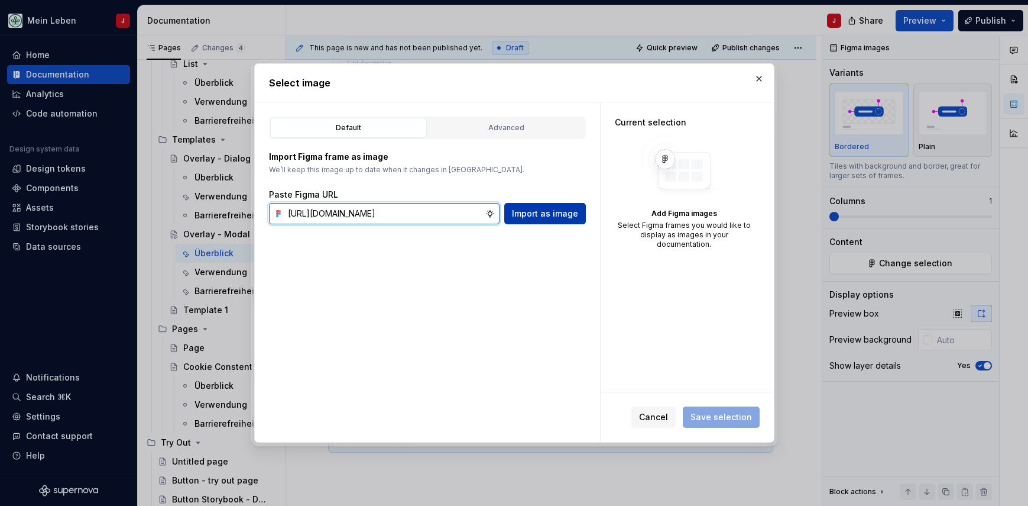
type input "[URL][DOMAIN_NAME]"
click at [523, 211] on span "Import as image" at bounding box center [545, 214] width 66 height 12
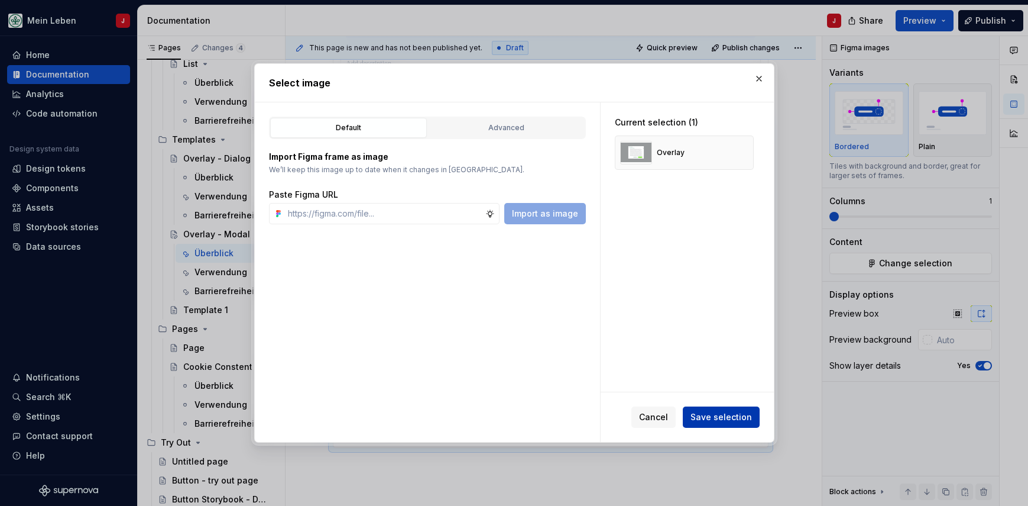
click at [722, 423] on button "Save selection" at bounding box center [721, 416] width 77 height 21
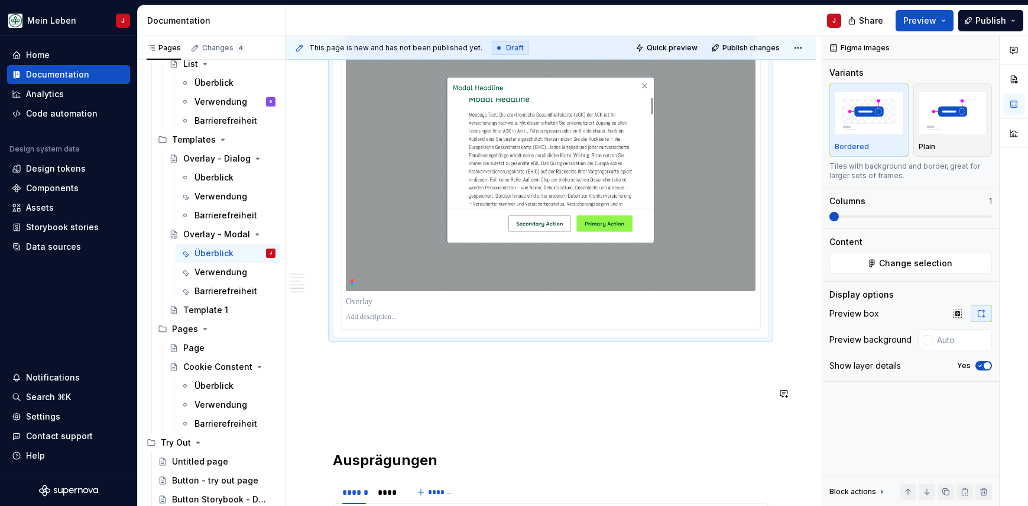
scroll to position [2304, 0]
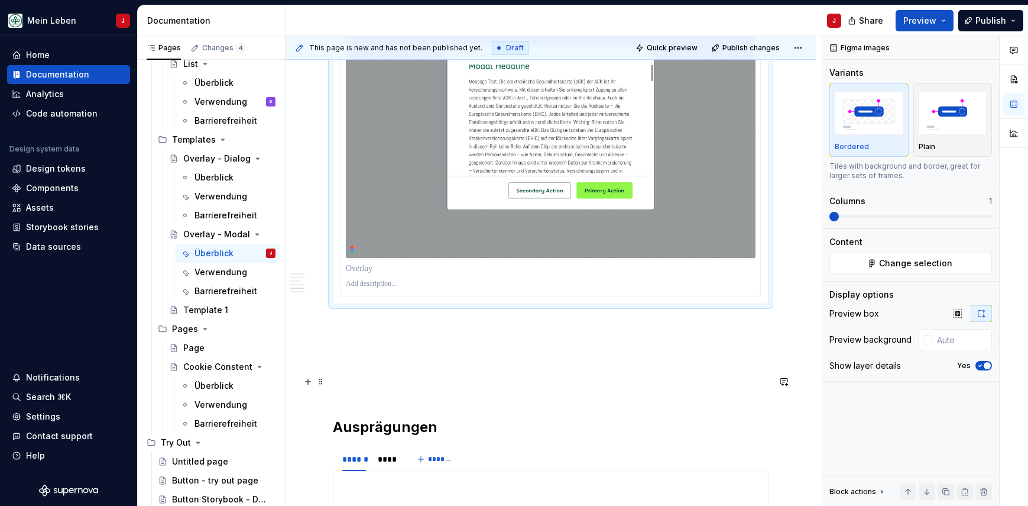
click at [394, 375] on p at bounding box center [551, 368] width 436 height 14
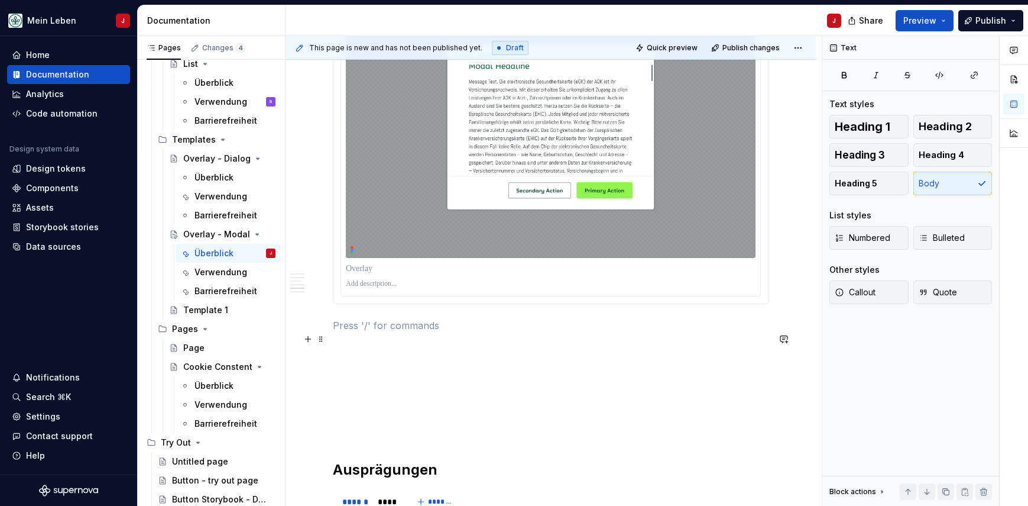
click at [375, 332] on p at bounding box center [551, 325] width 436 height 14
click at [351, 332] on p at bounding box center [551, 325] width 436 height 14
click at [341, 354] on p at bounding box center [551, 346] width 436 height 14
click at [352, 332] on p at bounding box center [551, 325] width 436 height 14
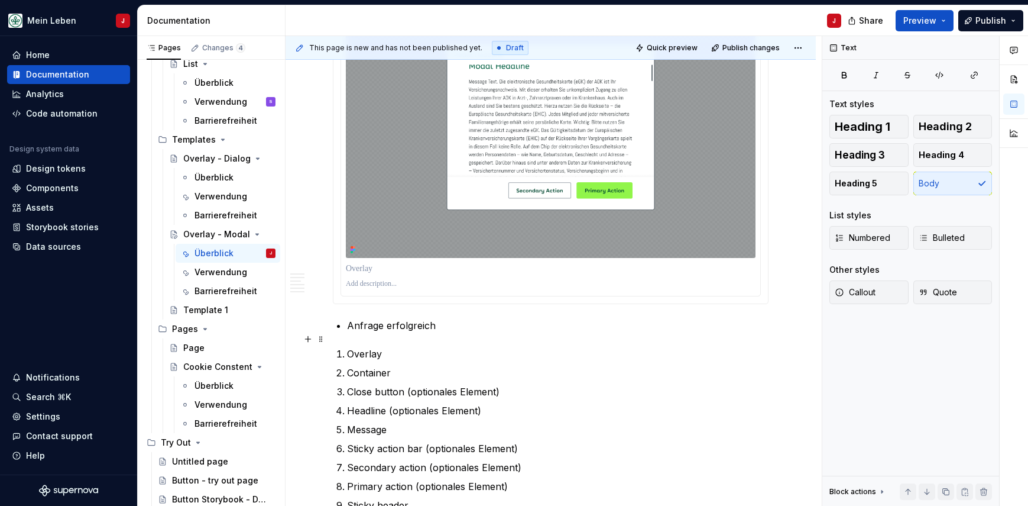
click at [395, 332] on p "Anfrage erfolgreich" at bounding box center [558, 325] width 422 height 14
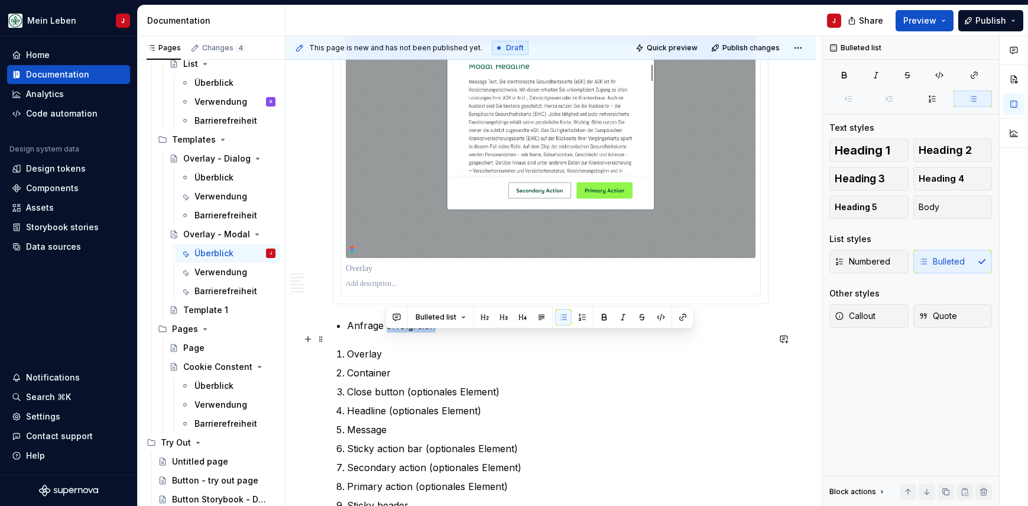
click at [395, 332] on p "Anfrage erfolgreich" at bounding box center [558, 325] width 422 height 14
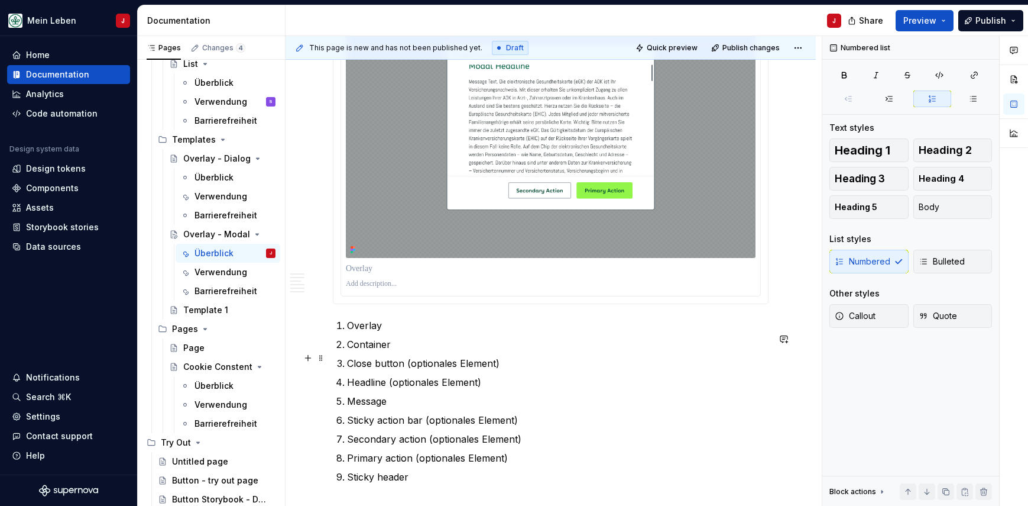
click at [658, 351] on p "Container" at bounding box center [558, 344] width 422 height 14
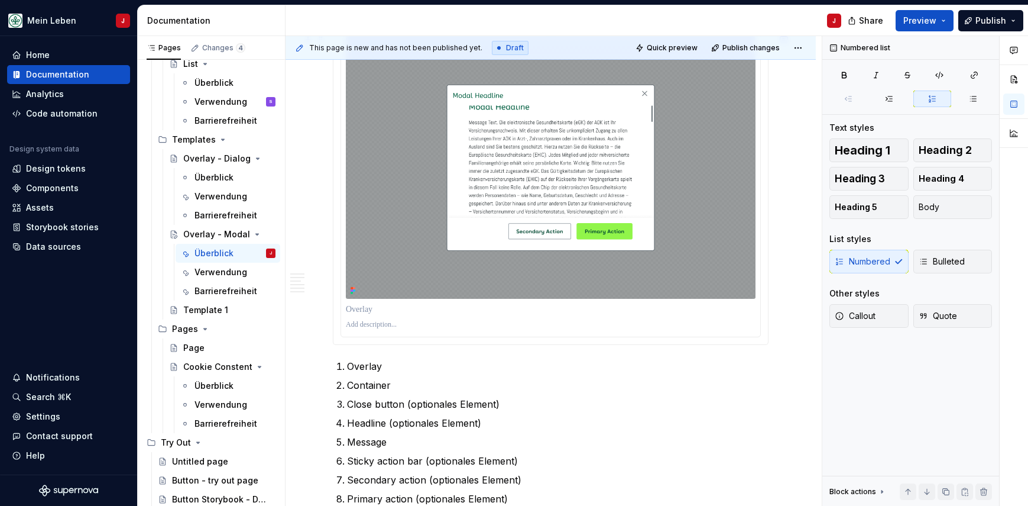
scroll to position [2227, 0]
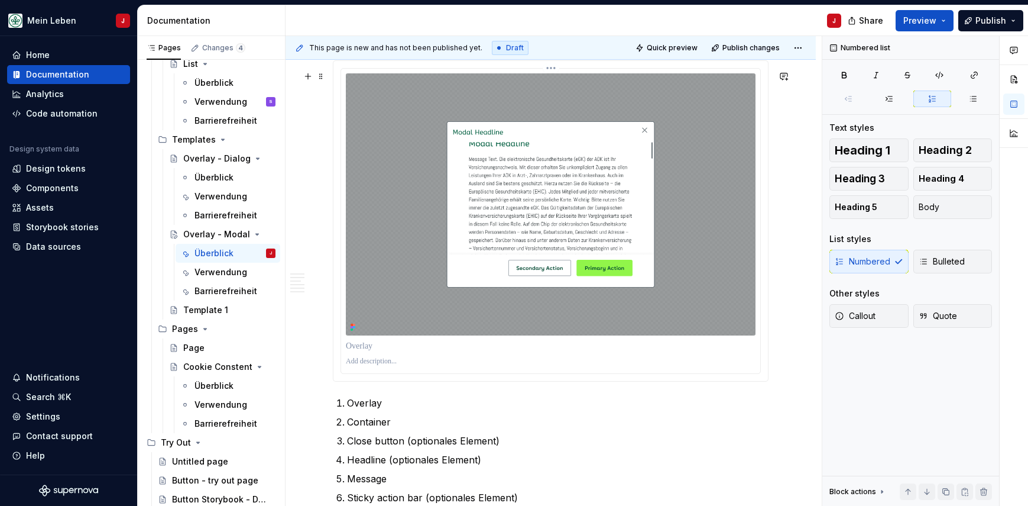
click at [476, 222] on img at bounding box center [551, 203] width 410 height 261
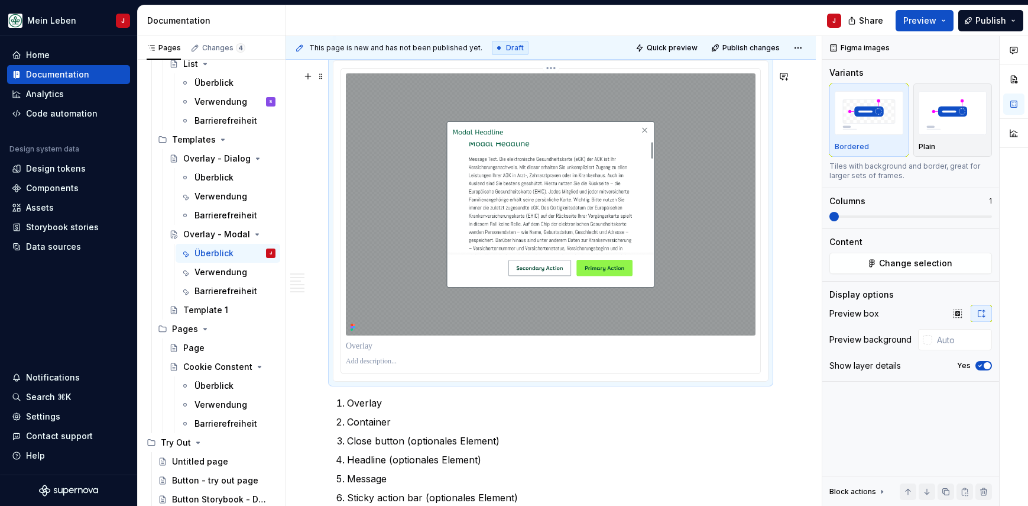
click at [400, 240] on img at bounding box center [551, 203] width 410 height 261
click at [942, 269] on button "Change selection" at bounding box center [911, 263] width 163 height 21
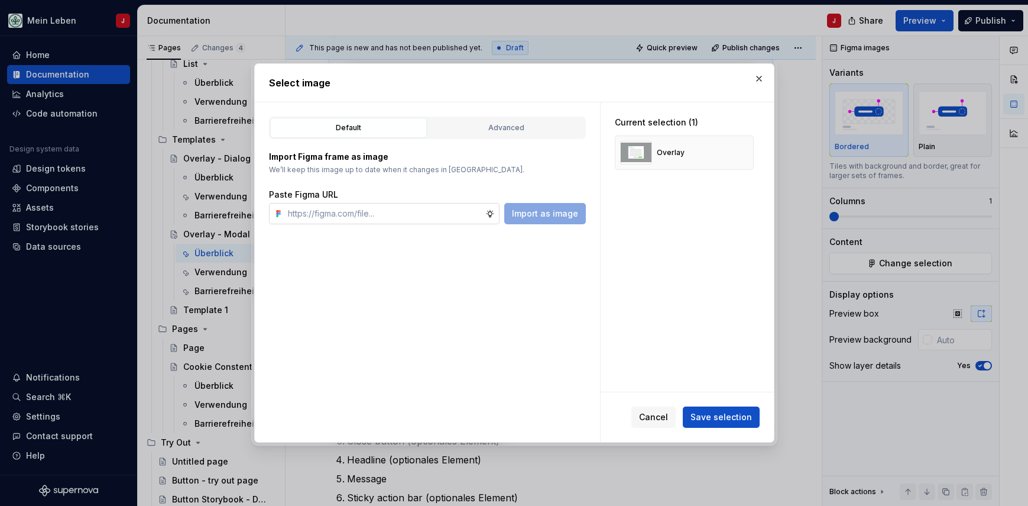
click at [364, 213] on input "text" at bounding box center [384, 213] width 202 height 21
type input "[URL][DOMAIN_NAME]"
click at [551, 209] on span "Import as image" at bounding box center [545, 214] width 66 height 12
type textarea "*"
click at [744, 153] on button "button" at bounding box center [740, 152] width 17 height 17
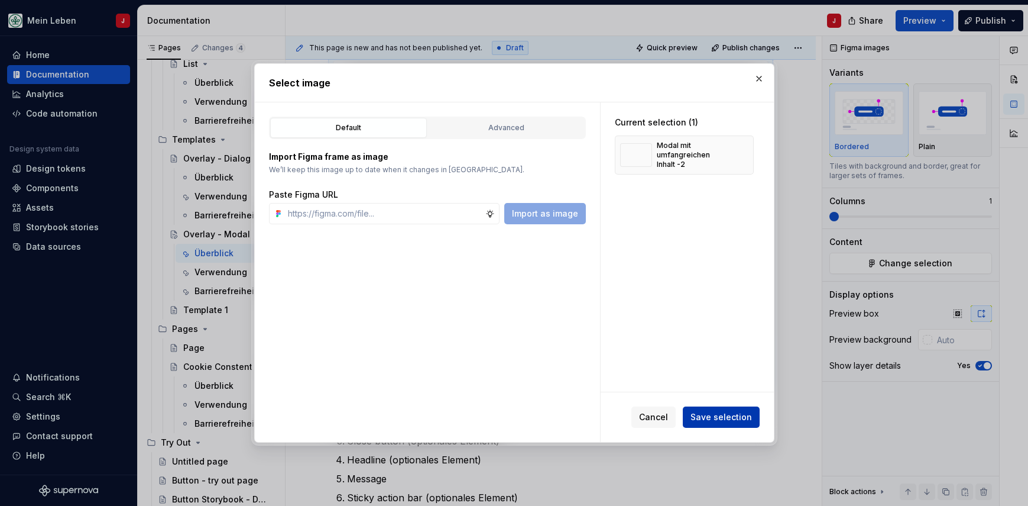
click at [723, 420] on span "Save selection" at bounding box center [722, 417] width 62 height 12
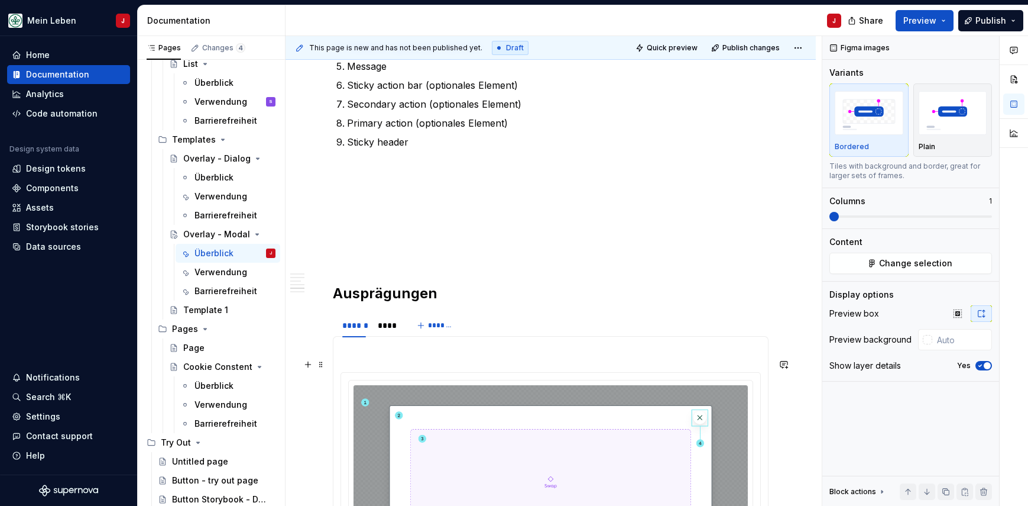
scroll to position [2639, 0]
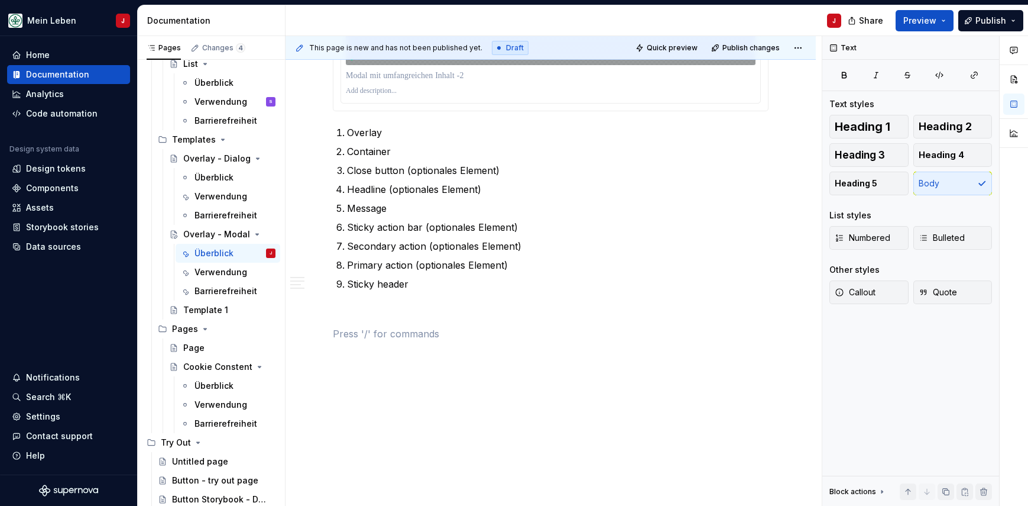
scroll to position [2483, 0]
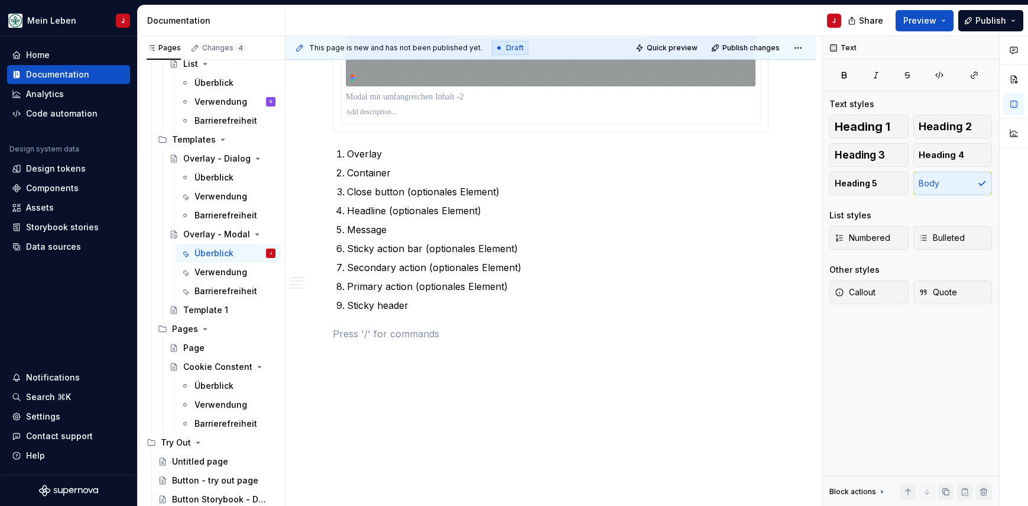
drag, startPoint x: 346, startPoint y: 215, endPoint x: 383, endPoint y: 418, distance: 205.6
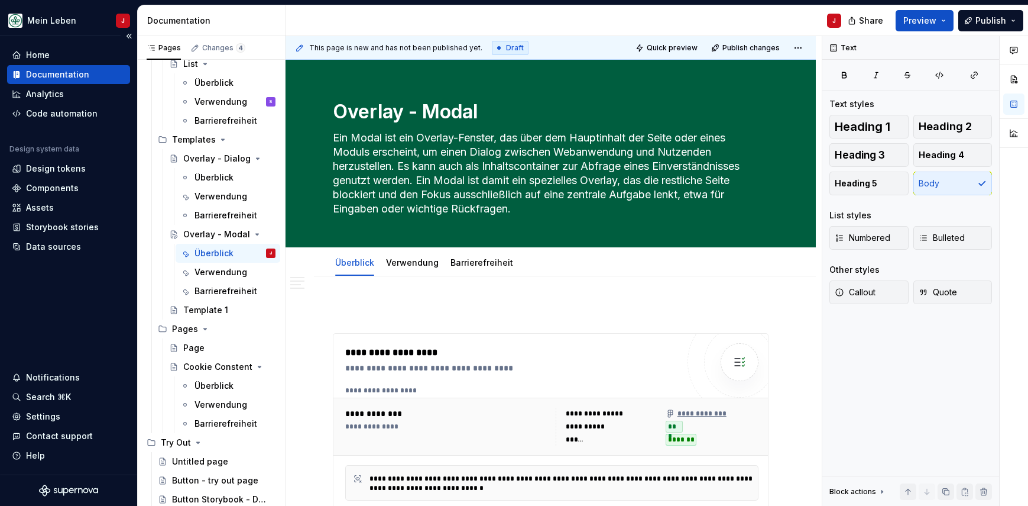
scroll to position [0, 0]
click at [419, 266] on link "Verwendung" at bounding box center [412, 262] width 53 height 10
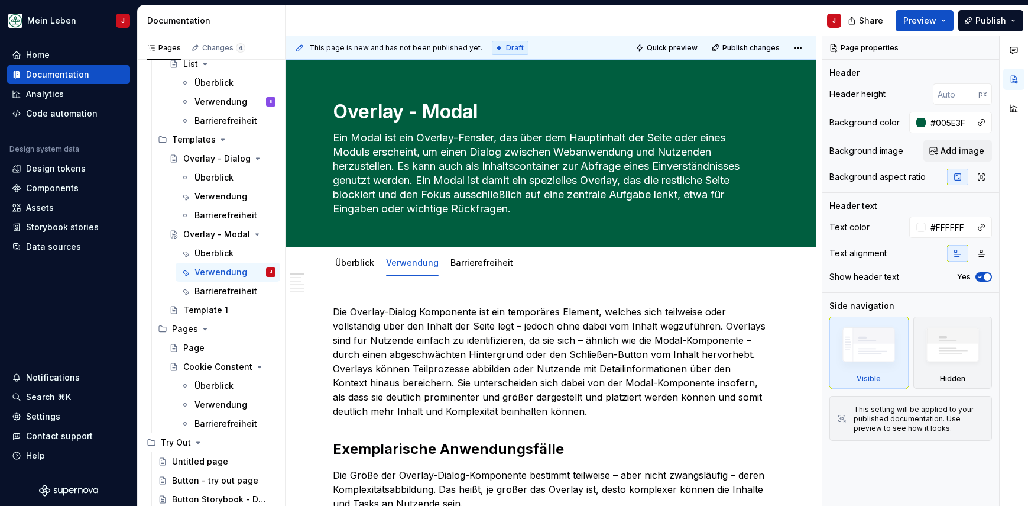
click at [413, 337] on p "Die Overlay-Dialog Komponente ist ein temporäres Element, welches sich teilweis…" at bounding box center [551, 362] width 436 height 114
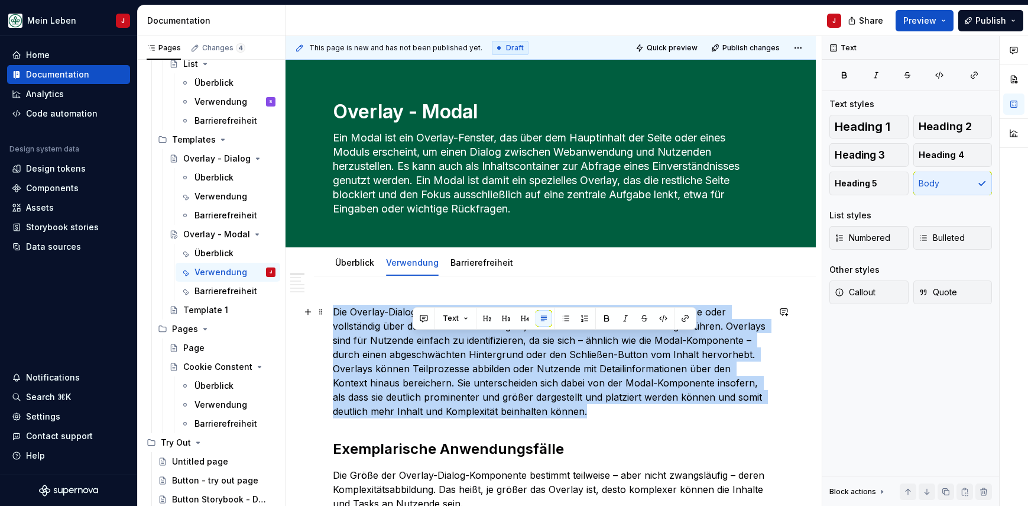
click at [413, 337] on p "Die Overlay-Dialog Komponente ist ein temporäres Element, welches sich teilweis…" at bounding box center [551, 362] width 436 height 114
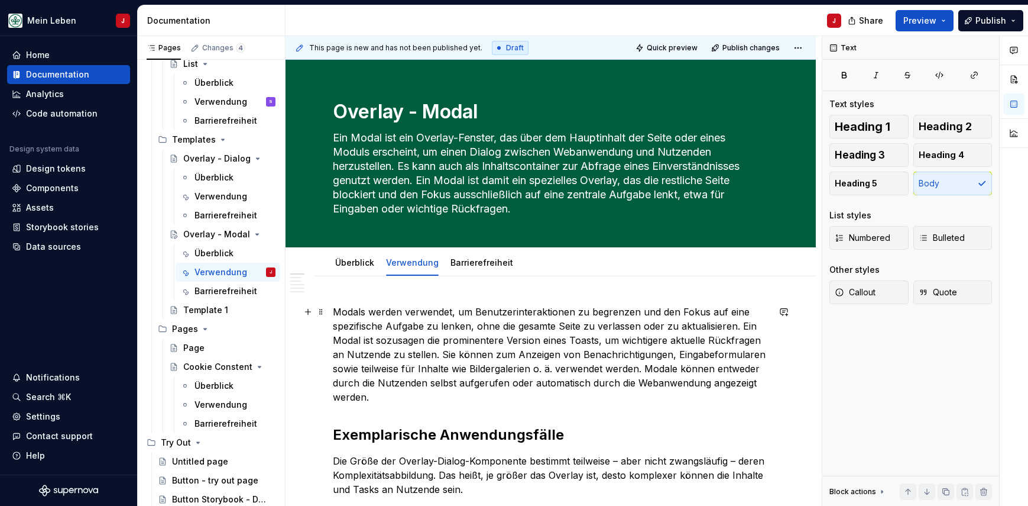
click at [336, 313] on p "Modals werden verwendet, um Benutzerinteraktionen zu begrenzen und den Fokus au…" at bounding box center [551, 354] width 436 height 99
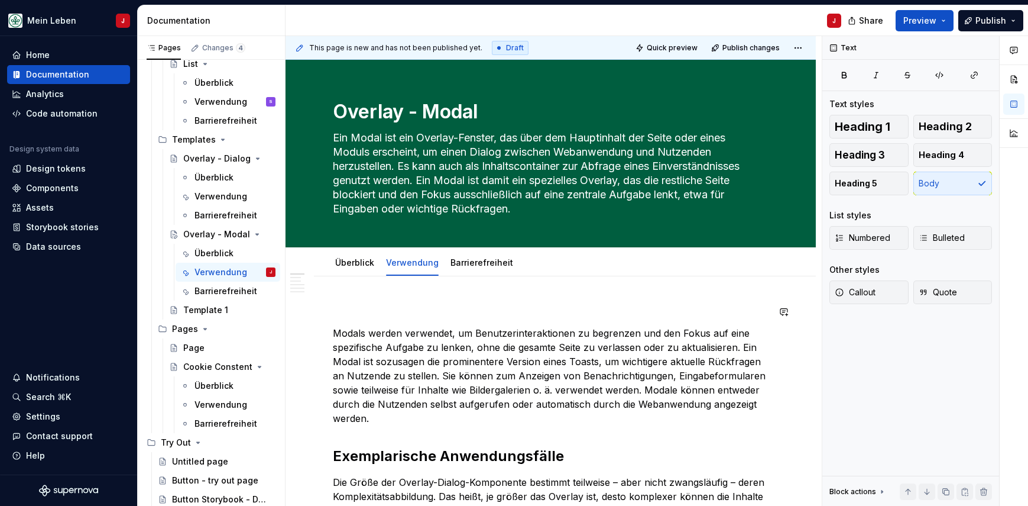
type textarea "*"
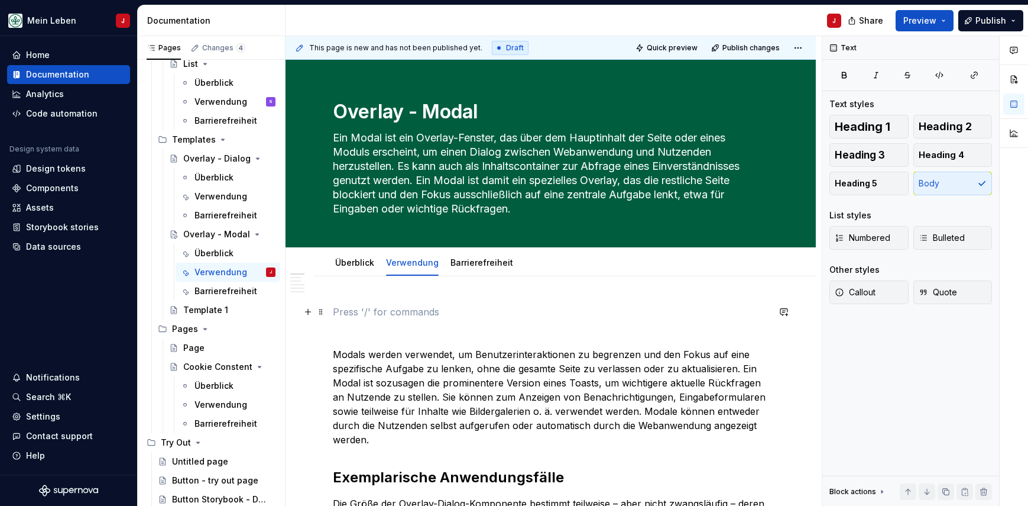
click at [336, 305] on p at bounding box center [551, 312] width 436 height 14
click at [345, 306] on p "Verwendung" at bounding box center [551, 312] width 436 height 14
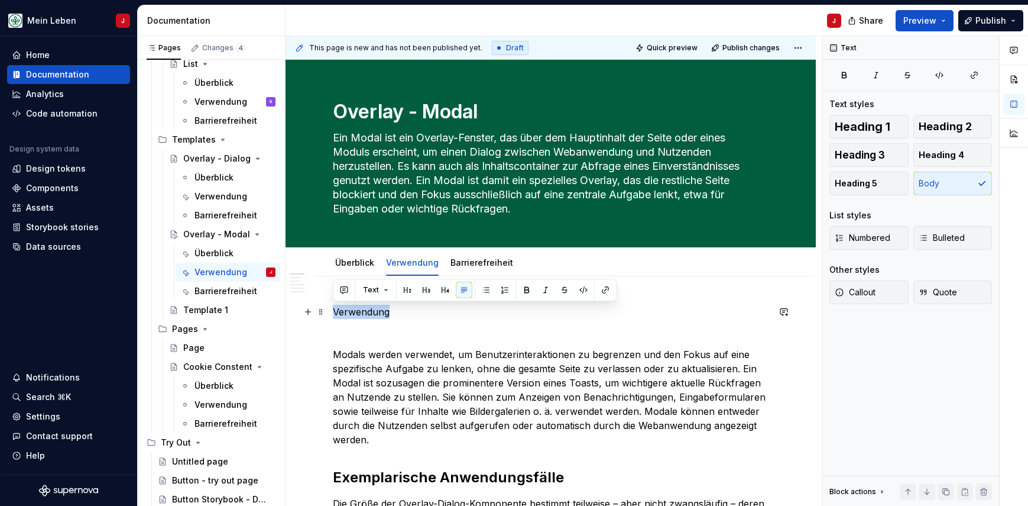
click at [345, 306] on p "Verwendung" at bounding box center [551, 312] width 436 height 14
click at [972, 124] on button "Heading 2" at bounding box center [953, 127] width 79 height 24
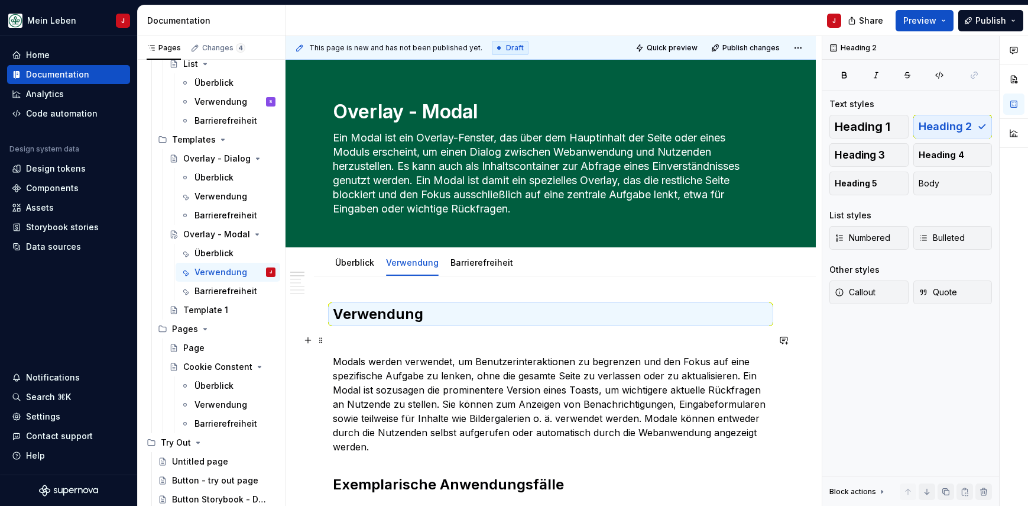
click at [348, 337] on p at bounding box center [551, 340] width 436 height 14
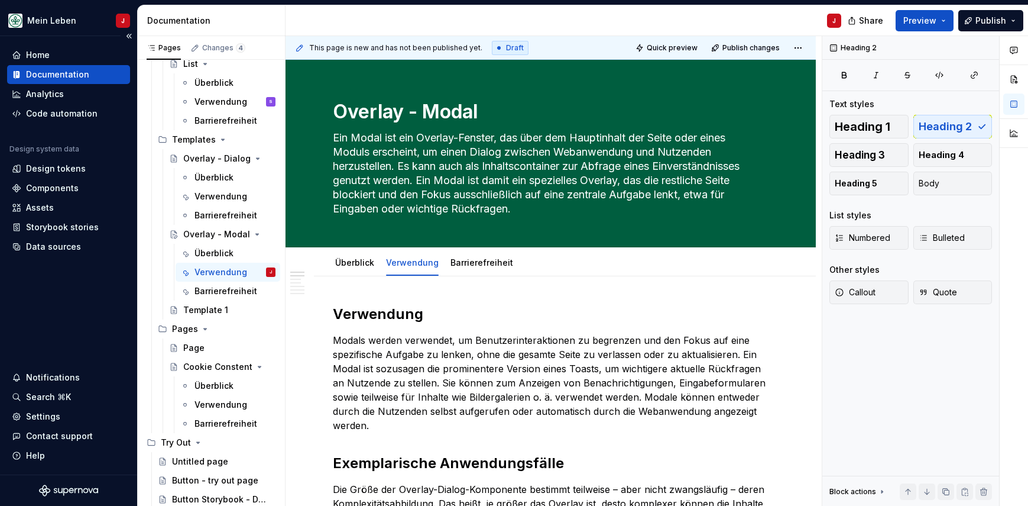
type textarea "*"
